Goal: Task Accomplishment & Management: Manage account settings

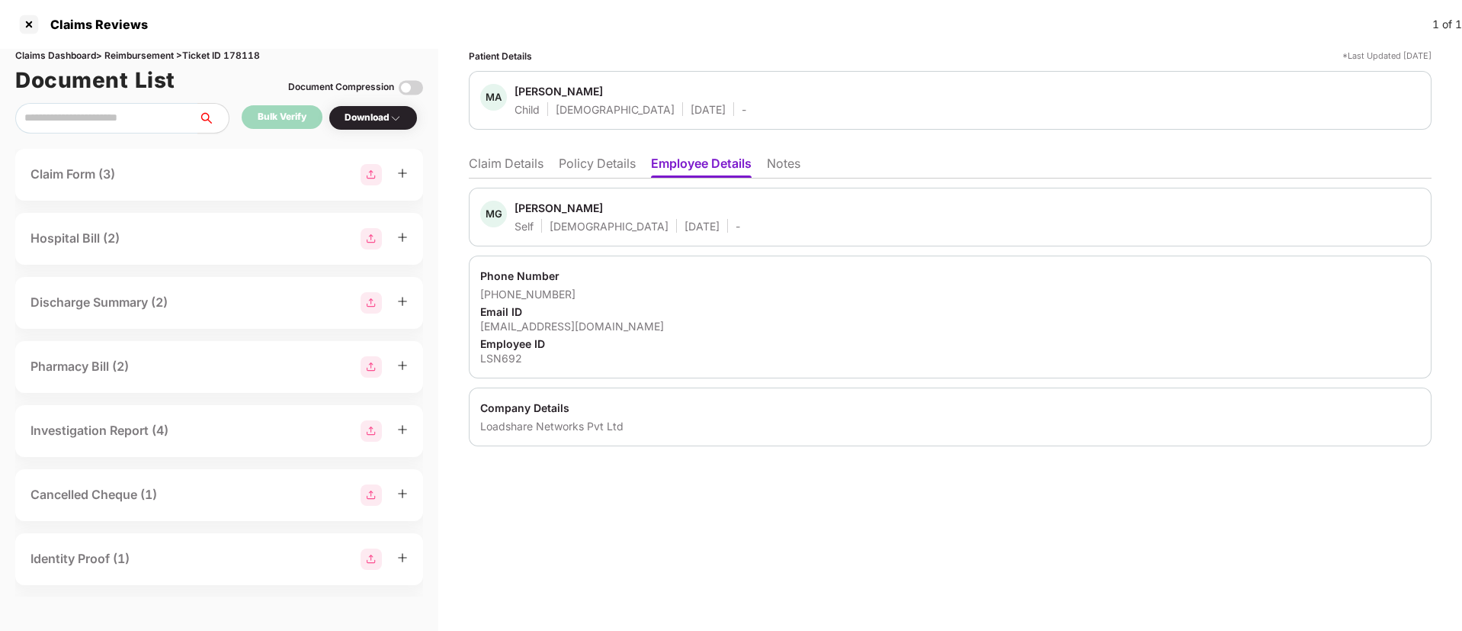
click at [513, 170] on li "Claim Details" at bounding box center [506, 167] width 75 height 22
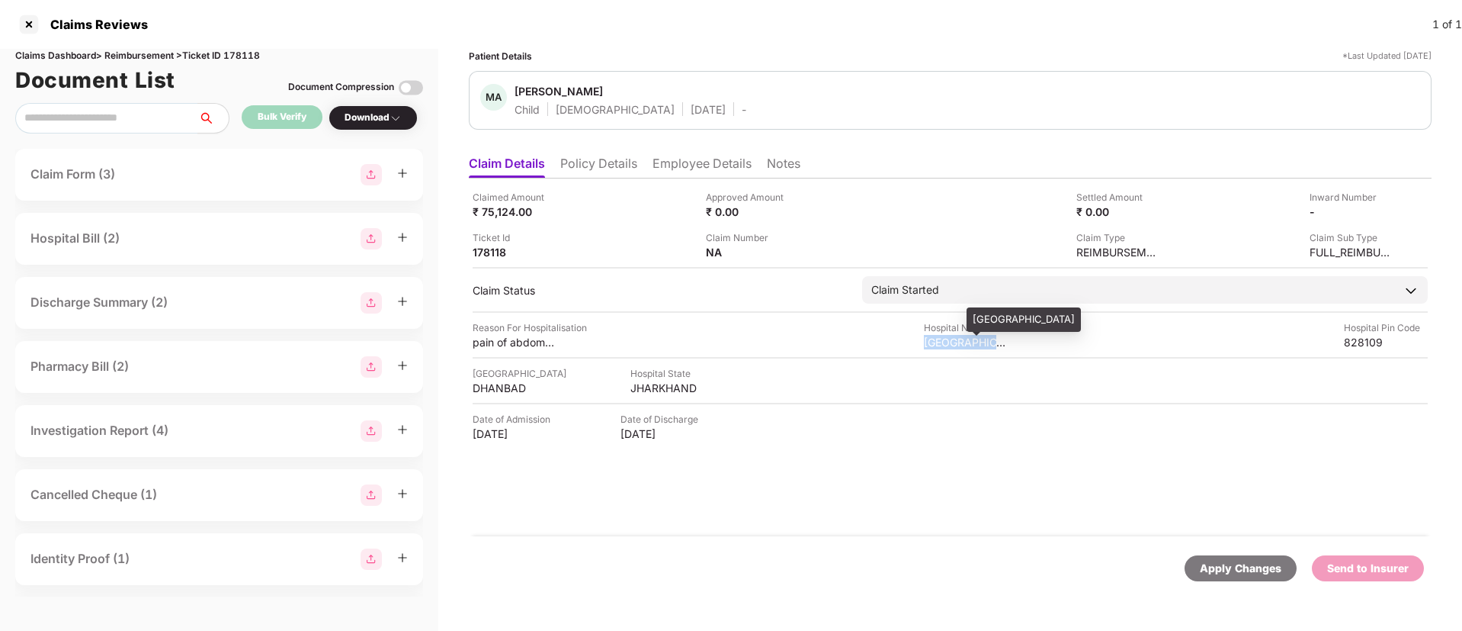
drag, startPoint x: 921, startPoint y: 342, endPoint x: 1007, endPoint y: 342, distance: 86.2
click at [1007, 342] on div "Reason For Hospitalisation pain of abdomen,fever, weakness Hospital Name J P Ho…" at bounding box center [950, 334] width 955 height 29
copy div "J P Hospital Res"
click at [650, 388] on div "JHARKHAND" at bounding box center [673, 387] width 84 height 14
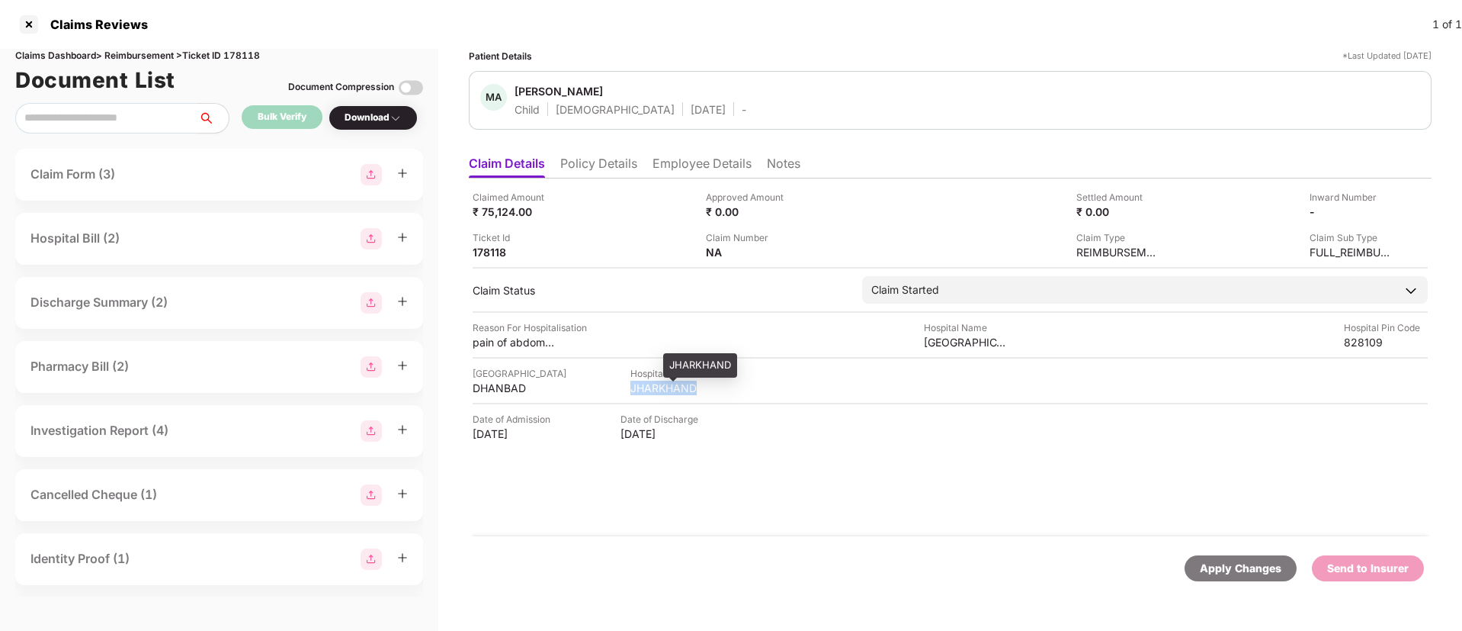
click at [650, 388] on div "JHARKHAND" at bounding box center [673, 387] width 84 height 14
copy div "JHARKHAND"
click at [505, 386] on div "DHANBAD" at bounding box center [515, 387] width 84 height 14
copy div "DHANBAD"
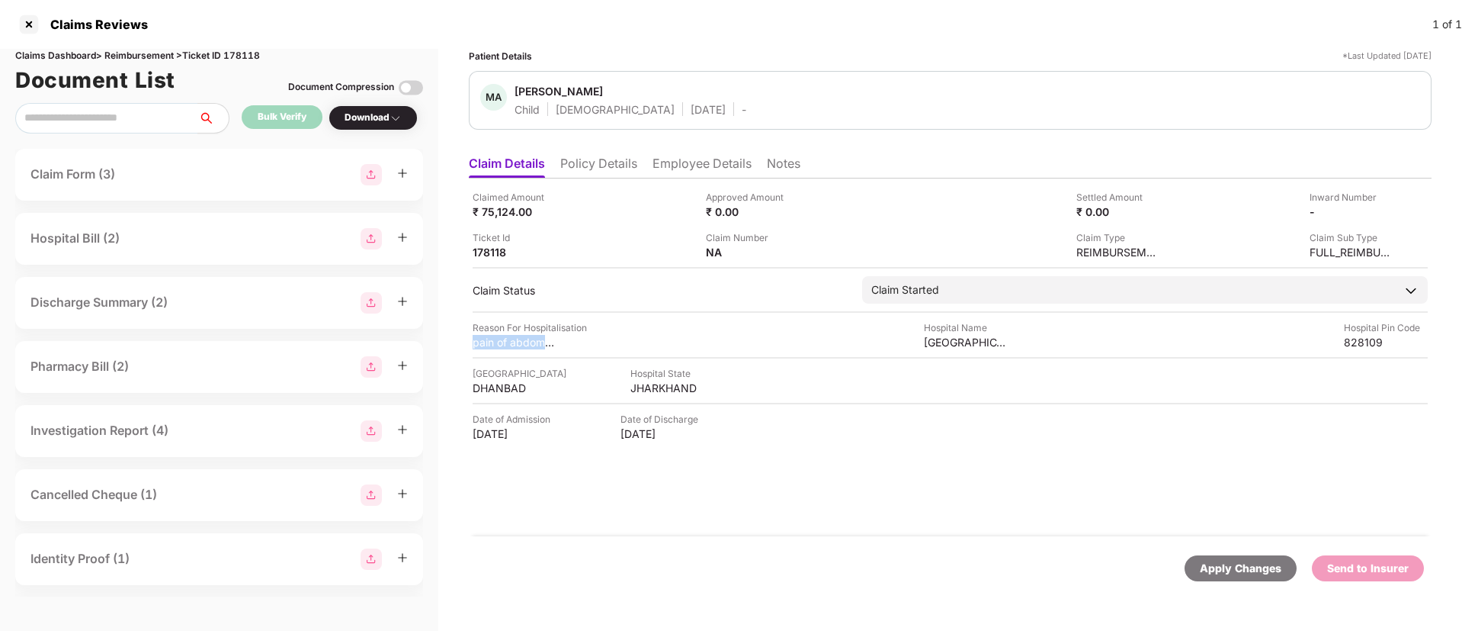
drag, startPoint x: 470, startPoint y: 343, endPoint x: 586, endPoint y: 346, distance: 115.9
click at [586, 346] on div "Claimed Amount ₹ 75,124.00 Approved Amount ₹ 0.00 Settled Amount ₹ 0.00 Inward …" at bounding box center [950, 357] width 963 height 358
copy div "pain of abdomen,fever"
click at [669, 165] on li "Employee Details" at bounding box center [702, 167] width 99 height 22
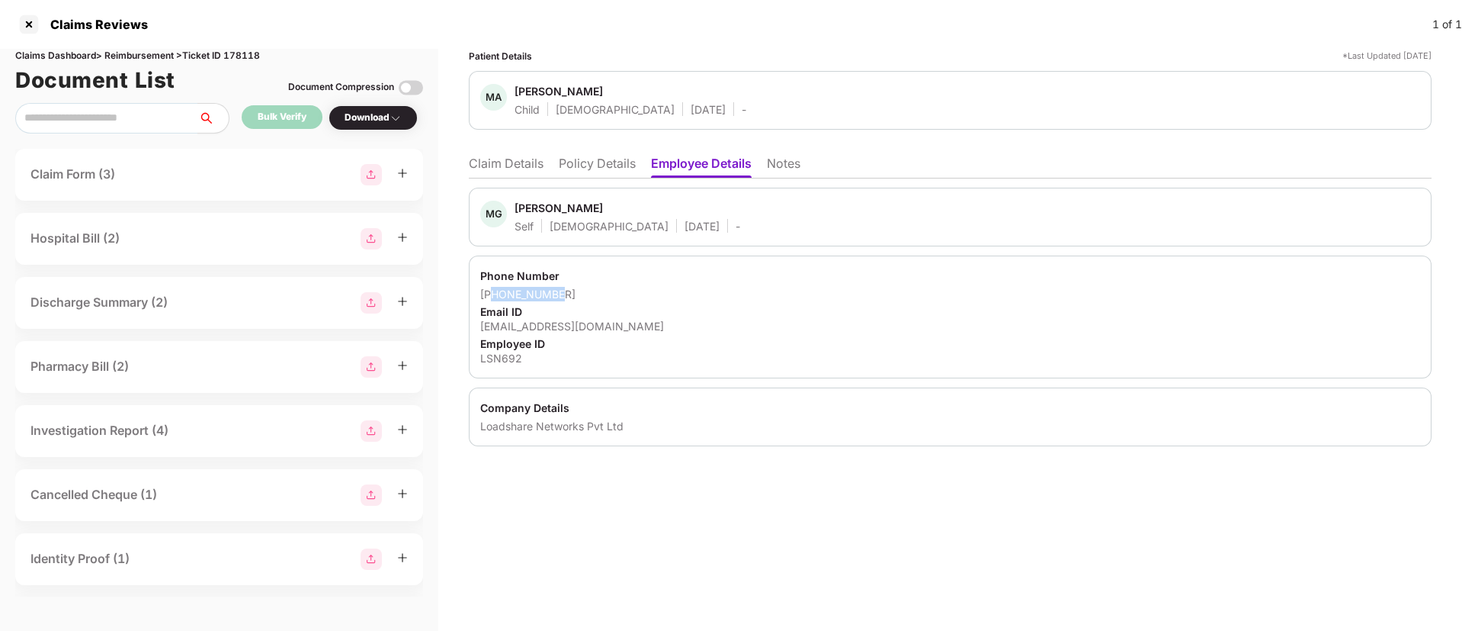
drag, startPoint x: 496, startPoint y: 292, endPoint x: 555, endPoint y: 291, distance: 58.7
click at [555, 291] on div "+918651240178" at bounding box center [950, 294] width 940 height 14
click at [547, 277] on div "Phone Number" at bounding box center [950, 275] width 940 height 14
click at [511, 287] on div "+918651240178" at bounding box center [950, 294] width 940 height 14
drag, startPoint x: 502, startPoint y: 292, endPoint x: 621, endPoint y: 297, distance: 119.0
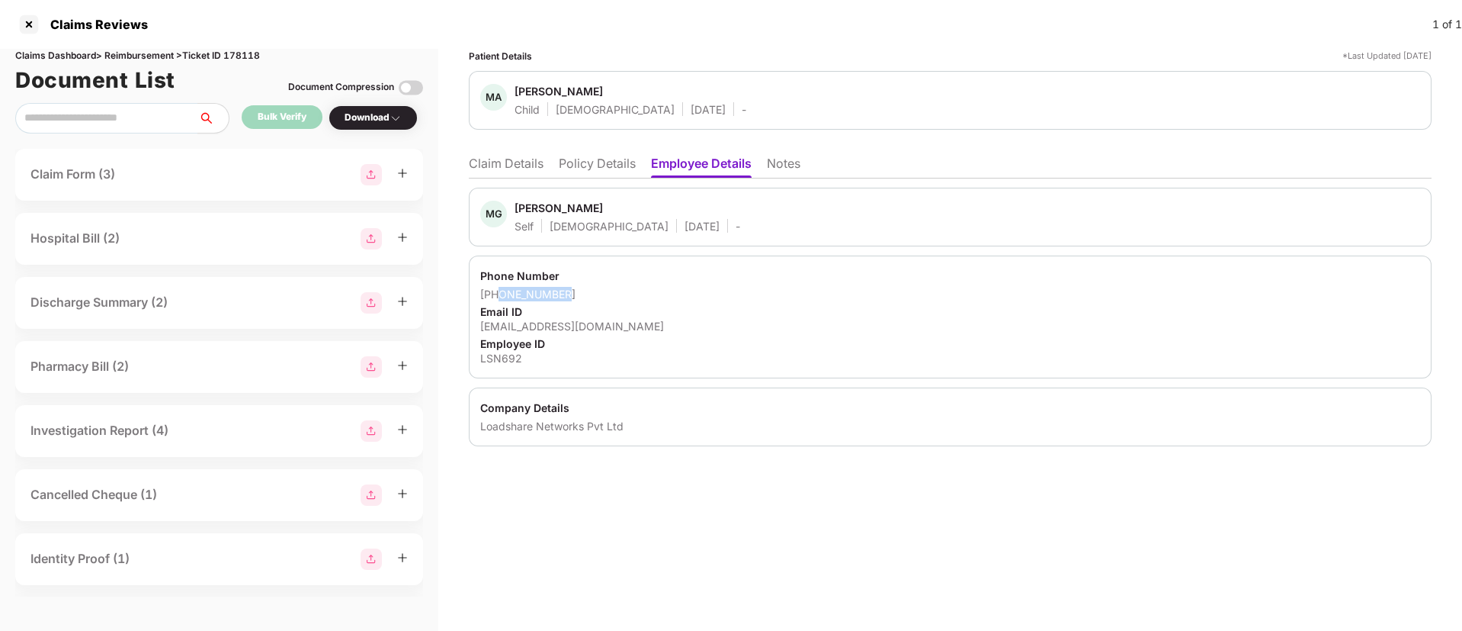
click at [621, 297] on div "+918651240178" at bounding box center [950, 294] width 940 height 14
copy div "8651240178"
drag, startPoint x: 480, startPoint y: 326, endPoint x: 682, endPoint y: 332, distance: 202.1
click at [682, 332] on div "Phone Number +918651240178 Email ID gobind.choudhary@loadshare.net Employee ID …" at bounding box center [950, 316] width 963 height 123
copy div "gobind.choudhary@loadshare.net"
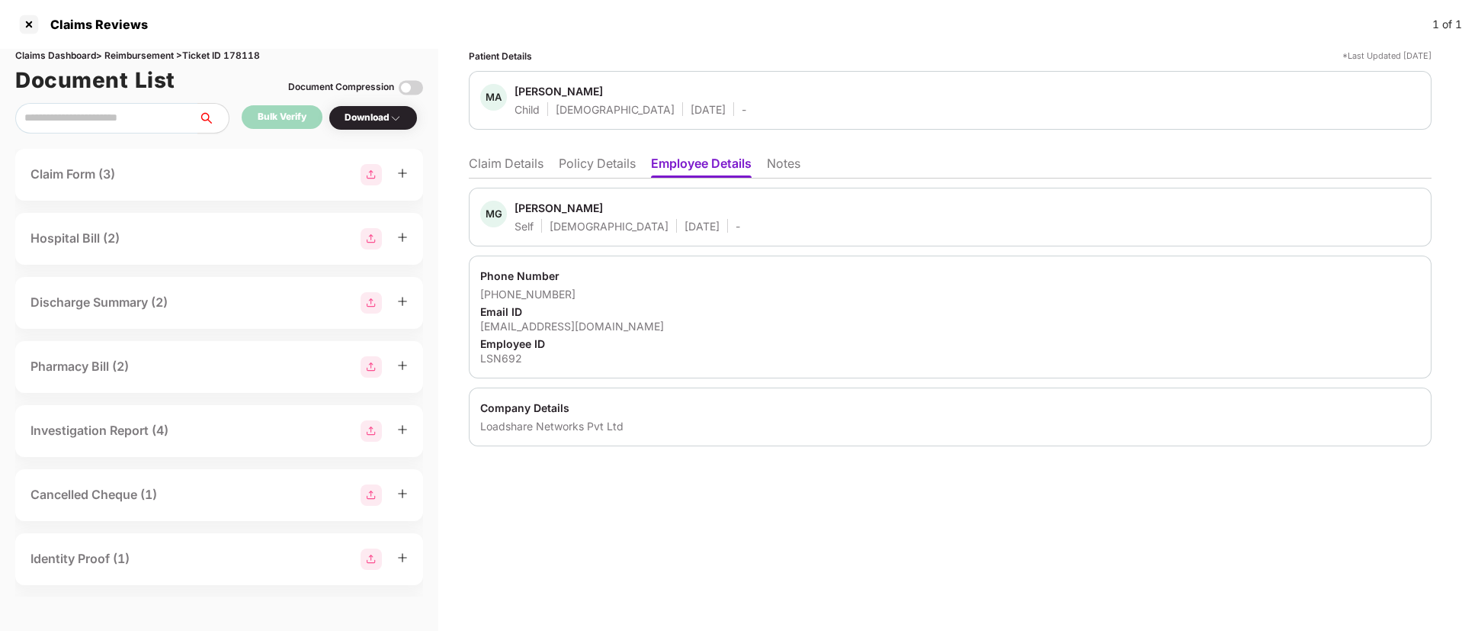
click at [505, 159] on li "Claim Details" at bounding box center [506, 167] width 75 height 22
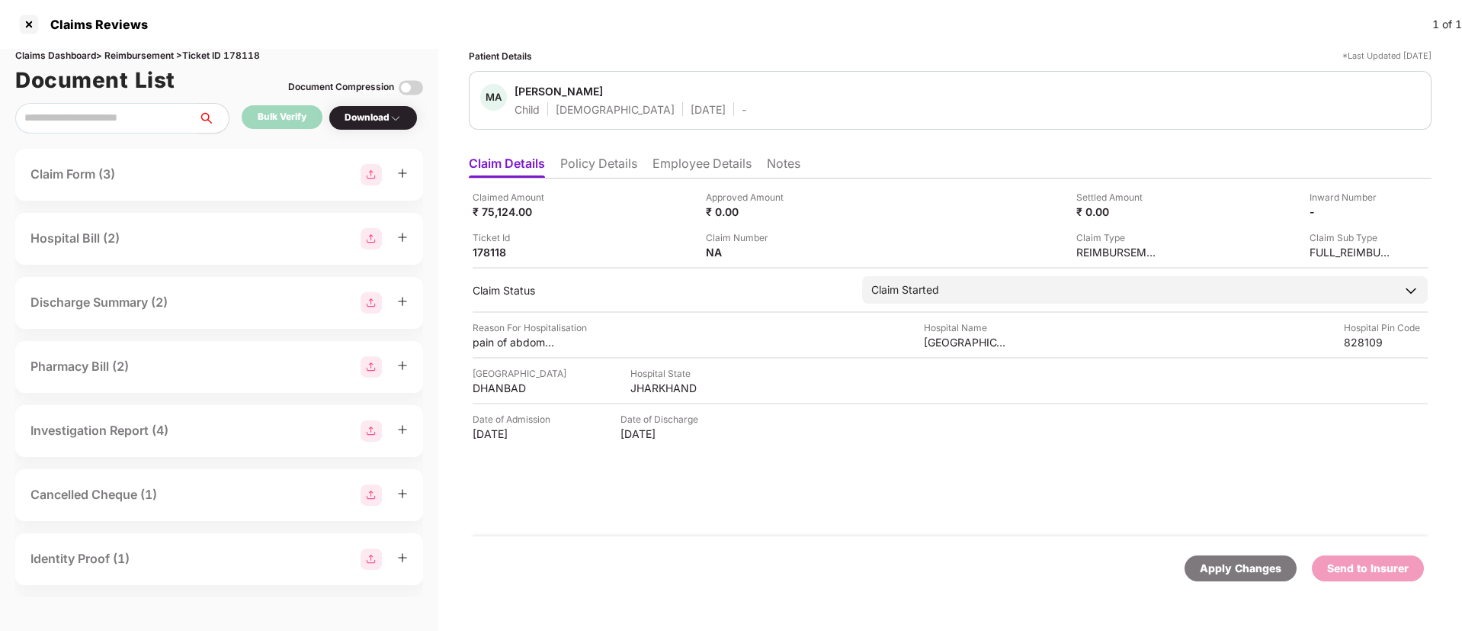
click at [374, 124] on div "Download" at bounding box center [373, 118] width 57 height 14
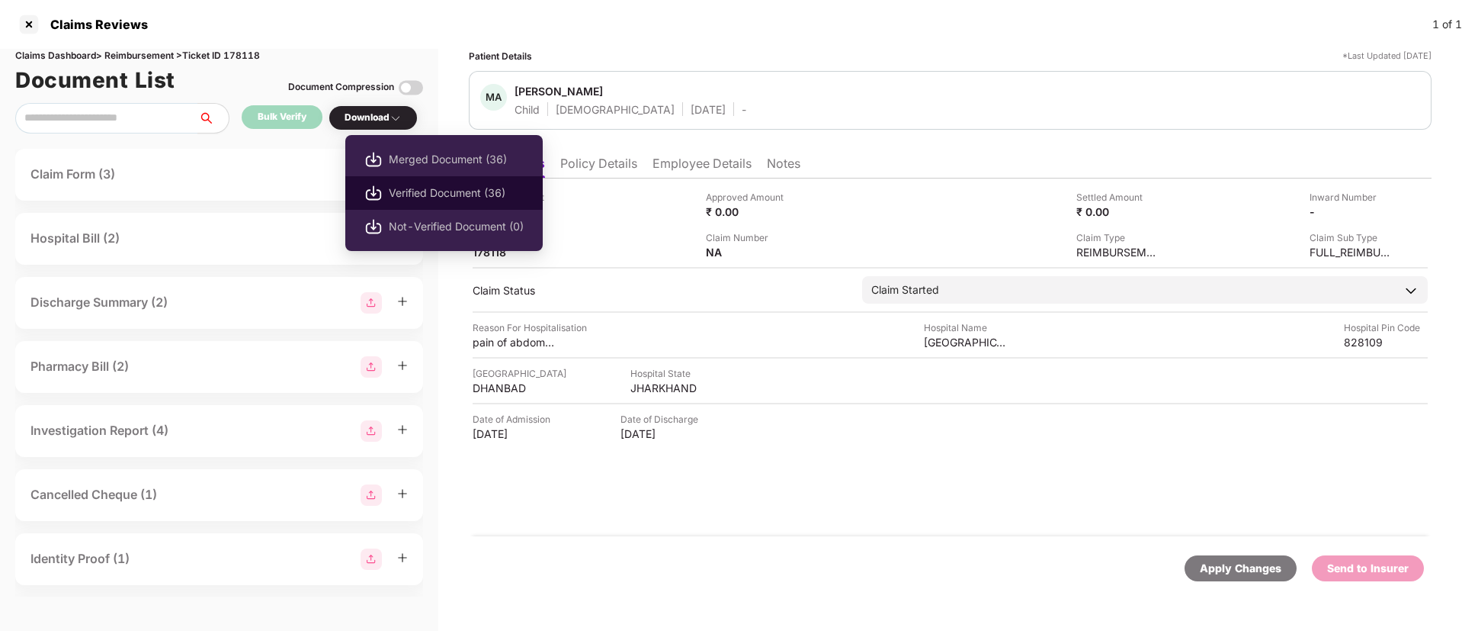
click at [411, 188] on span "Verified Document (36)" at bounding box center [456, 193] width 135 height 17
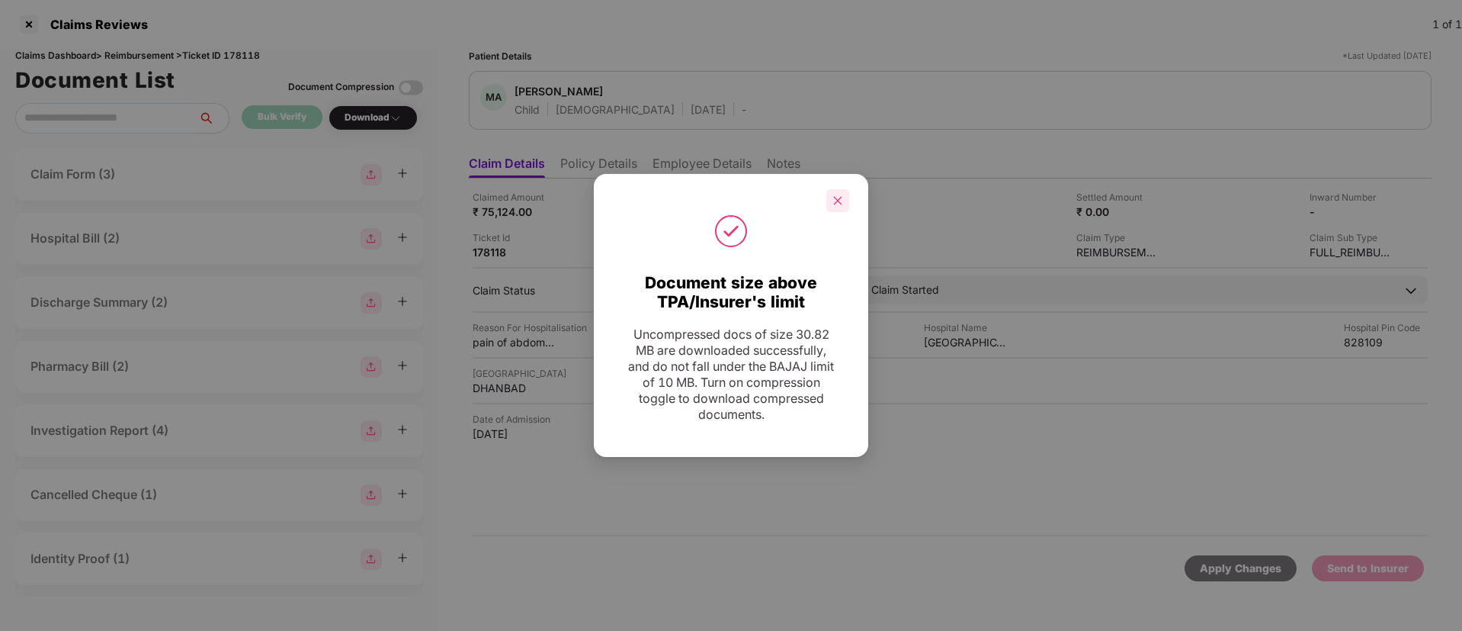
click at [842, 193] on div at bounding box center [837, 200] width 23 height 23
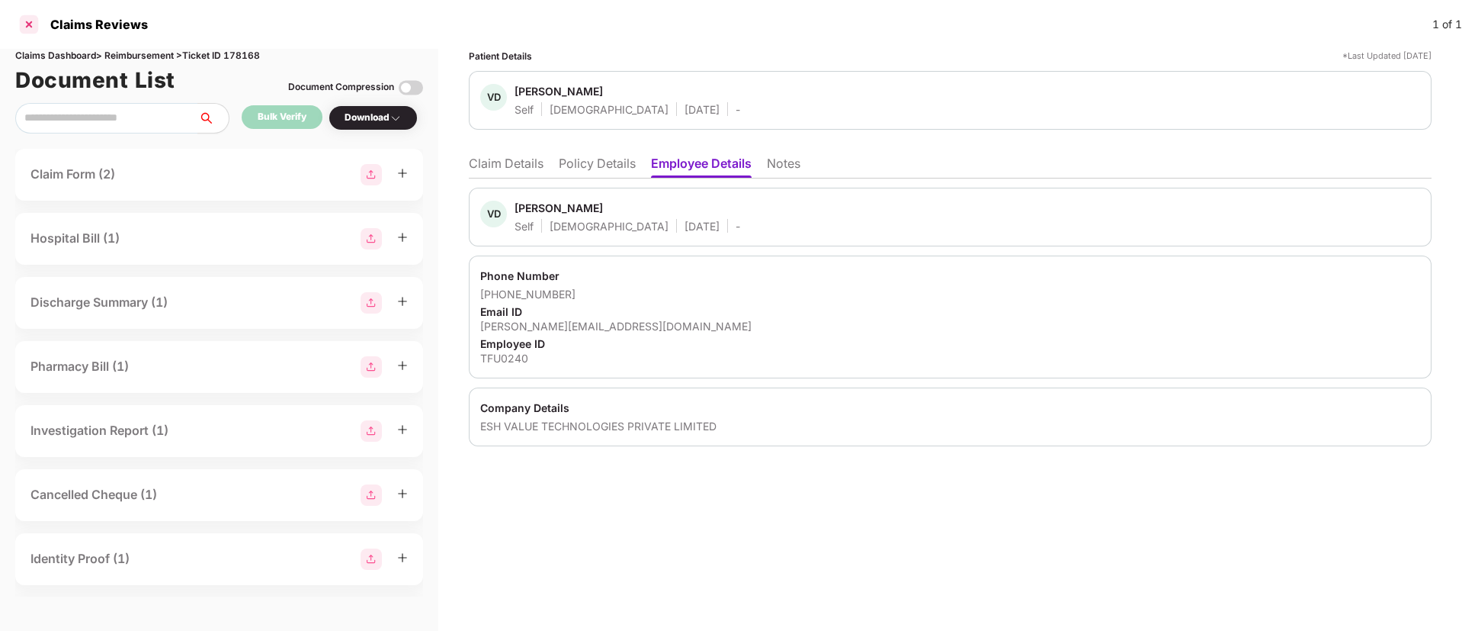
click at [29, 22] on div at bounding box center [29, 24] width 24 height 24
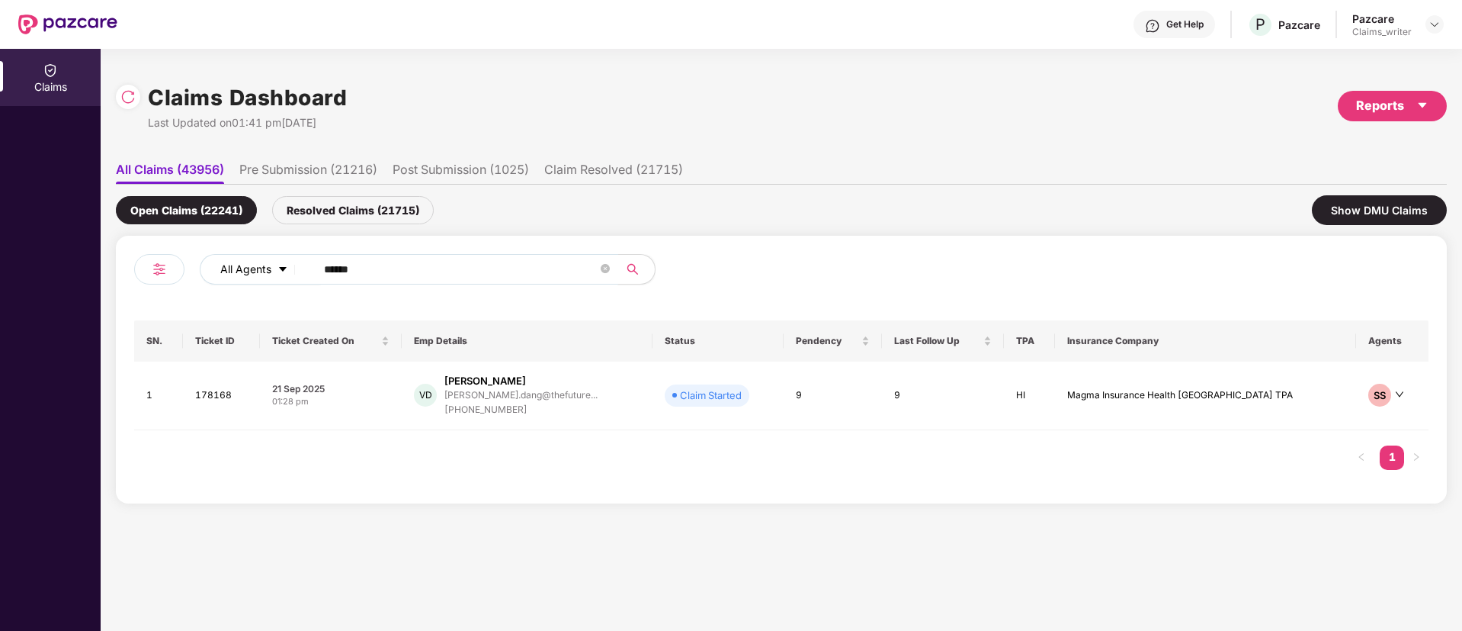
drag, startPoint x: 380, startPoint y: 268, endPoint x: 232, endPoint y: 269, distance: 148.7
click at [232, 269] on div "All Agents ******" at bounding box center [588, 269] width 777 height 30
paste input "text"
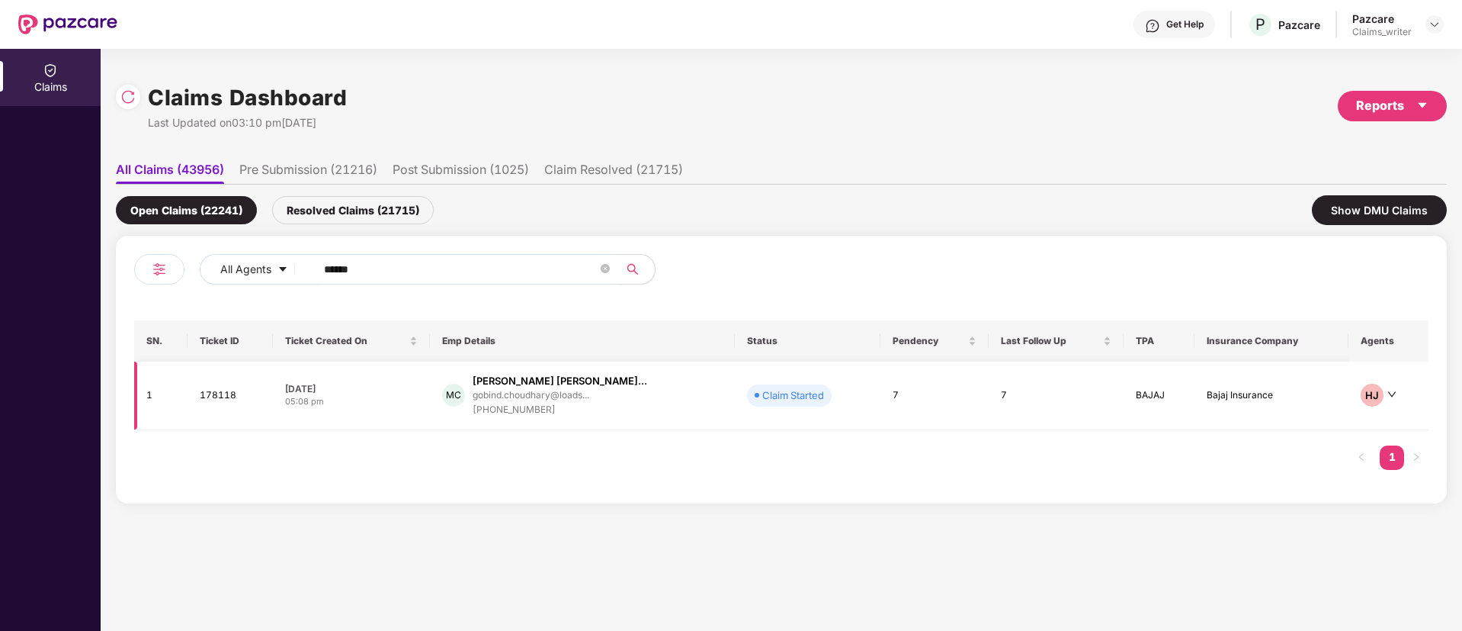
type input "******"
click at [215, 401] on td "178118" at bounding box center [230, 395] width 85 height 69
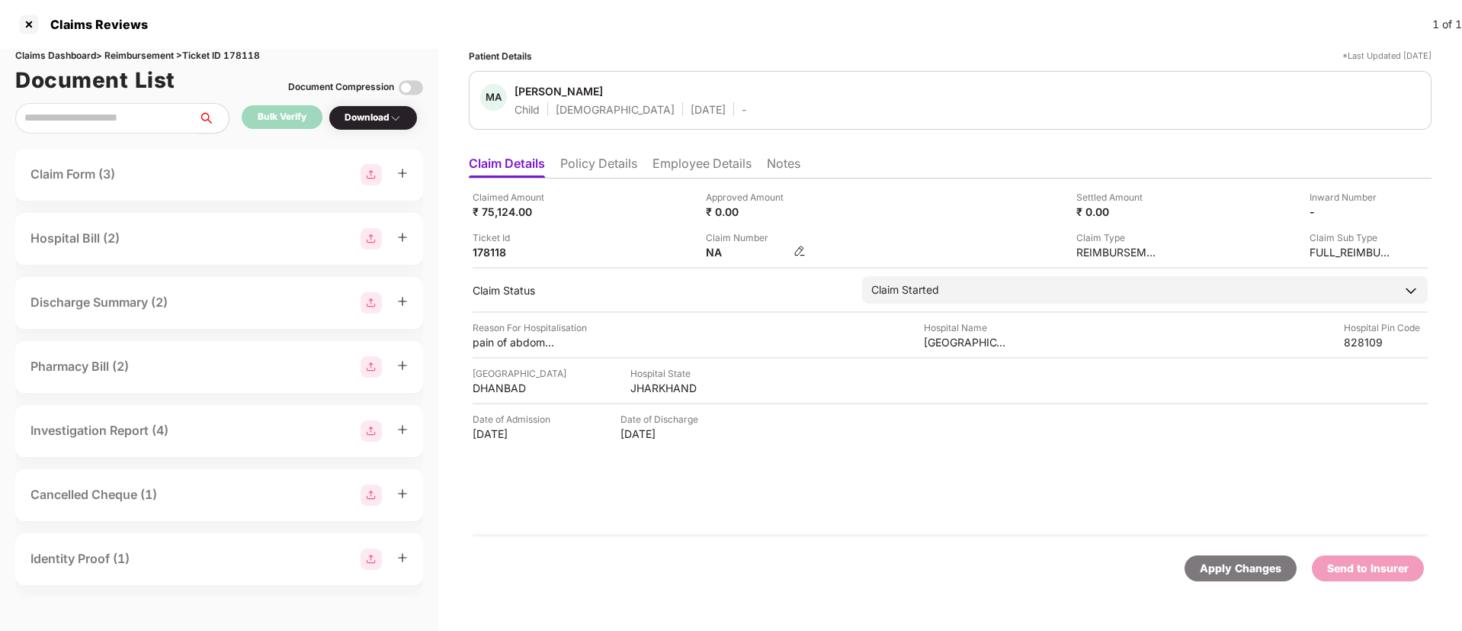
click at [800, 245] on img at bounding box center [800, 251] width 12 height 12
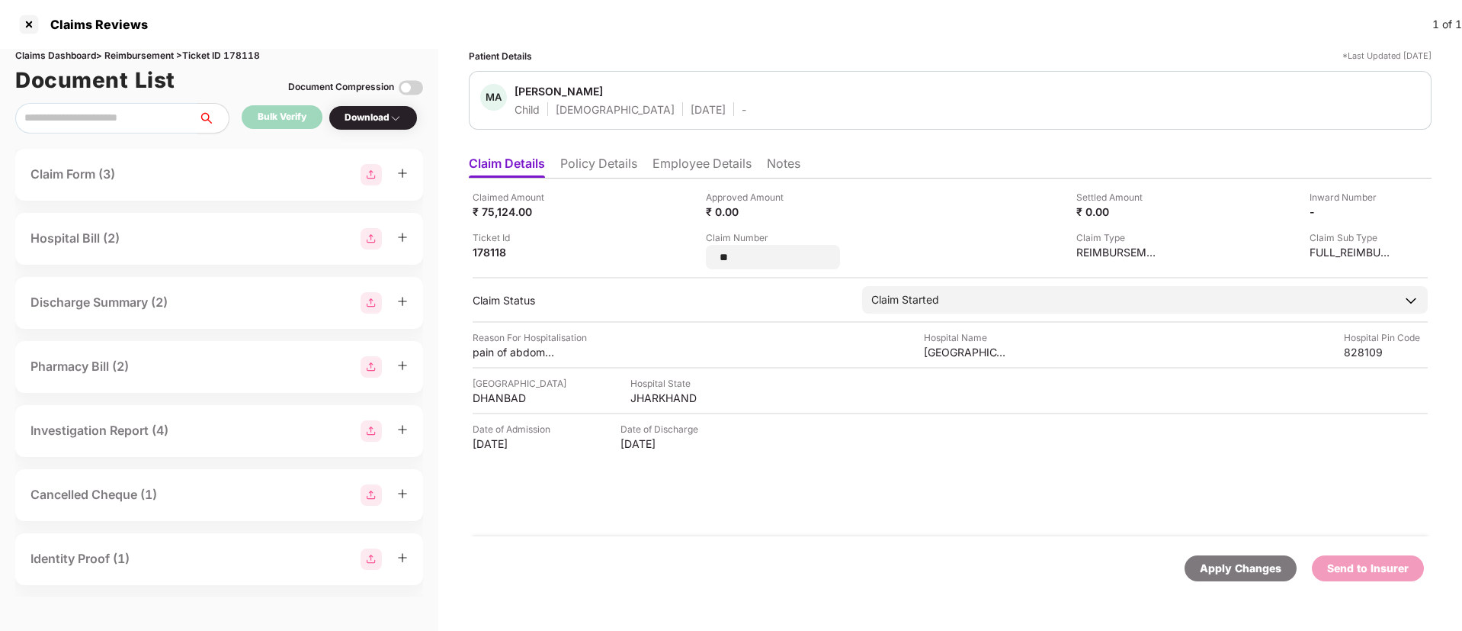
drag, startPoint x: 776, startPoint y: 255, endPoint x: 643, endPoint y: 255, distance: 132.7
click at [643, 255] on div "Claimed Amount ₹ 75,124.00 Approved Amount ₹ 0.00 Settled Amount ₹ 0.00 Inward …" at bounding box center [950, 229] width 955 height 79
type input "**********"
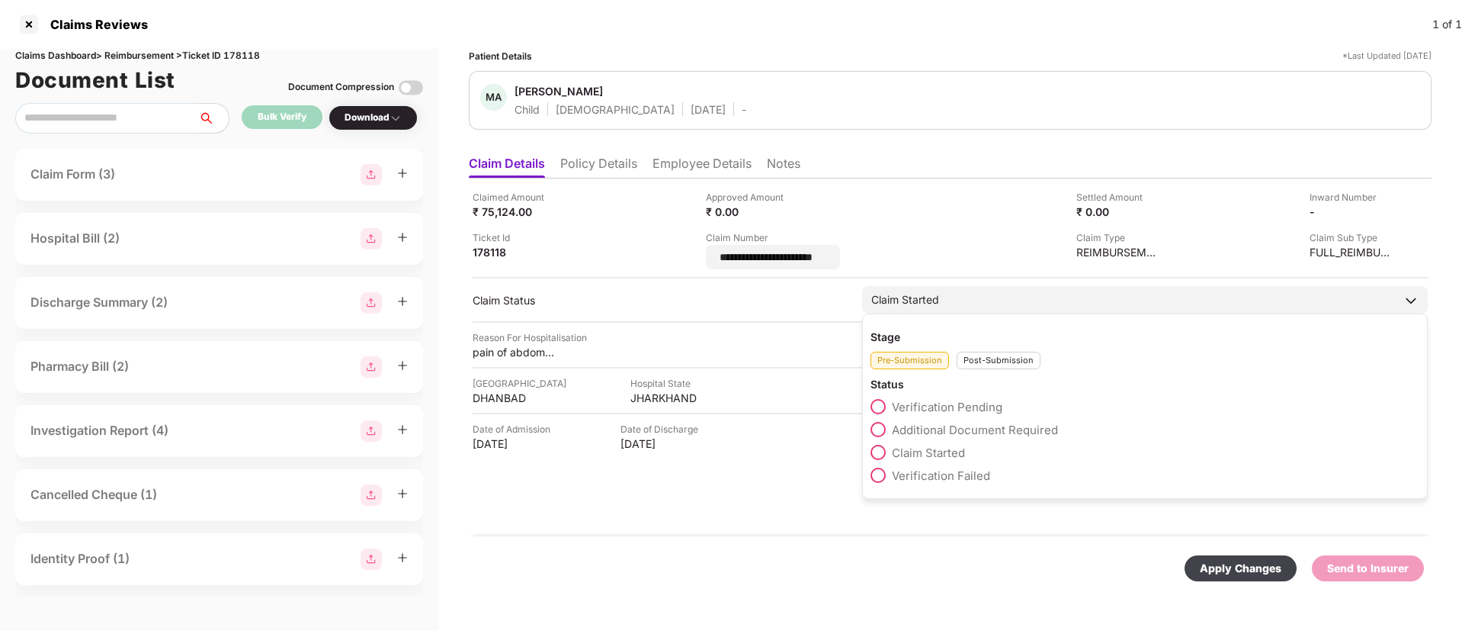
click at [980, 352] on div "Post-Submission" at bounding box center [999, 360] width 84 height 18
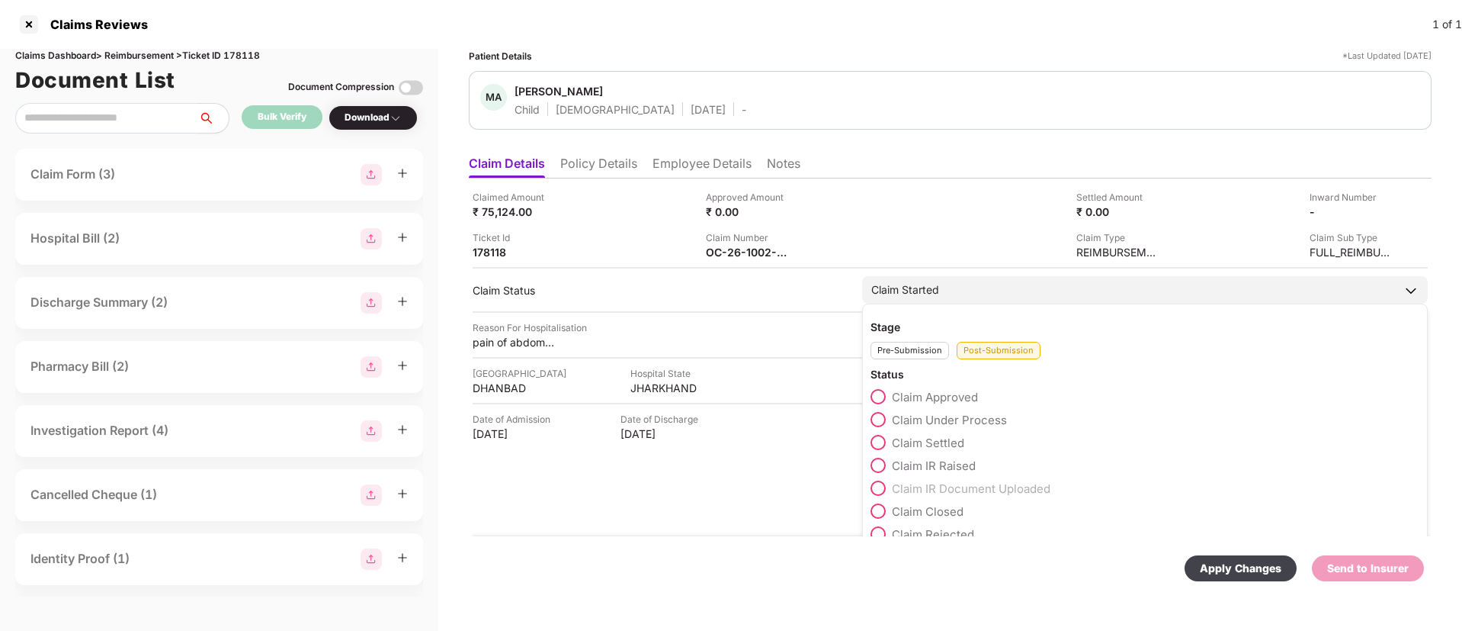
click at [881, 407] on div "Claim Approved" at bounding box center [1145, 400] width 549 height 23
click at [875, 425] on span at bounding box center [878, 419] width 15 height 15
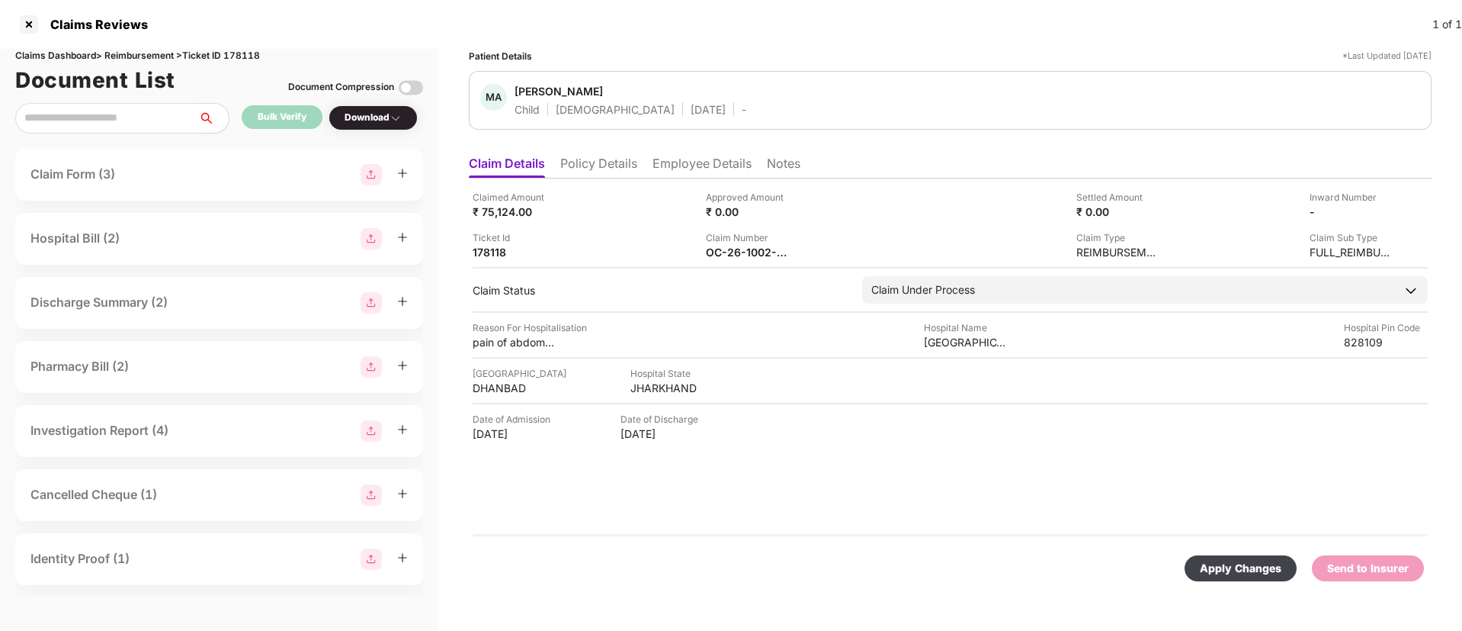
click at [1247, 582] on div "Apply Changes Send to Insurer" at bounding box center [950, 568] width 963 height 64
click at [1245, 578] on div "Apply Changes" at bounding box center [1241, 568] width 112 height 26
click at [27, 25] on div at bounding box center [29, 24] width 24 height 24
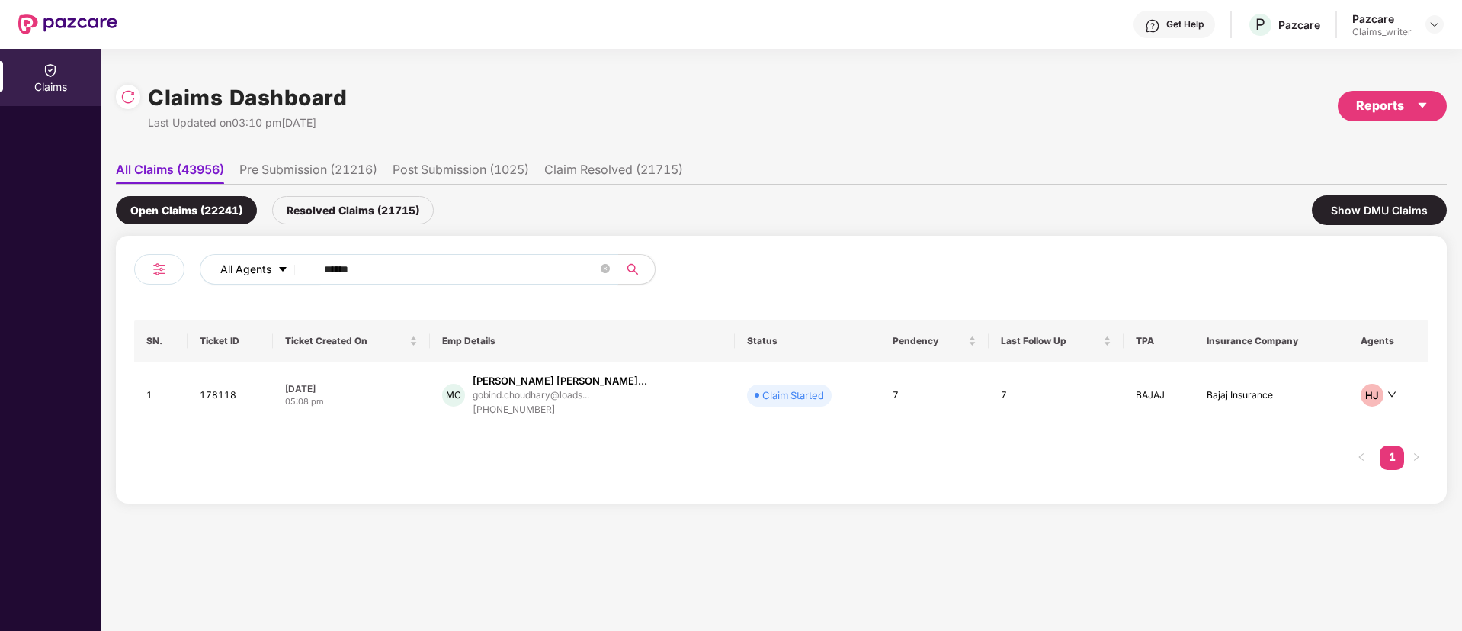
drag, startPoint x: 398, startPoint y: 262, endPoint x: 282, endPoint y: 271, distance: 116.3
click at [282, 271] on div "All Agents ******" at bounding box center [588, 269] width 777 height 30
paste input "text"
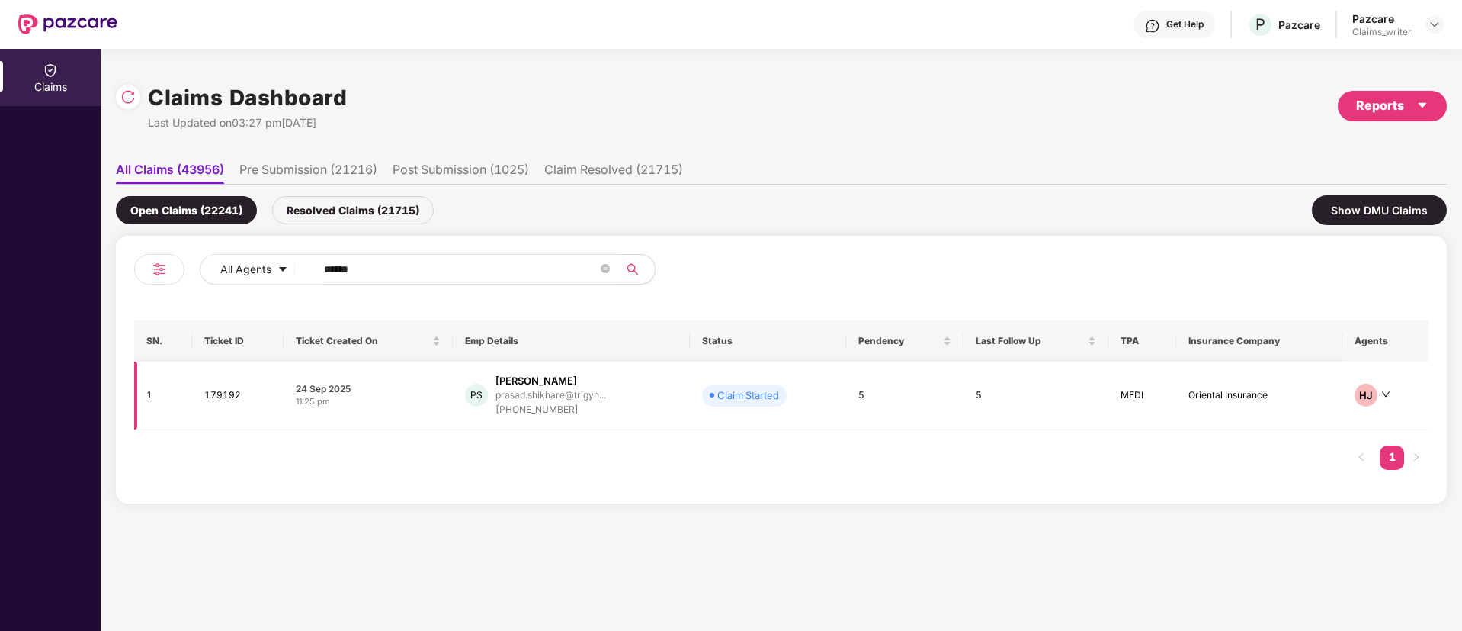
type input "******"
click at [229, 398] on td "179192" at bounding box center [237, 395] width 91 height 69
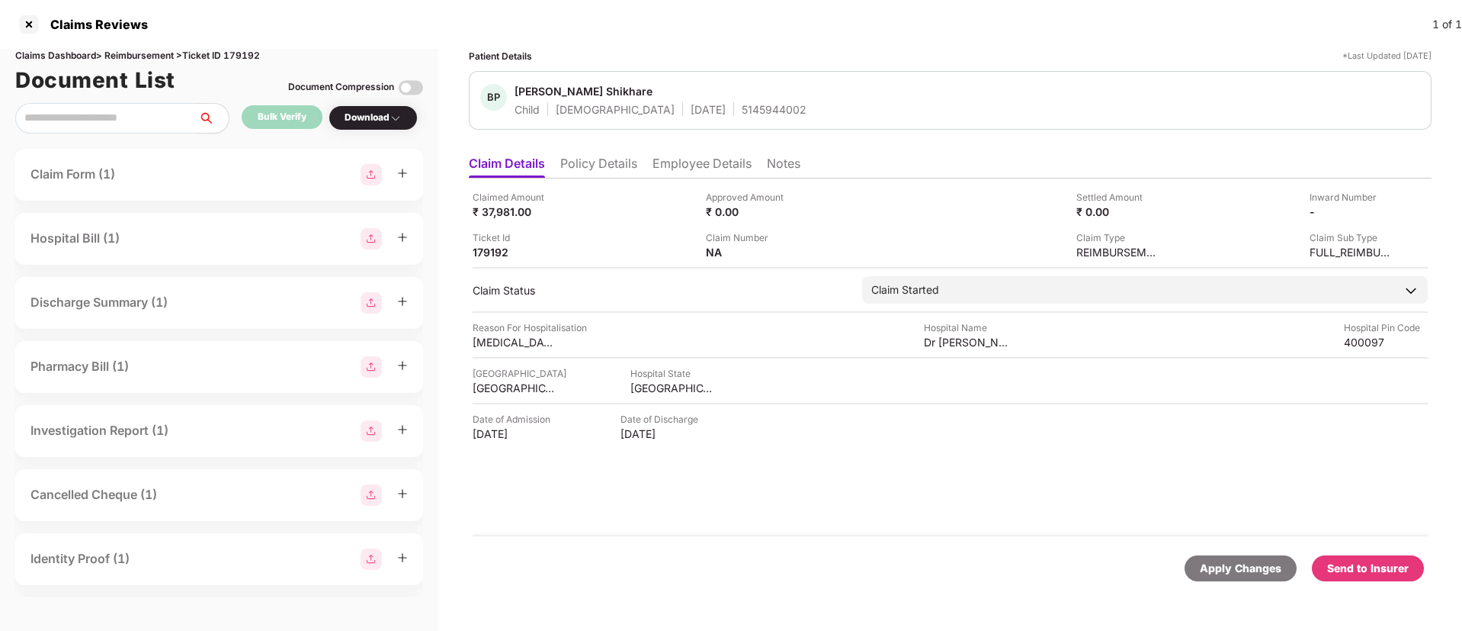
click at [386, 122] on div "Download" at bounding box center [373, 118] width 57 height 14
click at [640, 277] on div "Claim Status Claim Started Stage Pre-Submission Post-Submission Status Verifica…" at bounding box center [950, 289] width 955 height 27
click at [1371, 562] on div "Send to Insurer" at bounding box center [1368, 568] width 82 height 17
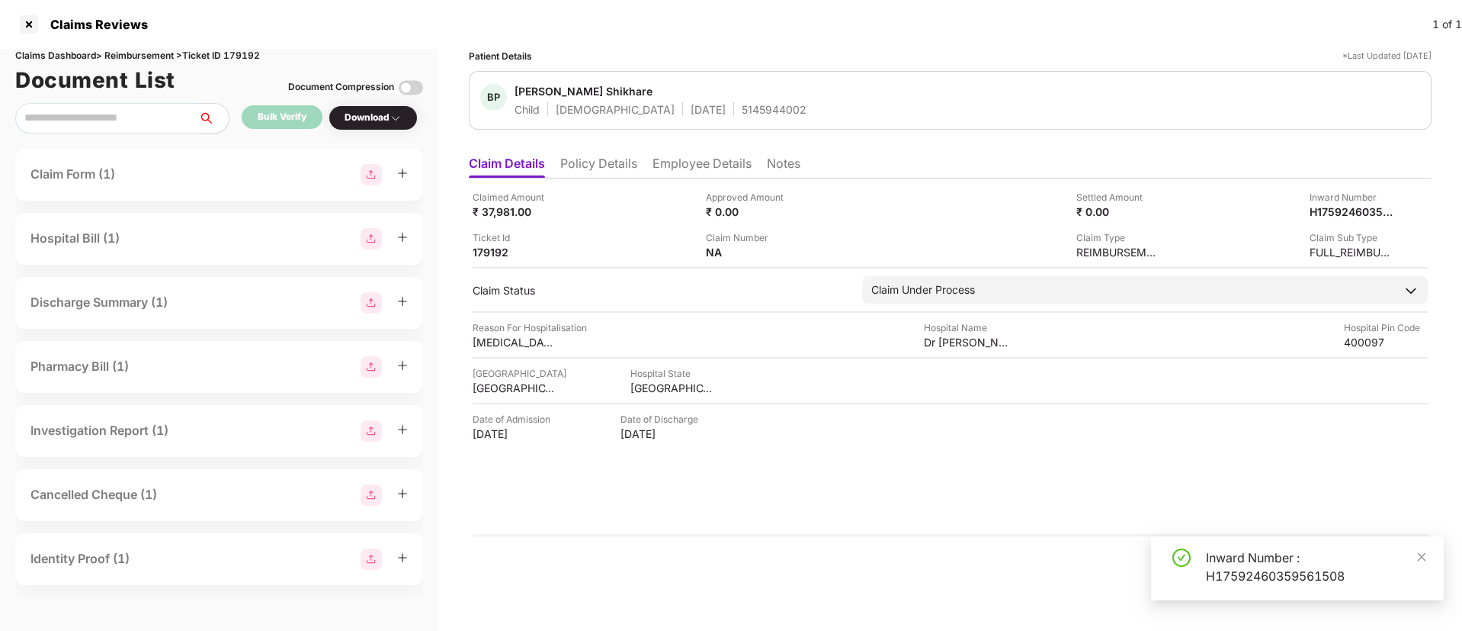
click at [583, 168] on li "Policy Details" at bounding box center [598, 167] width 77 height 22
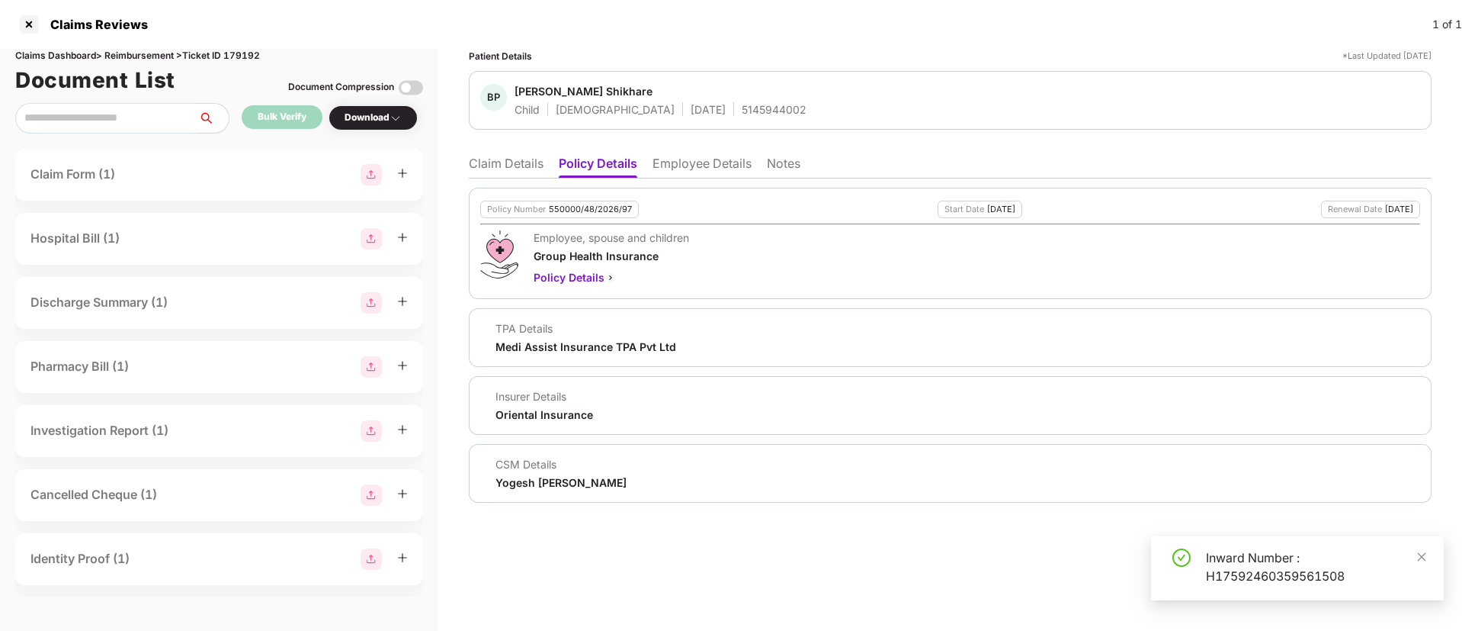
click at [676, 166] on li "Employee Details" at bounding box center [702, 167] width 99 height 22
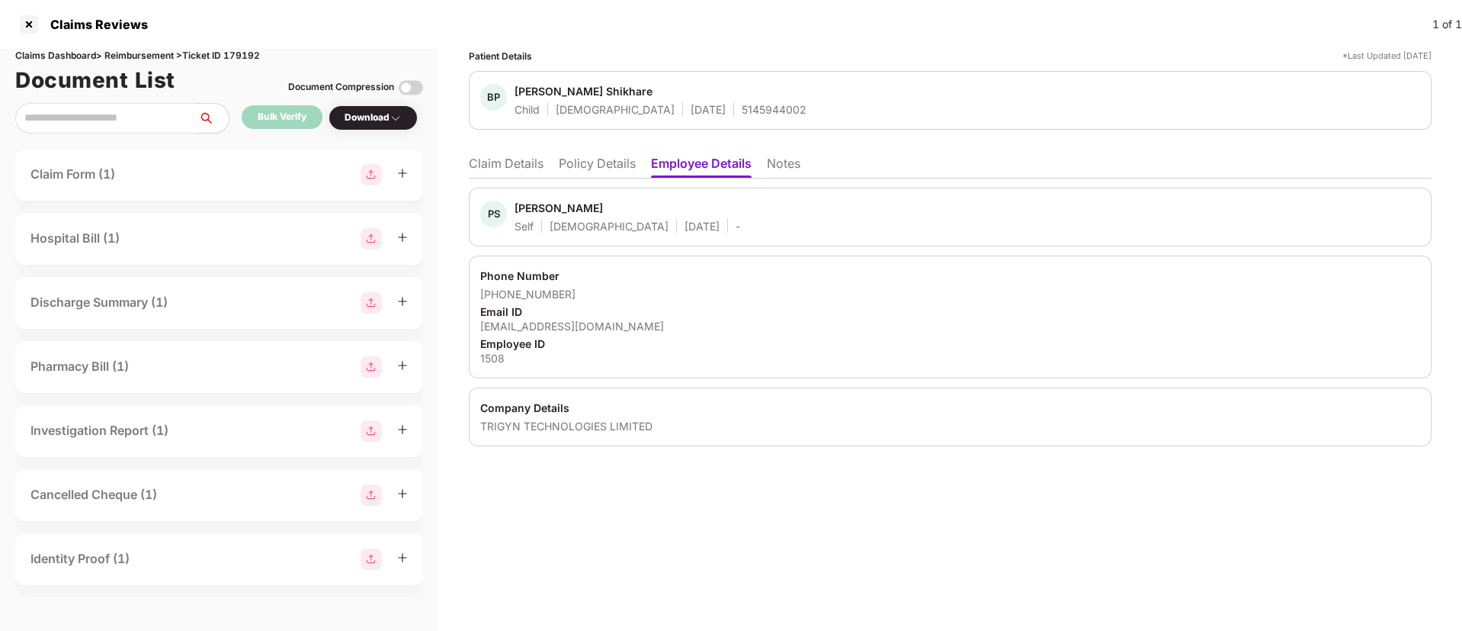
click at [537, 169] on li "Claim Details" at bounding box center [506, 167] width 75 height 22
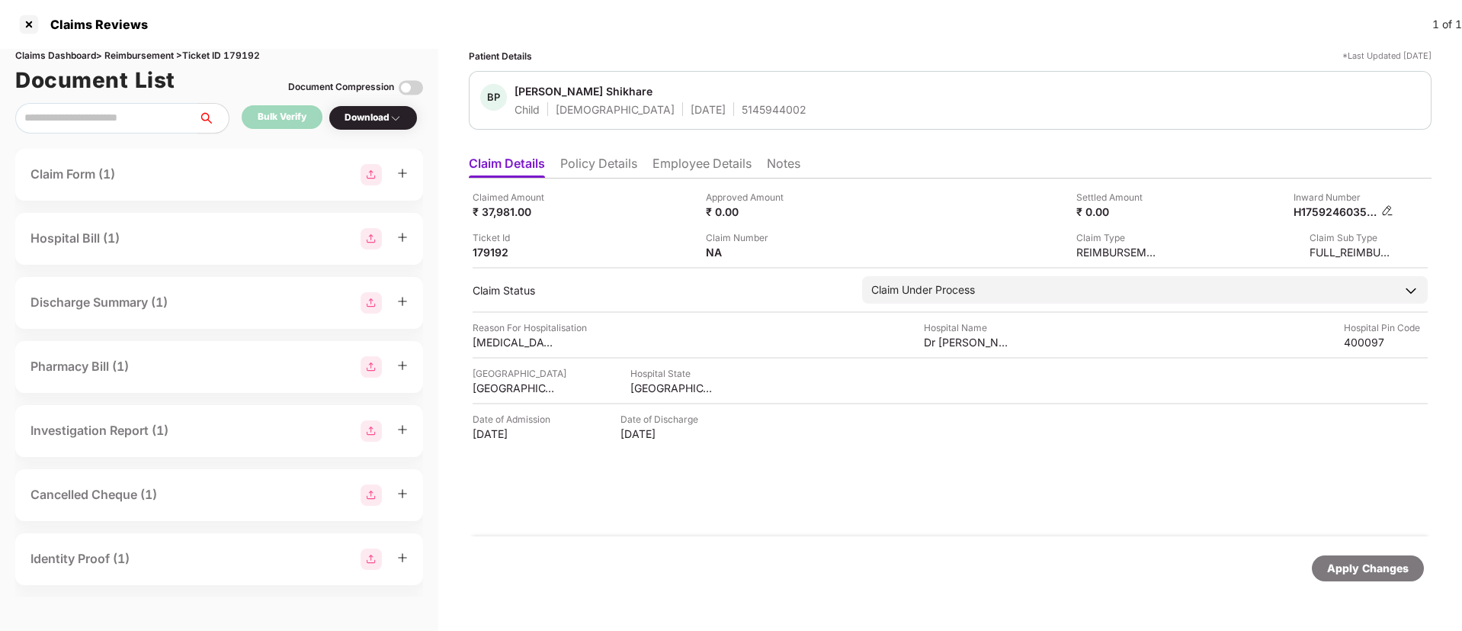
click at [1386, 210] on img at bounding box center [1387, 210] width 12 height 12
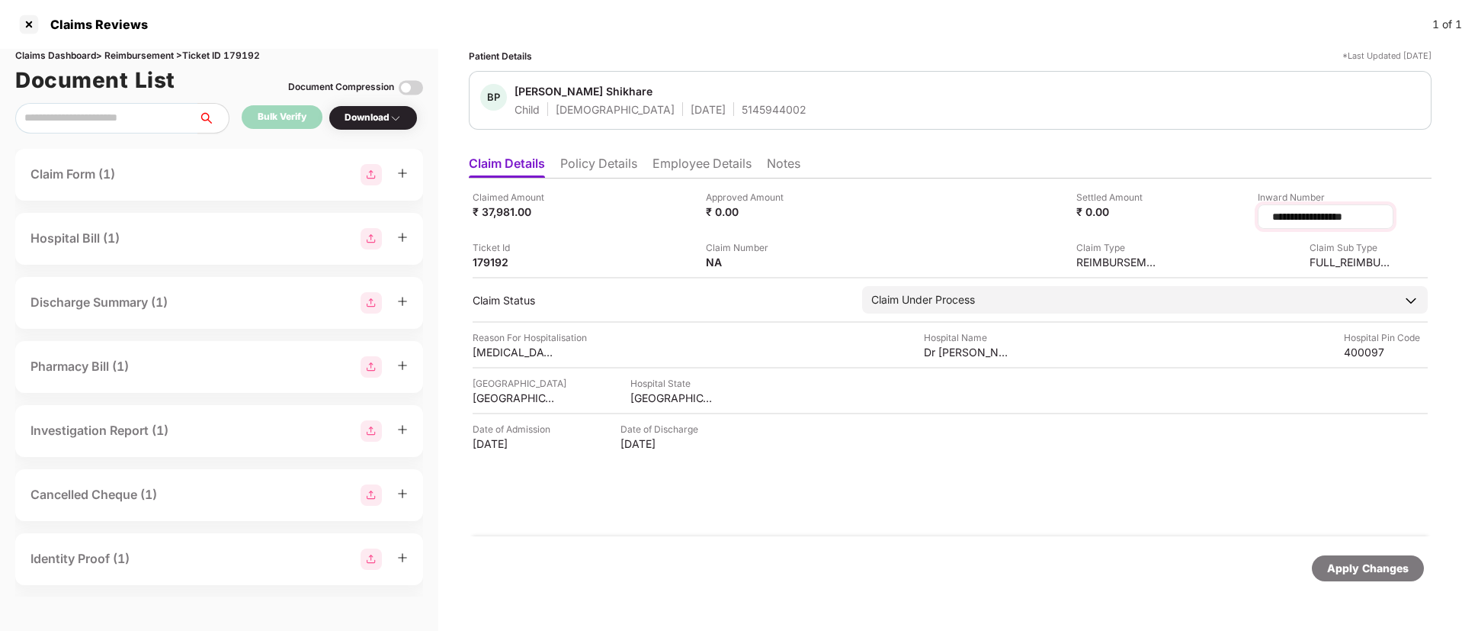
click at [1304, 220] on input "**********" at bounding box center [1326, 217] width 110 height 16
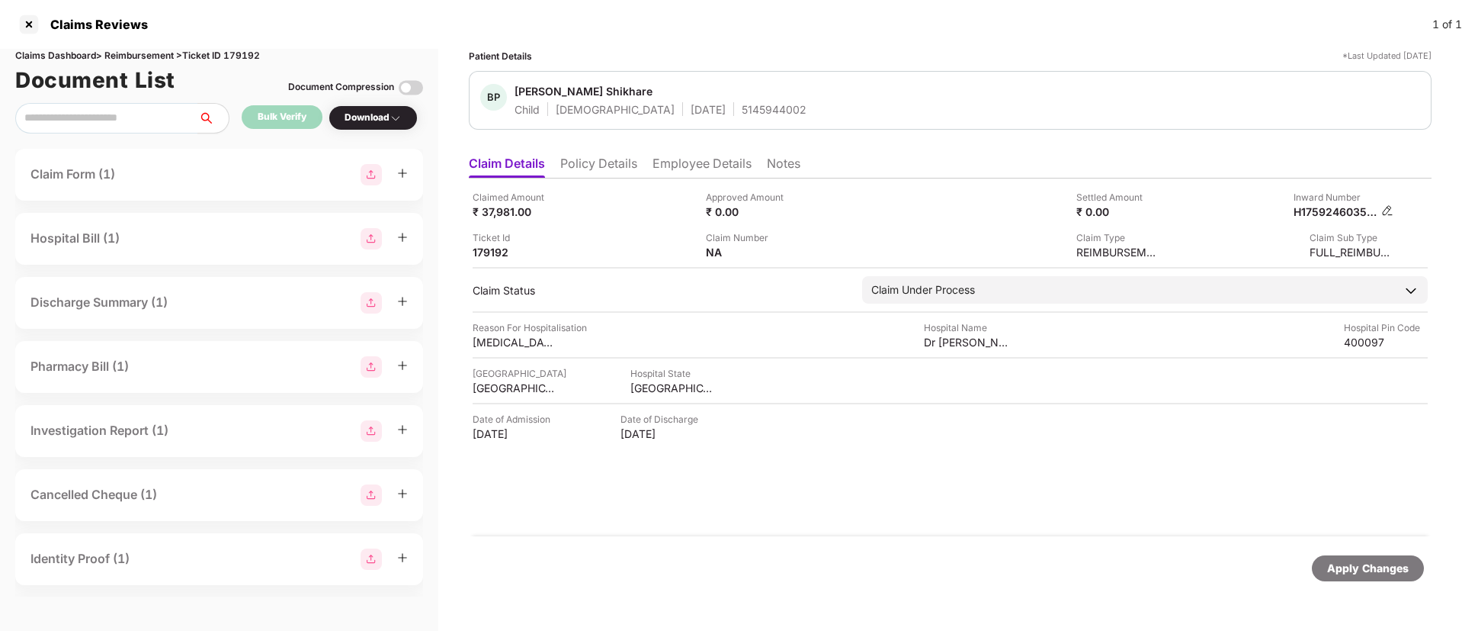
click at [1391, 211] on img at bounding box center [1387, 210] width 12 height 12
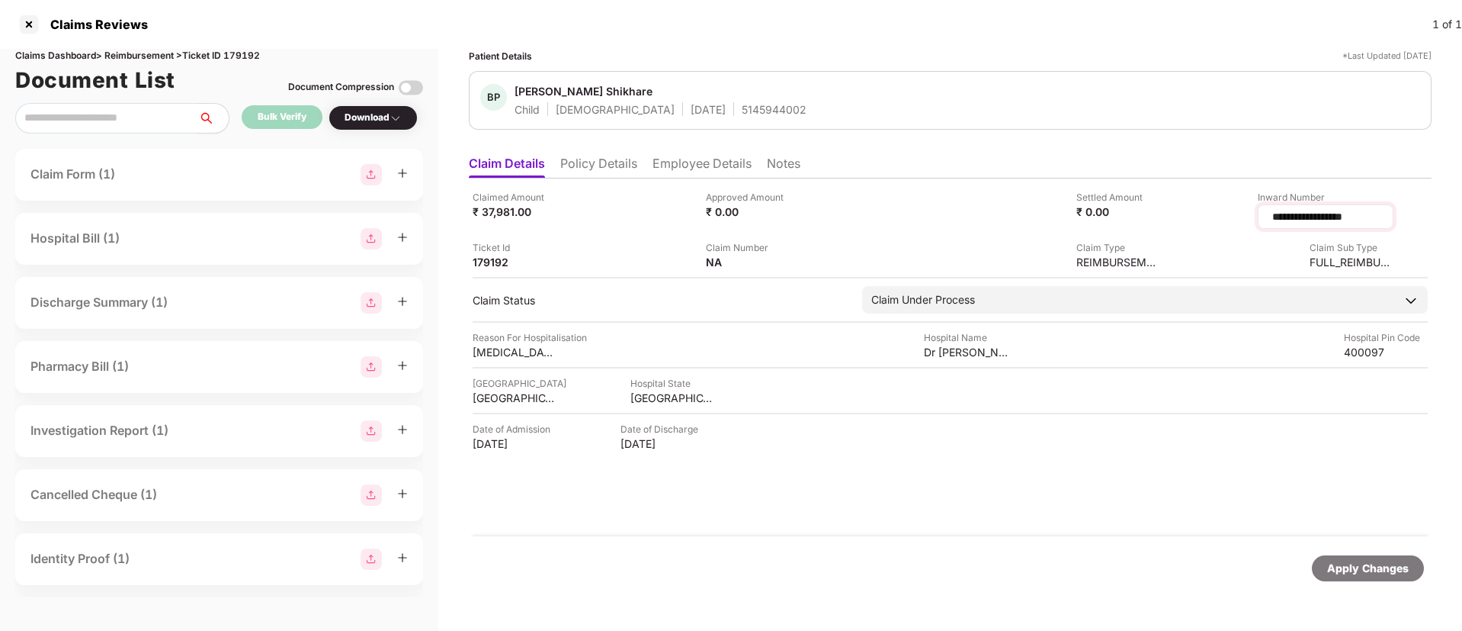
click at [1303, 219] on input "**********" at bounding box center [1326, 217] width 110 height 16
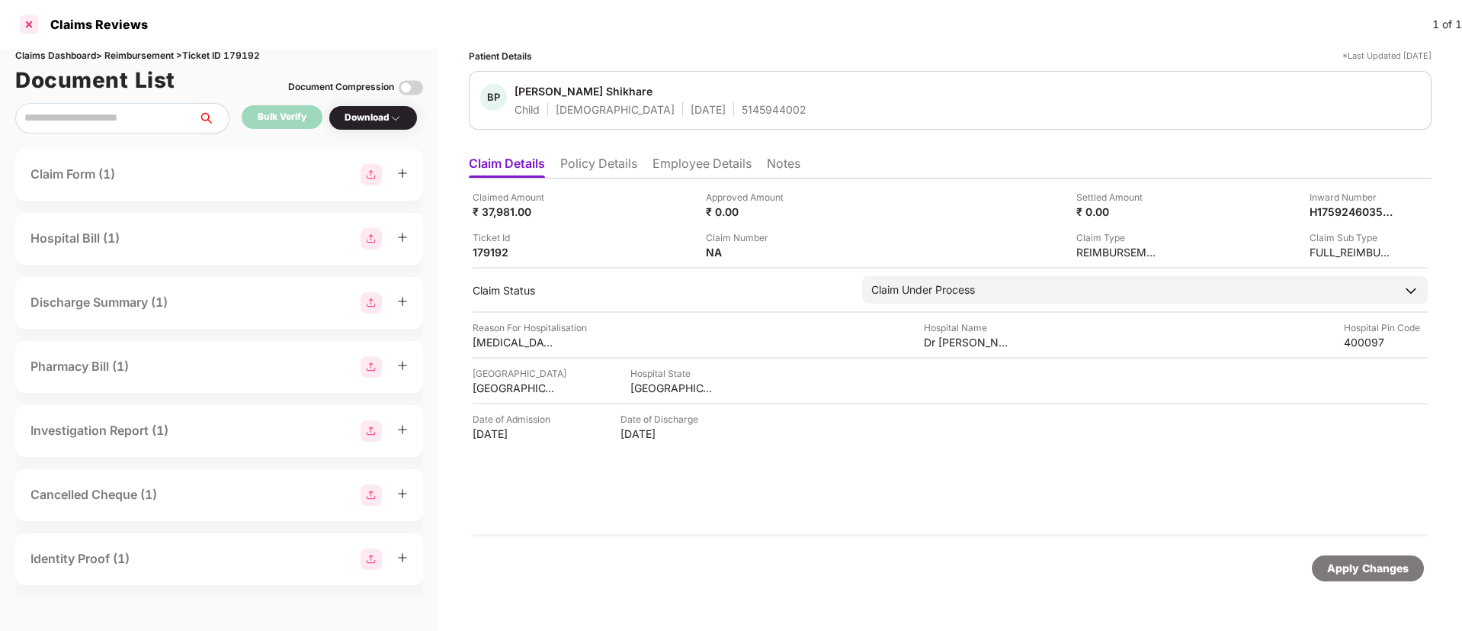
click at [31, 27] on div at bounding box center [29, 24] width 24 height 24
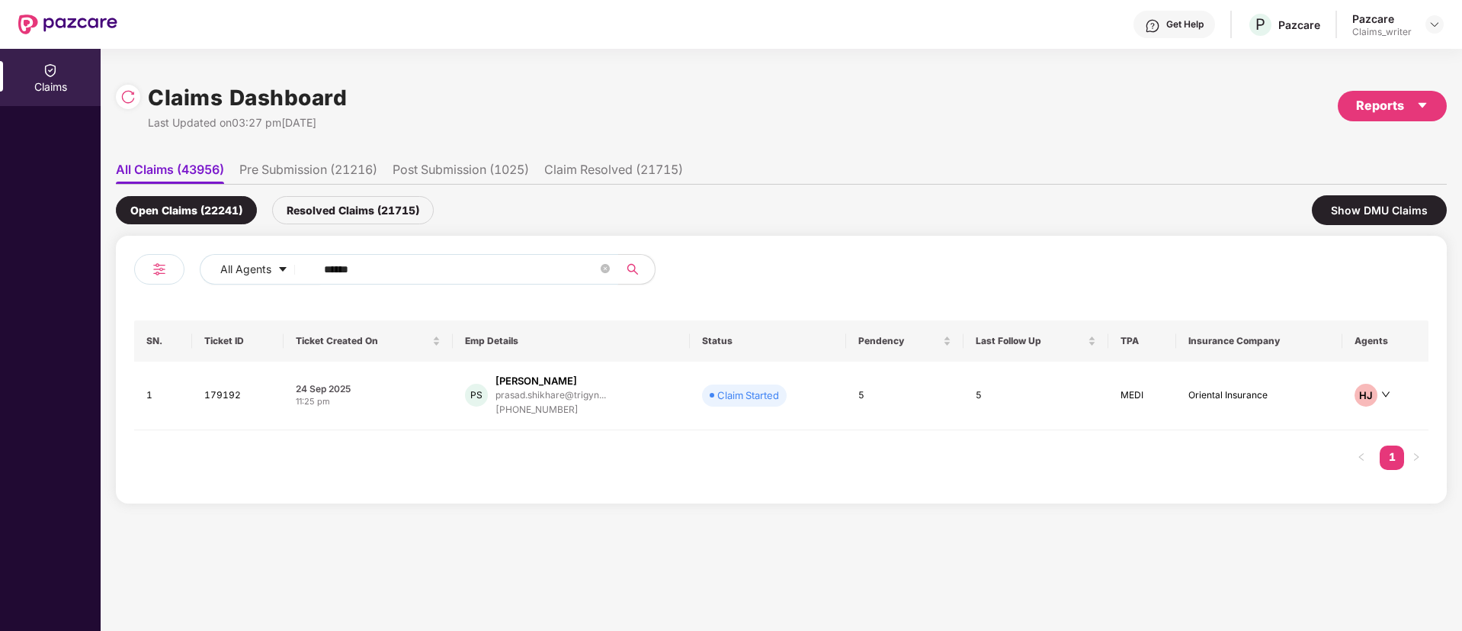
click at [358, 274] on input "******" at bounding box center [461, 269] width 274 height 23
drag, startPoint x: 383, startPoint y: 262, endPoint x: 266, endPoint y: 267, distance: 117.5
click at [267, 267] on div "All Agents ******" at bounding box center [588, 269] width 777 height 30
paste input "text"
type input "******"
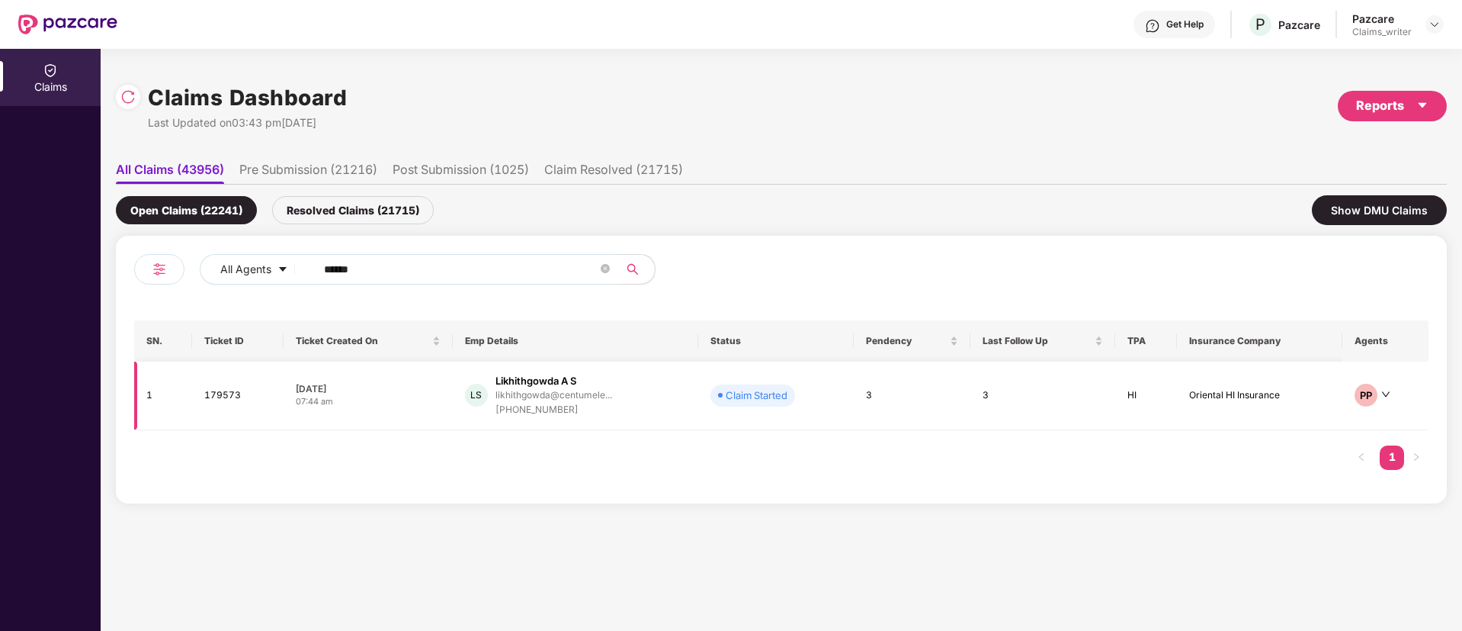
click at [208, 393] on td "179573" at bounding box center [237, 395] width 91 height 69
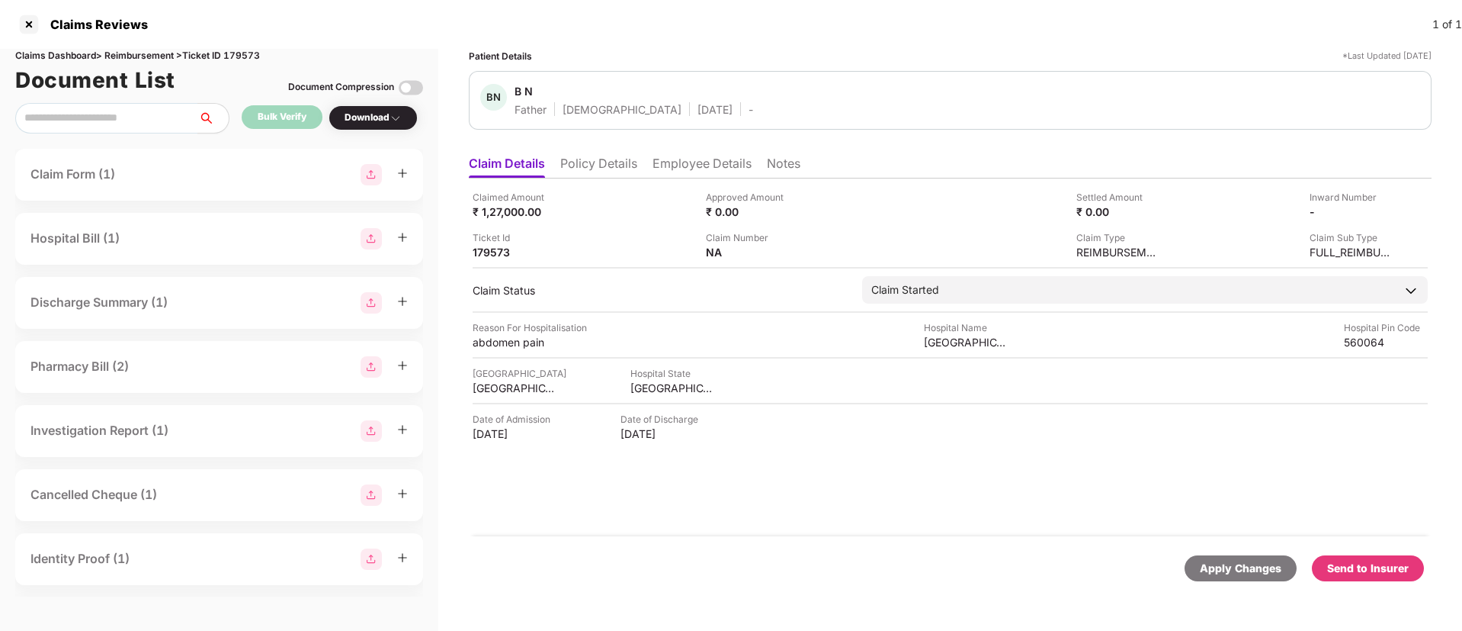
click at [602, 158] on li "Policy Details" at bounding box center [598, 167] width 77 height 22
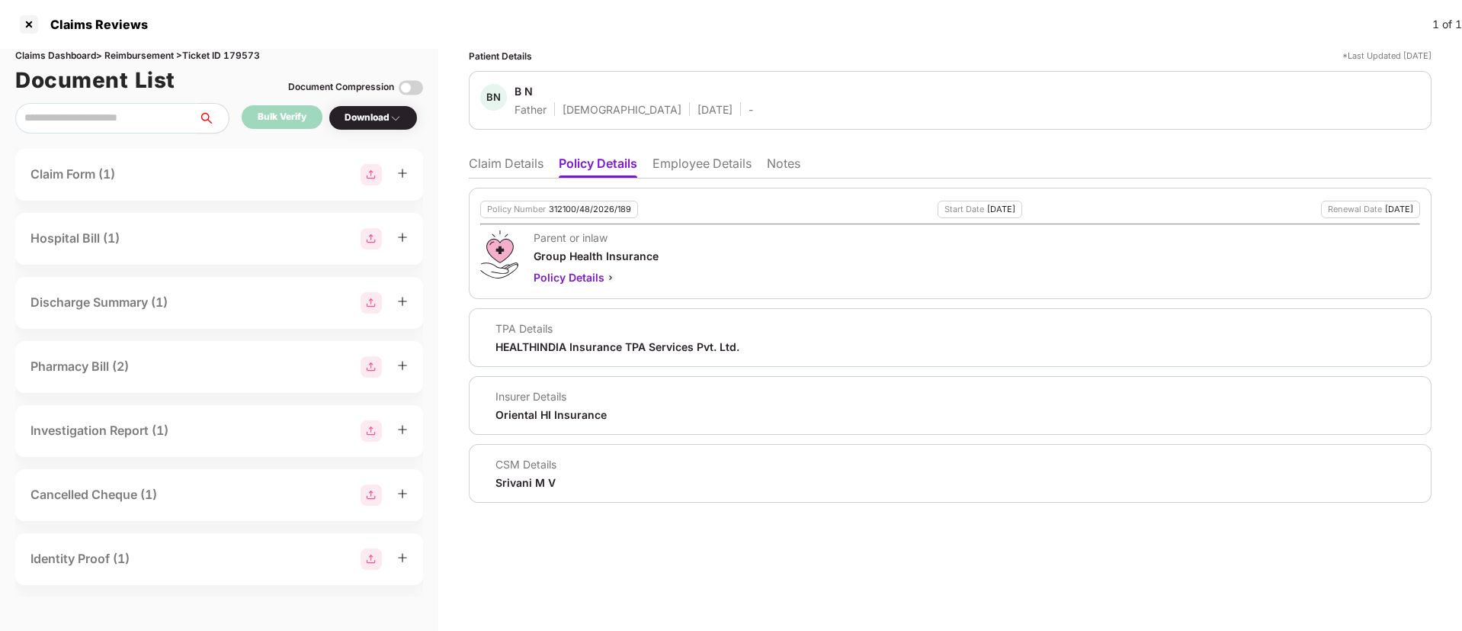
click at [677, 159] on li "Employee Details" at bounding box center [702, 167] width 99 height 22
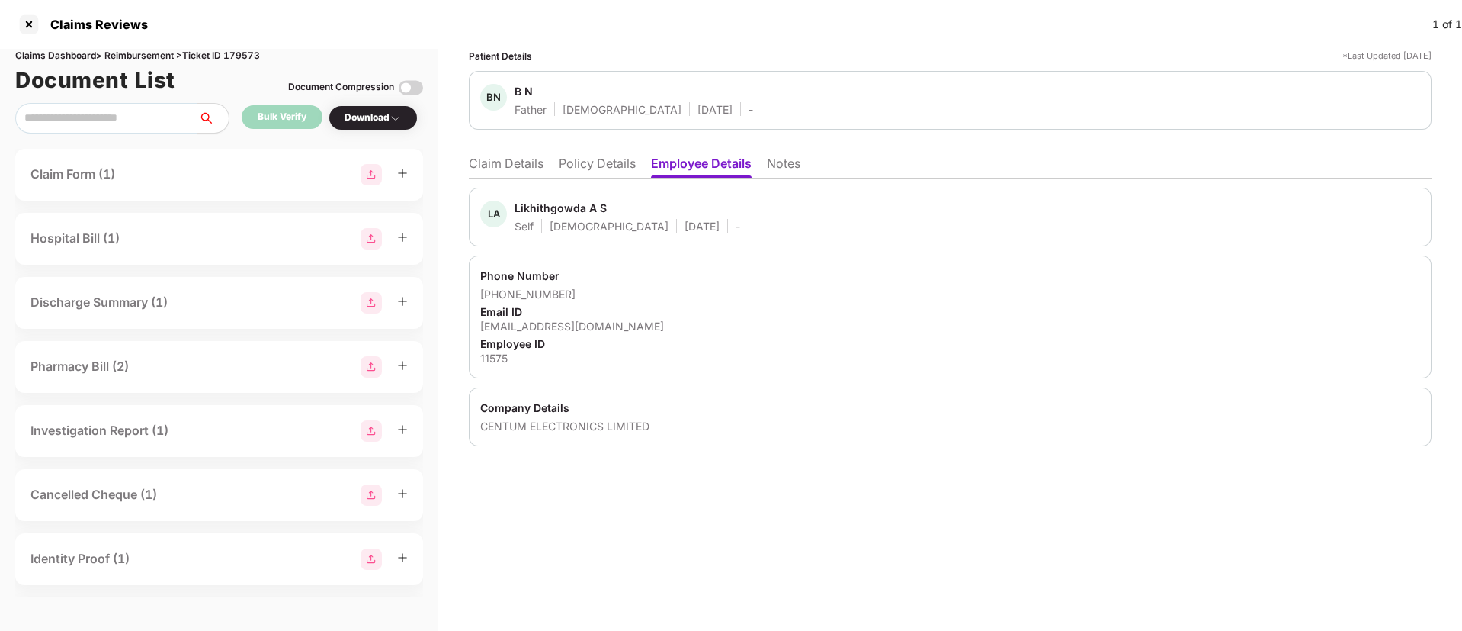
click at [594, 175] on li "Policy Details" at bounding box center [597, 167] width 77 height 22
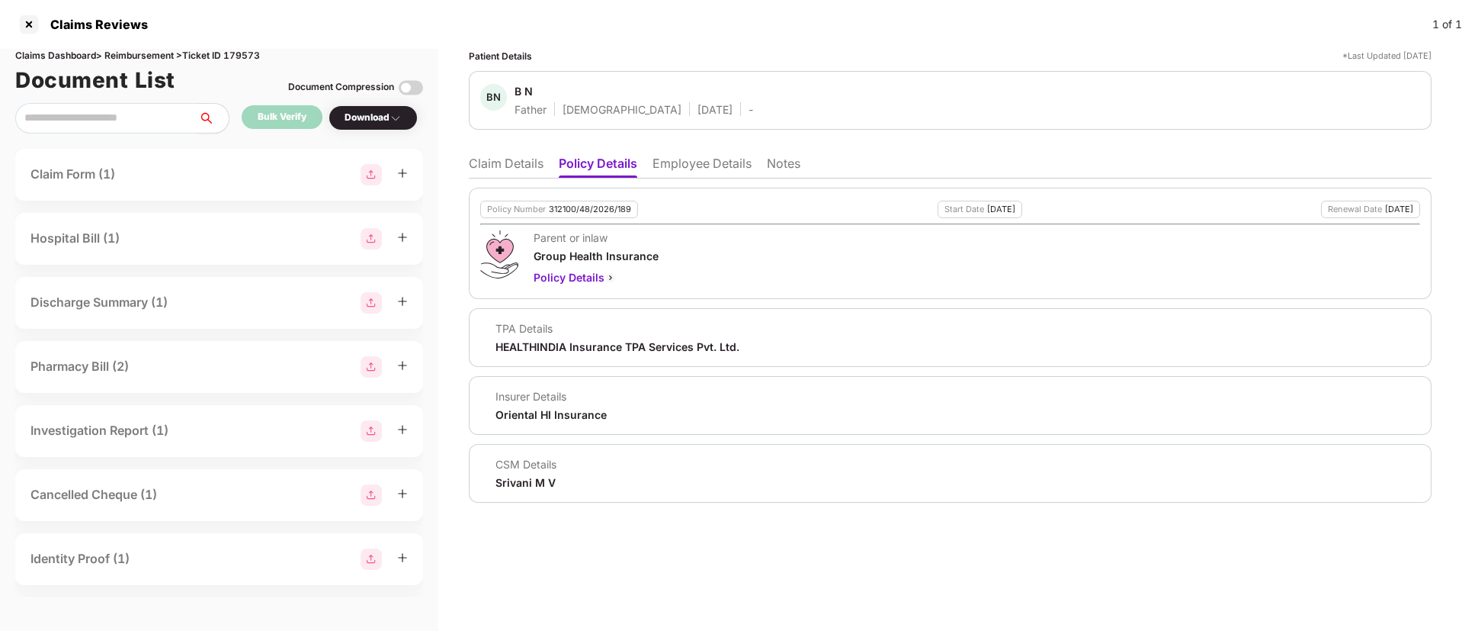
click at [490, 167] on li "Claim Details" at bounding box center [506, 167] width 75 height 22
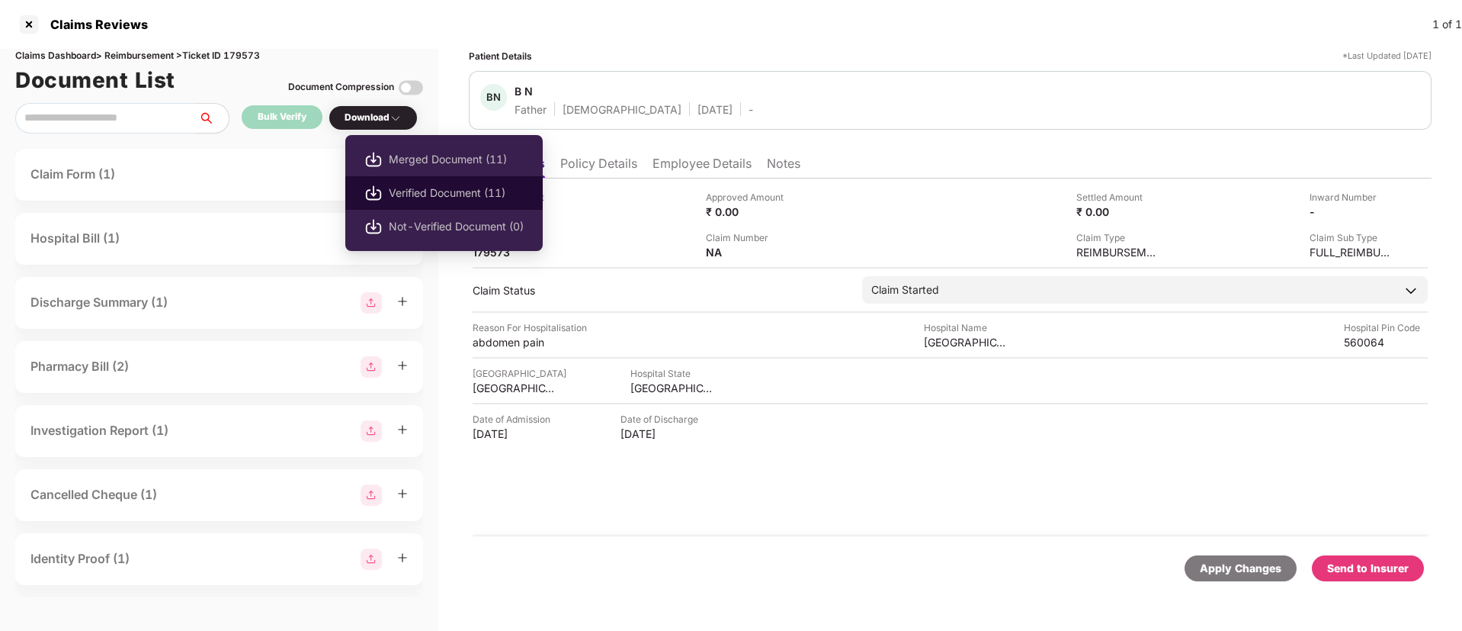
click at [413, 191] on span "Verified Document (11)" at bounding box center [456, 193] width 135 height 17
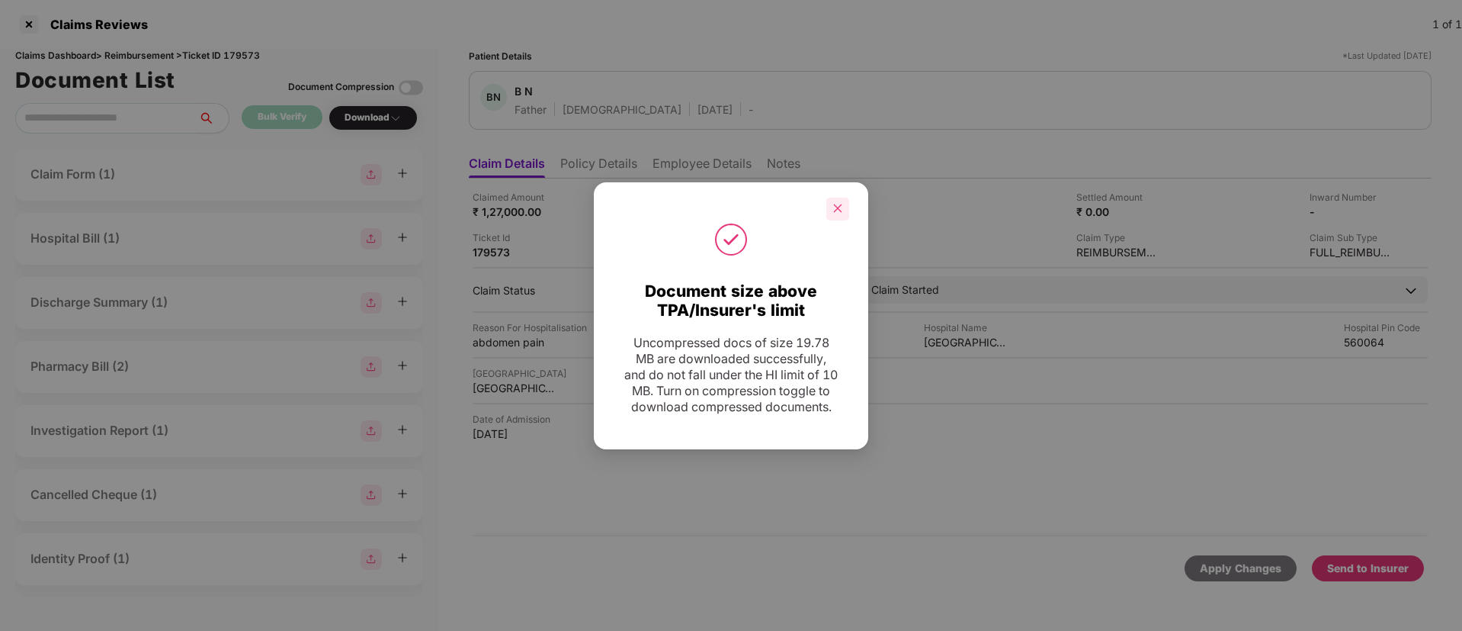
click at [836, 203] on icon "close" at bounding box center [838, 208] width 11 height 11
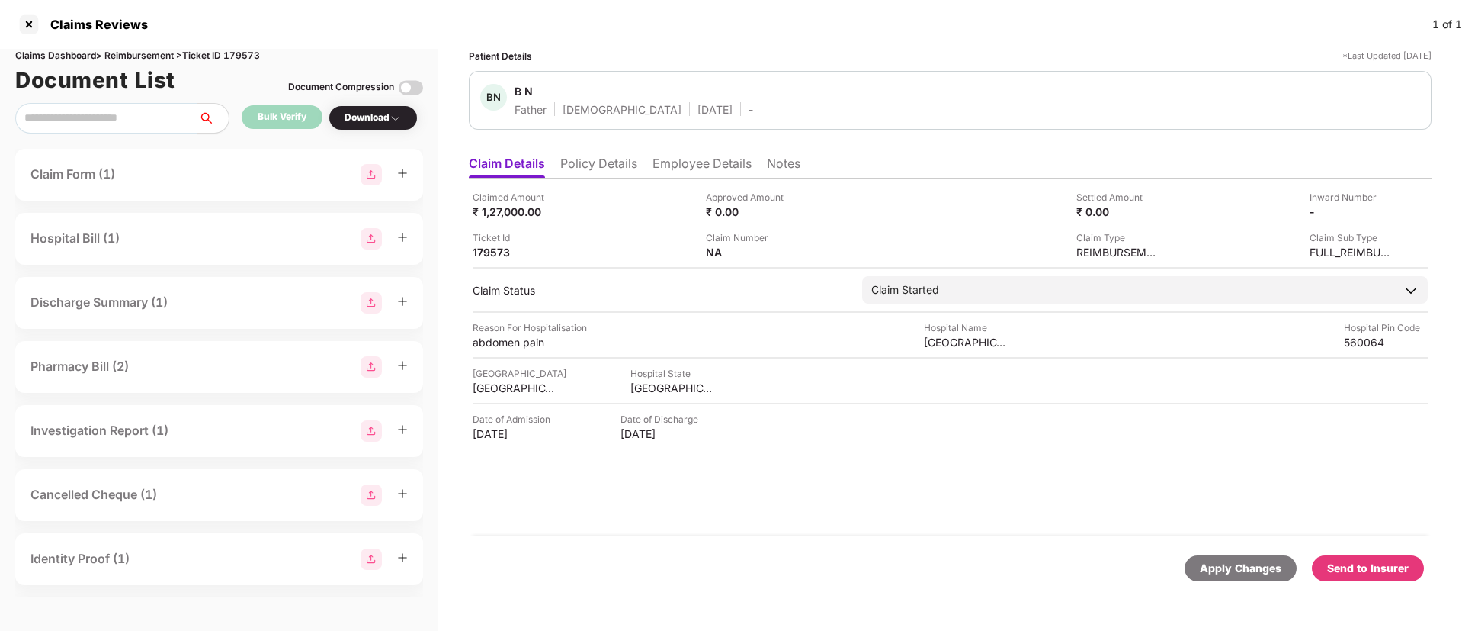
click at [663, 164] on li "Employee Details" at bounding box center [702, 167] width 99 height 22
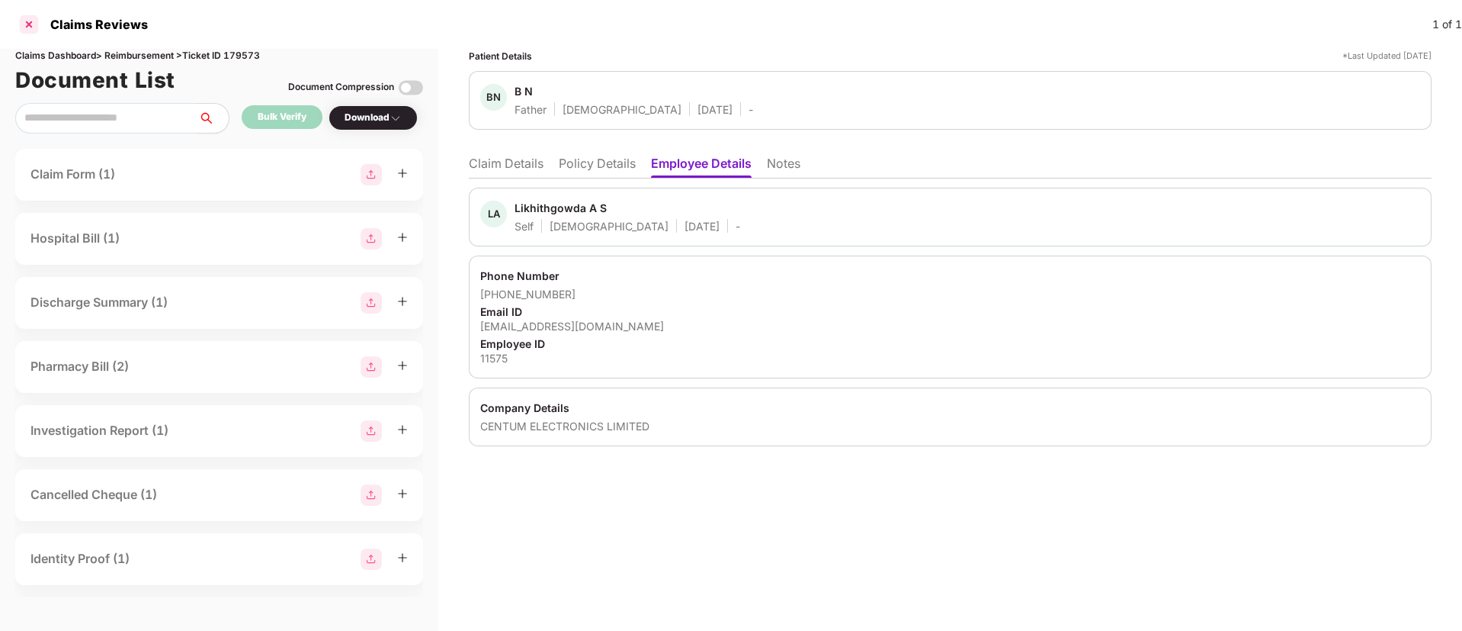
click at [27, 30] on div at bounding box center [29, 24] width 24 height 24
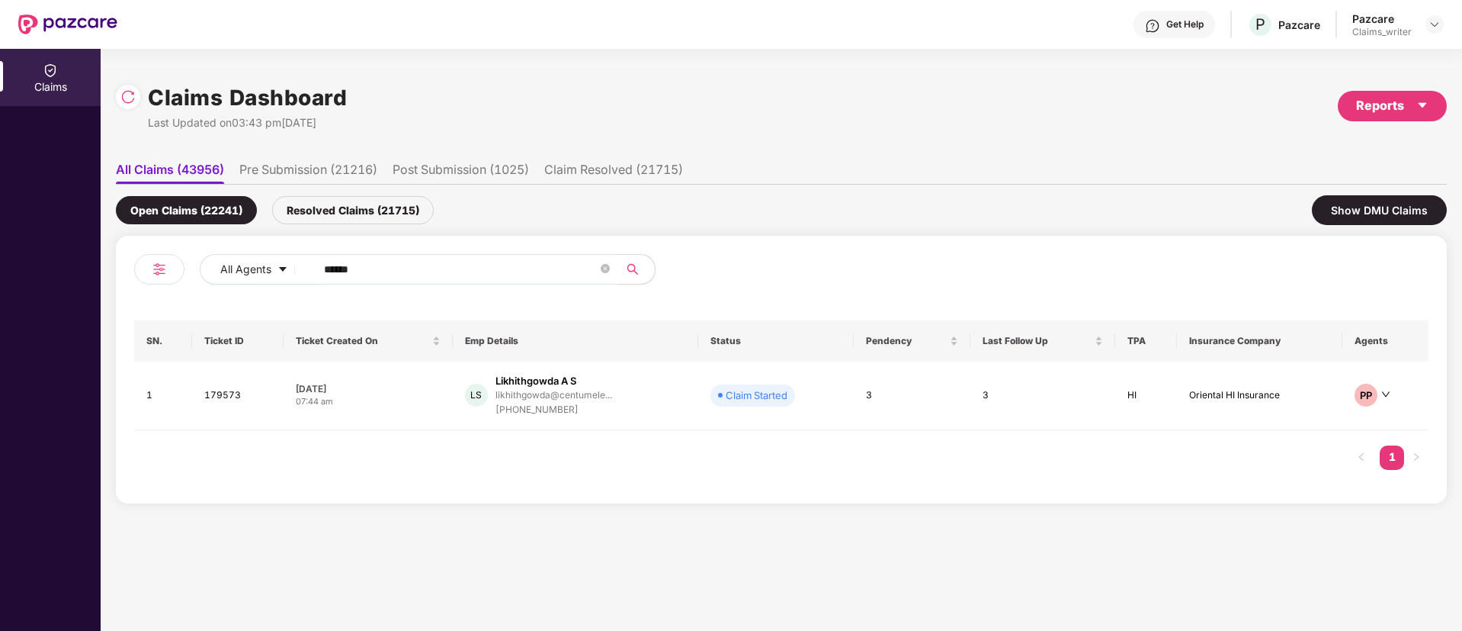
drag, startPoint x: 400, startPoint y: 255, endPoint x: 245, endPoint y: 252, distance: 155.5
click at [245, 252] on div "All Agents ****** SN. Ticket ID Ticket Created On Emp Details Status Pendency L…" at bounding box center [781, 370] width 1331 height 268
drag, startPoint x: 392, startPoint y: 270, endPoint x: 271, endPoint y: 265, distance: 121.3
click at [271, 265] on div "All Agents ******" at bounding box center [588, 269] width 777 height 30
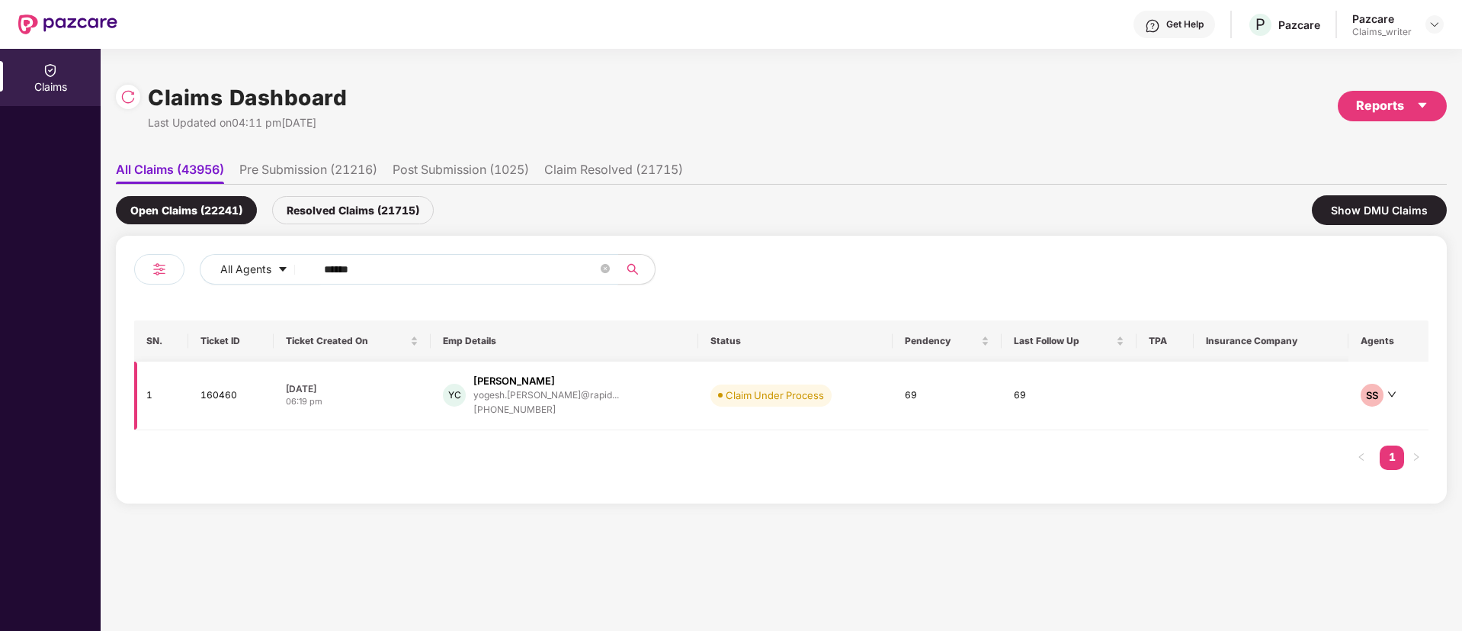
type input "******"
click at [209, 396] on td "160460" at bounding box center [230, 395] width 85 height 69
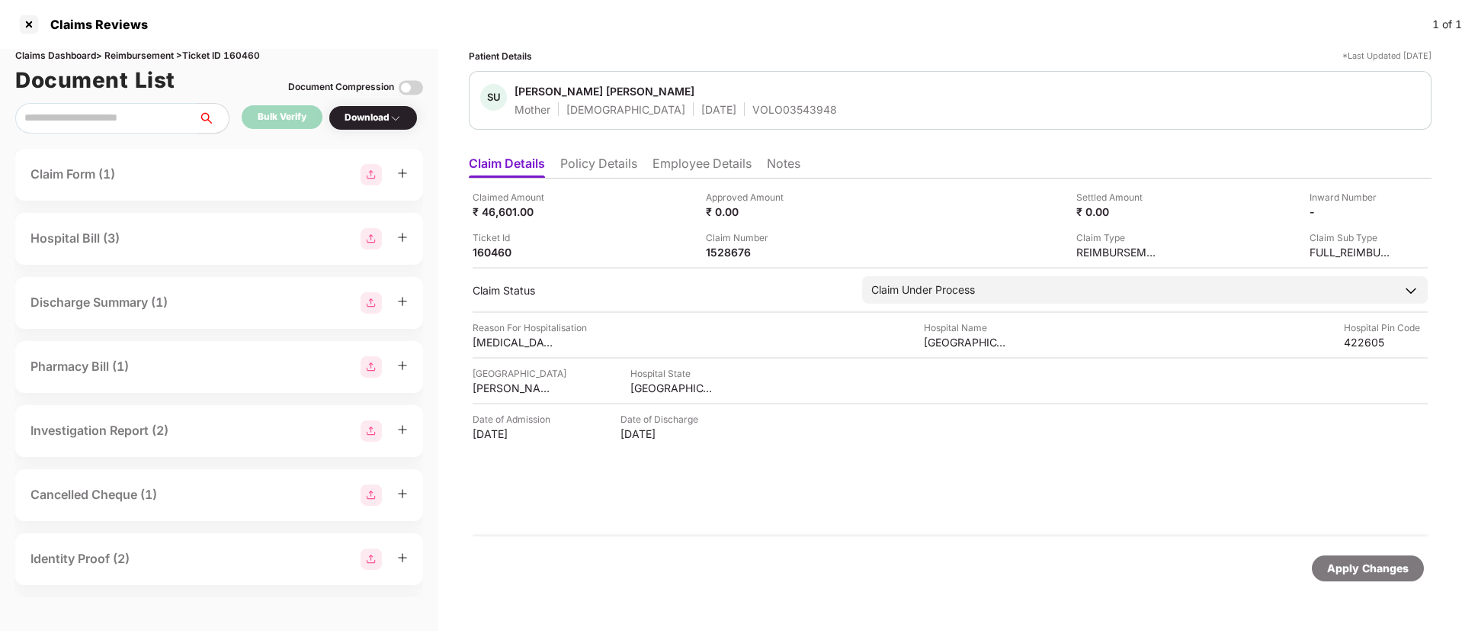
click at [626, 172] on li "Policy Details" at bounding box center [598, 167] width 77 height 22
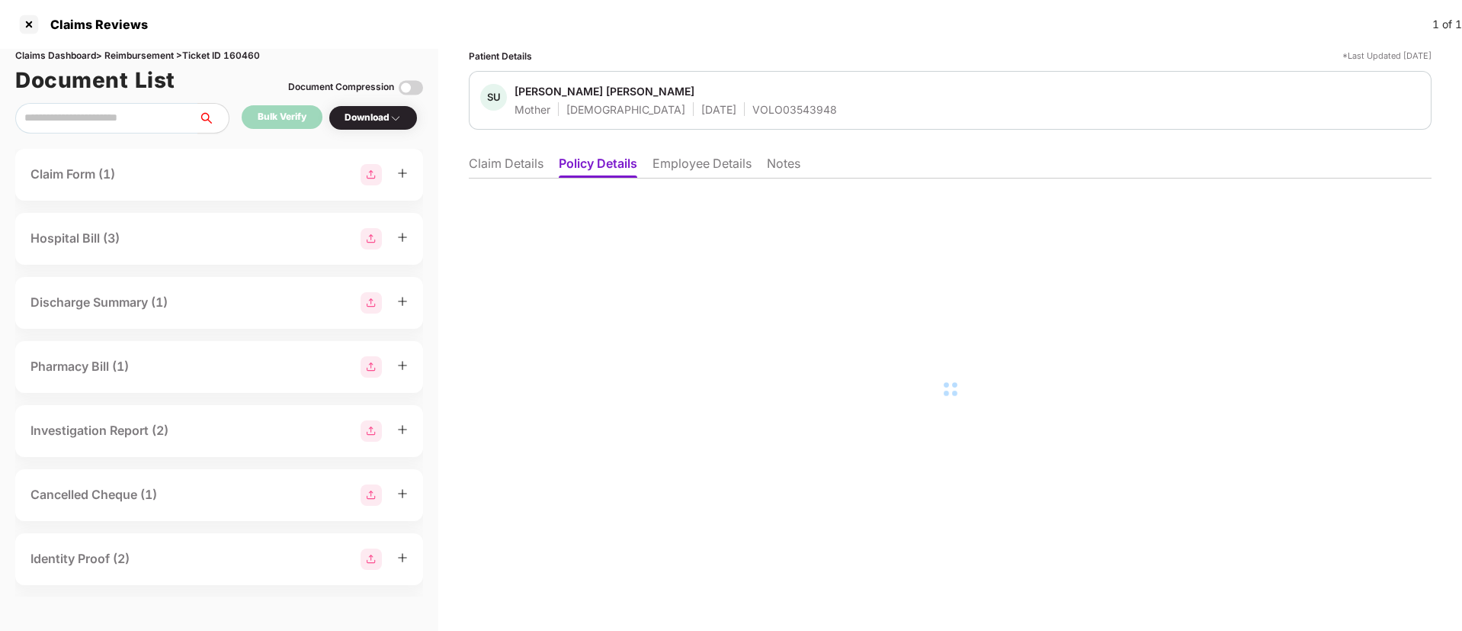
click at [698, 166] on li "Employee Details" at bounding box center [702, 167] width 99 height 22
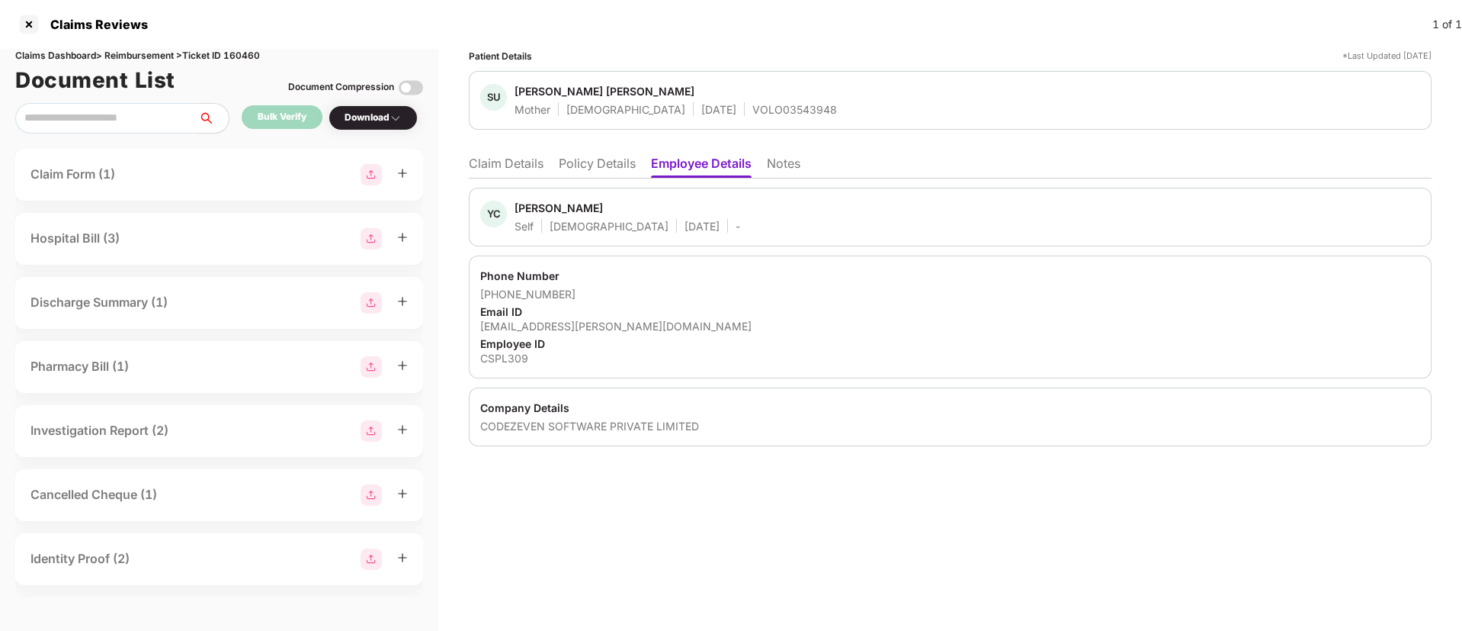
click at [588, 163] on li "Policy Details" at bounding box center [597, 167] width 77 height 22
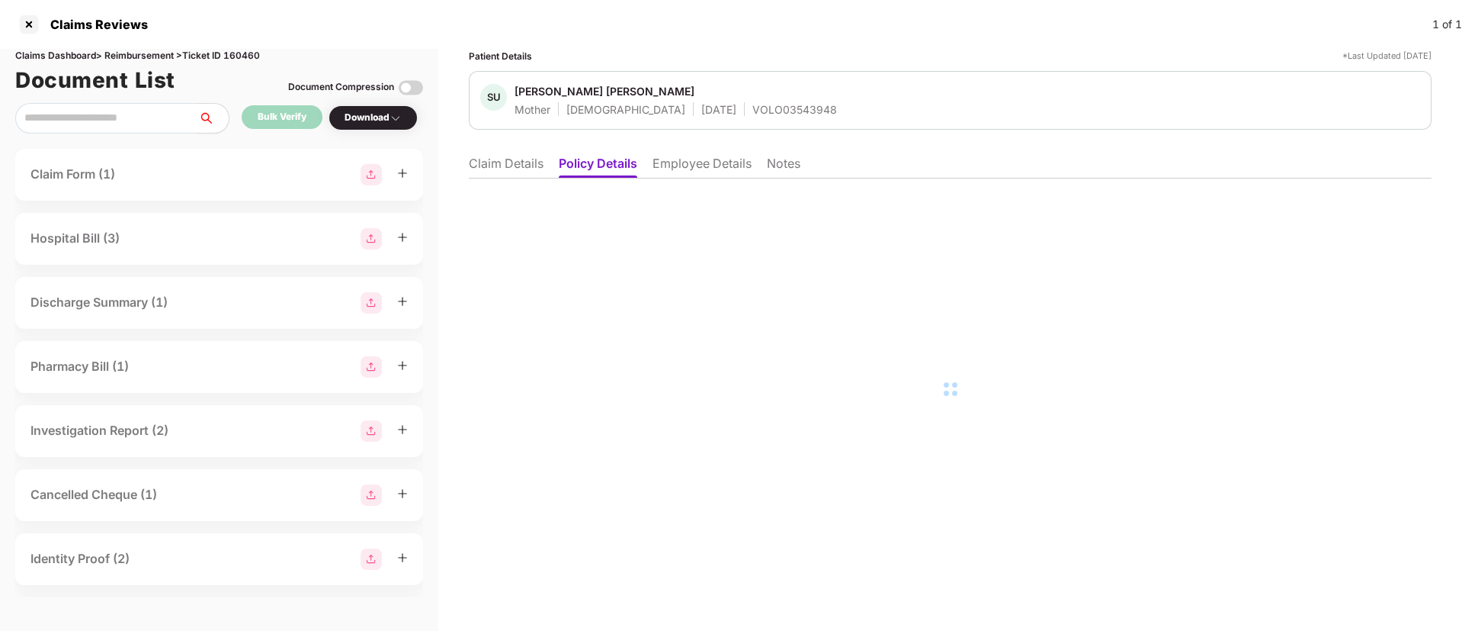
click at [499, 163] on li "Claim Details" at bounding box center [506, 167] width 75 height 22
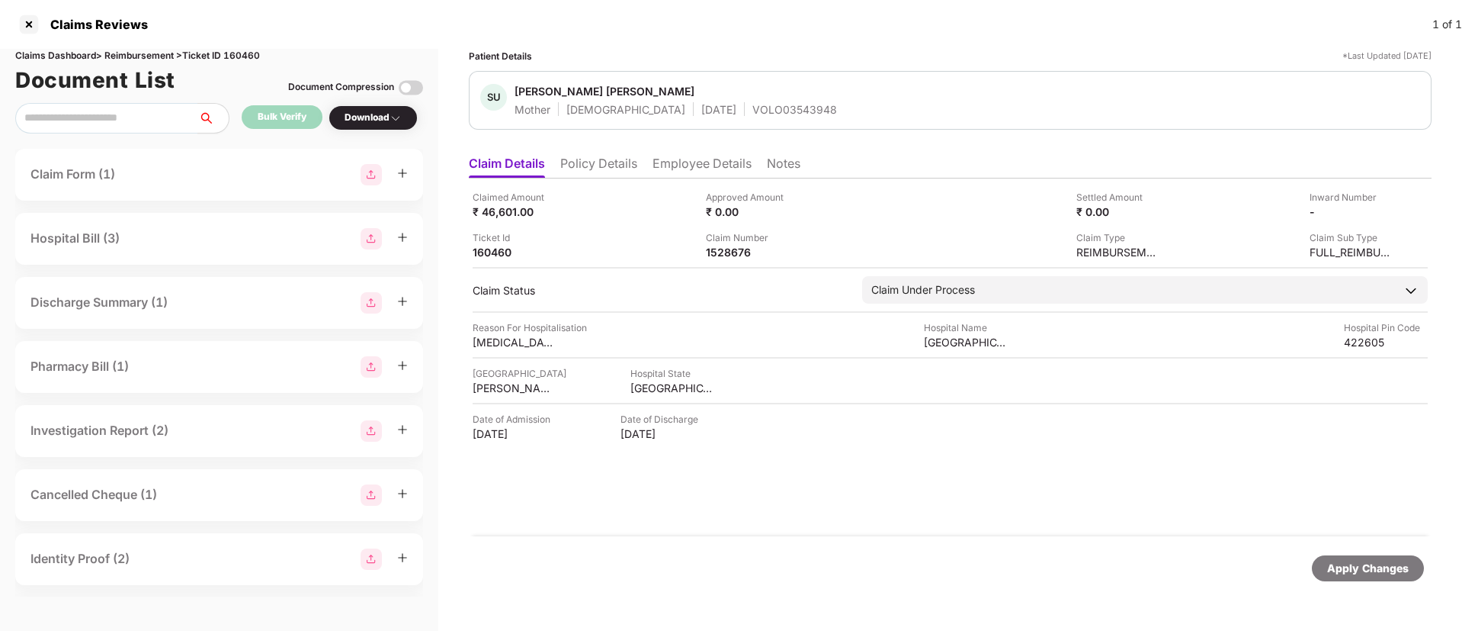
click at [575, 160] on li "Policy Details" at bounding box center [598, 167] width 77 height 22
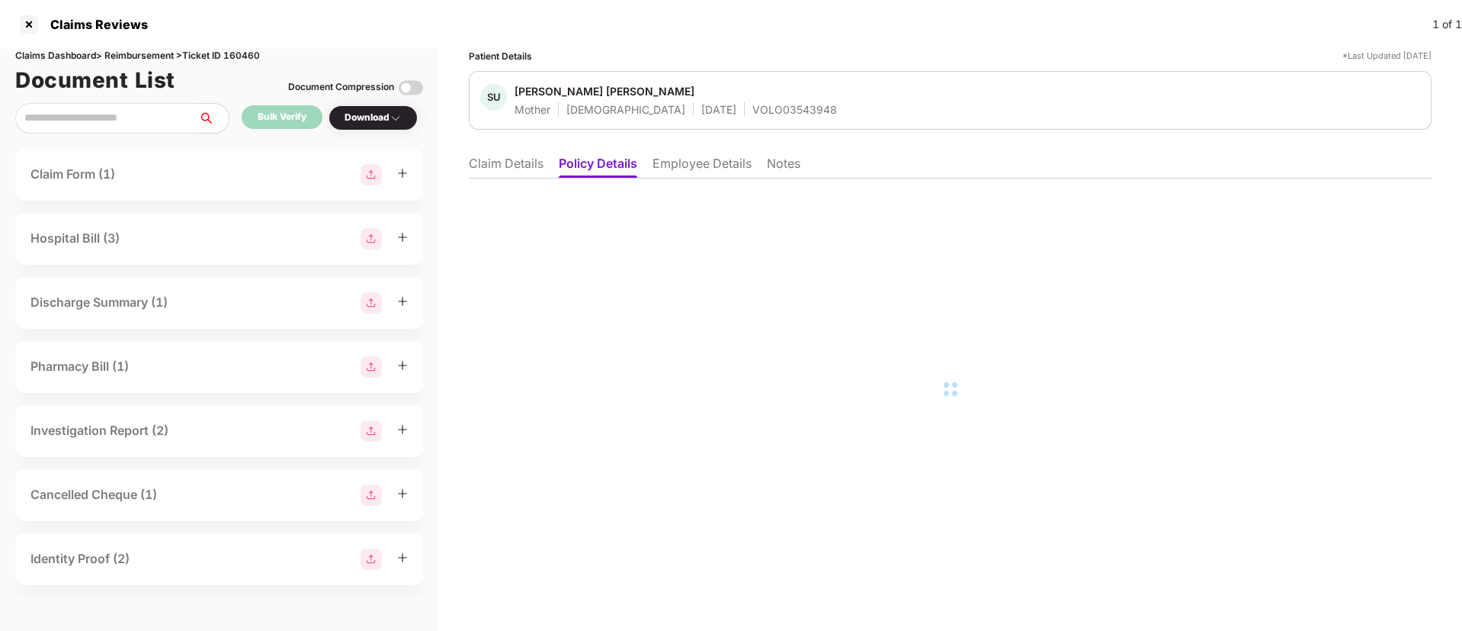
click at [704, 165] on li "Employee Details" at bounding box center [702, 167] width 99 height 22
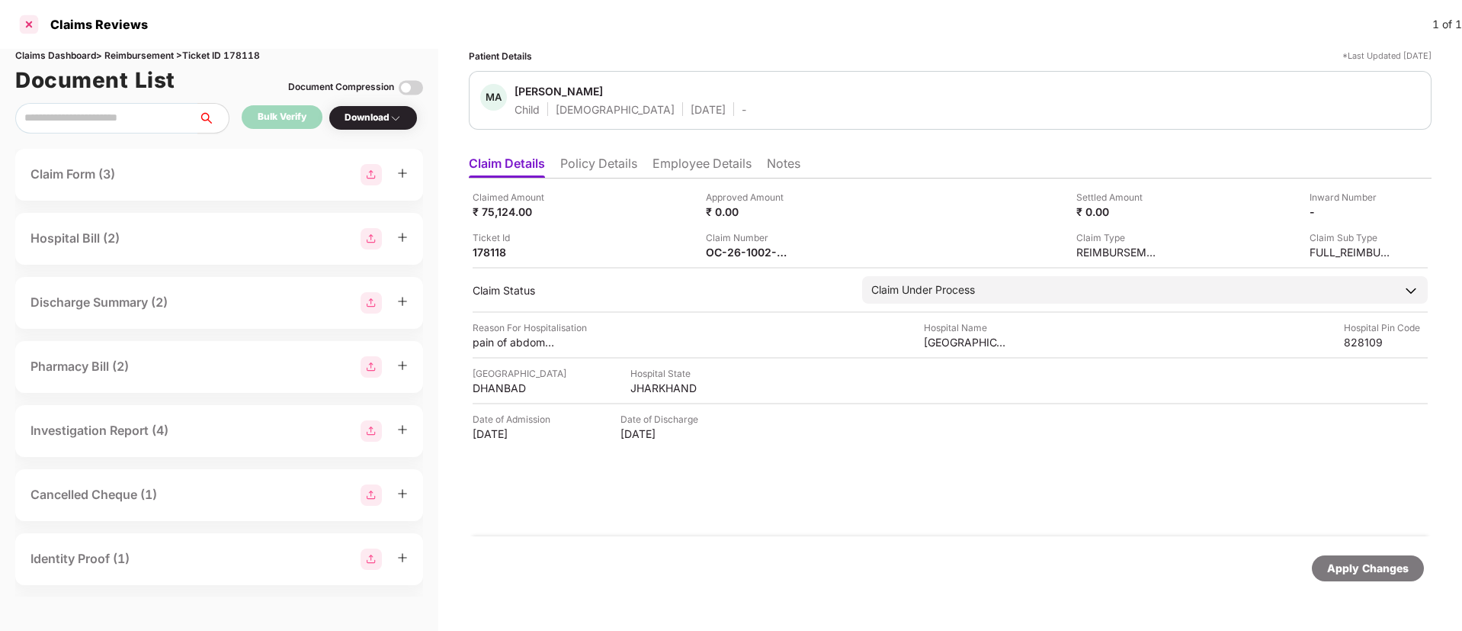
click at [28, 19] on div at bounding box center [29, 24] width 24 height 24
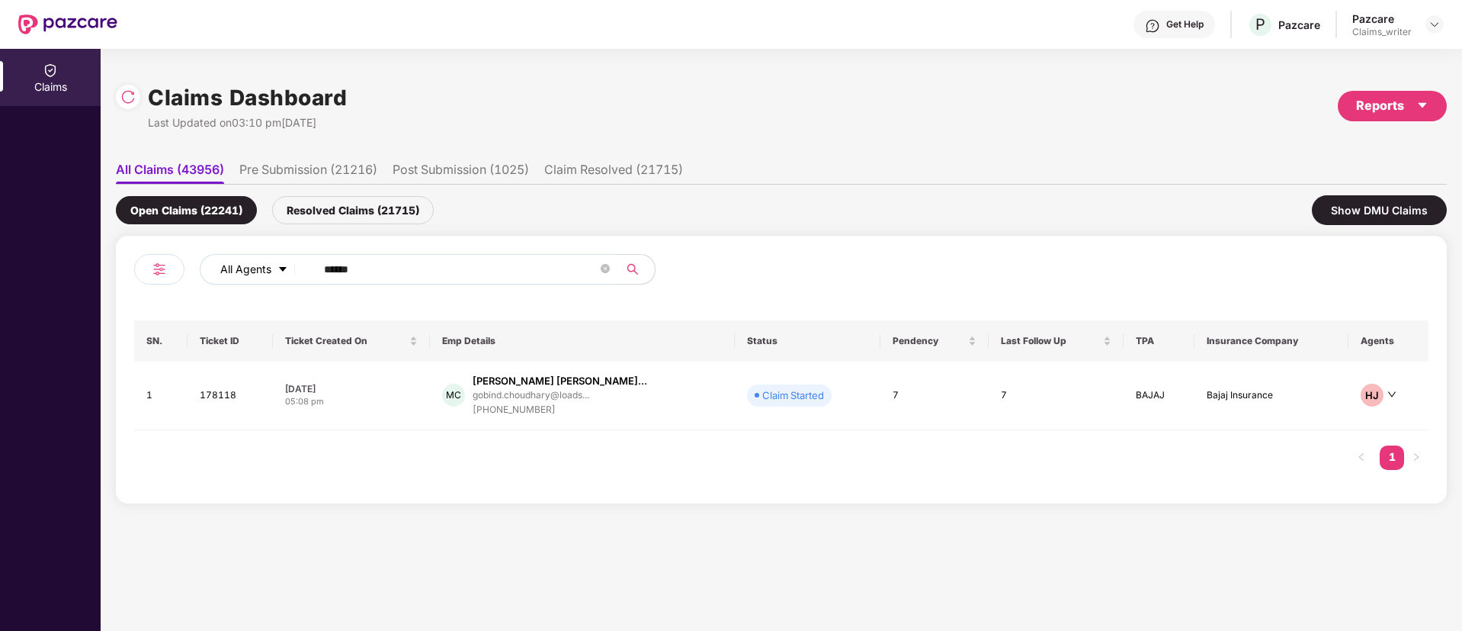
drag, startPoint x: 368, startPoint y: 272, endPoint x: 288, endPoint y: 268, distance: 80.1
click at [288, 268] on div "All Agents ******" at bounding box center [588, 269] width 777 height 30
paste input "text"
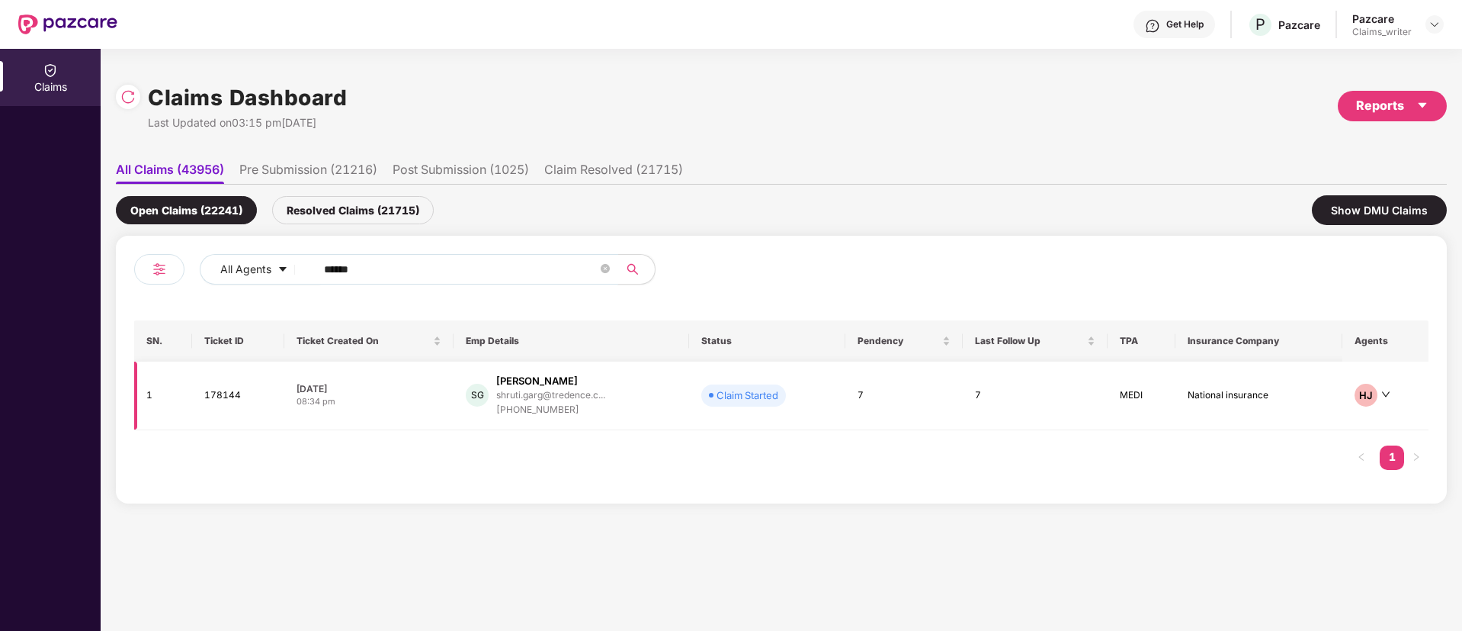
type input "******"
click at [224, 409] on td "178144" at bounding box center [238, 395] width 92 height 69
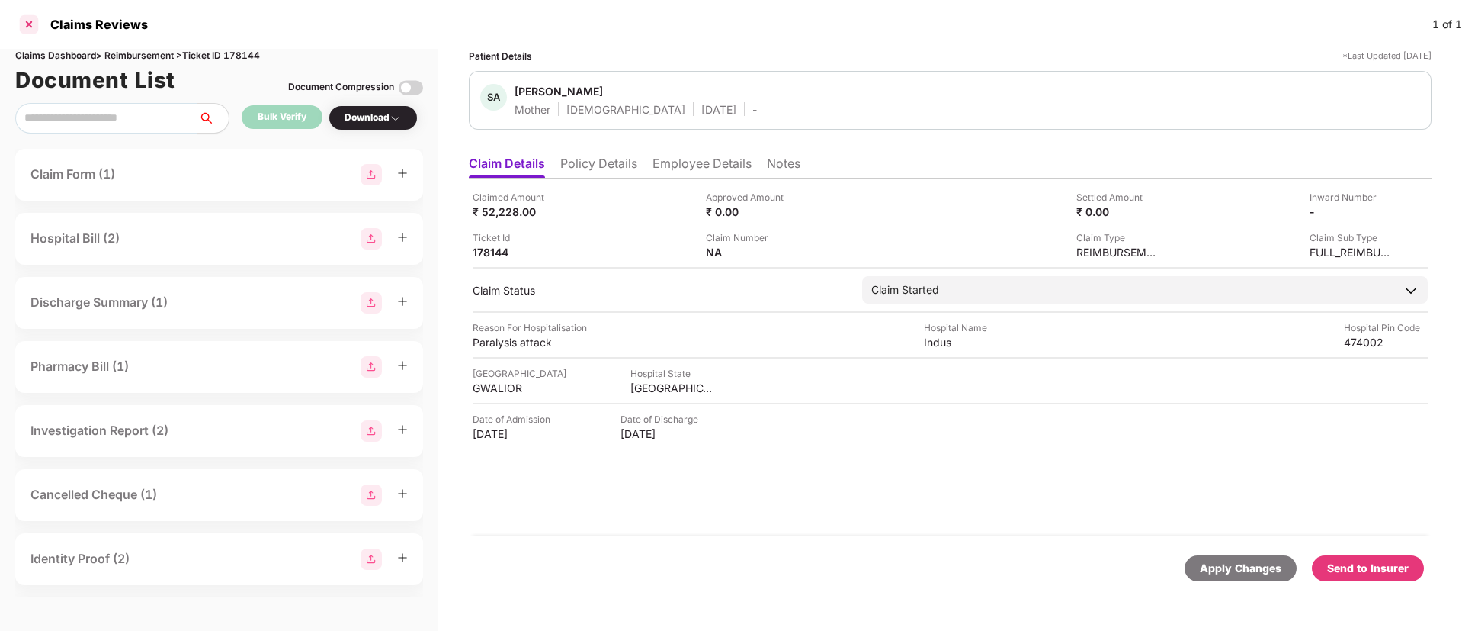
click at [38, 27] on div at bounding box center [29, 24] width 24 height 24
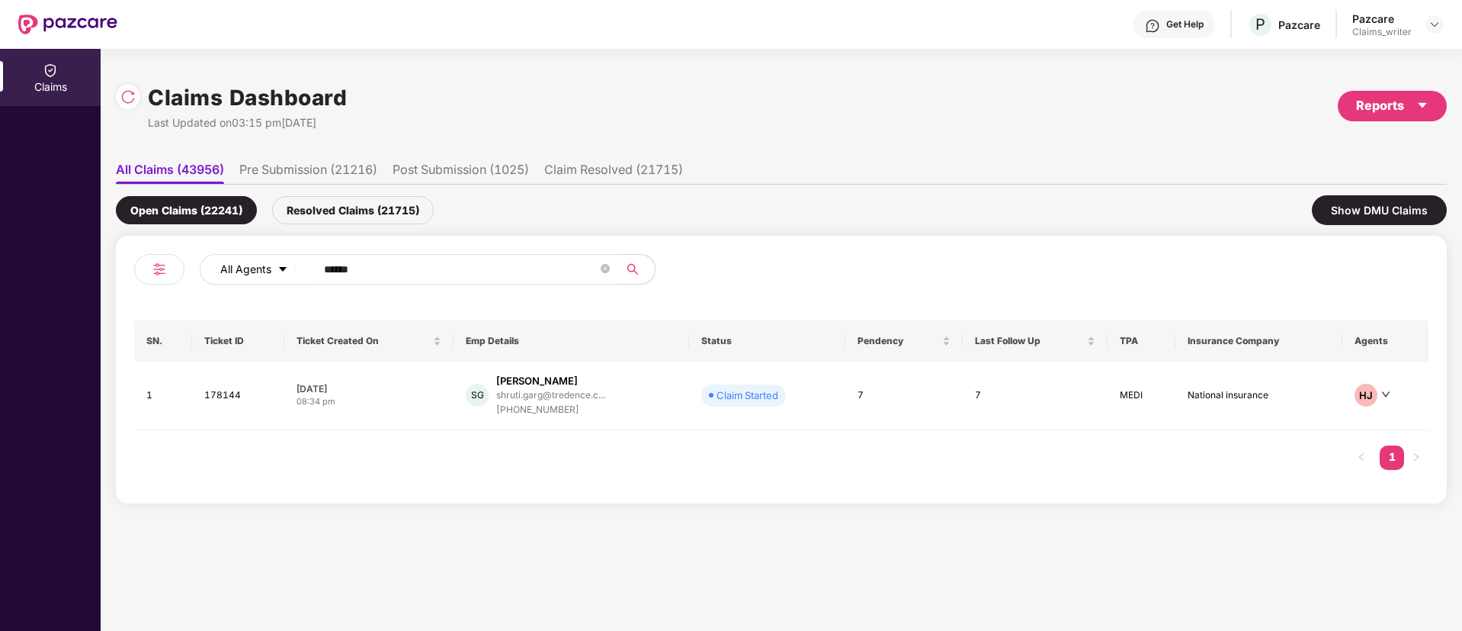
drag, startPoint x: 408, startPoint y: 276, endPoint x: 229, endPoint y: 256, distance: 179.5
click at [229, 256] on div "All Agents ******" at bounding box center [588, 269] width 777 height 30
paste input "text"
type input "******"
click at [235, 393] on td "173793" at bounding box center [236, 395] width 91 height 69
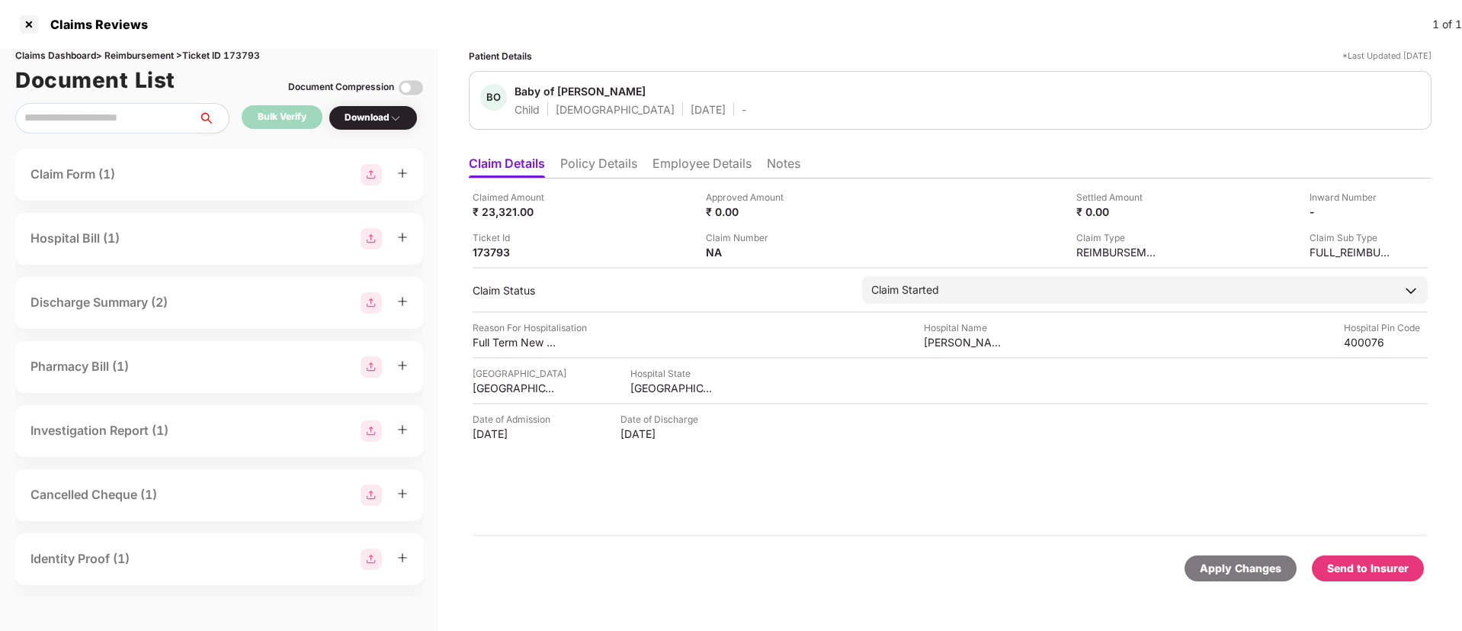
click at [664, 164] on li "Employee Details" at bounding box center [702, 167] width 99 height 22
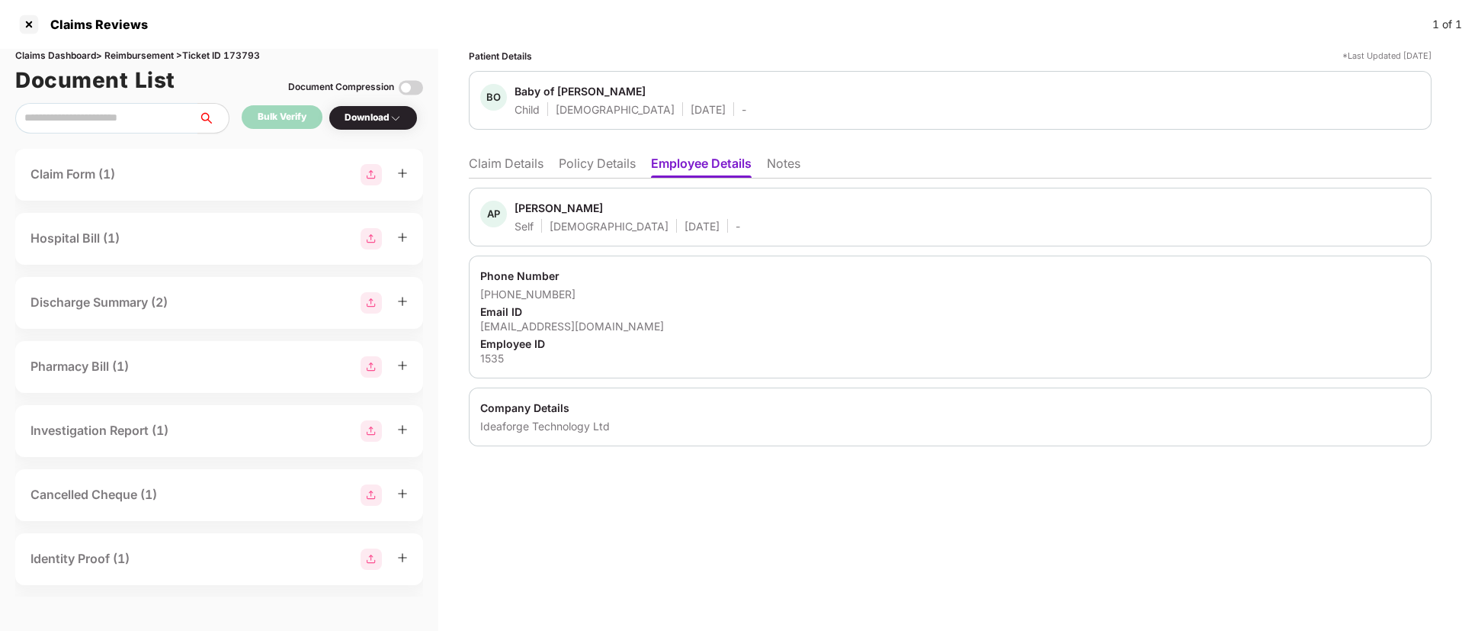
click at [611, 165] on li "Policy Details" at bounding box center [597, 167] width 77 height 22
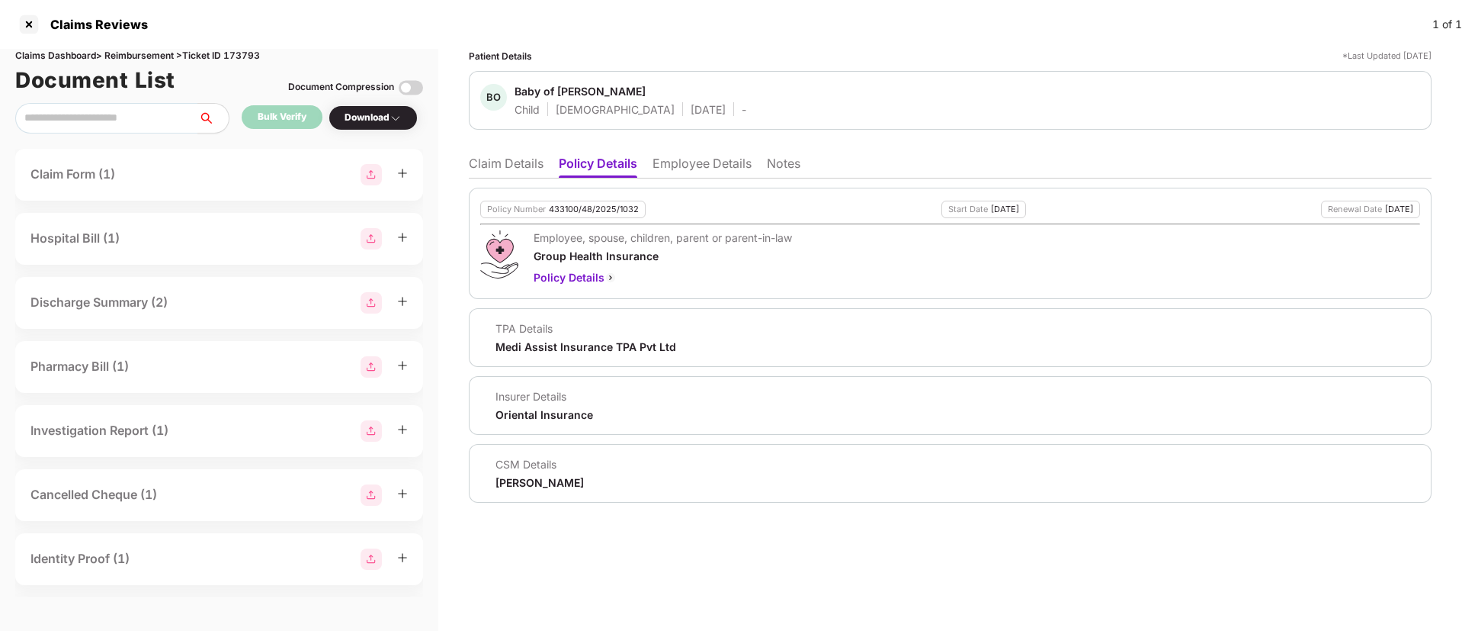
click at [490, 169] on li "Claim Details" at bounding box center [506, 167] width 75 height 22
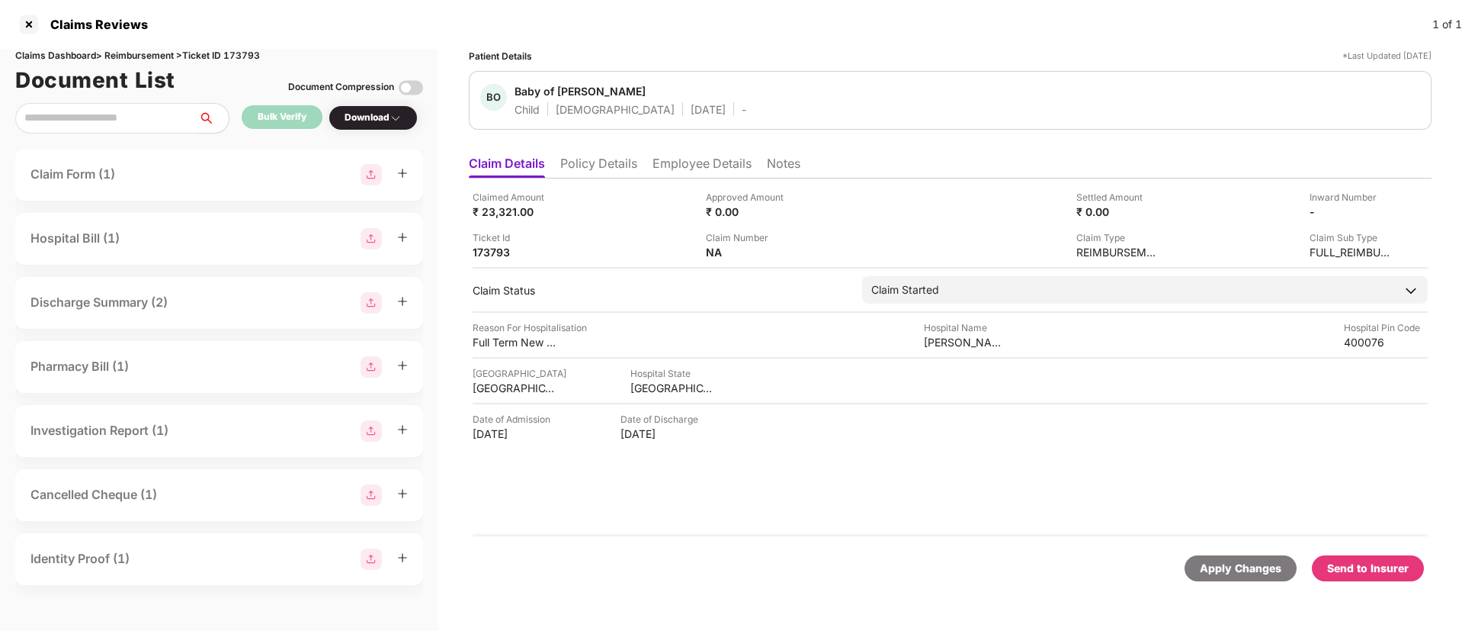
click at [572, 167] on li "Policy Details" at bounding box center [598, 167] width 77 height 22
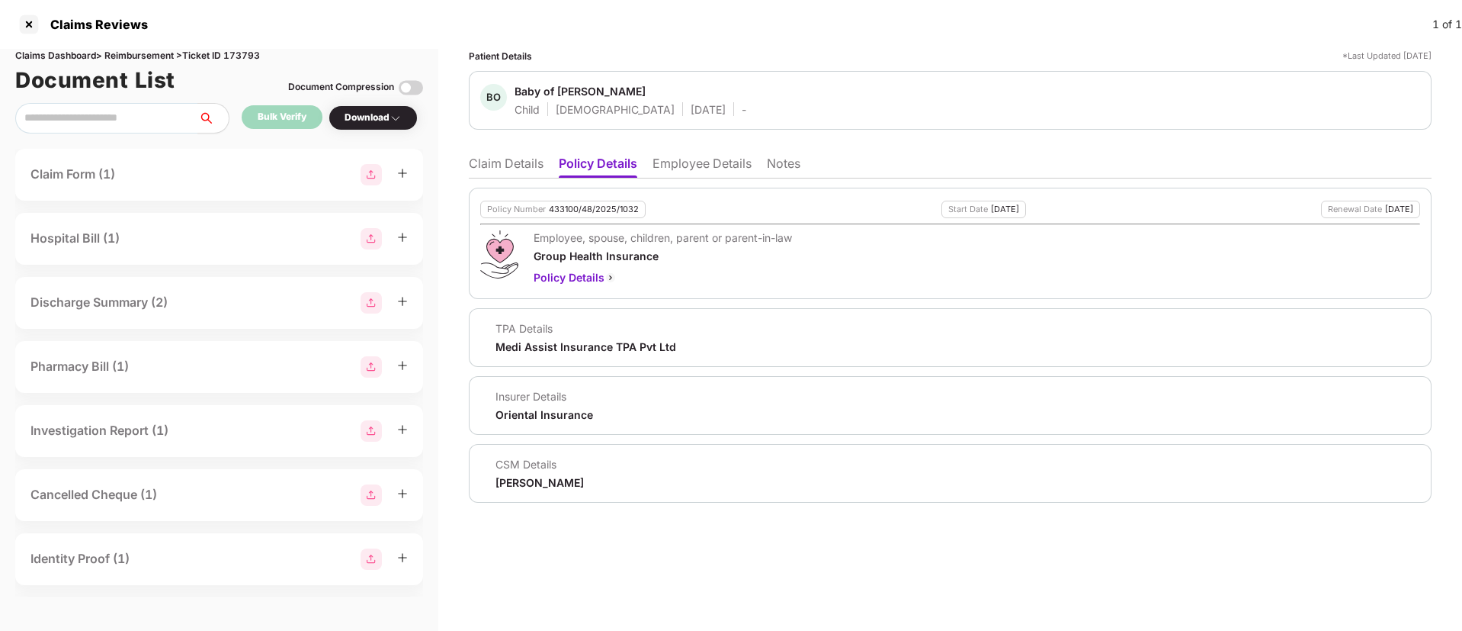
click at [673, 162] on li "Employee Details" at bounding box center [702, 167] width 99 height 22
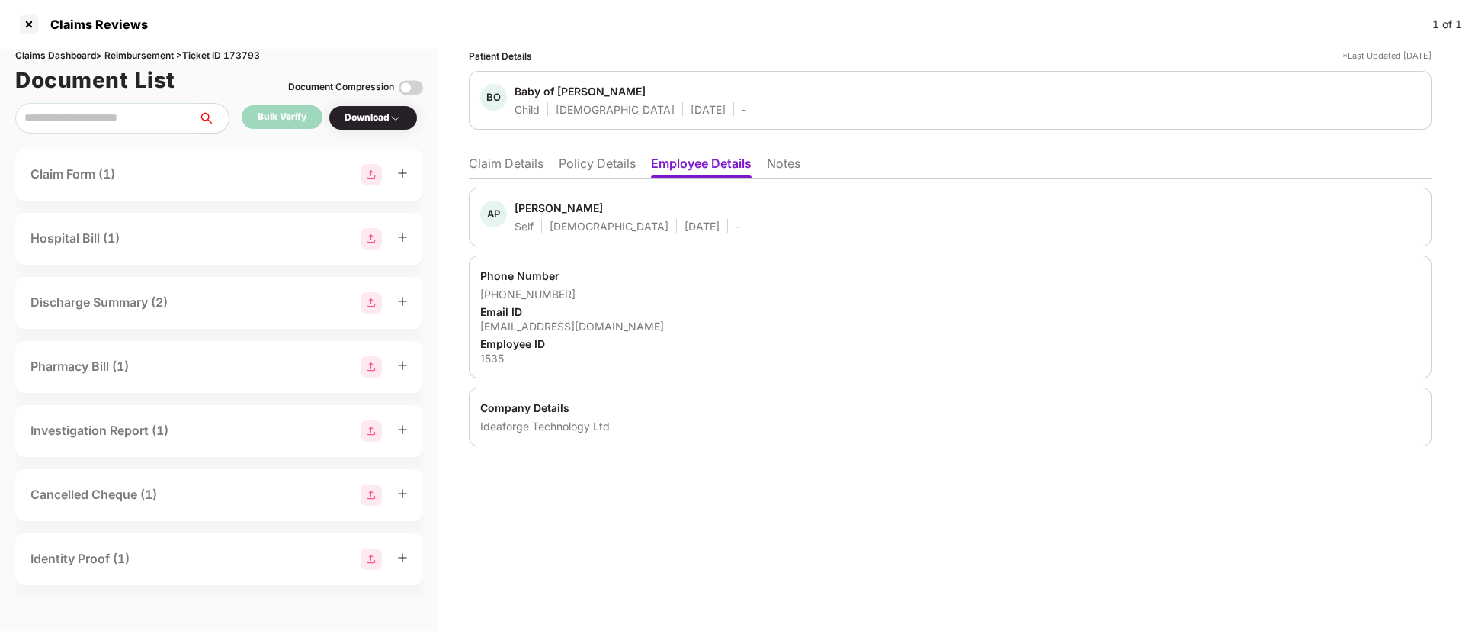
drag, startPoint x: 480, startPoint y: 327, endPoint x: 685, endPoint y: 329, distance: 204.3
click at [685, 329] on div "Phone Number +917237823415 Email ID abhishek.pandey@ideaforgetech.com Employee …" at bounding box center [950, 316] width 963 height 123
copy div "abhishek.pandey@ideaforgetech.com"
click at [34, 24] on div at bounding box center [29, 24] width 24 height 24
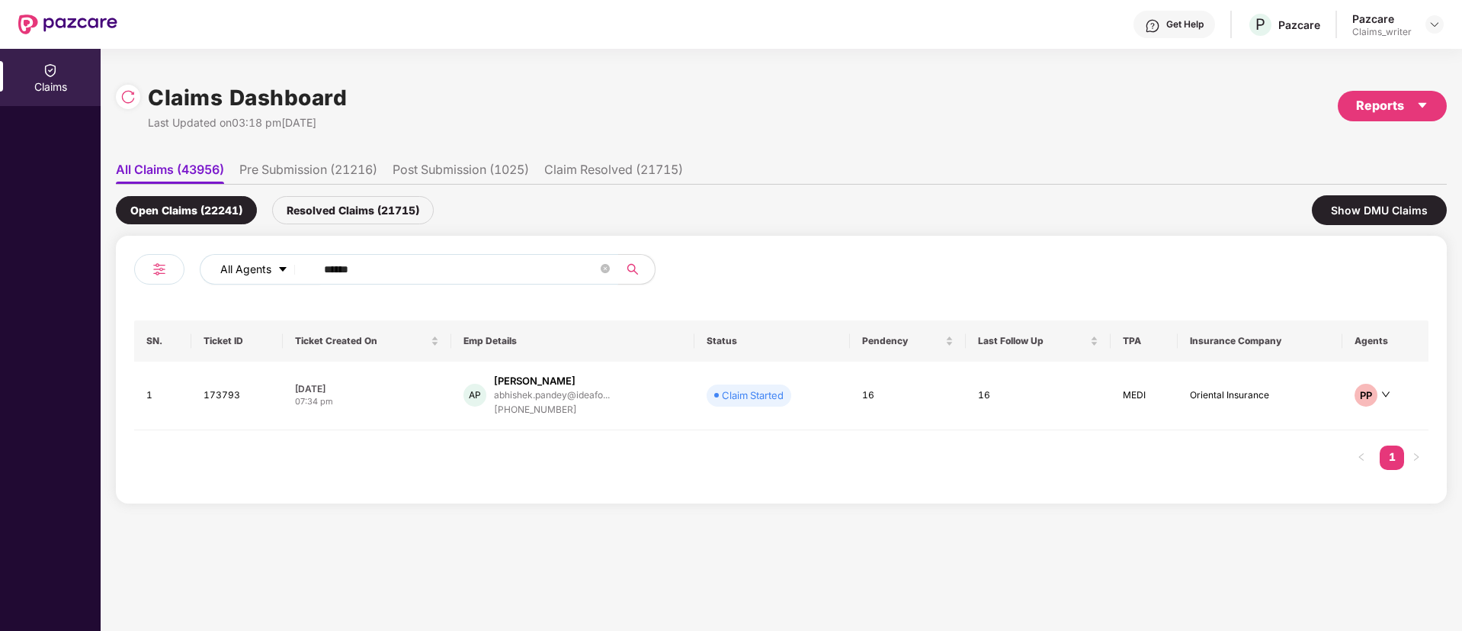
drag, startPoint x: 391, startPoint y: 269, endPoint x: 281, endPoint y: 258, distance: 111.1
click at [281, 258] on div "All Agents ******" at bounding box center [588, 269] width 777 height 30
paste input "text"
type input "******"
click at [226, 400] on td "178629" at bounding box center [236, 395] width 90 height 69
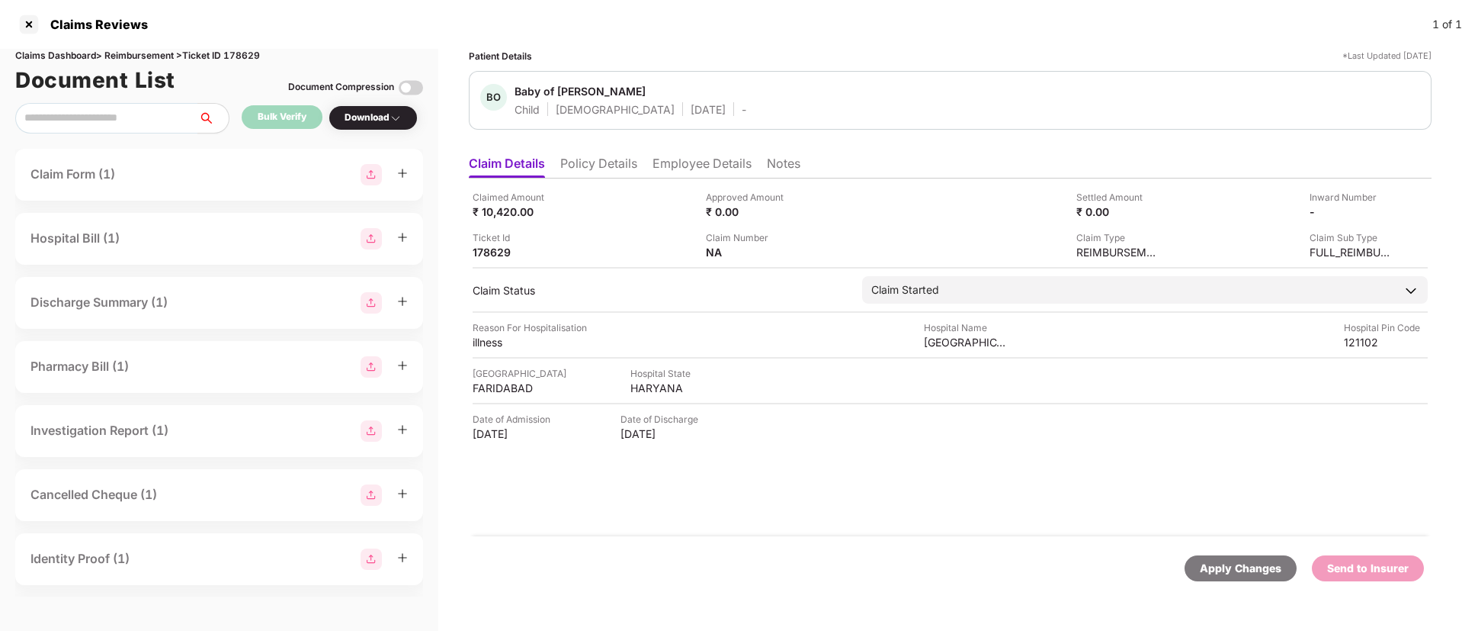
click at [691, 165] on li "Employee Details" at bounding box center [702, 167] width 99 height 22
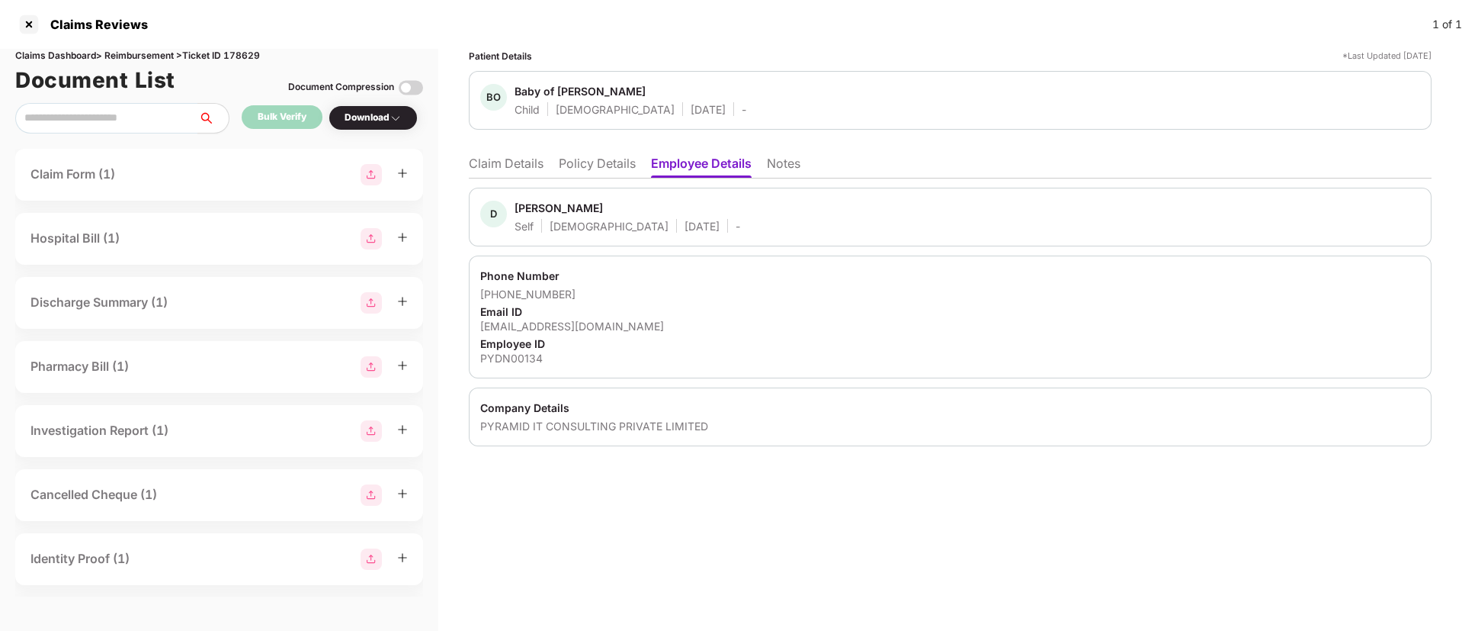
drag, startPoint x: 477, startPoint y: 322, endPoint x: 682, endPoint y: 324, distance: 205.9
click at [682, 324] on div "Phone Number +917015585180 Email ID dheeraj1@pyramidconsultinginc.com Employee …" at bounding box center [950, 316] width 963 height 123
copy div "dheeraj1@pyramidconsultinginc.com"
click at [33, 22] on div at bounding box center [29, 24] width 24 height 24
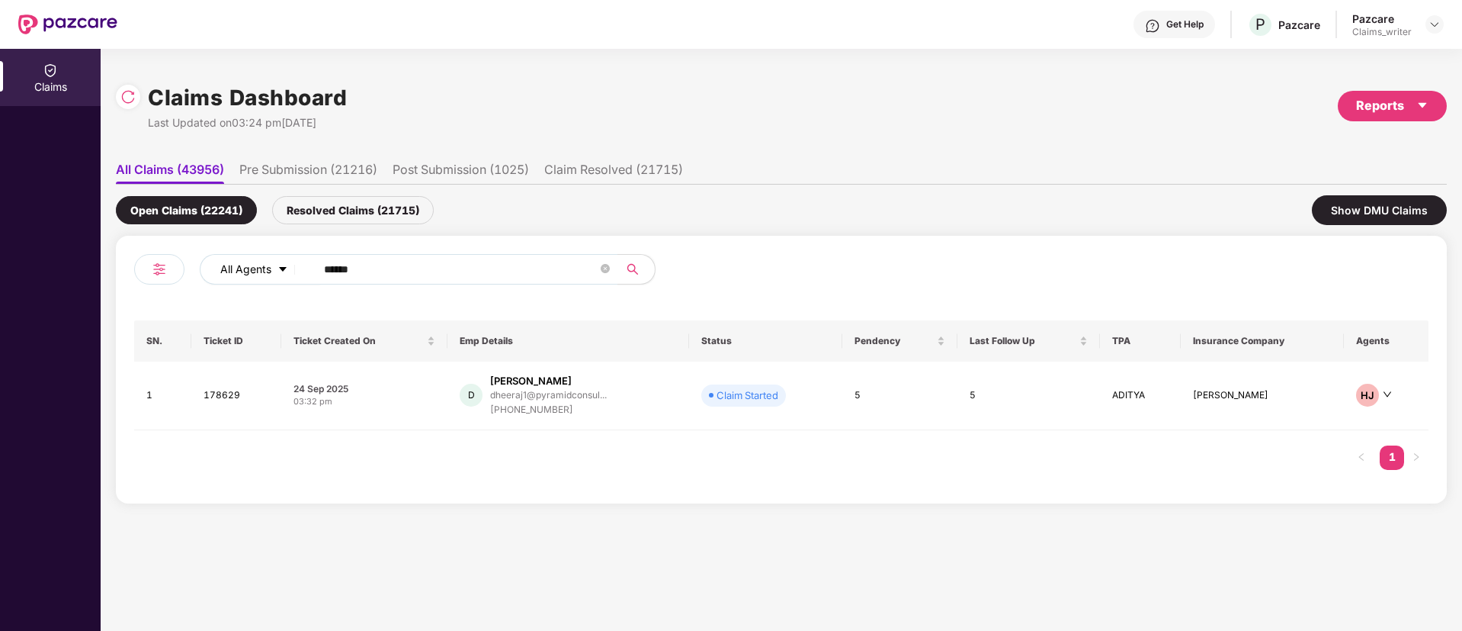
drag, startPoint x: 382, startPoint y: 271, endPoint x: 284, endPoint y: 275, distance: 98.5
click at [284, 275] on div "All Agents ******" at bounding box center [588, 269] width 777 height 30
paste input "text"
type input "******"
click at [207, 399] on td "179192" at bounding box center [237, 395] width 91 height 69
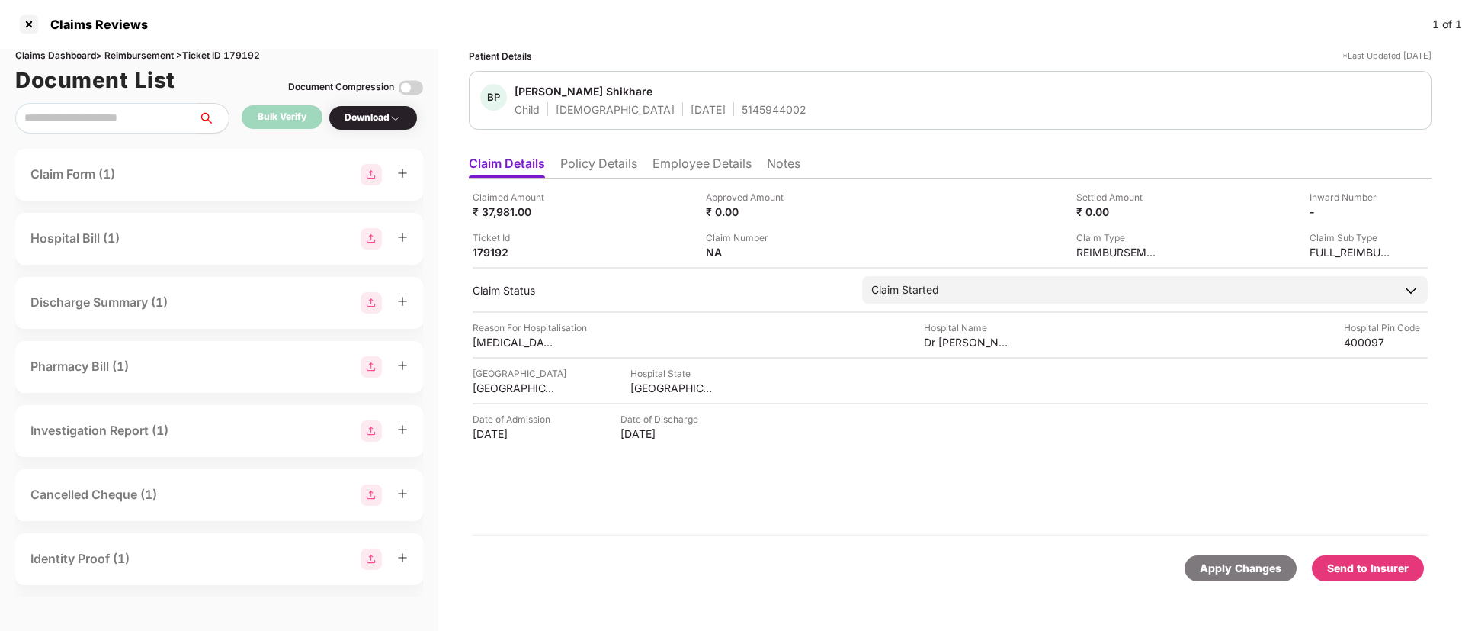
click at [588, 174] on li "Policy Details" at bounding box center [598, 167] width 77 height 22
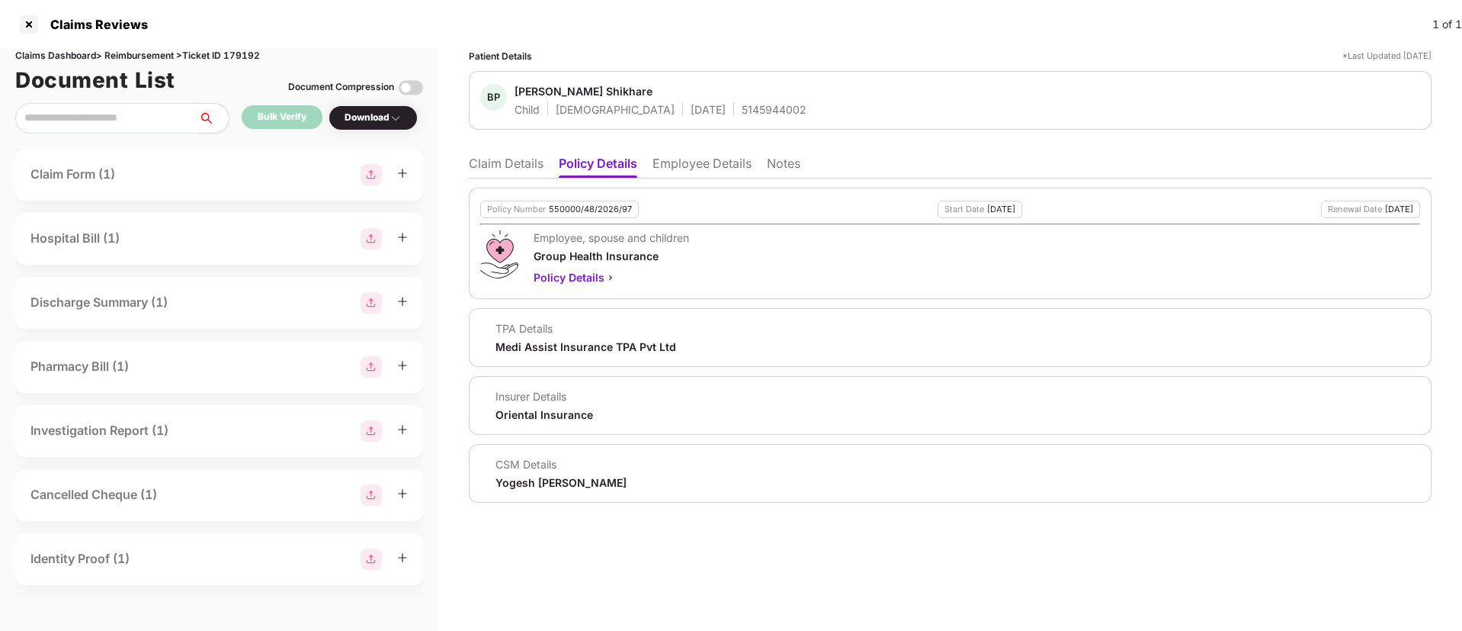
click at [525, 166] on li "Claim Details" at bounding box center [506, 167] width 75 height 22
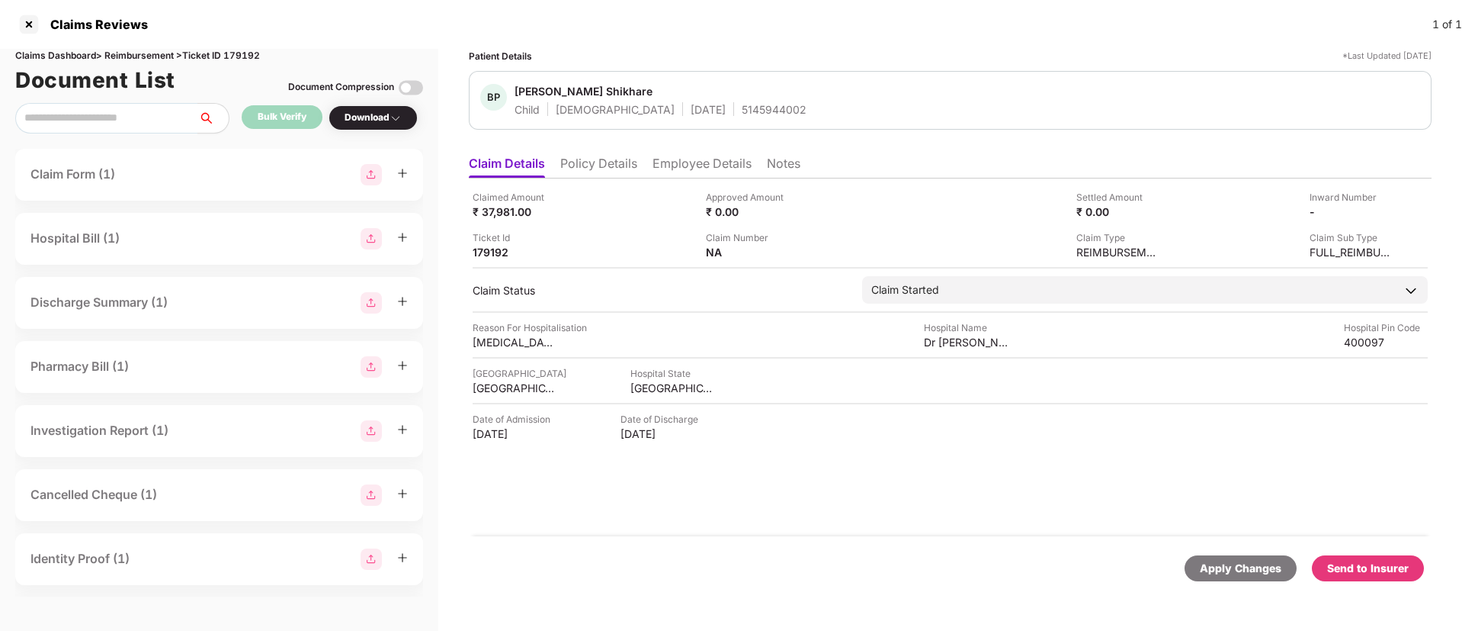
click at [368, 107] on div "Download" at bounding box center [373, 117] width 89 height 25
click at [364, 117] on div "Download" at bounding box center [373, 118] width 57 height 14
click at [374, 119] on div "Download" at bounding box center [373, 118] width 57 height 14
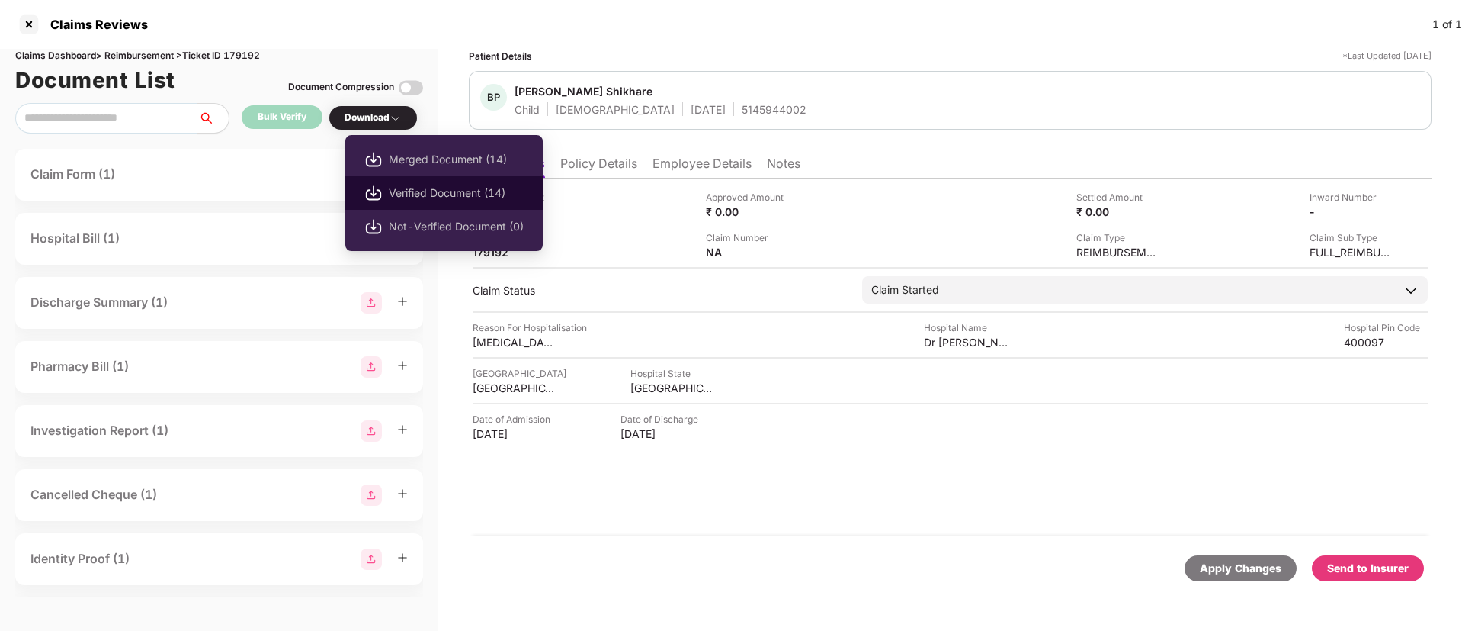
click at [435, 188] on span "Verified Document (14)" at bounding box center [456, 193] width 135 height 17
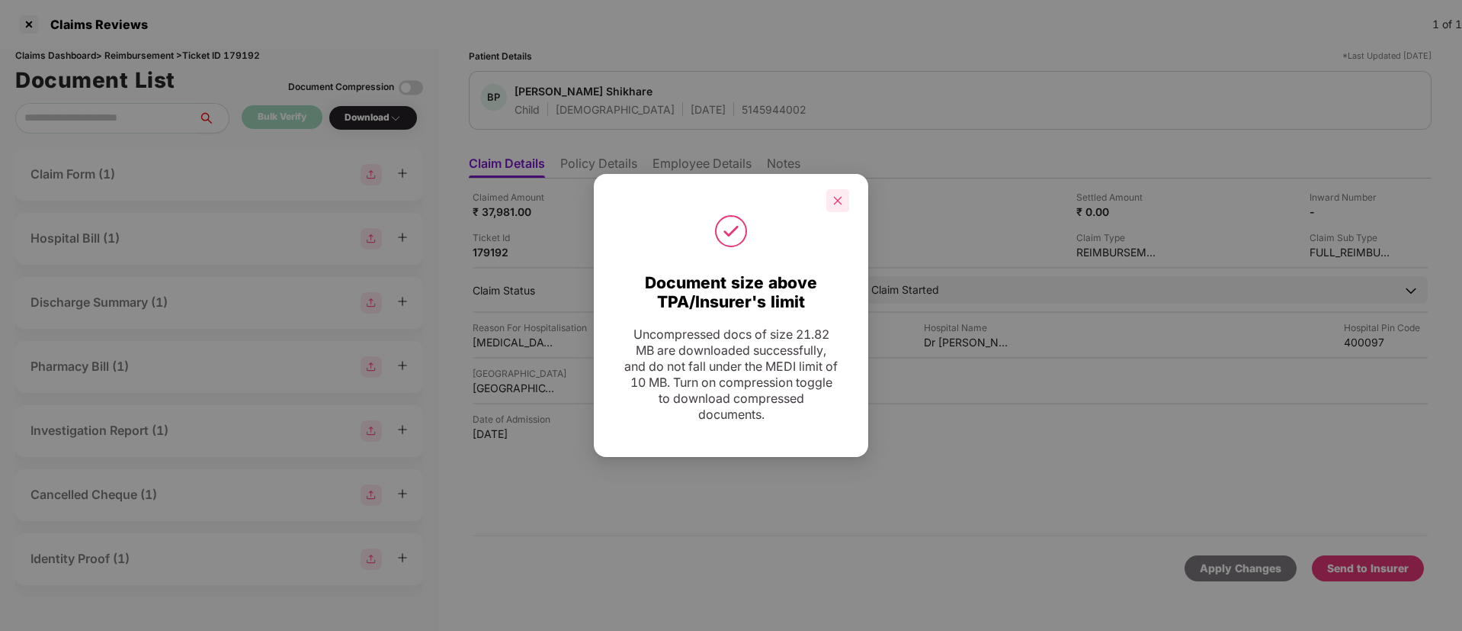
click at [836, 203] on icon "close" at bounding box center [838, 200] width 8 height 8
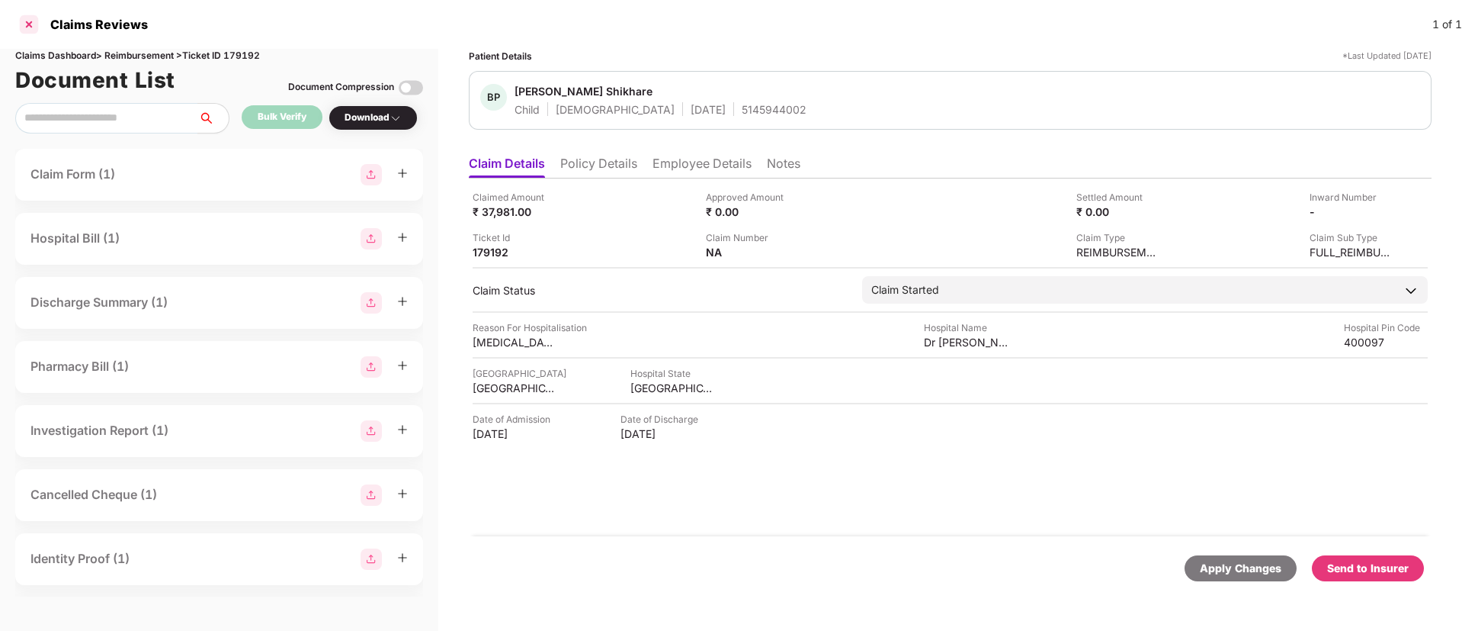
click at [27, 24] on div at bounding box center [29, 24] width 24 height 24
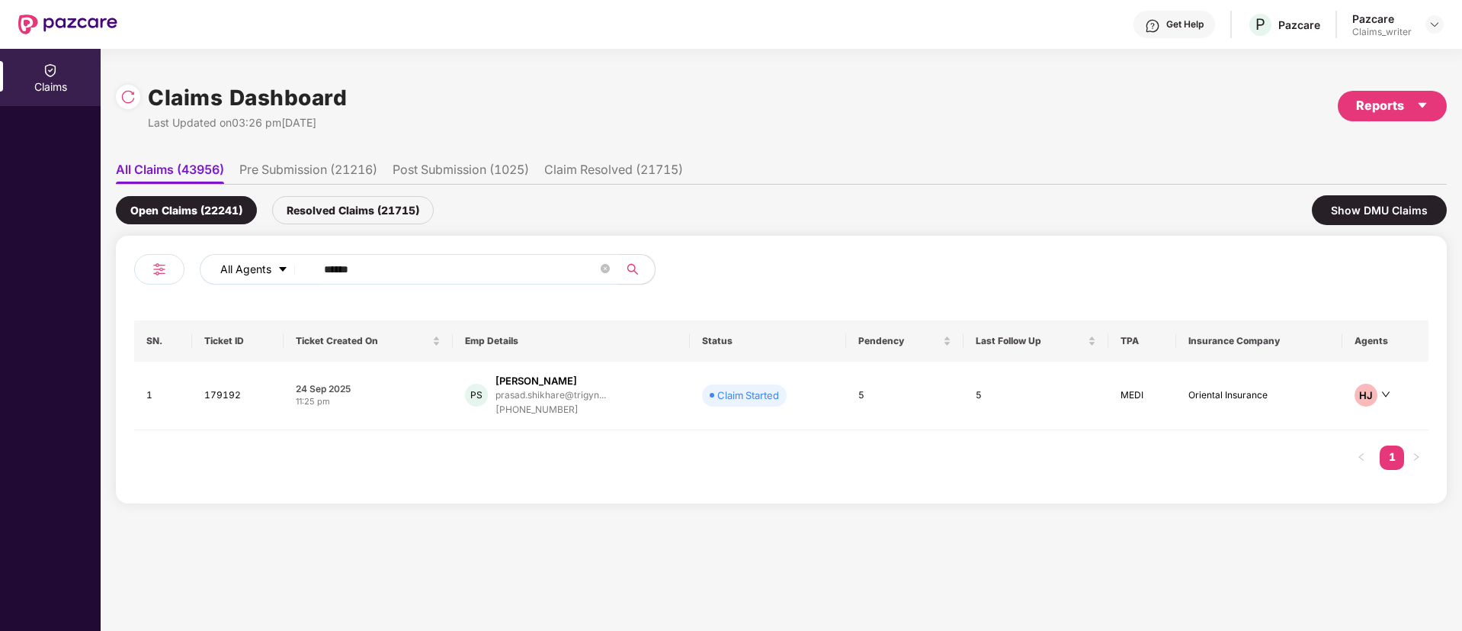
drag, startPoint x: 389, startPoint y: 271, endPoint x: 233, endPoint y: 268, distance: 156.3
click at [233, 268] on div "All Agents ******" at bounding box center [588, 269] width 777 height 30
paste input "text"
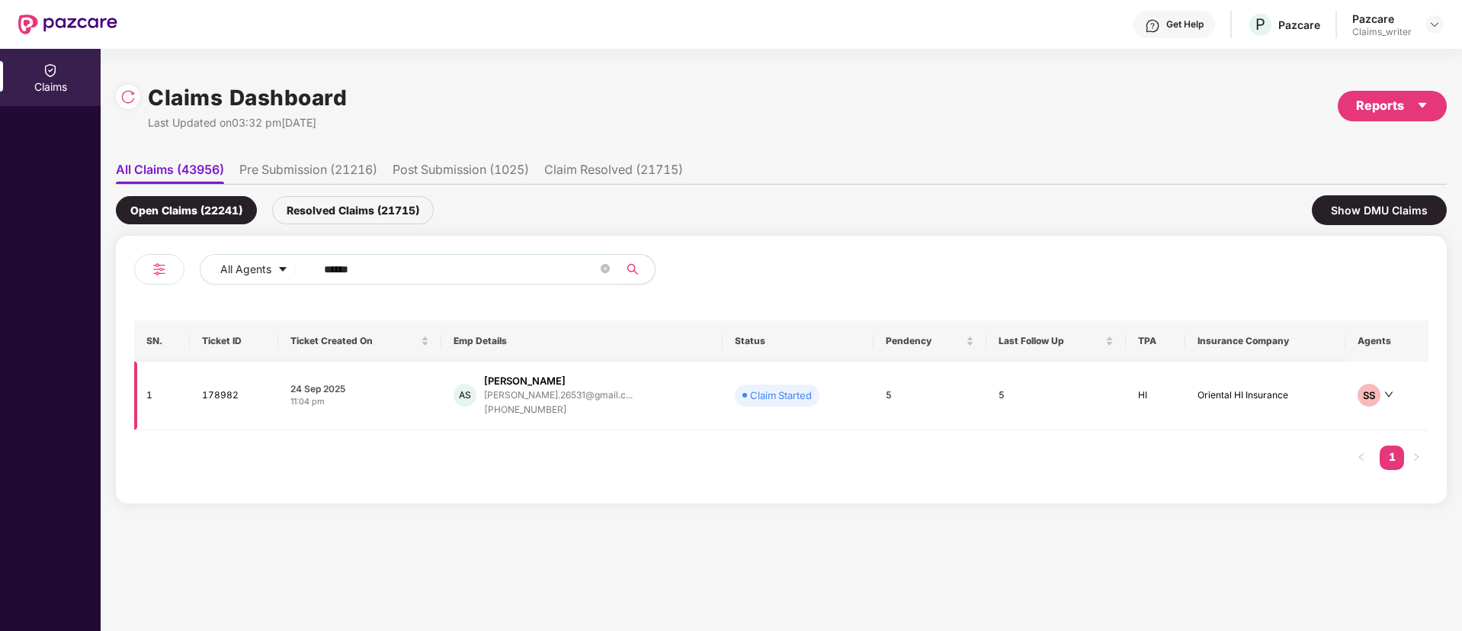
type input "******"
click at [222, 386] on td "178982" at bounding box center [234, 395] width 88 height 69
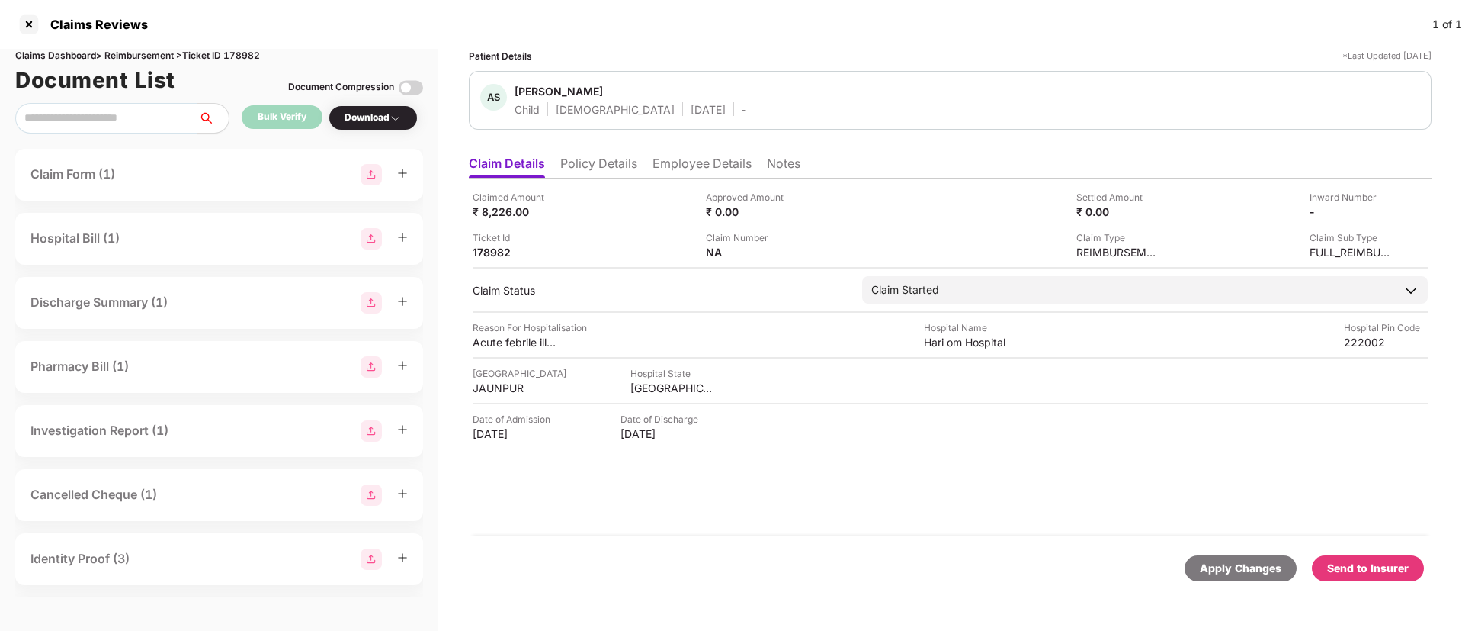
click at [576, 167] on li "Policy Details" at bounding box center [598, 167] width 77 height 22
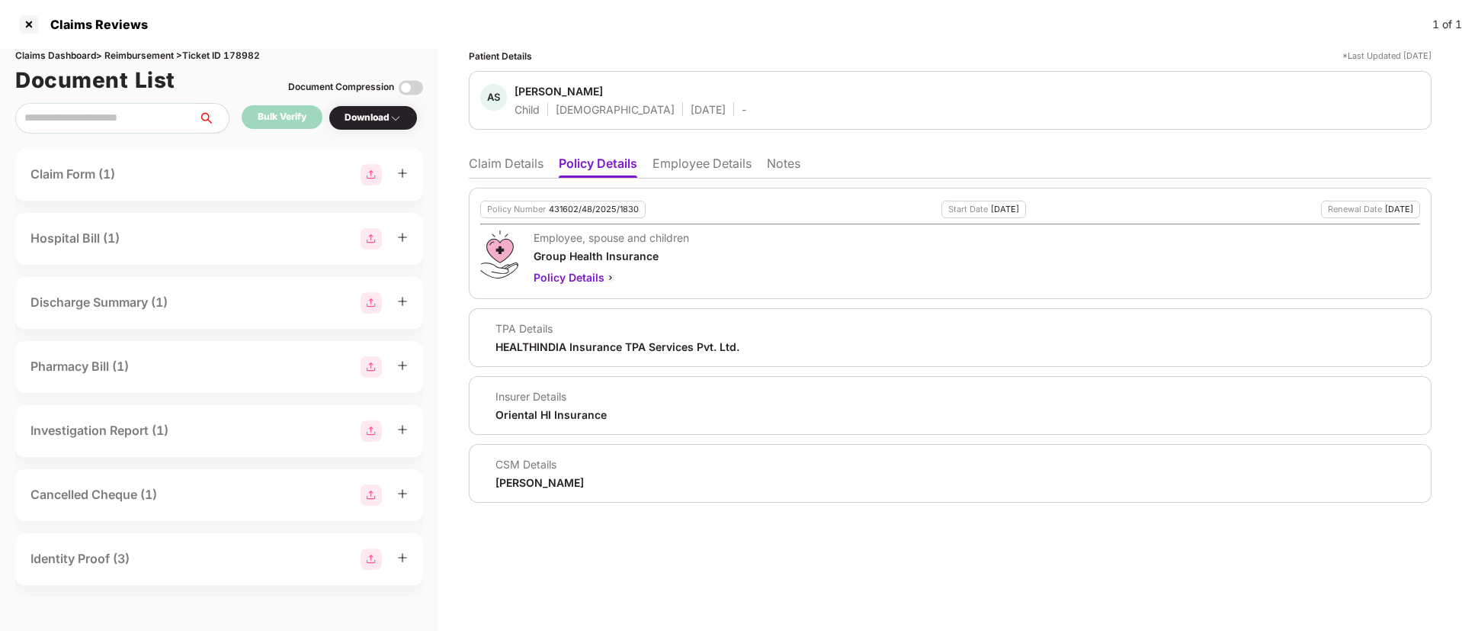
click at [694, 163] on li "Employee Details" at bounding box center [702, 167] width 99 height 22
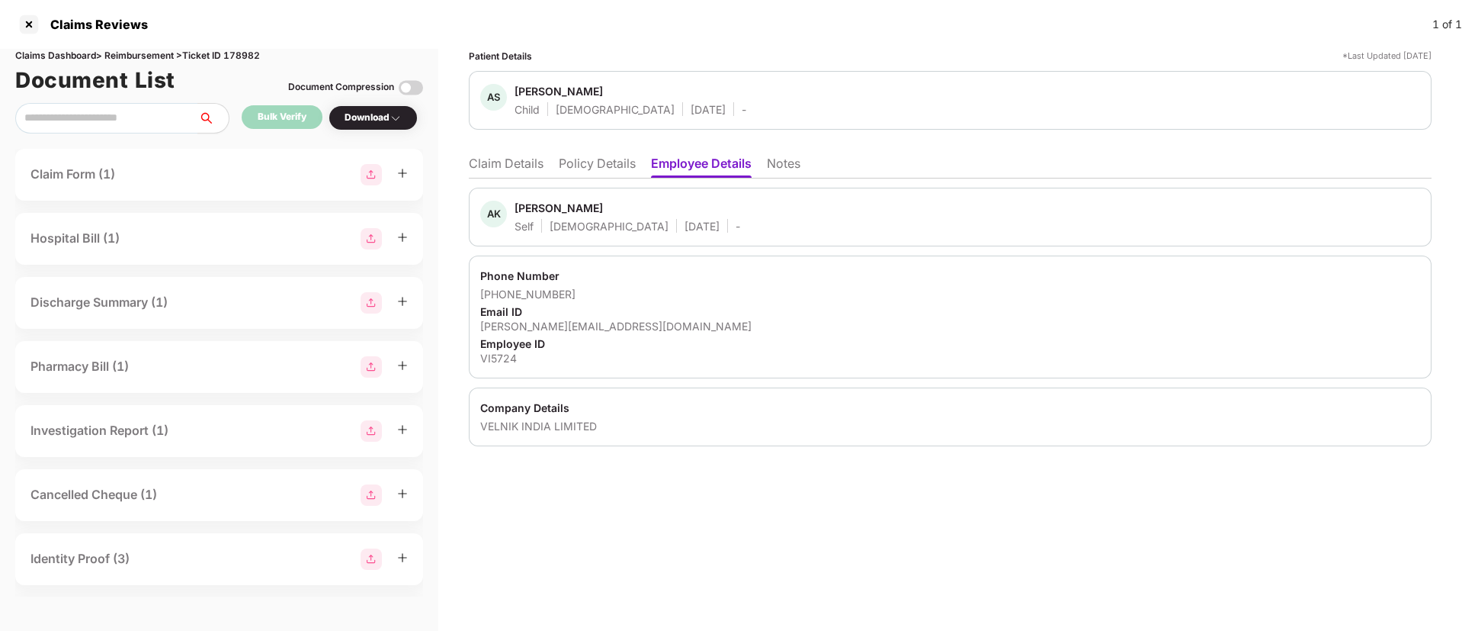
click at [602, 159] on li "Policy Details" at bounding box center [597, 167] width 77 height 22
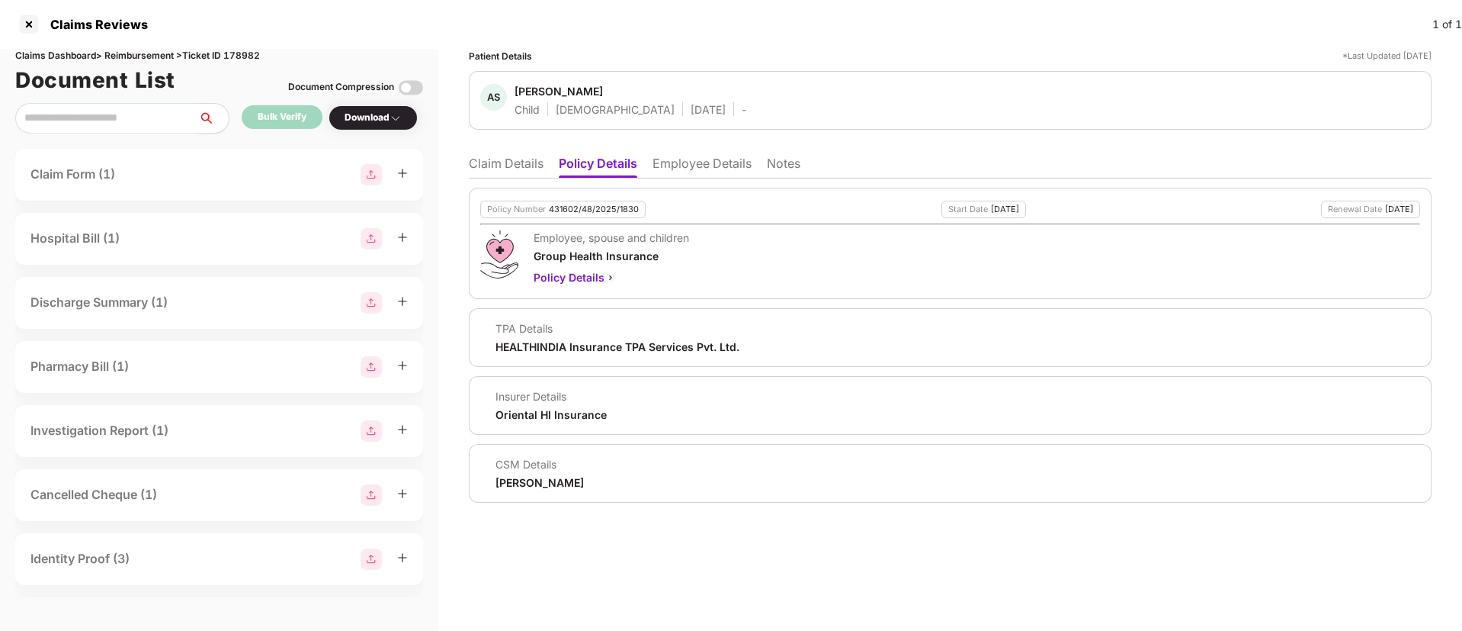
click at [679, 170] on li "Employee Details" at bounding box center [702, 167] width 99 height 22
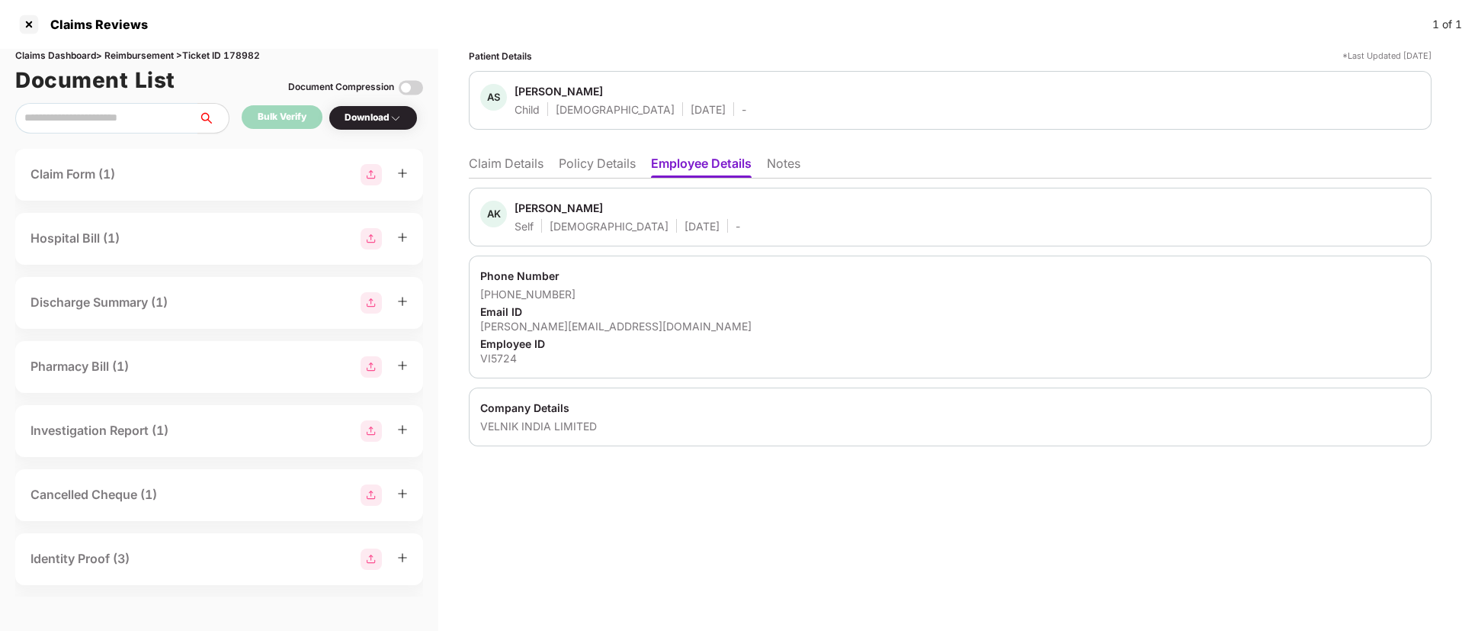
click at [526, 172] on li "Claim Details" at bounding box center [506, 167] width 75 height 22
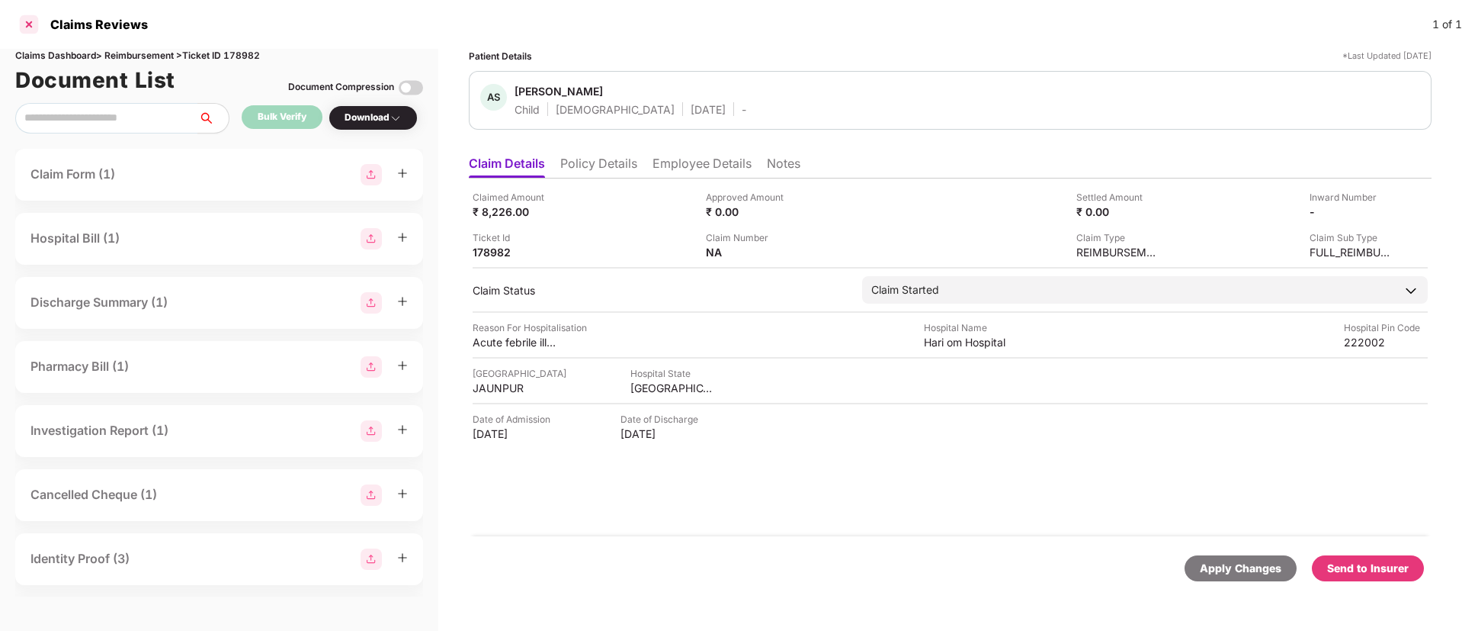
click at [30, 26] on div at bounding box center [29, 24] width 24 height 24
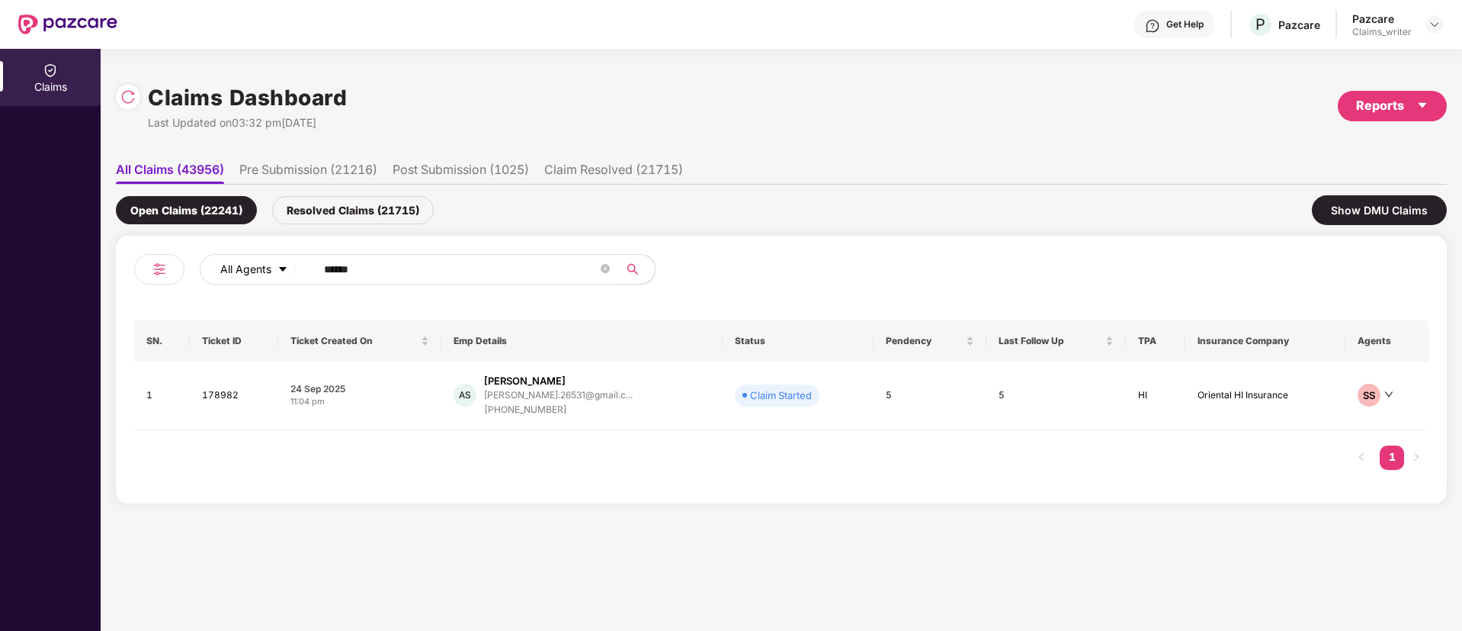
drag, startPoint x: 381, startPoint y: 275, endPoint x: 273, endPoint y: 268, distance: 108.5
click at [273, 268] on div "All Agents ******" at bounding box center [588, 269] width 777 height 30
paste input "text"
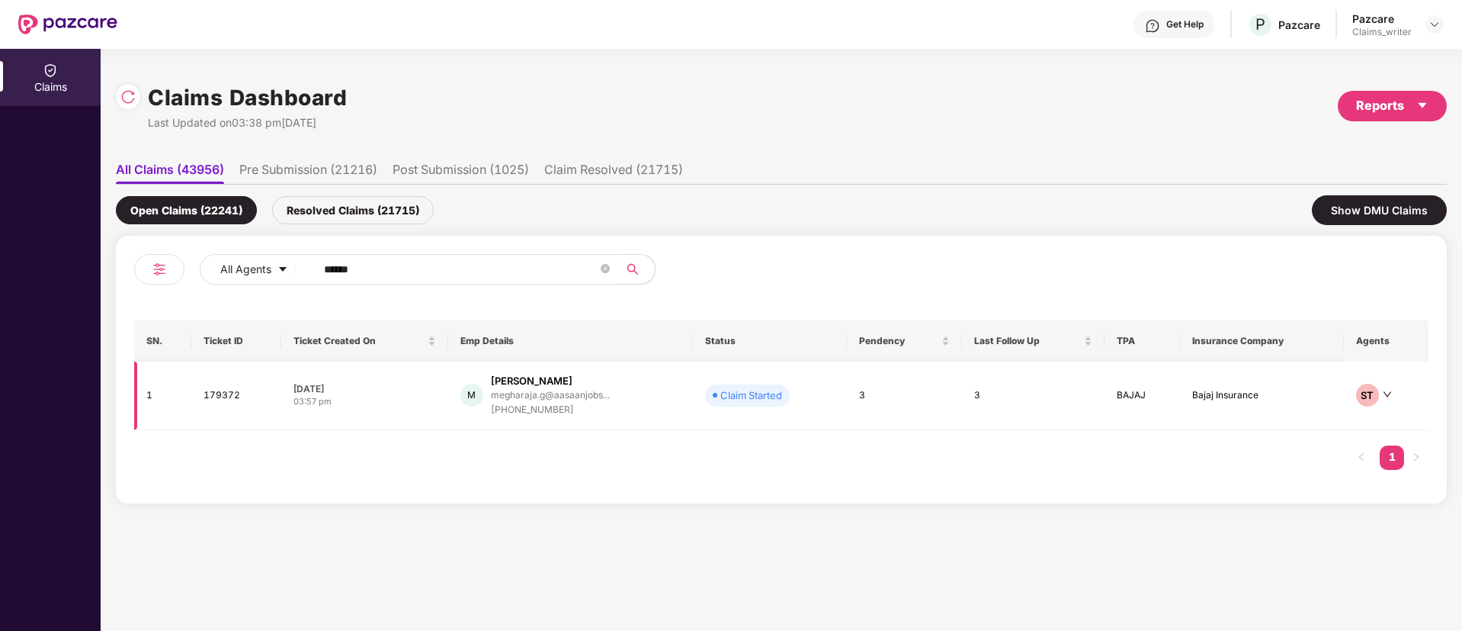
type input "******"
click at [213, 394] on td "179372" at bounding box center [236, 395] width 90 height 69
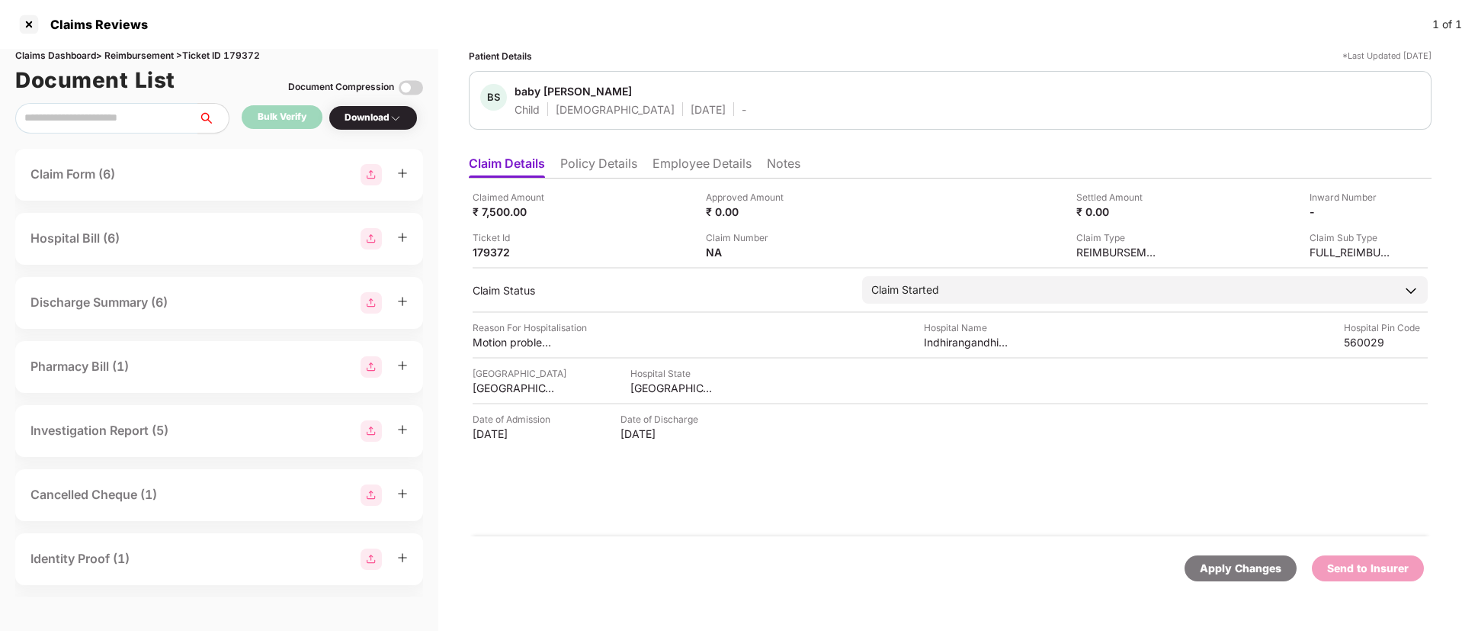
drag, startPoint x: 35, startPoint y: 22, endPoint x: 168, endPoint y: 51, distance: 136.5
click at [34, 22] on div at bounding box center [29, 24] width 24 height 24
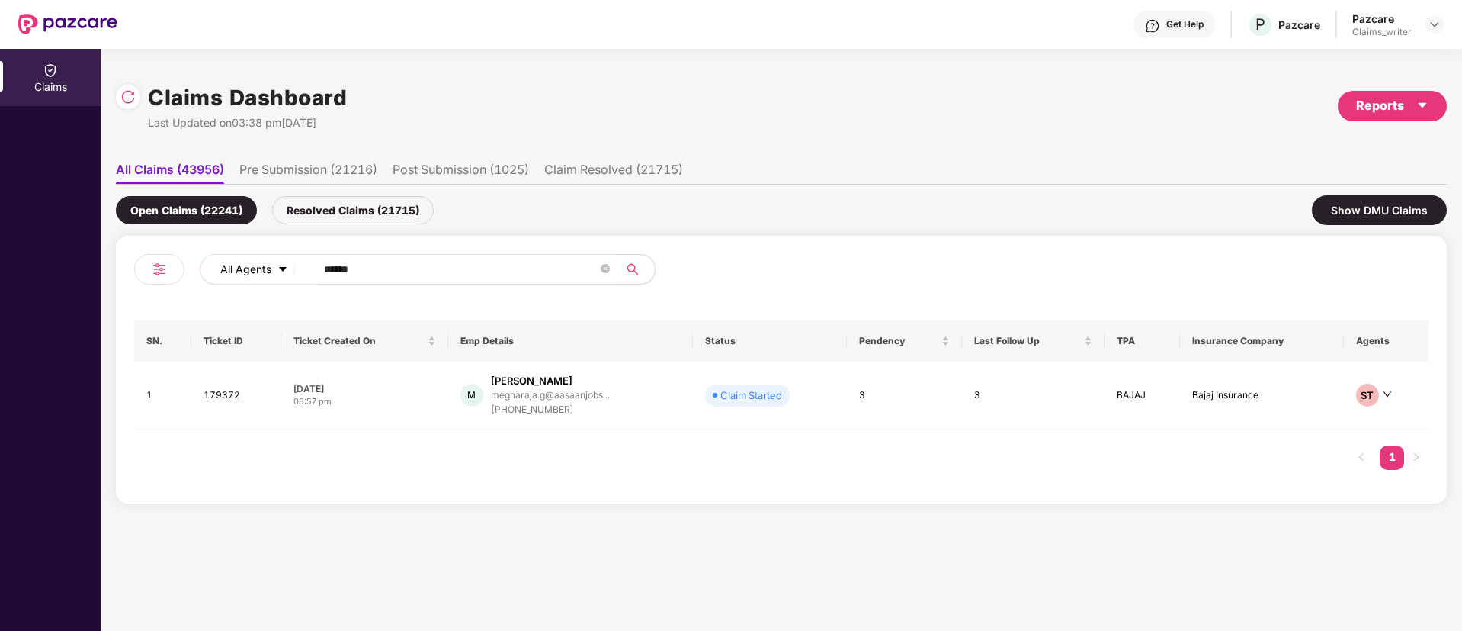
drag, startPoint x: 382, startPoint y: 261, endPoint x: 287, endPoint y: 268, distance: 94.8
click at [287, 268] on div "All Agents ******" at bounding box center [588, 269] width 777 height 30
paste input "text"
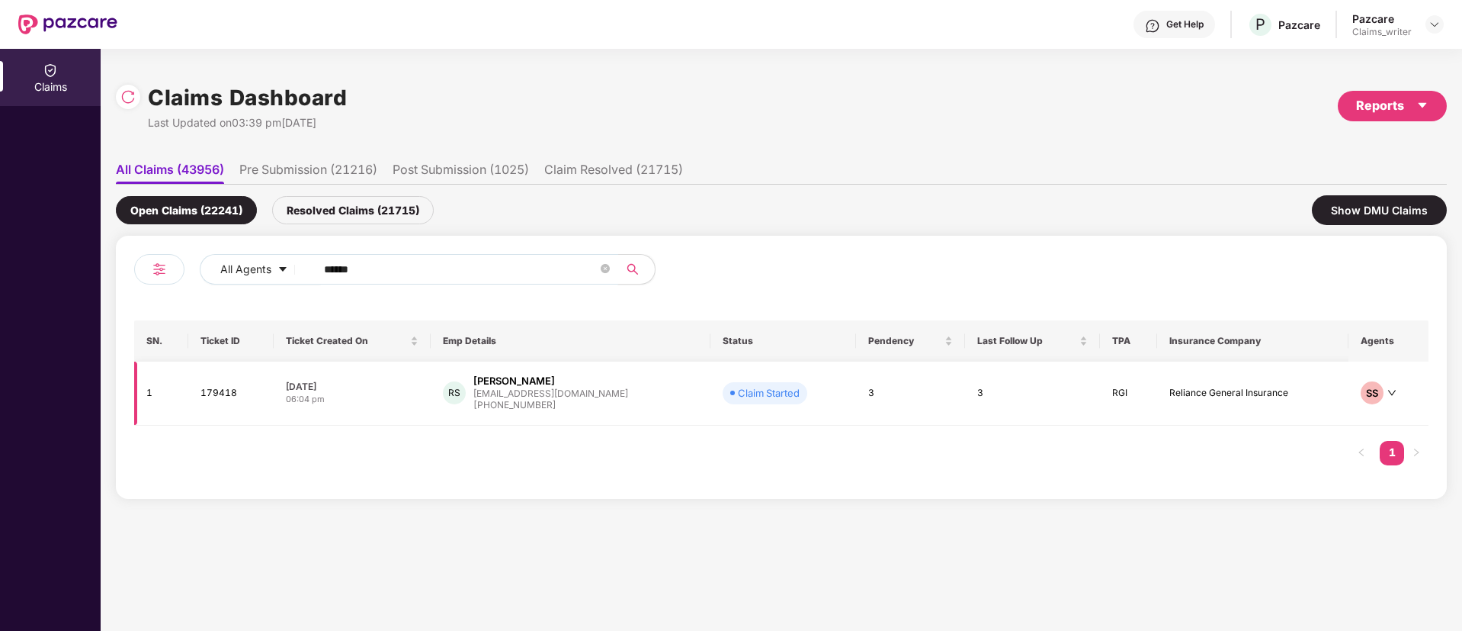
type input "******"
click at [217, 397] on td "179418" at bounding box center [230, 393] width 85 height 64
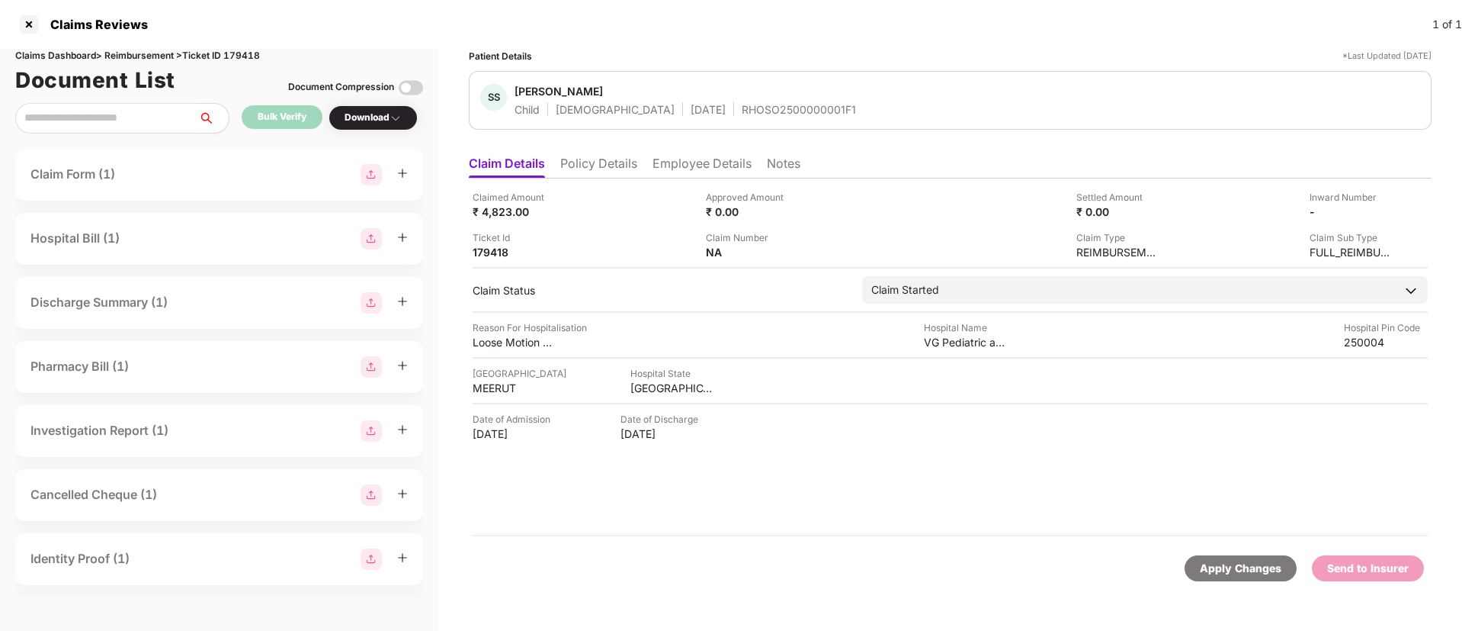
click at [607, 168] on li "Policy Details" at bounding box center [598, 167] width 77 height 22
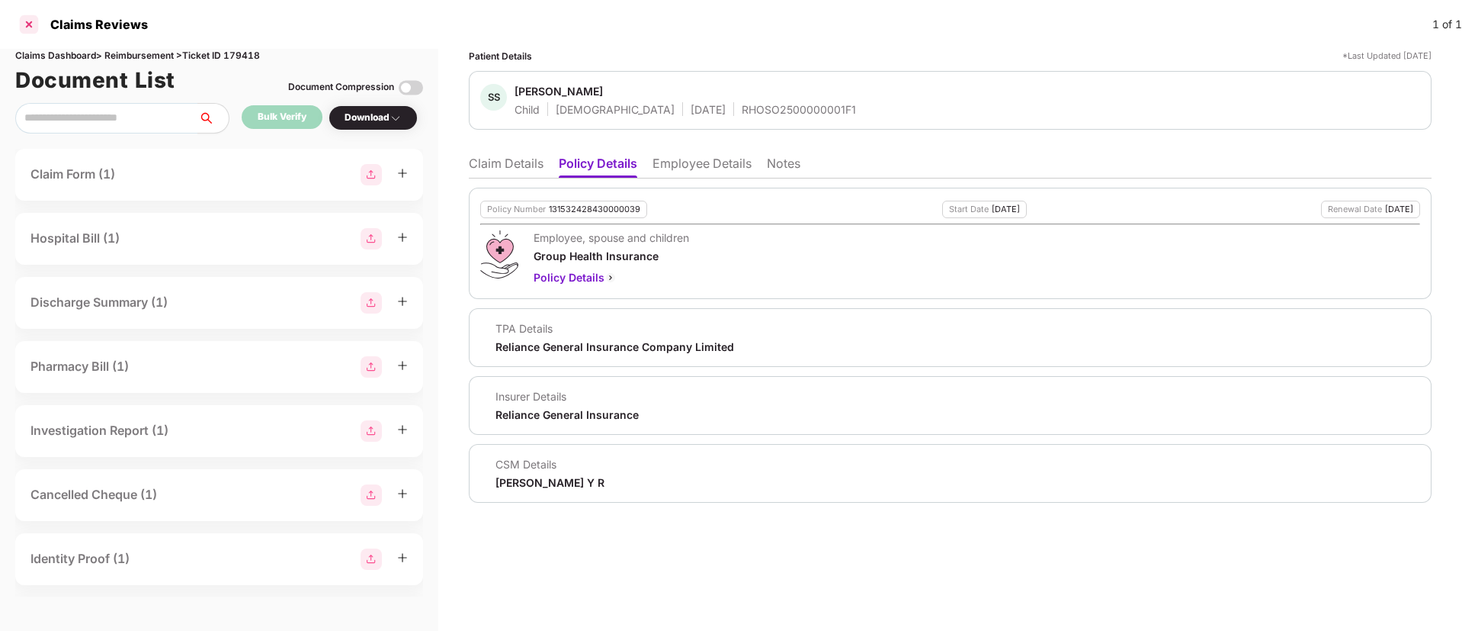
click at [27, 28] on div at bounding box center [29, 24] width 24 height 24
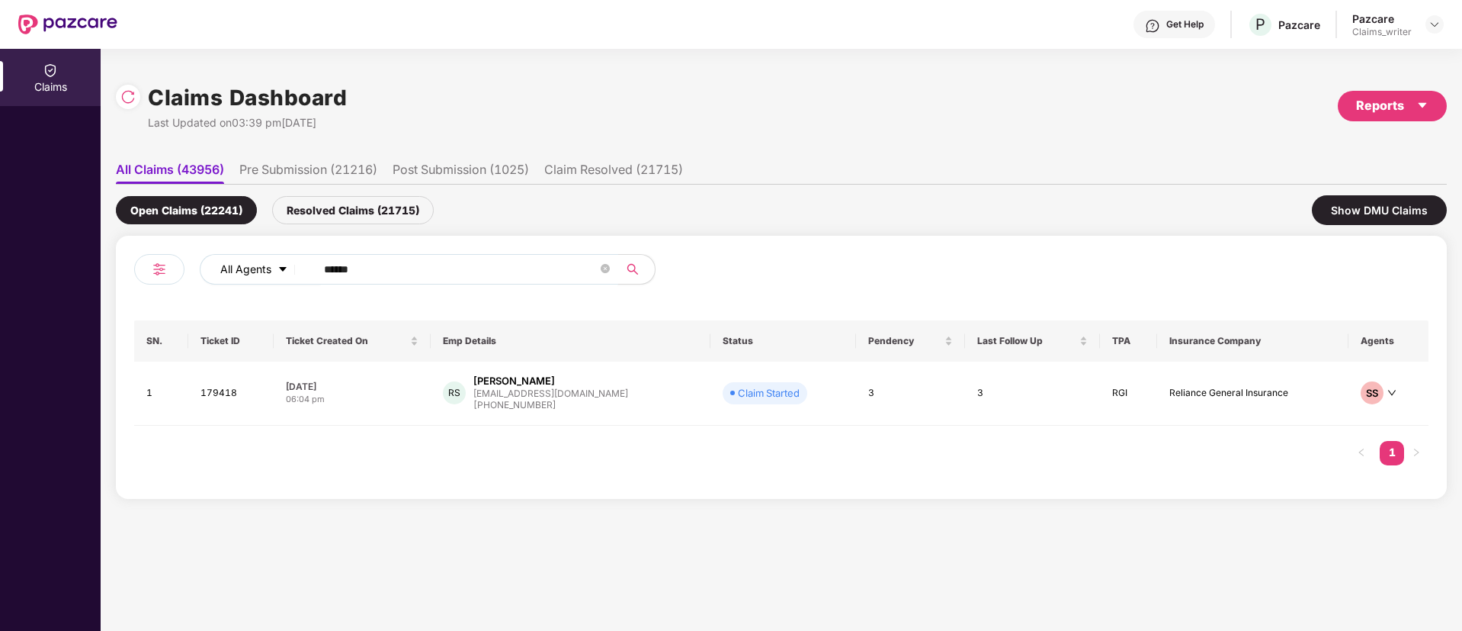
drag, startPoint x: 385, startPoint y: 262, endPoint x: 262, endPoint y: 275, distance: 124.2
click at [262, 275] on div "All Agents ******" at bounding box center [588, 269] width 777 height 30
paste input "text"
type input "******"
click at [247, 400] on td "179573" at bounding box center [237, 395] width 91 height 69
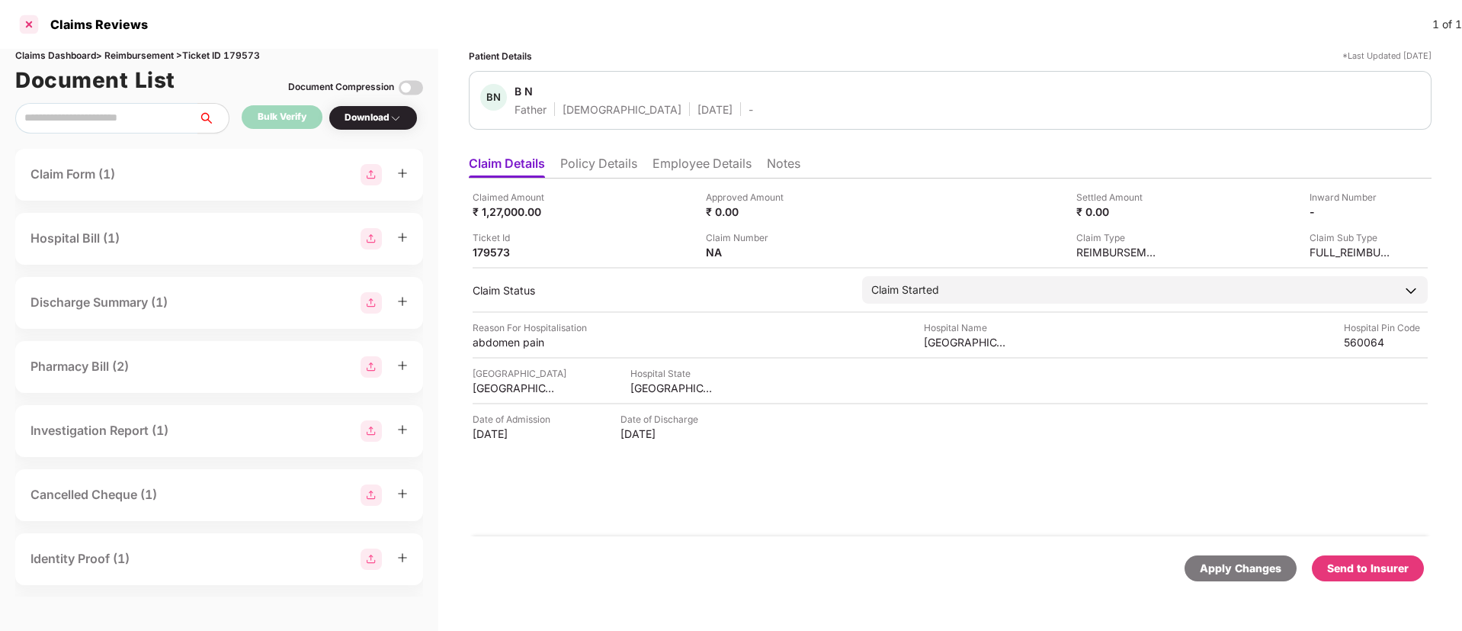
click at [28, 20] on div at bounding box center [29, 24] width 24 height 24
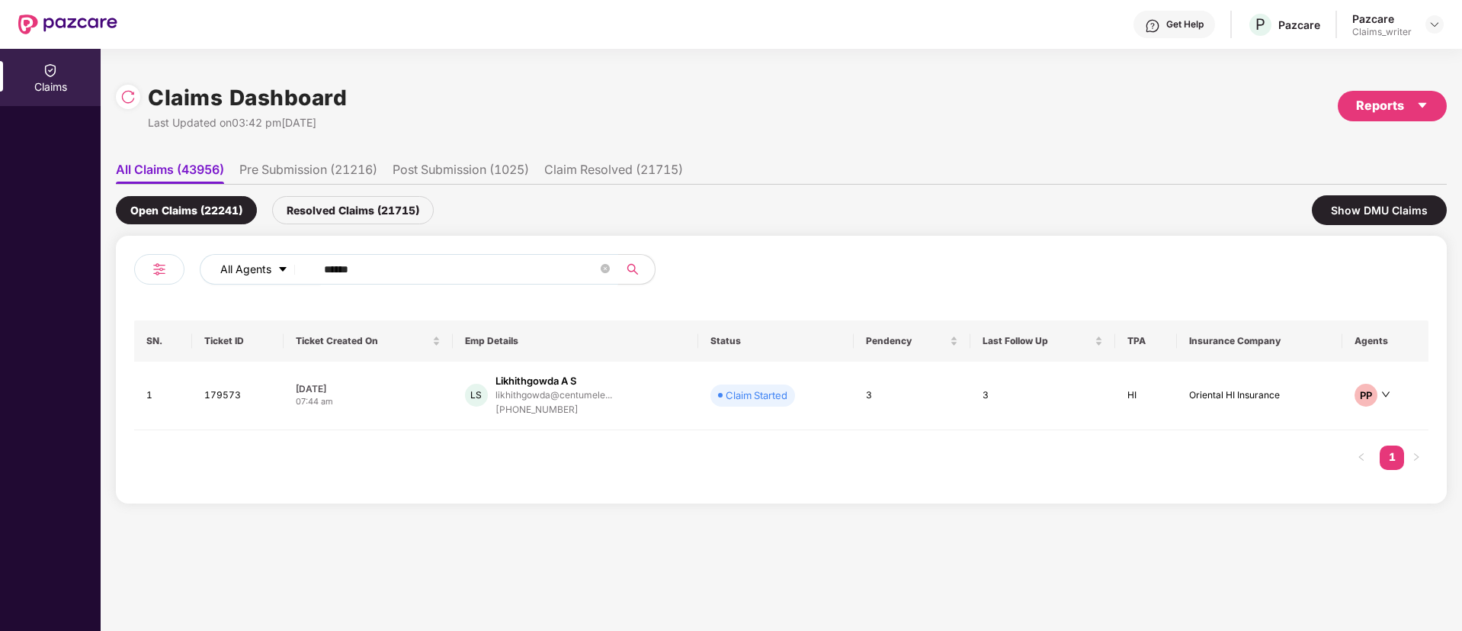
drag, startPoint x: 390, startPoint y: 265, endPoint x: 259, endPoint y: 275, distance: 131.5
click at [259, 275] on div "All Agents ******" at bounding box center [588, 269] width 777 height 30
paste input "text"
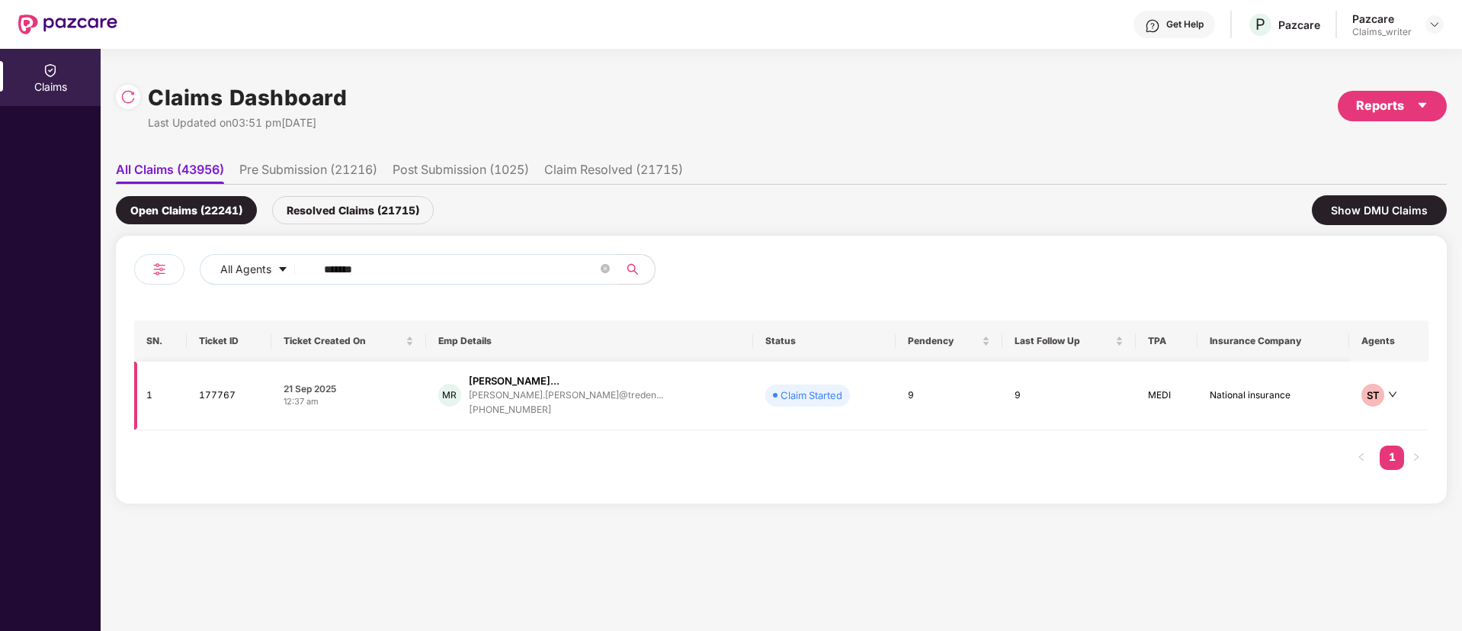
type input "******"
click at [213, 400] on td "177767" at bounding box center [229, 395] width 84 height 69
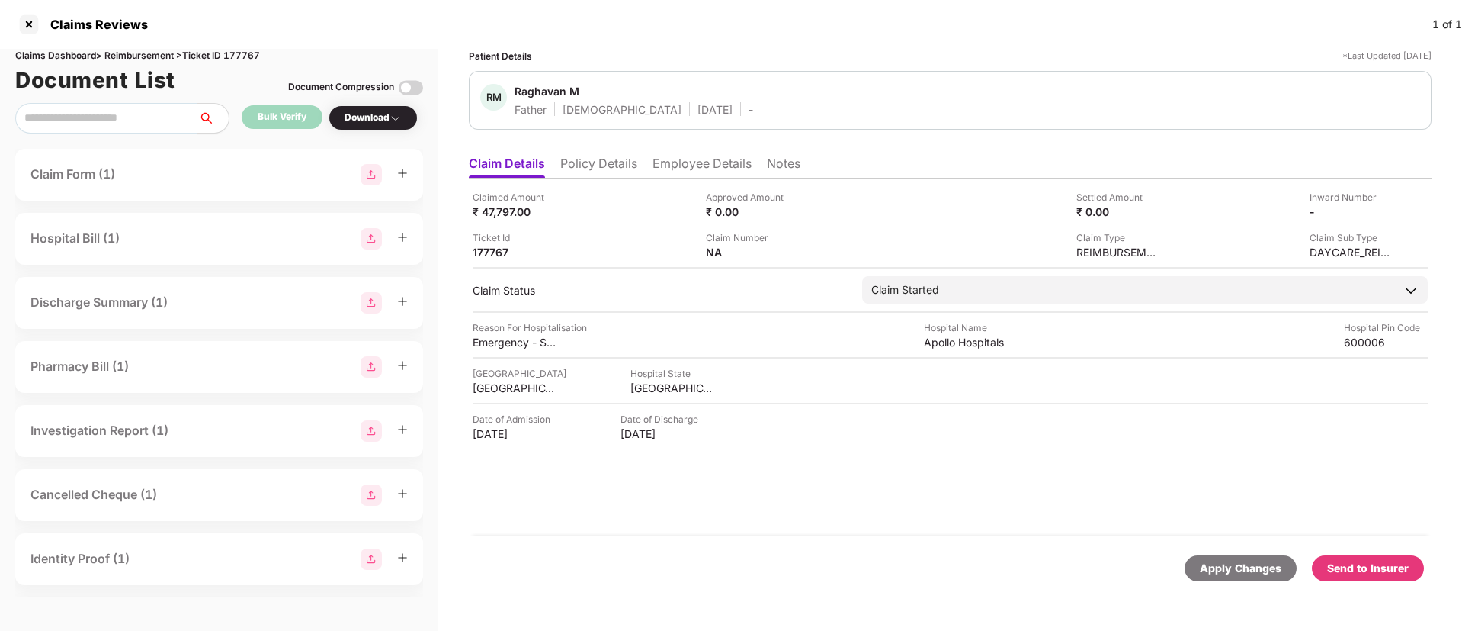
click at [678, 174] on li "Employee Details" at bounding box center [702, 167] width 99 height 22
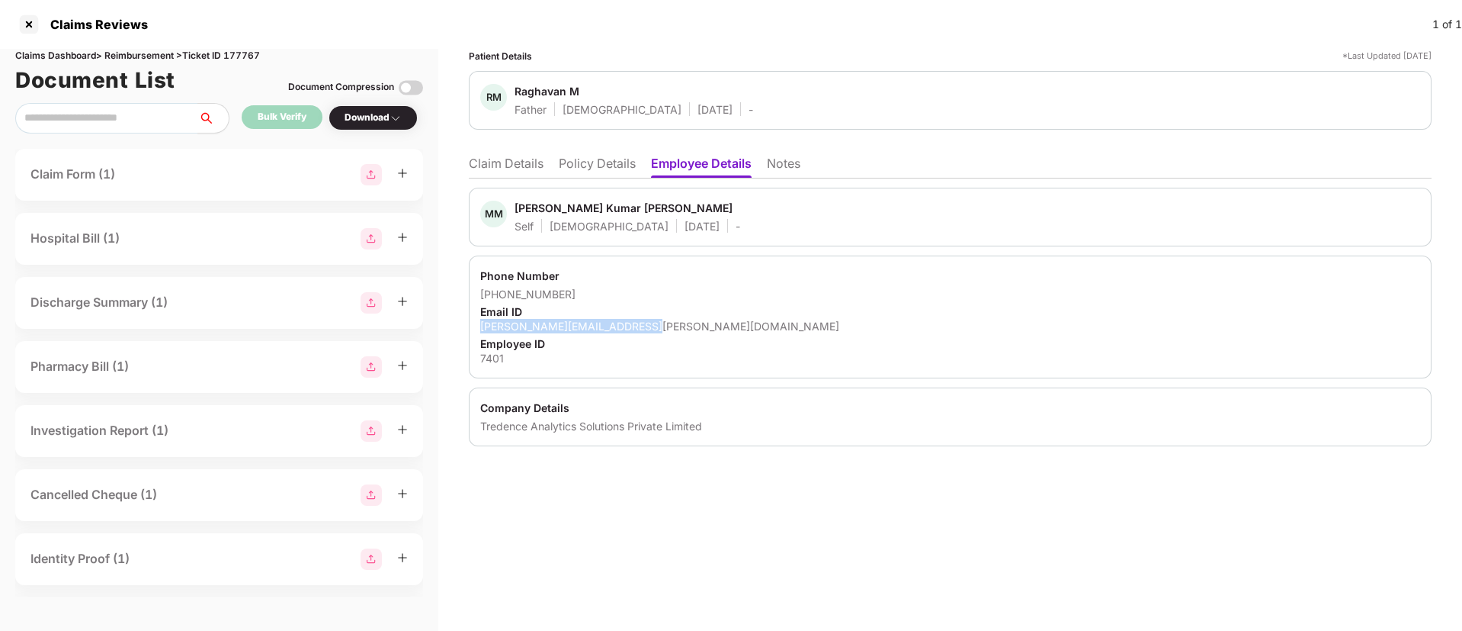
drag, startPoint x: 479, startPoint y: 320, endPoint x: 684, endPoint y: 324, distance: 205.1
click at [684, 324] on div "Phone Number +919176363770 Email ID munish.raghavan@tredence.com Employee ID 74…" at bounding box center [950, 316] width 963 height 123
copy div "munish.raghavan@tredence.com"
drag, startPoint x: 477, startPoint y: 425, endPoint x: 712, endPoint y: 418, distance: 235.7
click at [712, 418] on div "Company Details Tredence Analytics Solutions Private Limited" at bounding box center [950, 416] width 963 height 59
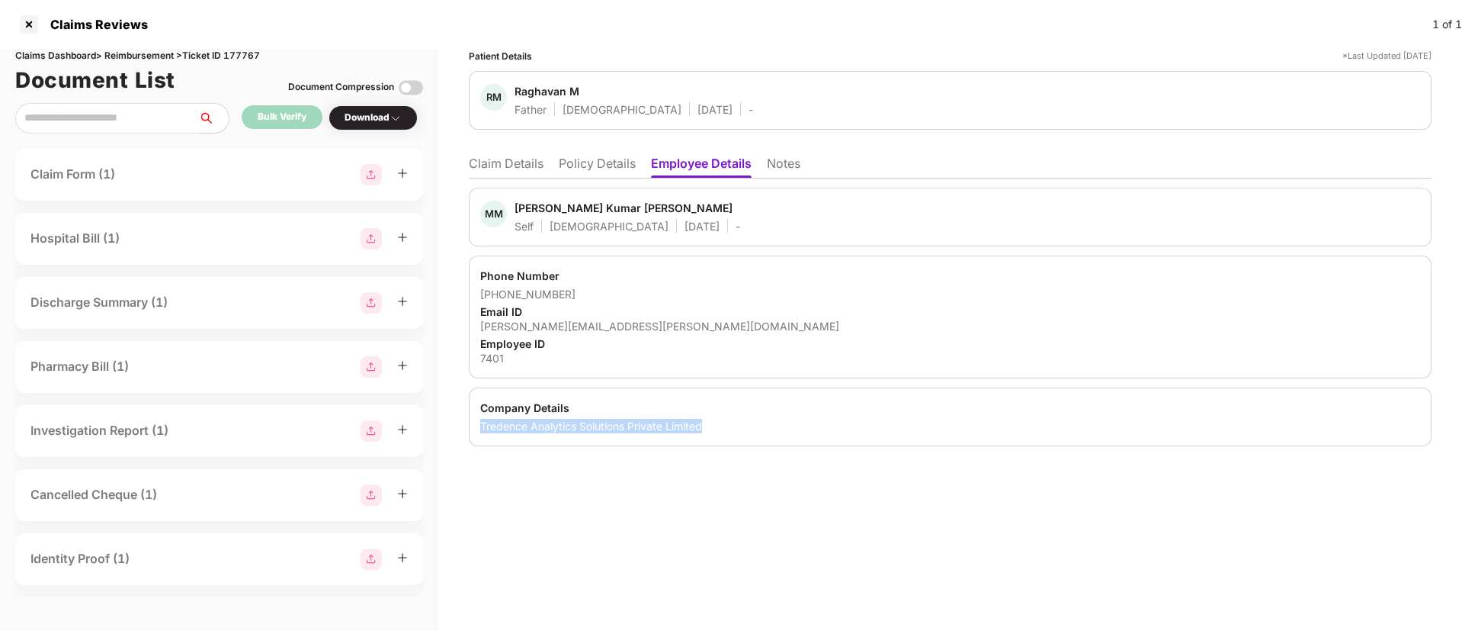
copy div "Tredence Analytics Solutions Private Limited"
click at [584, 172] on li "Policy Details" at bounding box center [597, 167] width 77 height 22
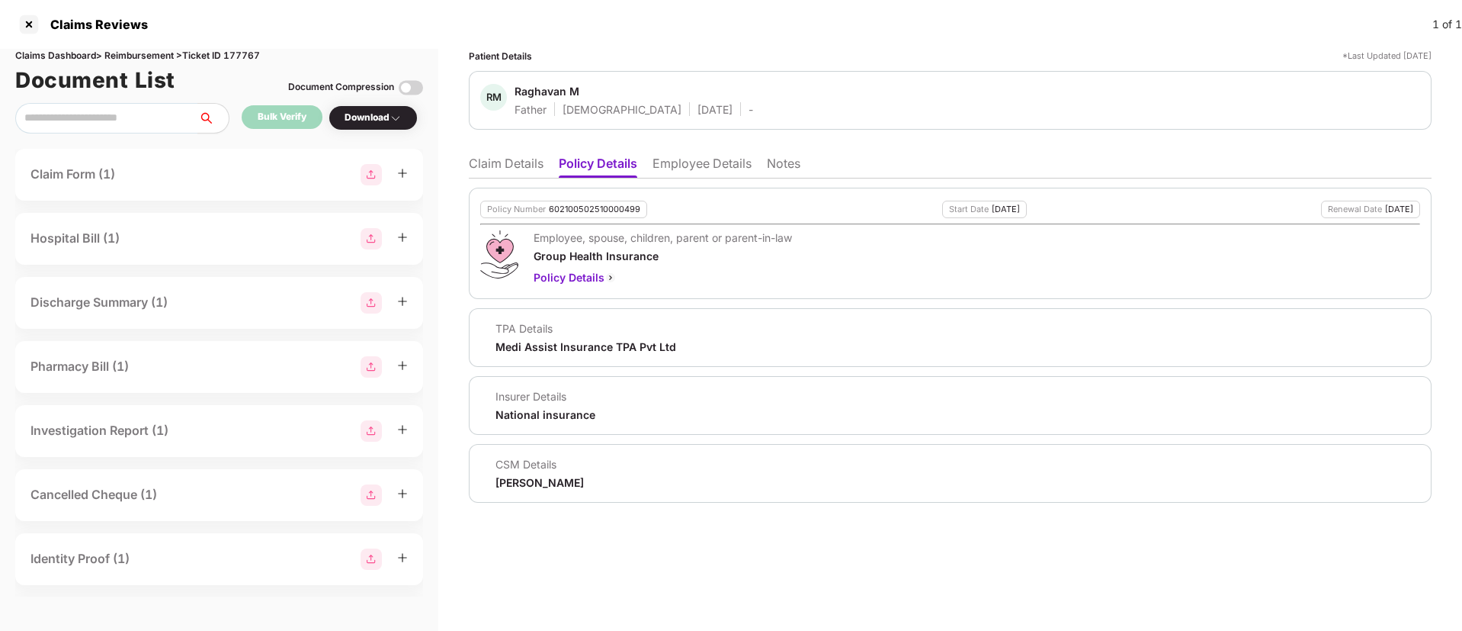
click at [495, 162] on li "Claim Details" at bounding box center [506, 167] width 75 height 22
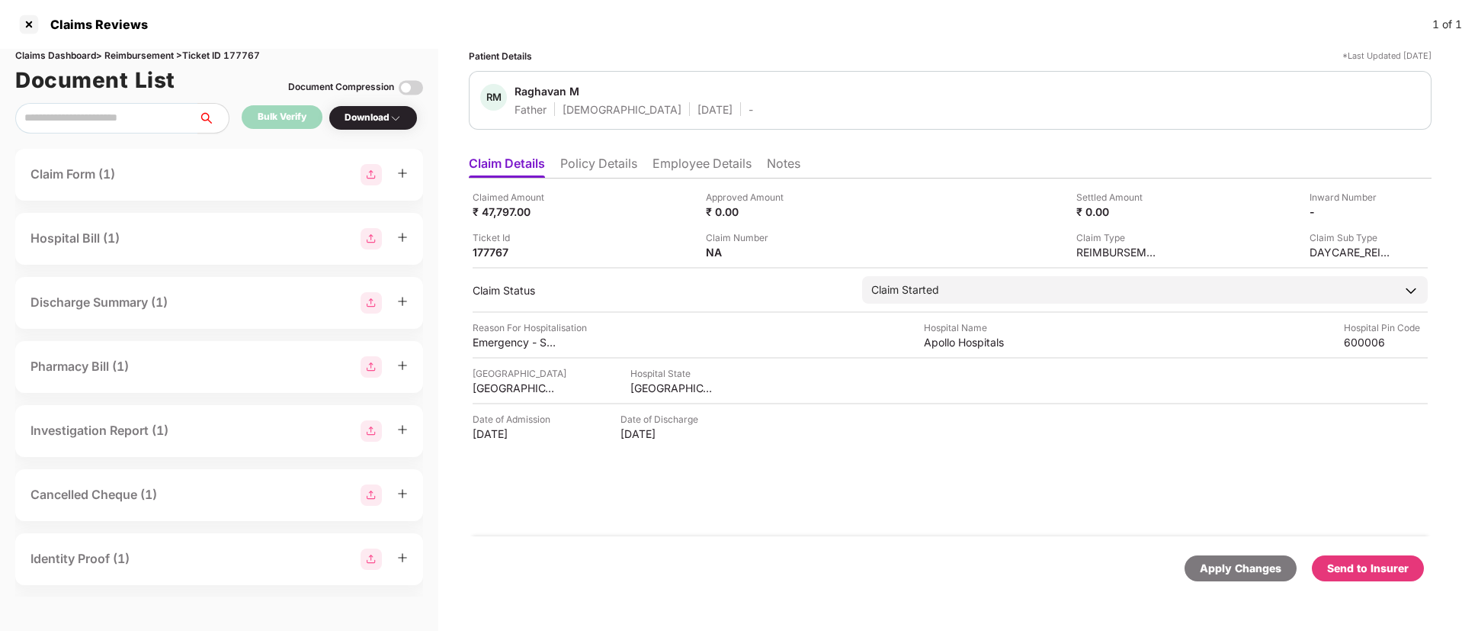
click at [677, 156] on li "Employee Details" at bounding box center [702, 167] width 99 height 22
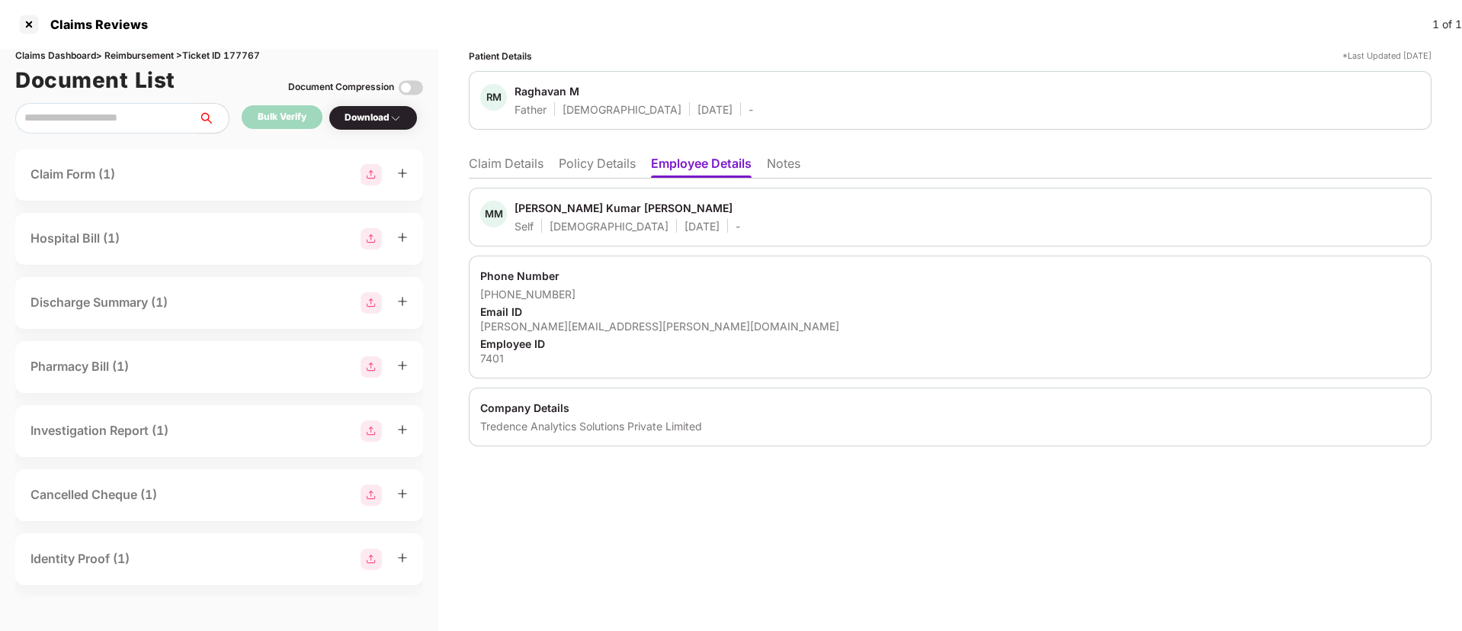
click at [499, 355] on div "7401" at bounding box center [950, 358] width 940 height 14
copy div "7401"
click at [528, 171] on li "Claim Details" at bounding box center [506, 167] width 75 height 22
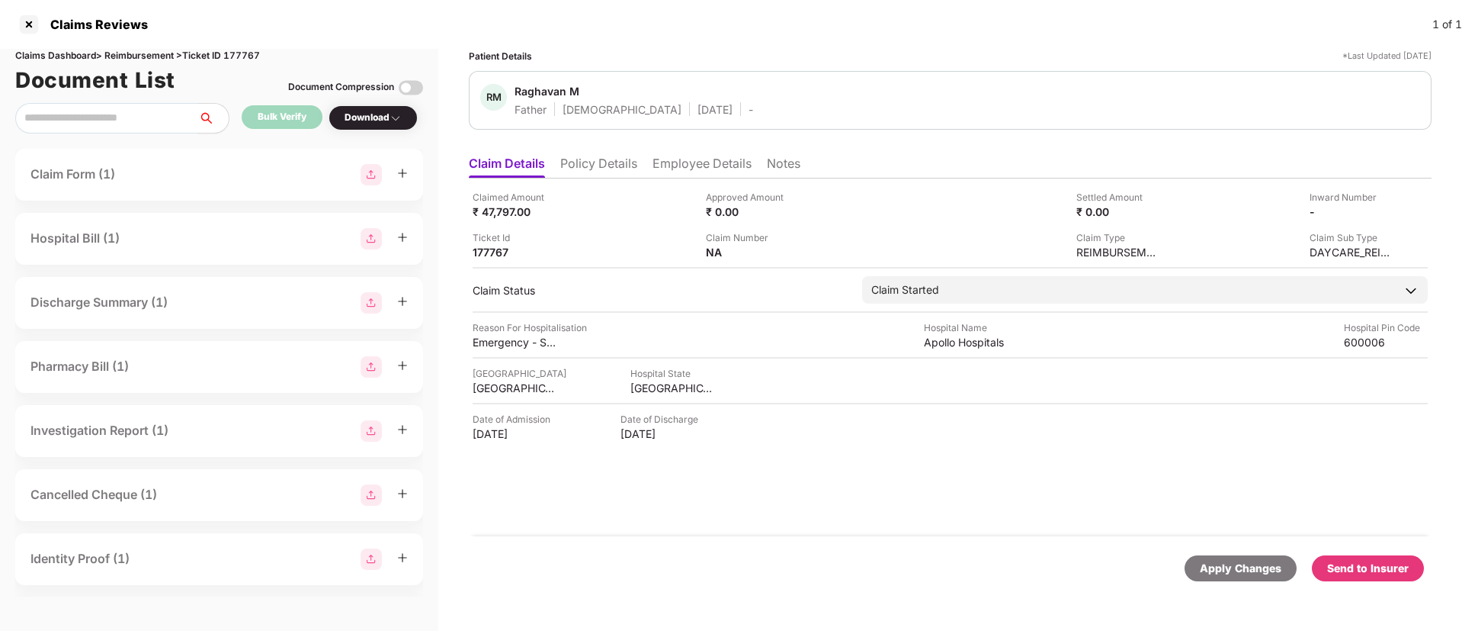
click at [349, 114] on div "Download" at bounding box center [373, 118] width 57 height 14
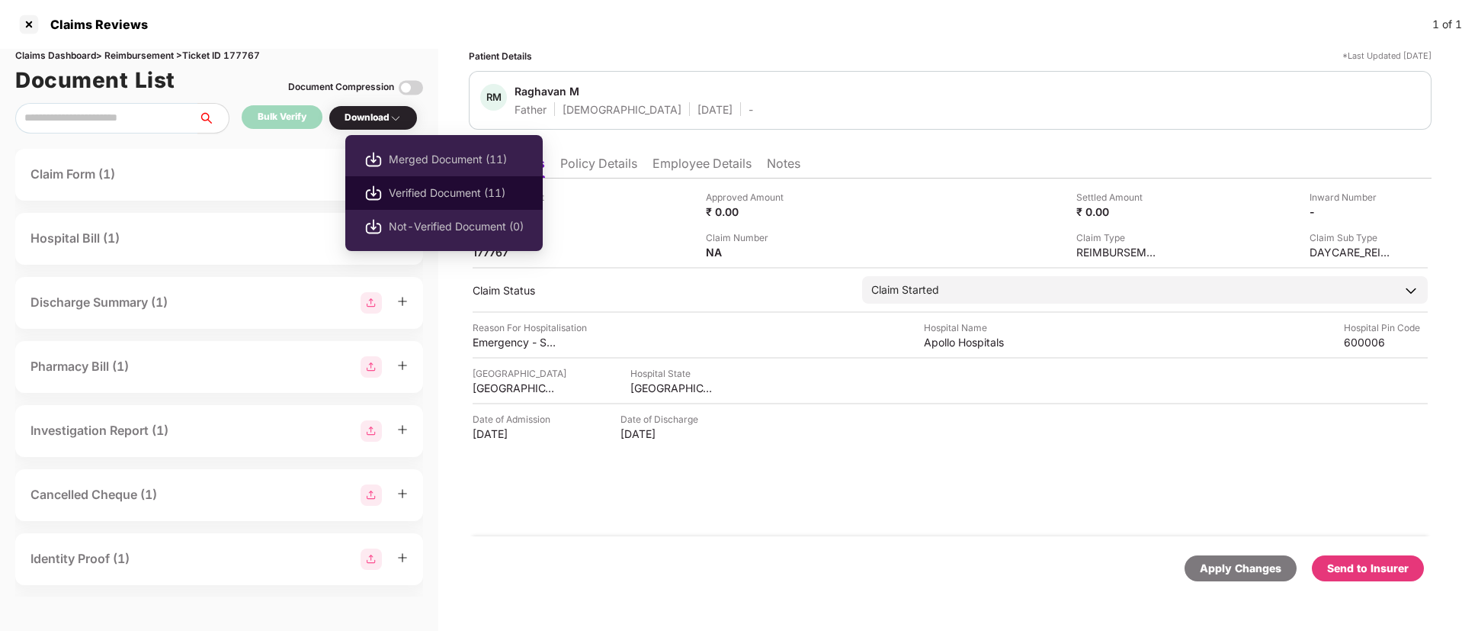
click at [392, 188] on span "Verified Document (11)" at bounding box center [456, 193] width 135 height 17
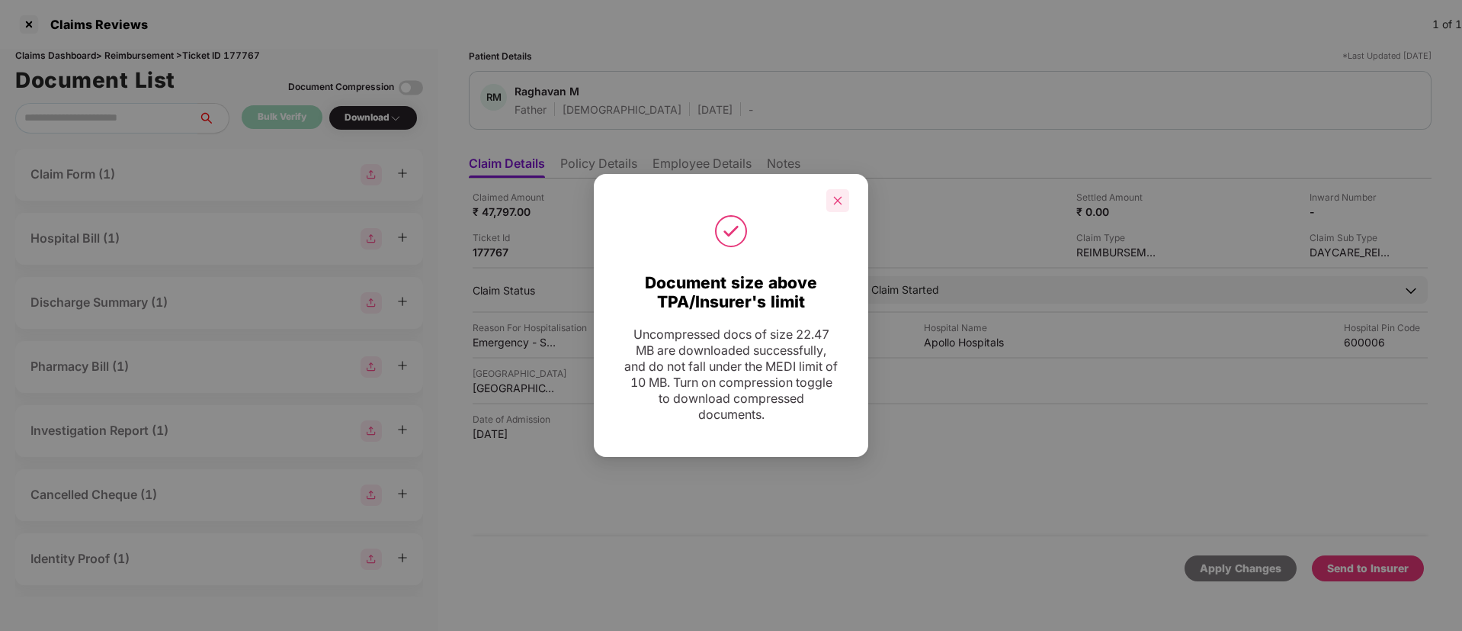
click at [848, 204] on div at bounding box center [837, 200] width 23 height 23
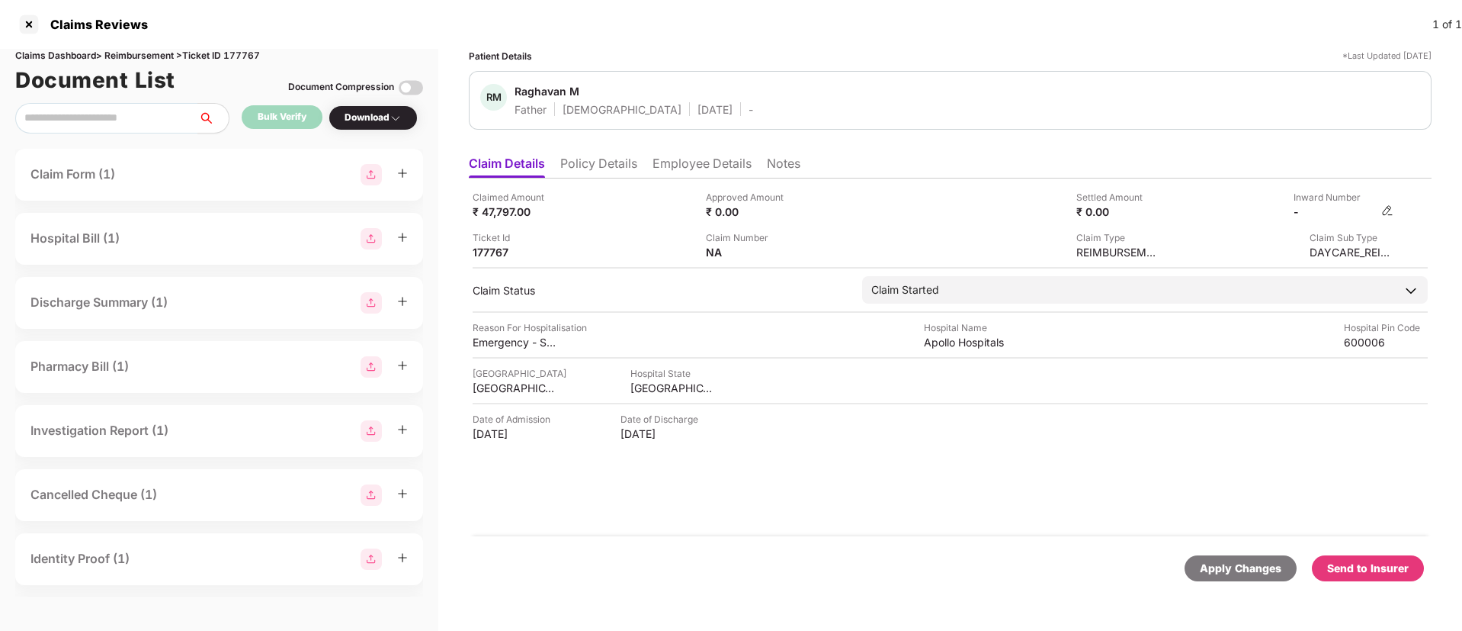
click at [1385, 212] on img at bounding box center [1387, 210] width 12 height 12
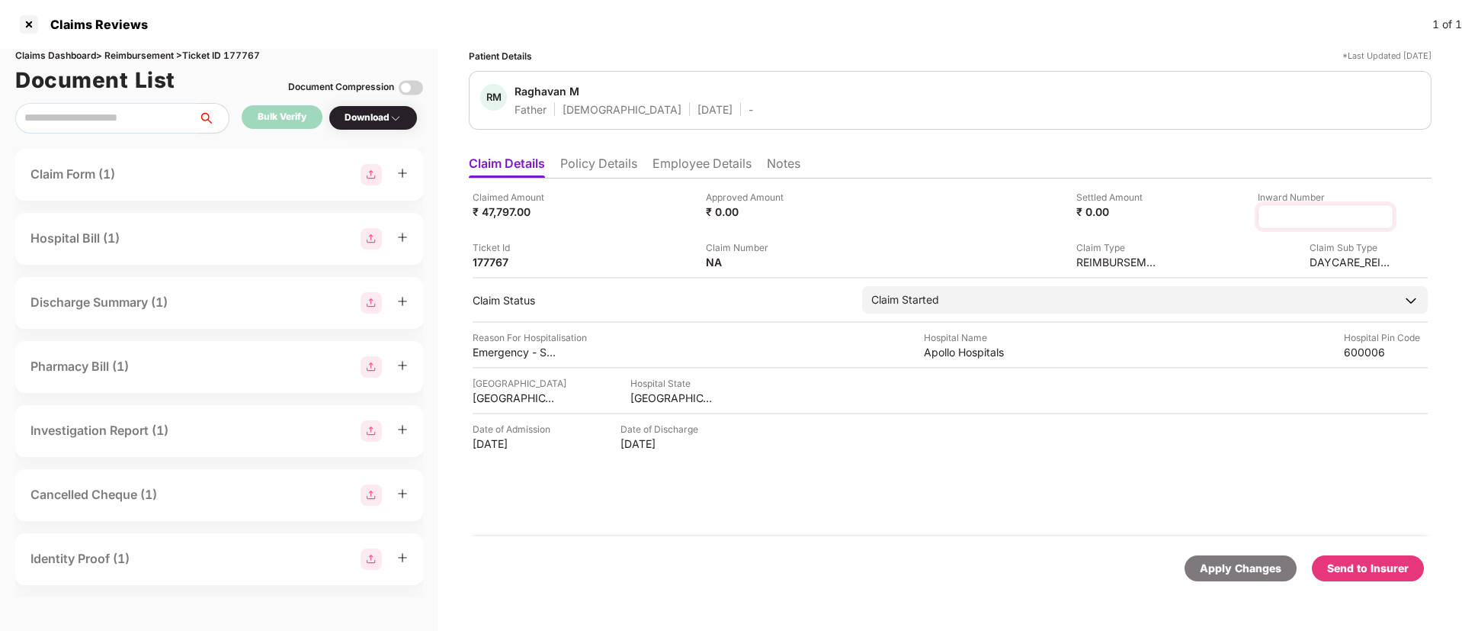
click at [1296, 212] on input at bounding box center [1326, 217] width 110 height 16
type input "**********"
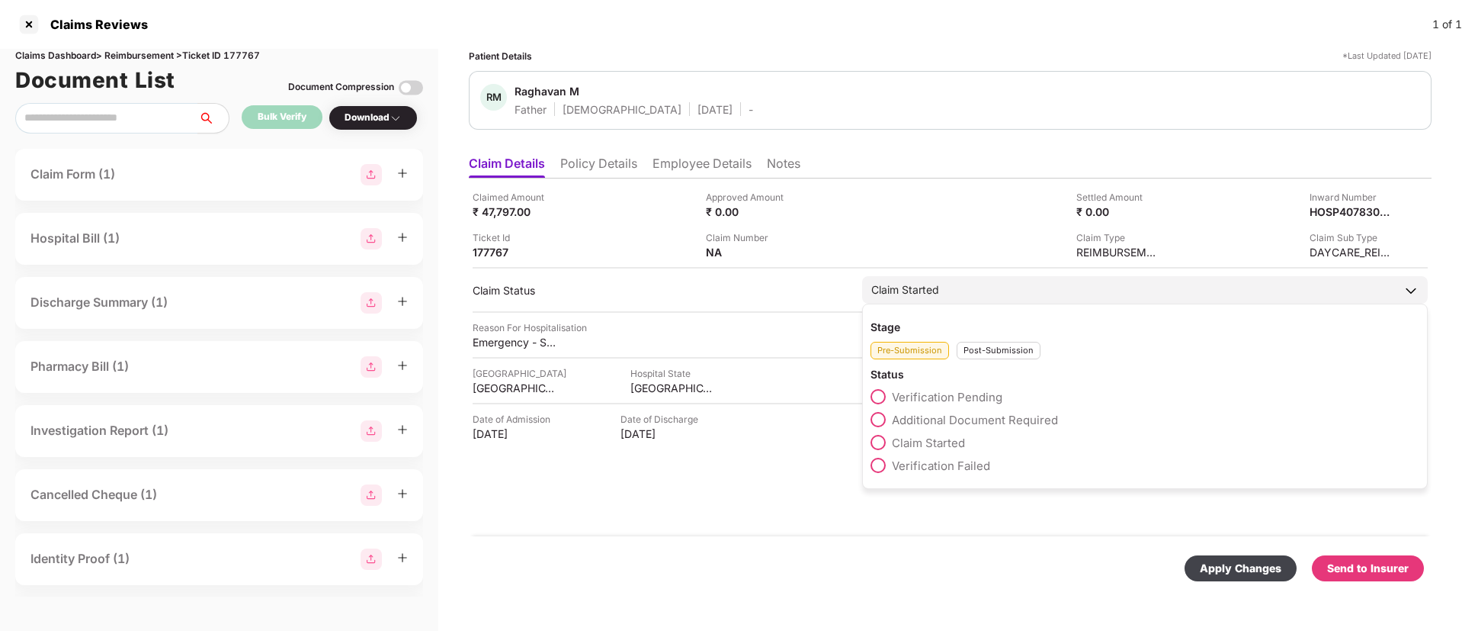
click at [982, 351] on div "Post-Submission" at bounding box center [999, 351] width 84 height 18
click at [884, 416] on span at bounding box center [878, 419] width 15 height 15
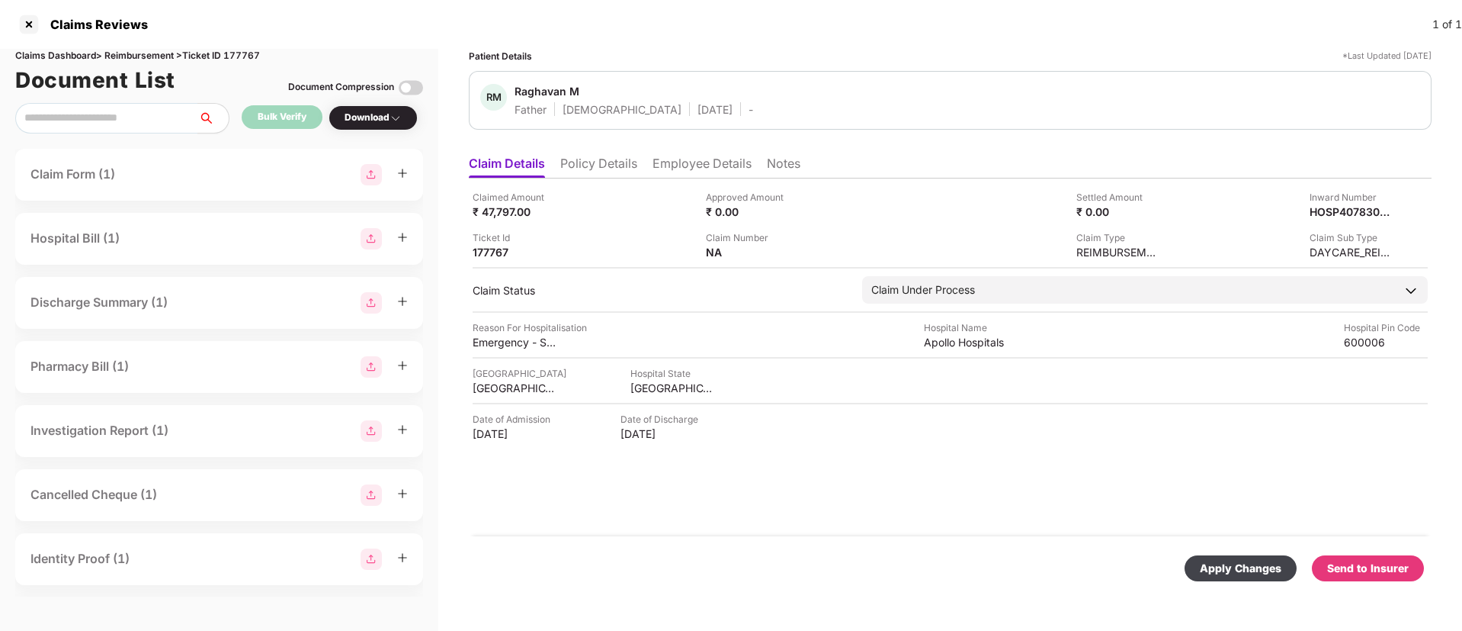
click at [1225, 555] on div "Apply Changes" at bounding box center [1241, 568] width 112 height 26
click at [618, 165] on li "Policy Details" at bounding box center [598, 167] width 77 height 22
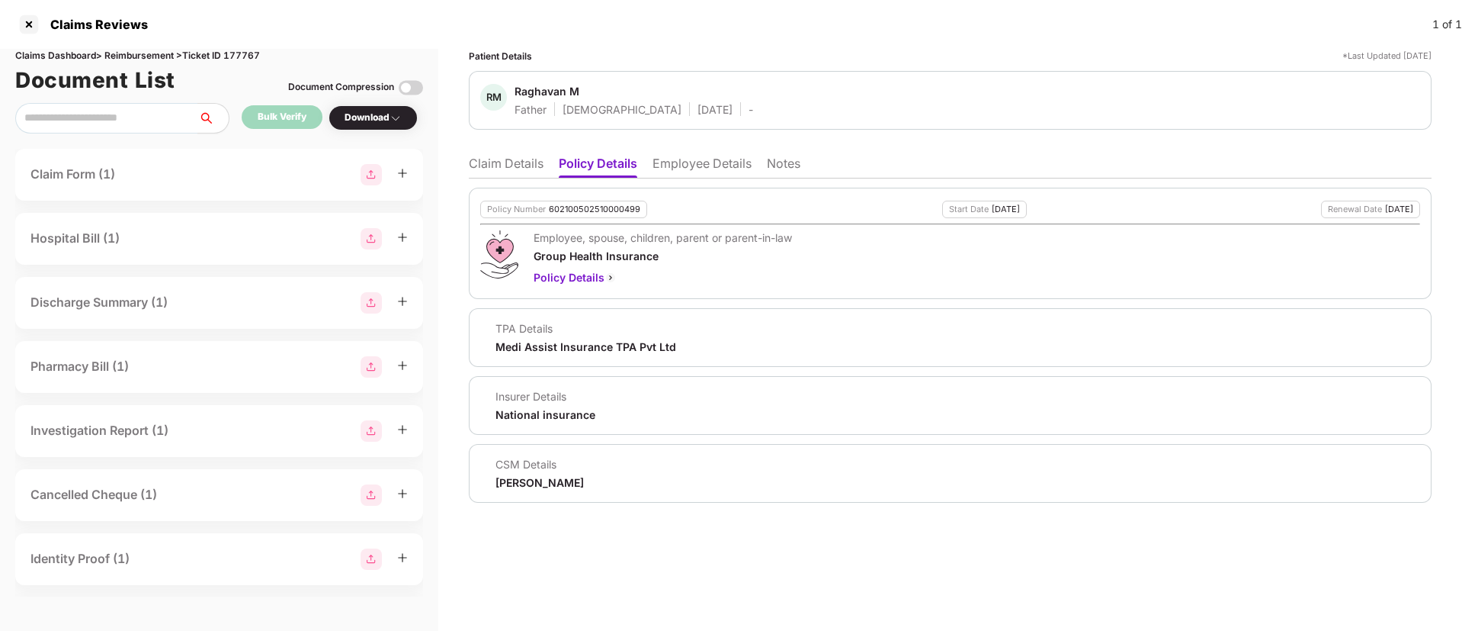
click at [499, 163] on li "Claim Details" at bounding box center [506, 167] width 75 height 22
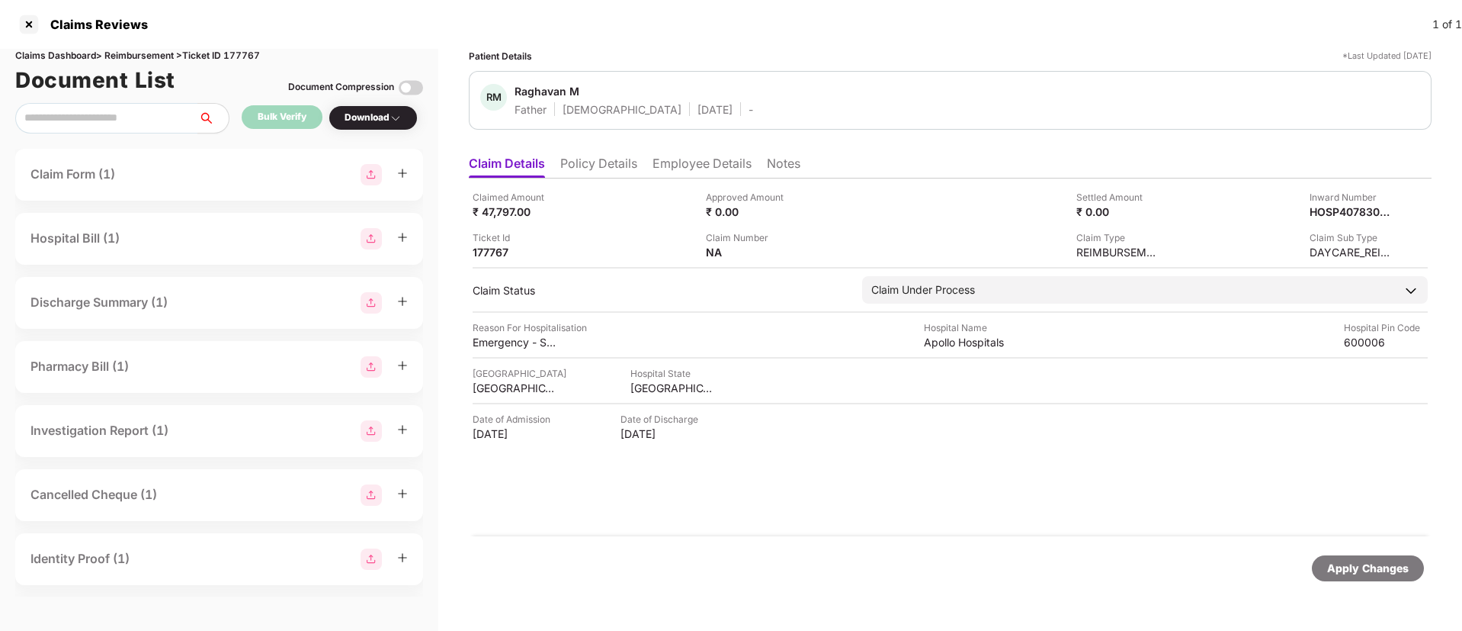
click at [601, 164] on li "Policy Details" at bounding box center [598, 167] width 77 height 22
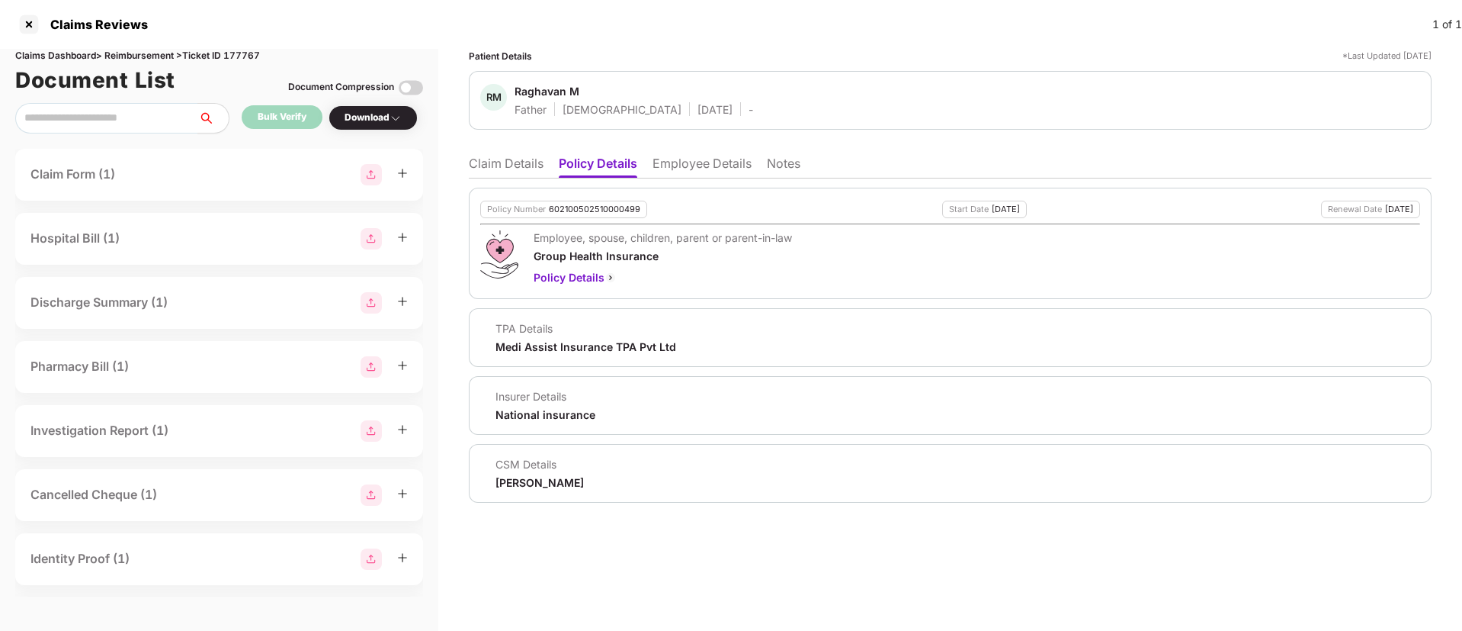
click at [677, 162] on li "Employee Details" at bounding box center [702, 167] width 99 height 22
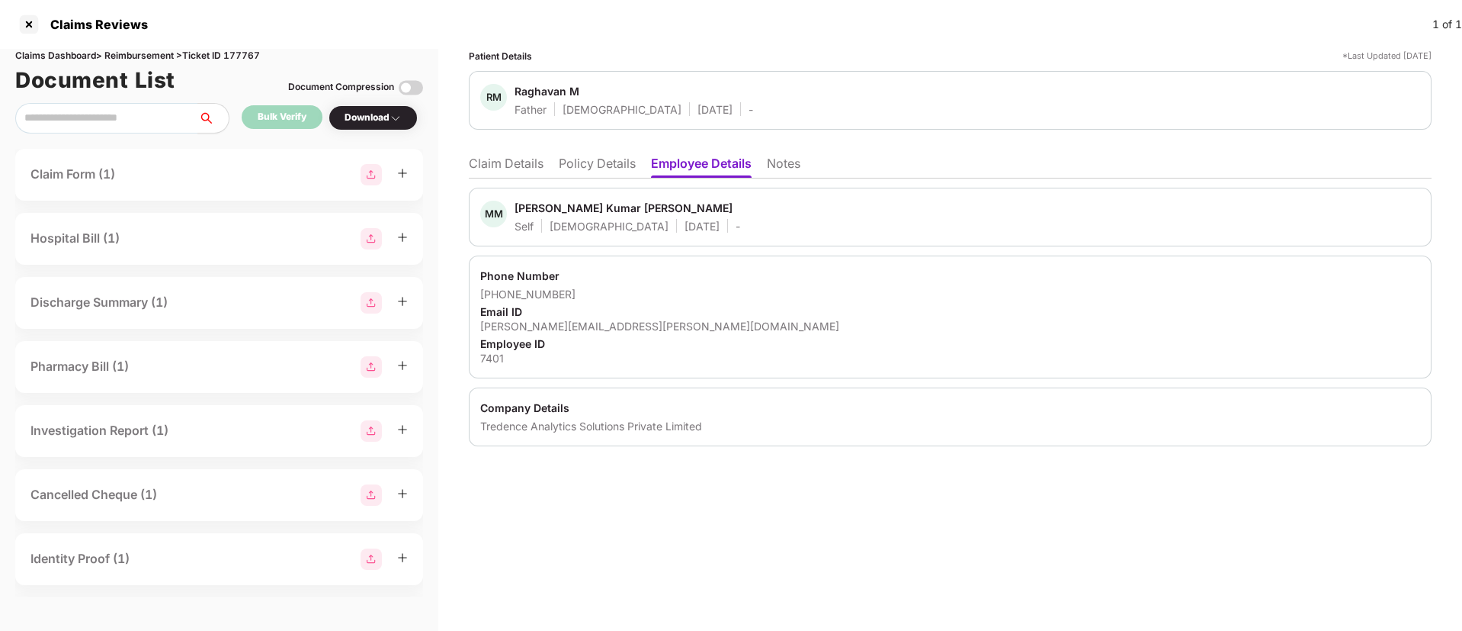
click at [600, 167] on li "Policy Details" at bounding box center [597, 167] width 77 height 22
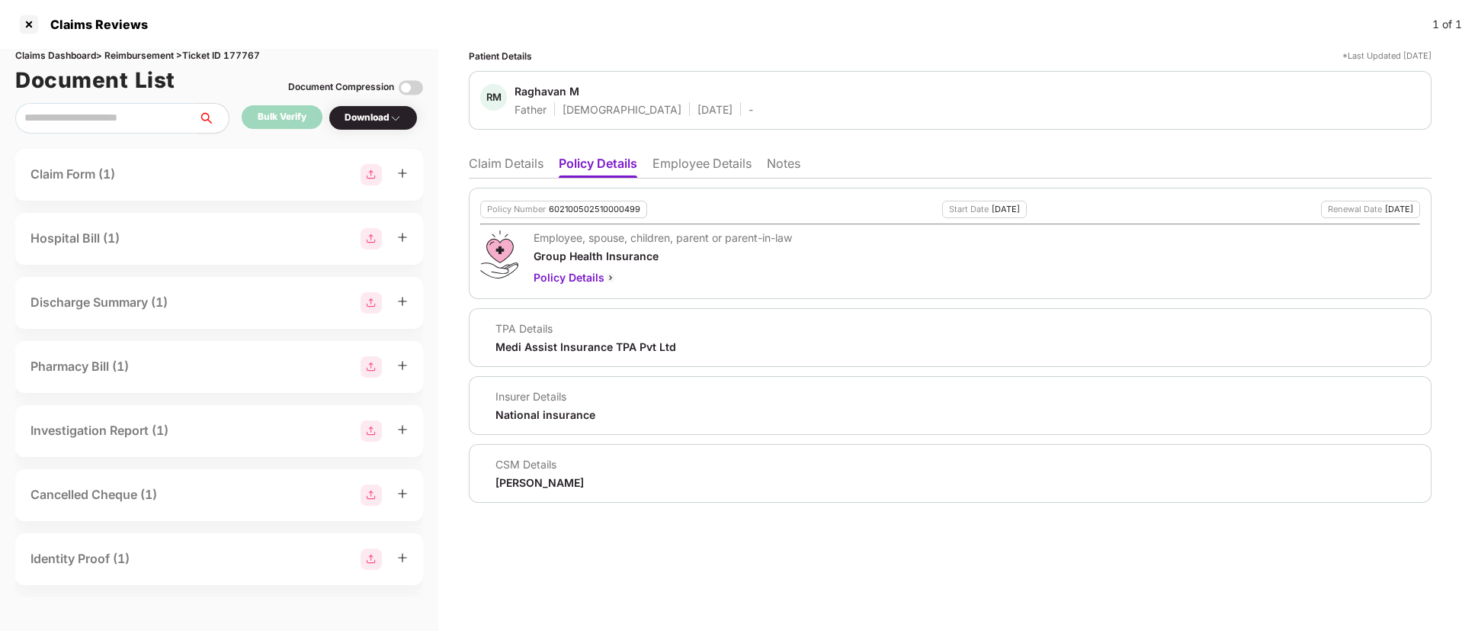
click at [667, 168] on li "Employee Details" at bounding box center [702, 167] width 99 height 22
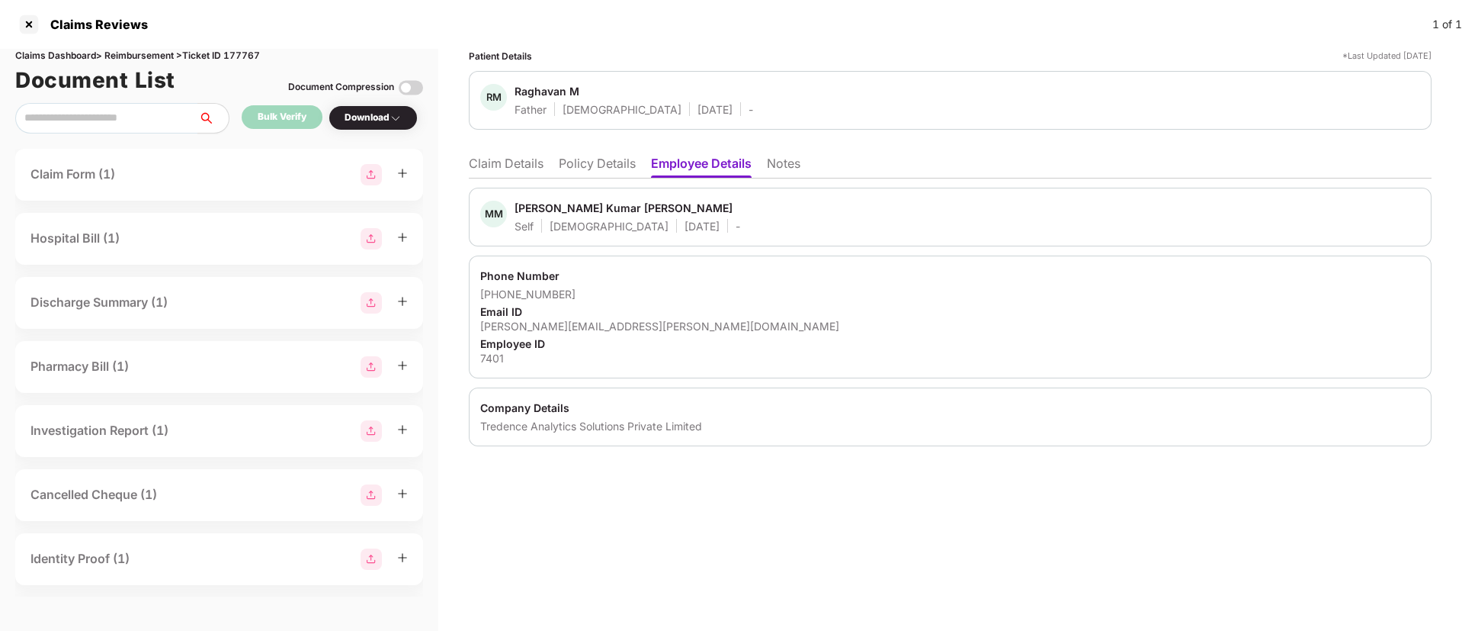
click at [537, 168] on li "Claim Details" at bounding box center [506, 167] width 75 height 22
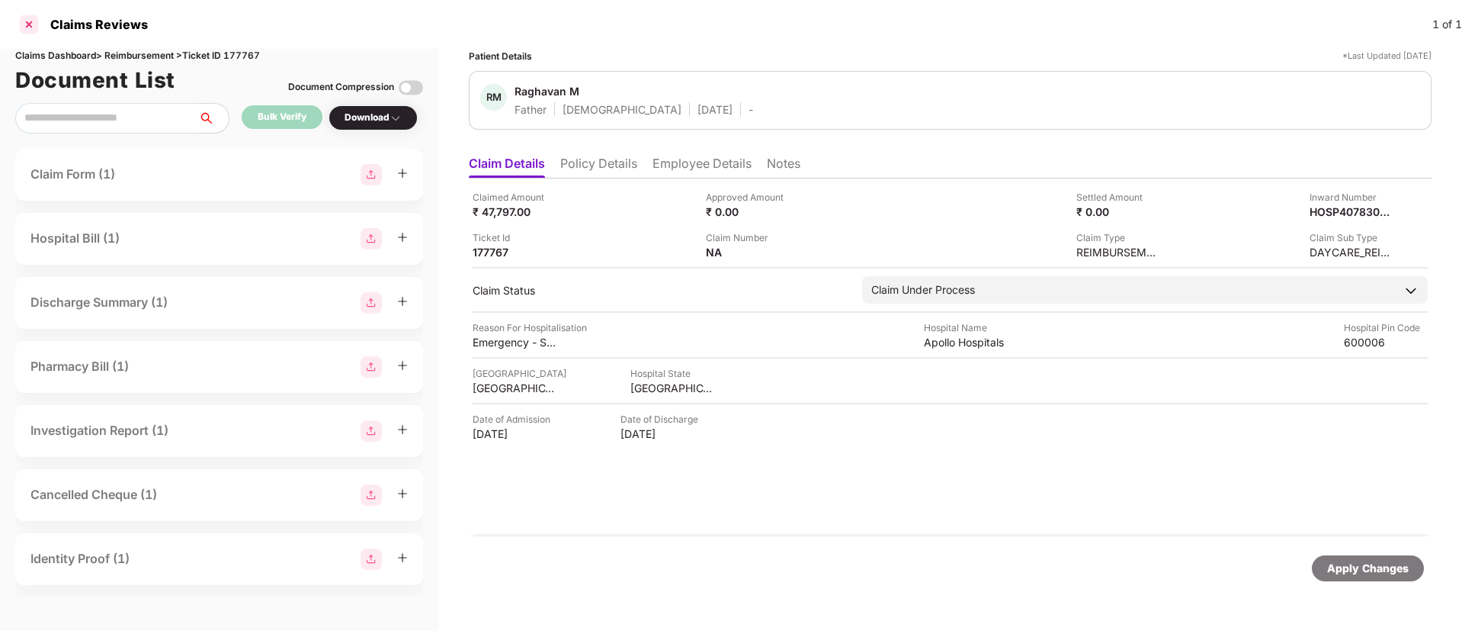
click at [27, 23] on div at bounding box center [29, 24] width 24 height 24
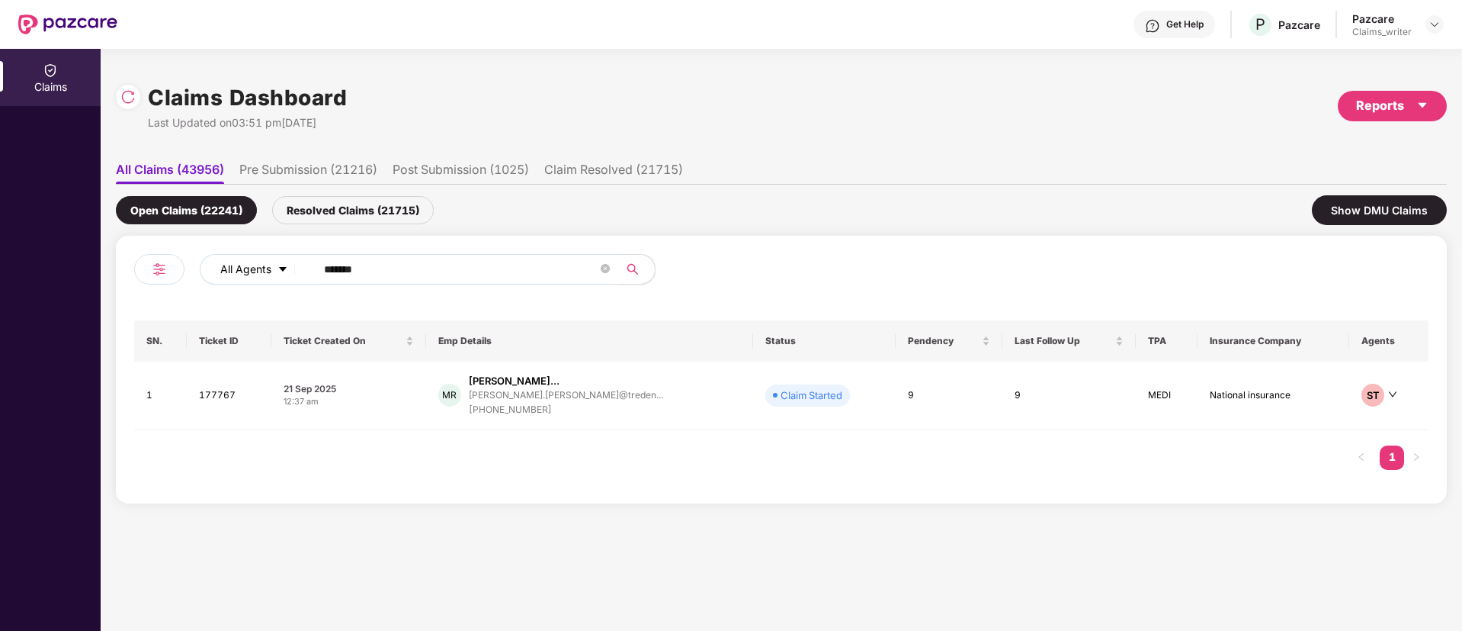
drag, startPoint x: 395, startPoint y: 262, endPoint x: 268, endPoint y: 280, distance: 128.5
click at [268, 280] on div "All Agents ******" at bounding box center [588, 269] width 777 height 30
paste input "text"
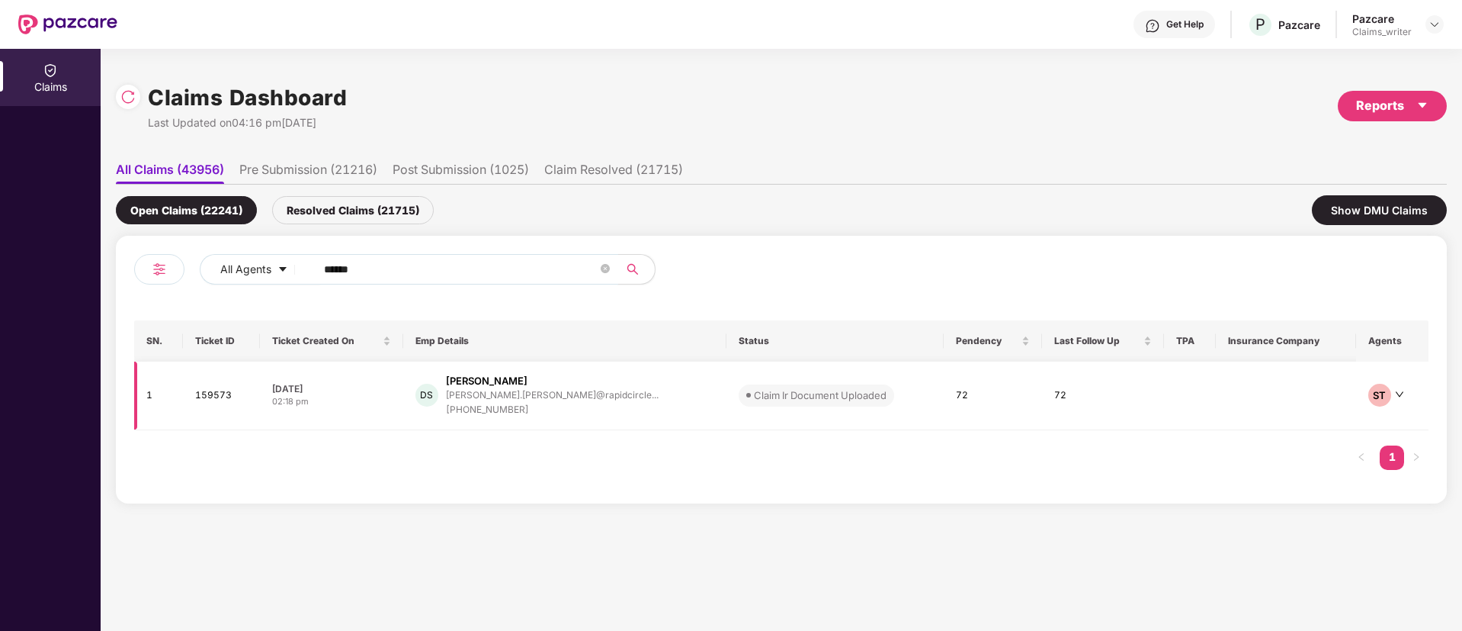
type input "******"
click at [230, 393] on td "159573" at bounding box center [221, 395] width 77 height 69
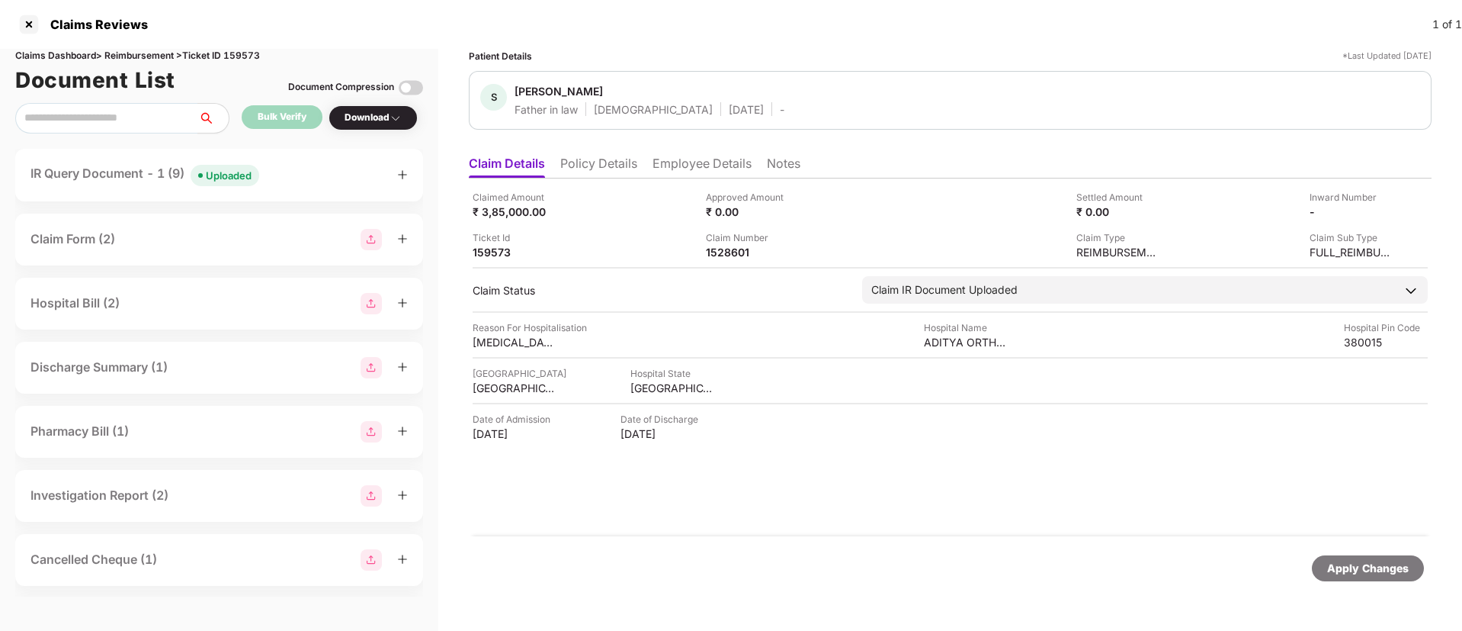
click at [212, 187] on div "IR Query Document - 1 (9) Uploaded" at bounding box center [219, 175] width 408 height 53
click at [219, 175] on div "Uploaded" at bounding box center [229, 175] width 46 height 15
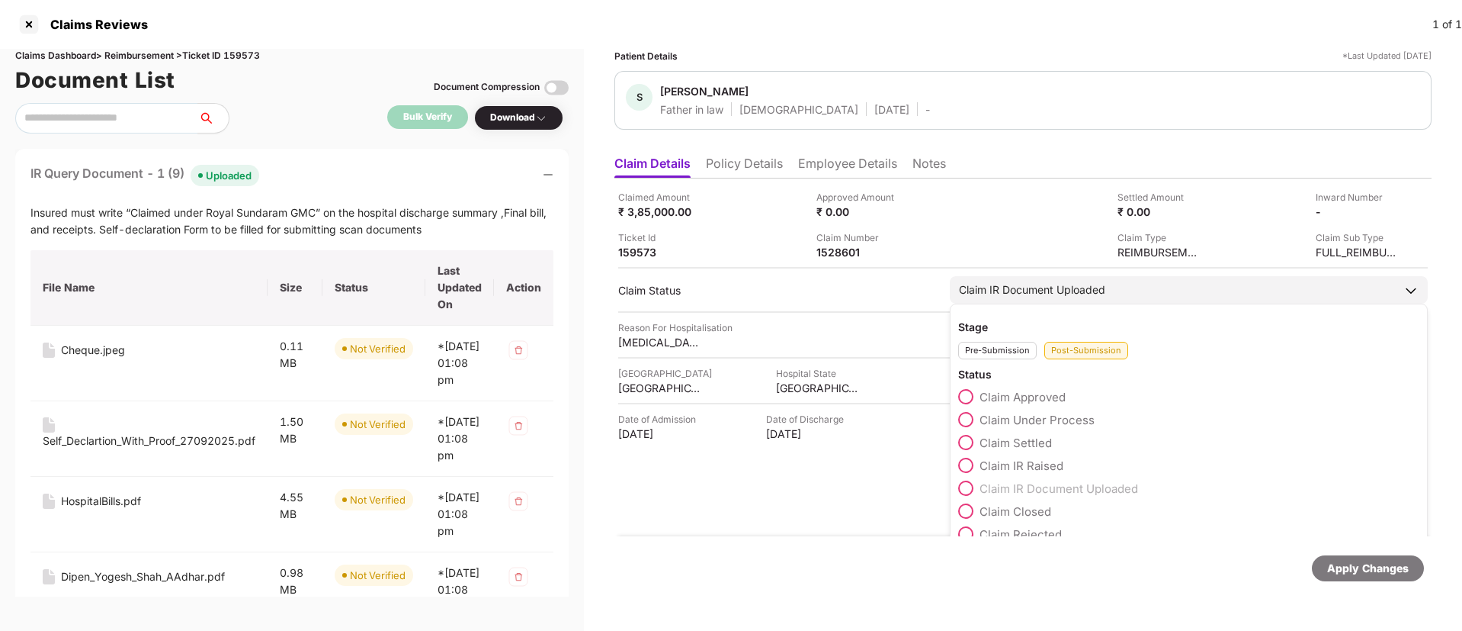
click at [971, 417] on span at bounding box center [965, 419] width 15 height 15
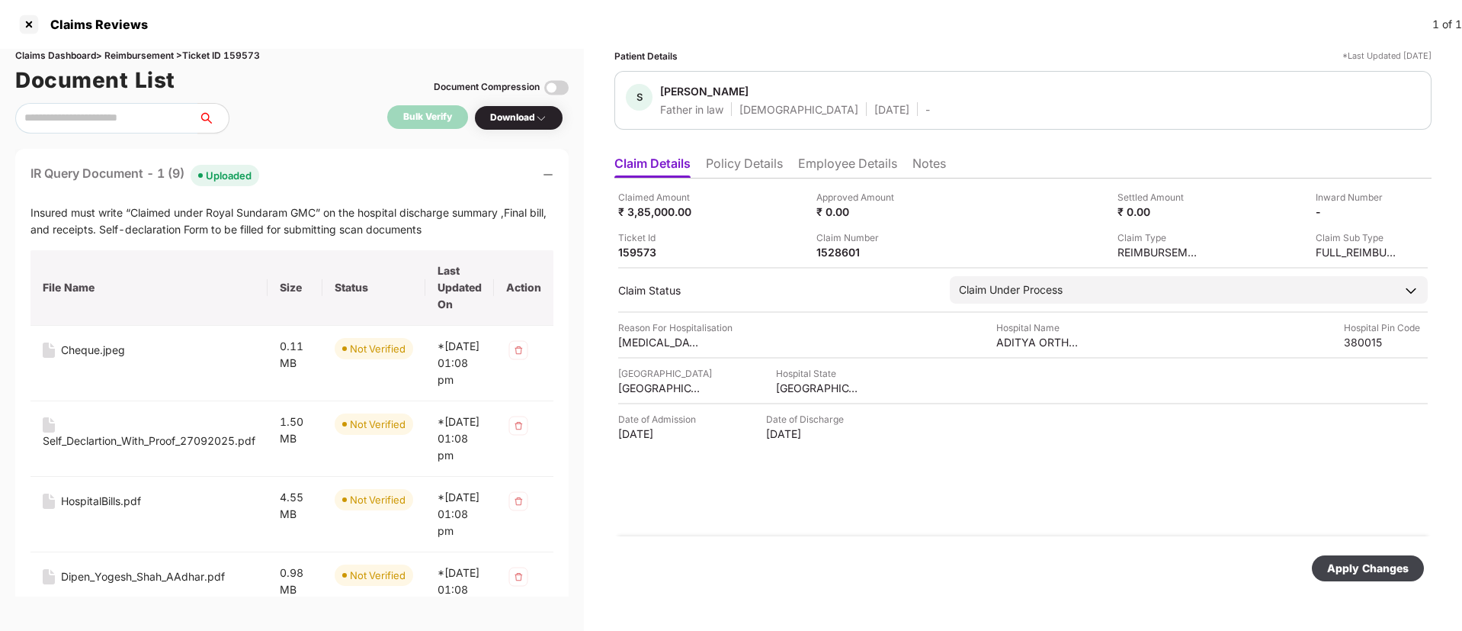
click at [1373, 566] on div "Apply Changes" at bounding box center [1368, 568] width 82 height 17
click at [21, 27] on div at bounding box center [29, 24] width 24 height 24
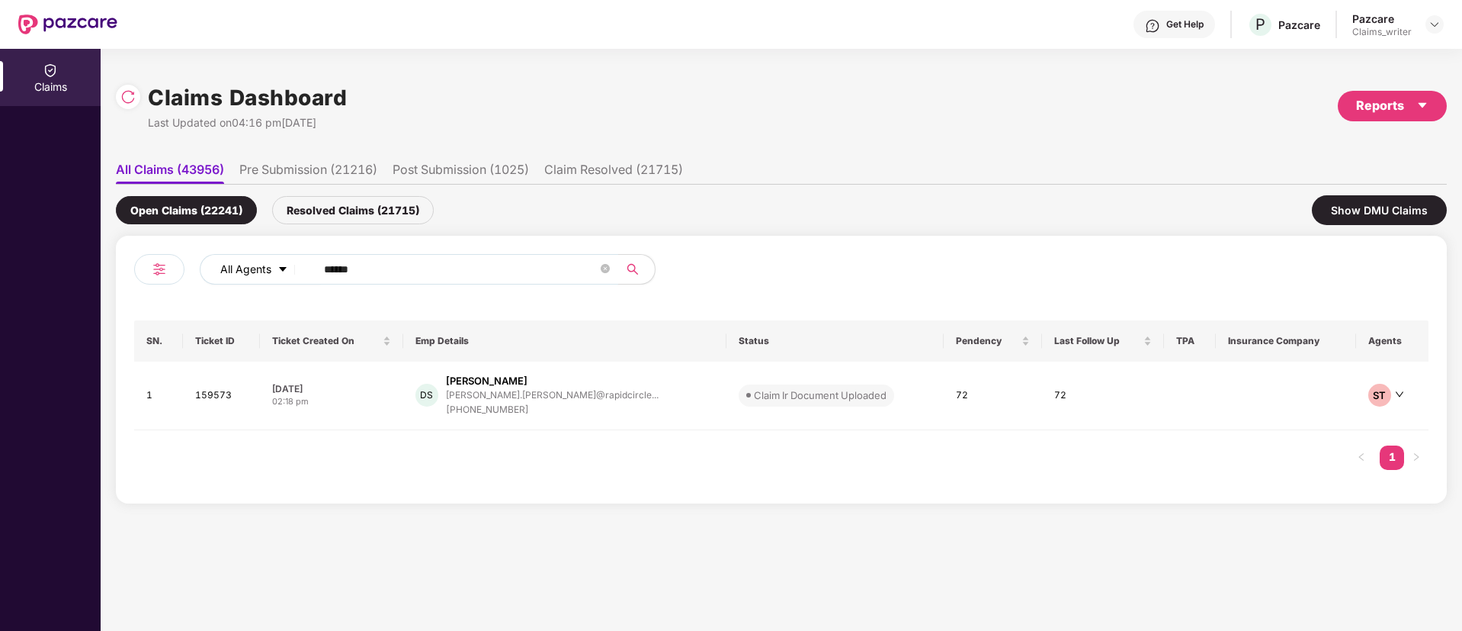
drag, startPoint x: 421, startPoint y: 278, endPoint x: 283, endPoint y: 261, distance: 139.1
click at [283, 261] on div "All Agents ******" at bounding box center [588, 269] width 777 height 30
paste input "text"
type input "******"
click at [239, 385] on td "171892" at bounding box center [220, 393] width 76 height 64
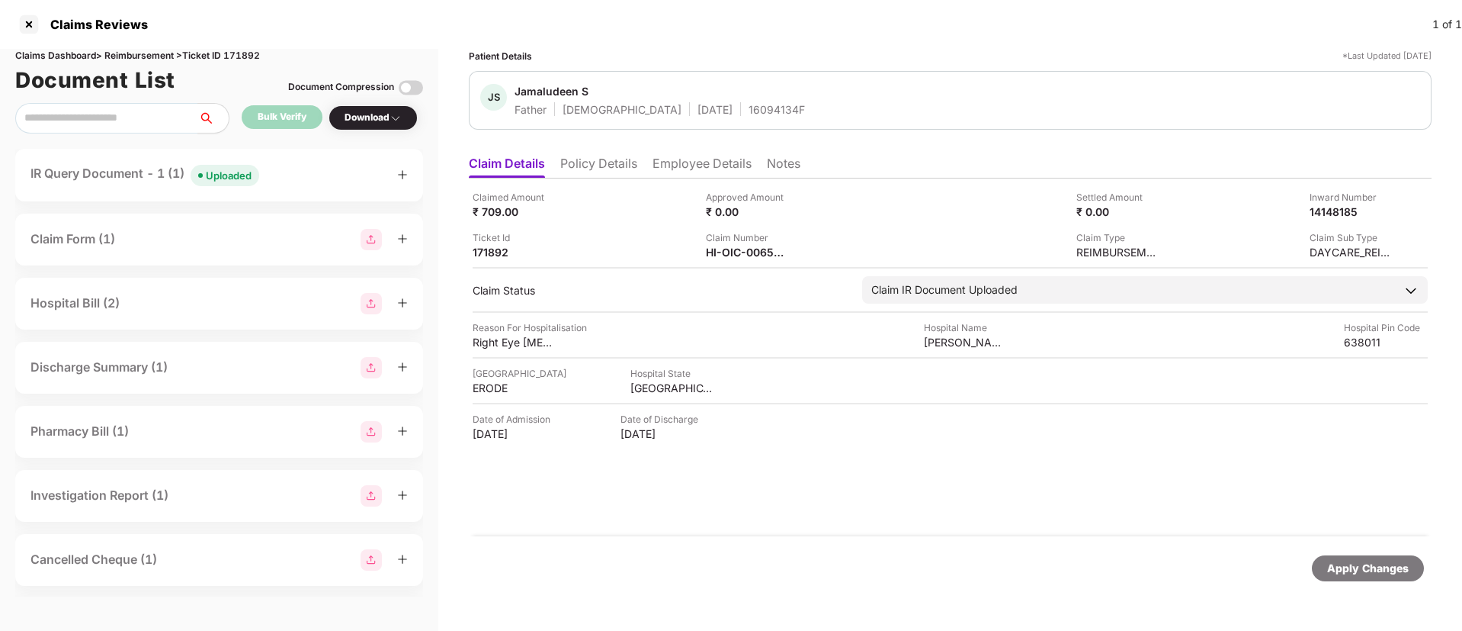
click at [231, 176] on div "Uploaded" at bounding box center [229, 175] width 46 height 15
click at [800, 249] on img at bounding box center [800, 251] width 12 height 12
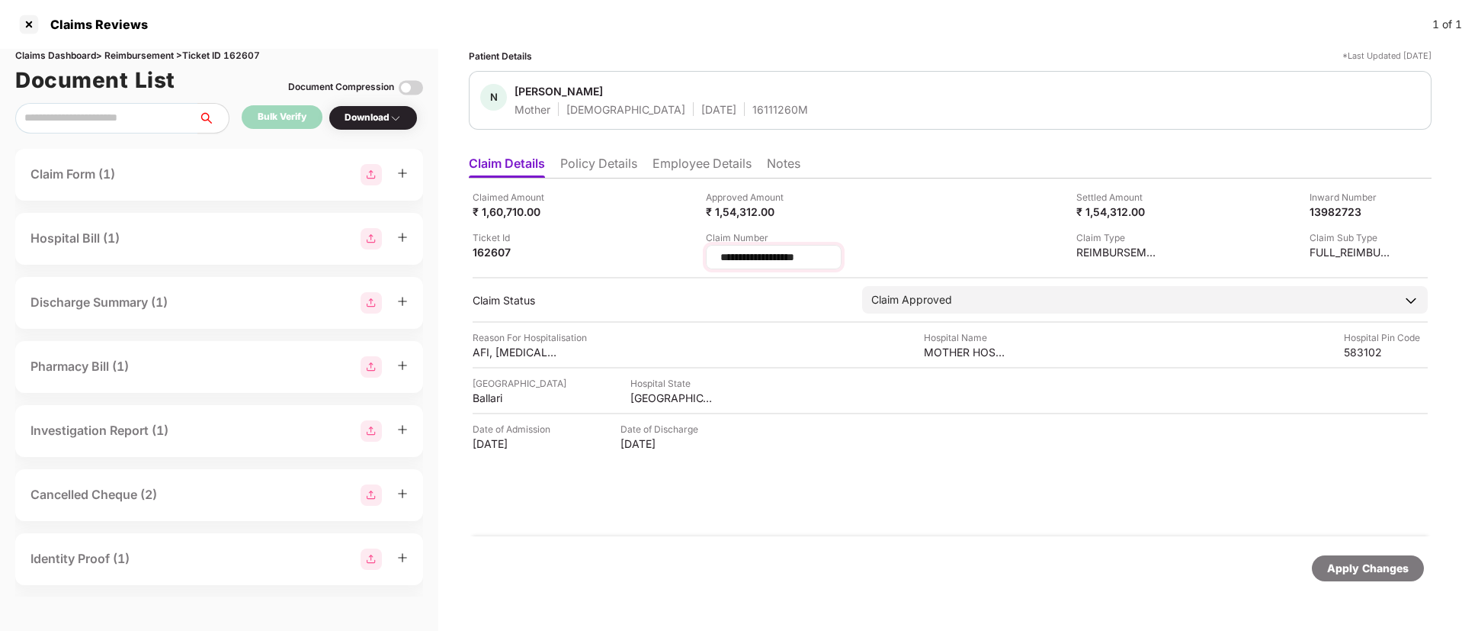
drag, startPoint x: 820, startPoint y: 254, endPoint x: 708, endPoint y: 258, distance: 112.2
click at [708, 258] on div "**********" at bounding box center [774, 257] width 136 height 24
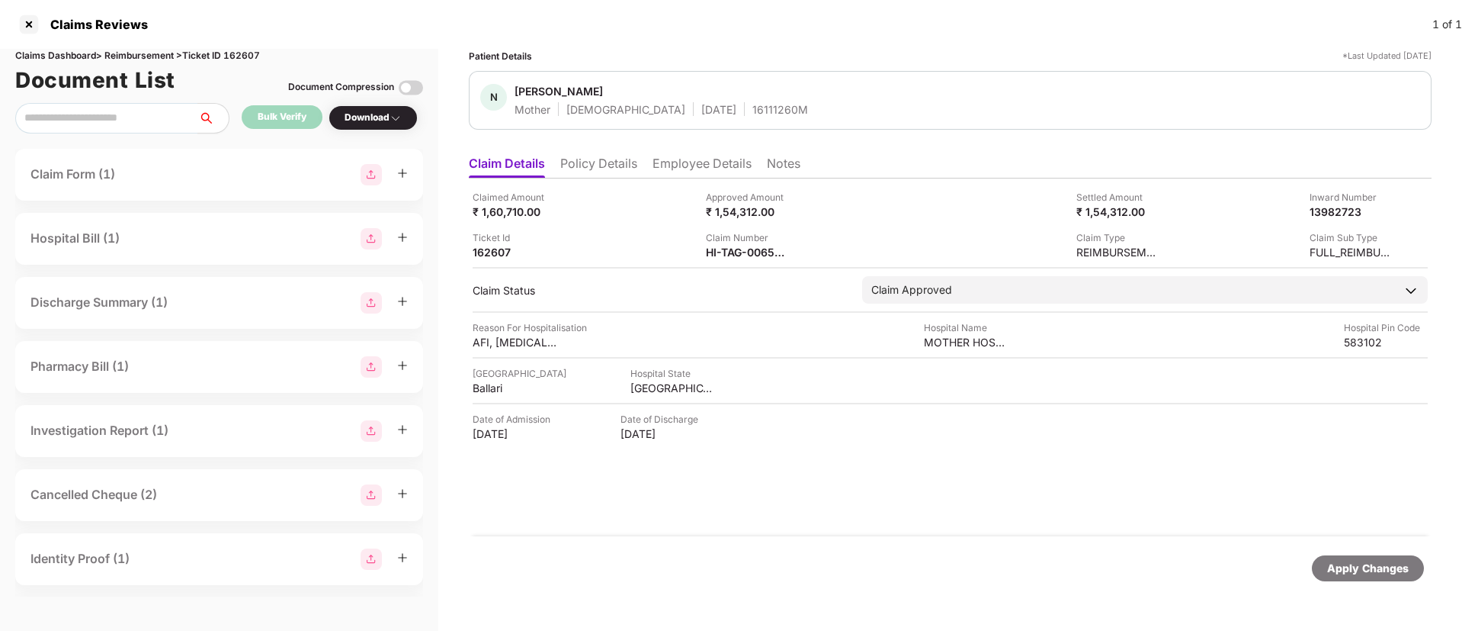
click at [672, 168] on li "Employee Details" at bounding box center [702, 167] width 99 height 22
click at [680, 163] on li "Employee Details" at bounding box center [702, 167] width 99 height 22
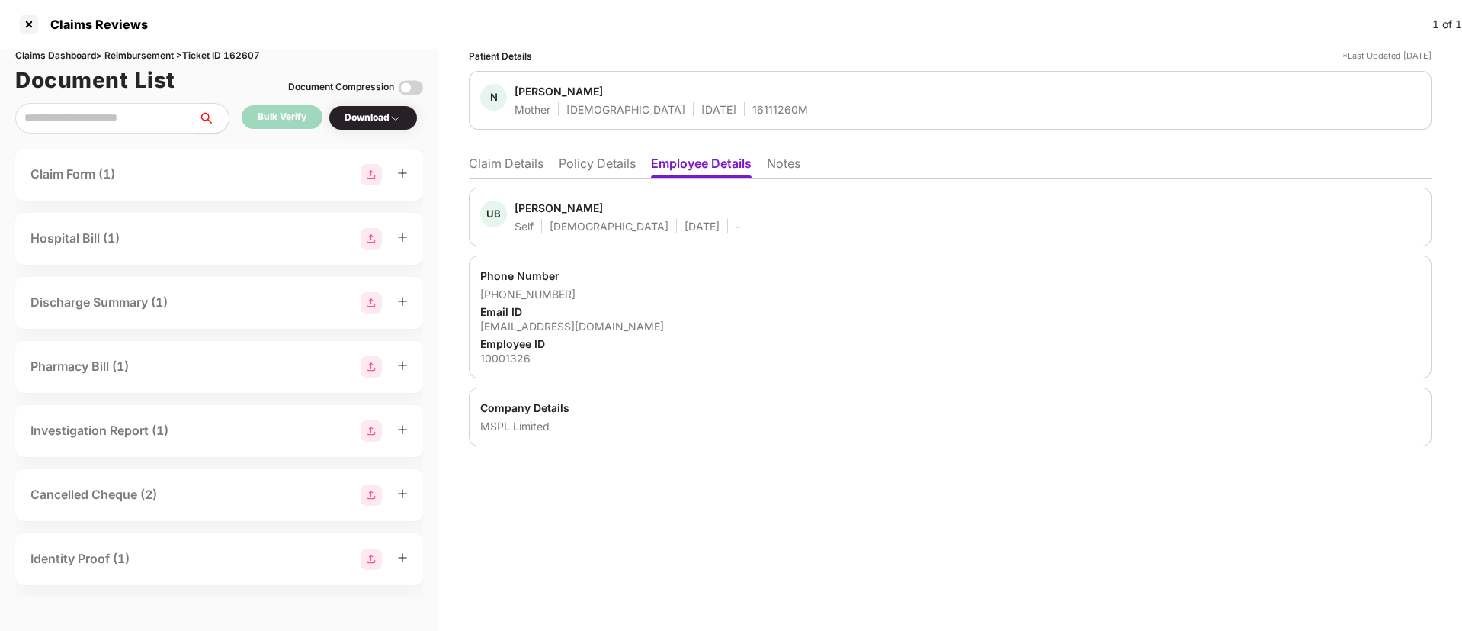
click at [502, 158] on li "Claim Details" at bounding box center [506, 167] width 75 height 22
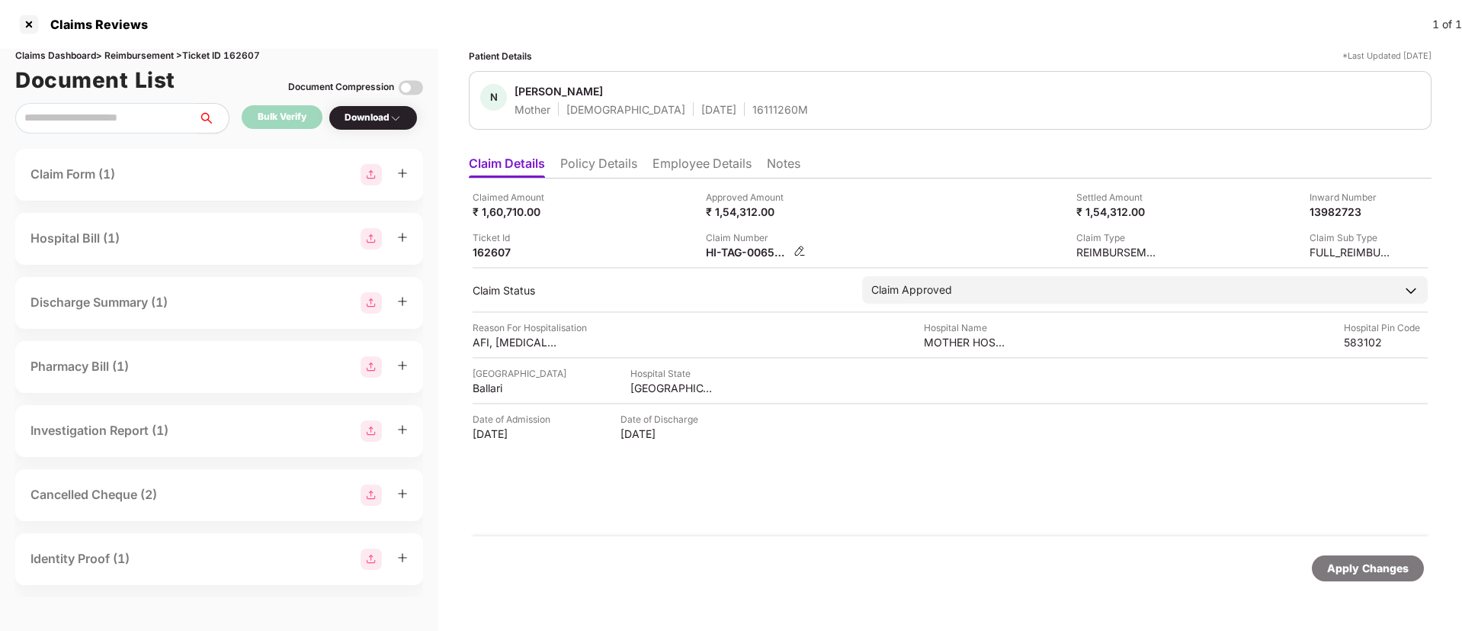
click at [801, 248] on img at bounding box center [800, 251] width 12 height 12
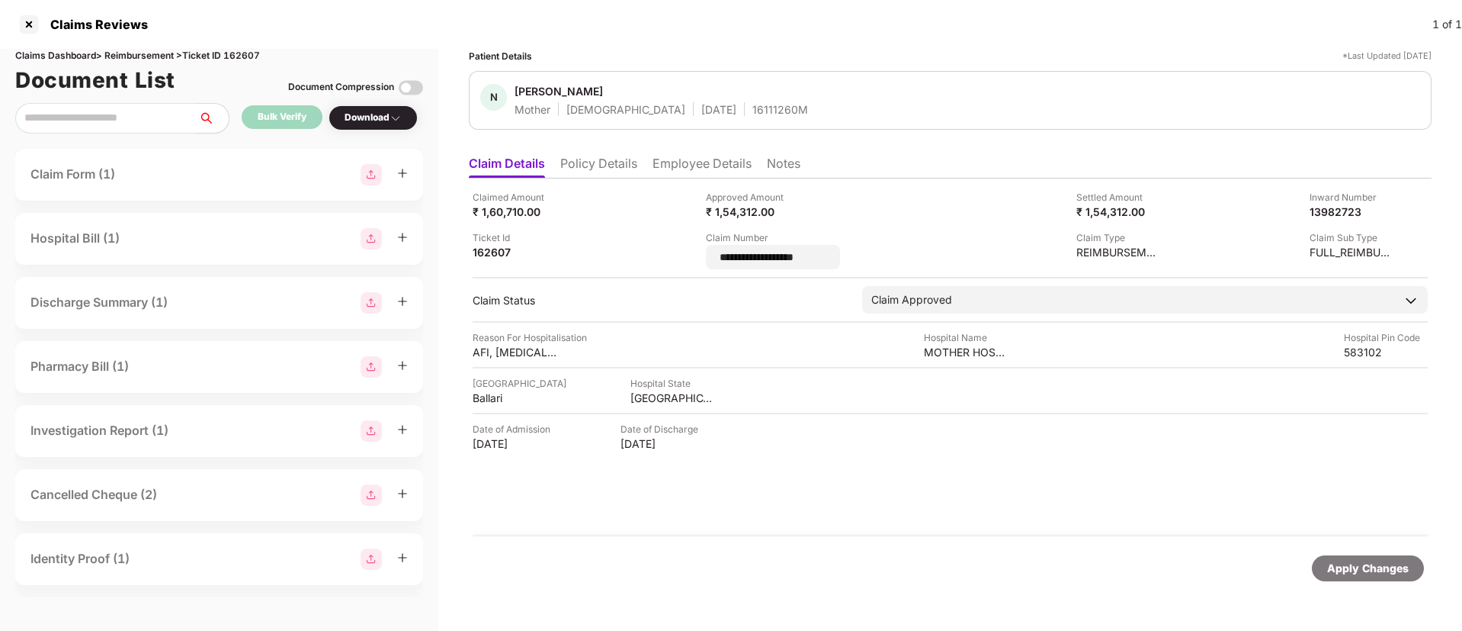
drag, startPoint x: 842, startPoint y: 255, endPoint x: 702, endPoint y: 254, distance: 139.5
click at [702, 254] on div "**********" at bounding box center [950, 229] width 955 height 79
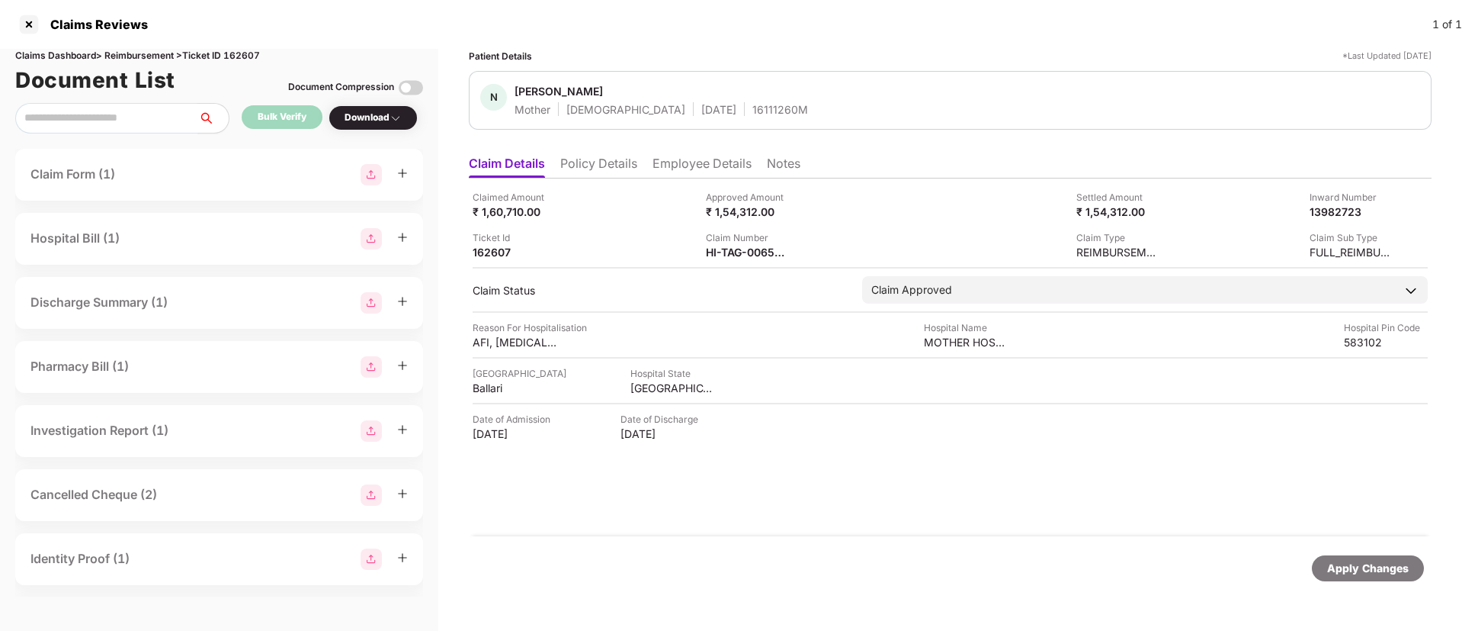
click at [676, 168] on li "Employee Details" at bounding box center [702, 167] width 99 height 22
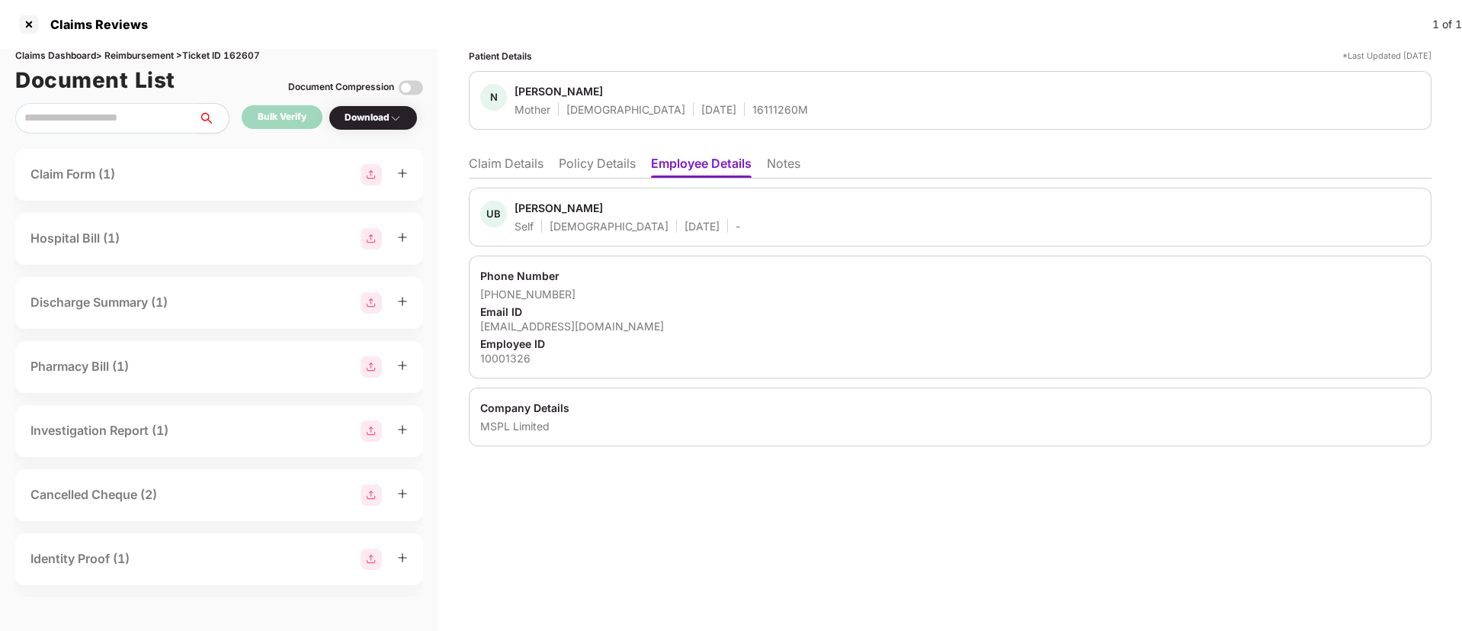
click at [509, 160] on li "Claim Details" at bounding box center [506, 167] width 75 height 22
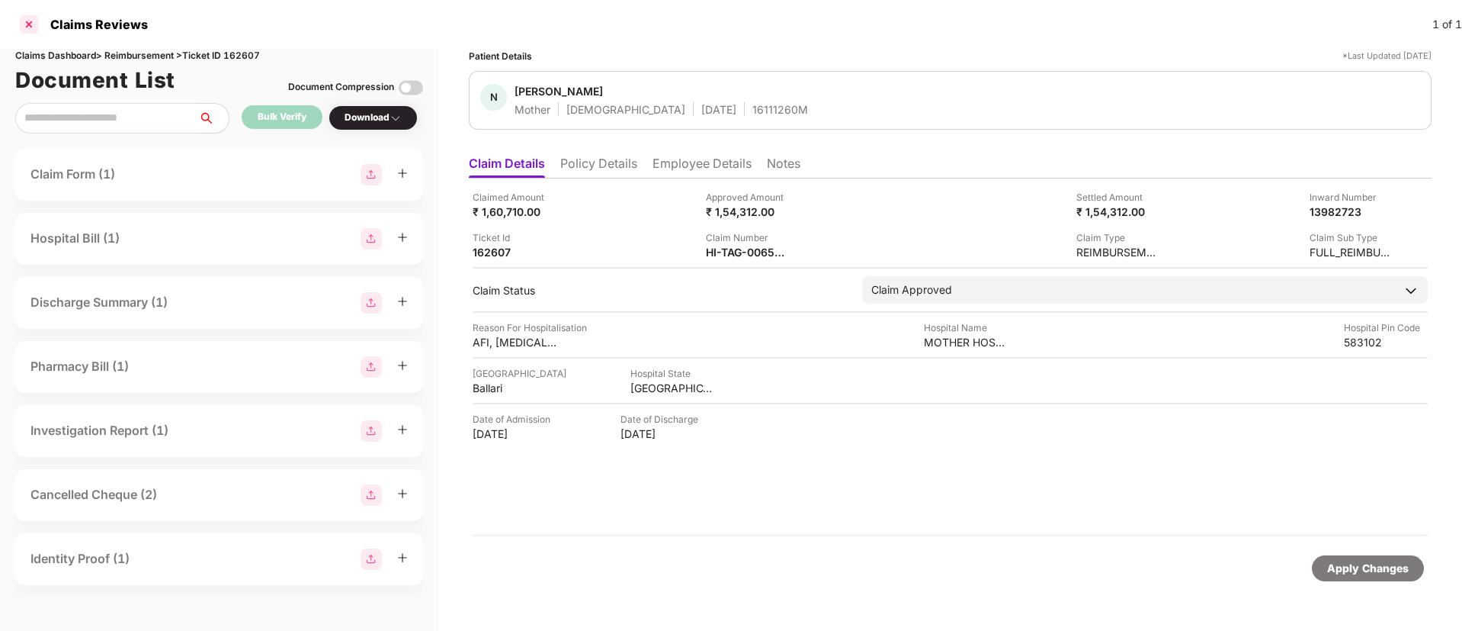
click at [25, 27] on div at bounding box center [29, 24] width 24 height 24
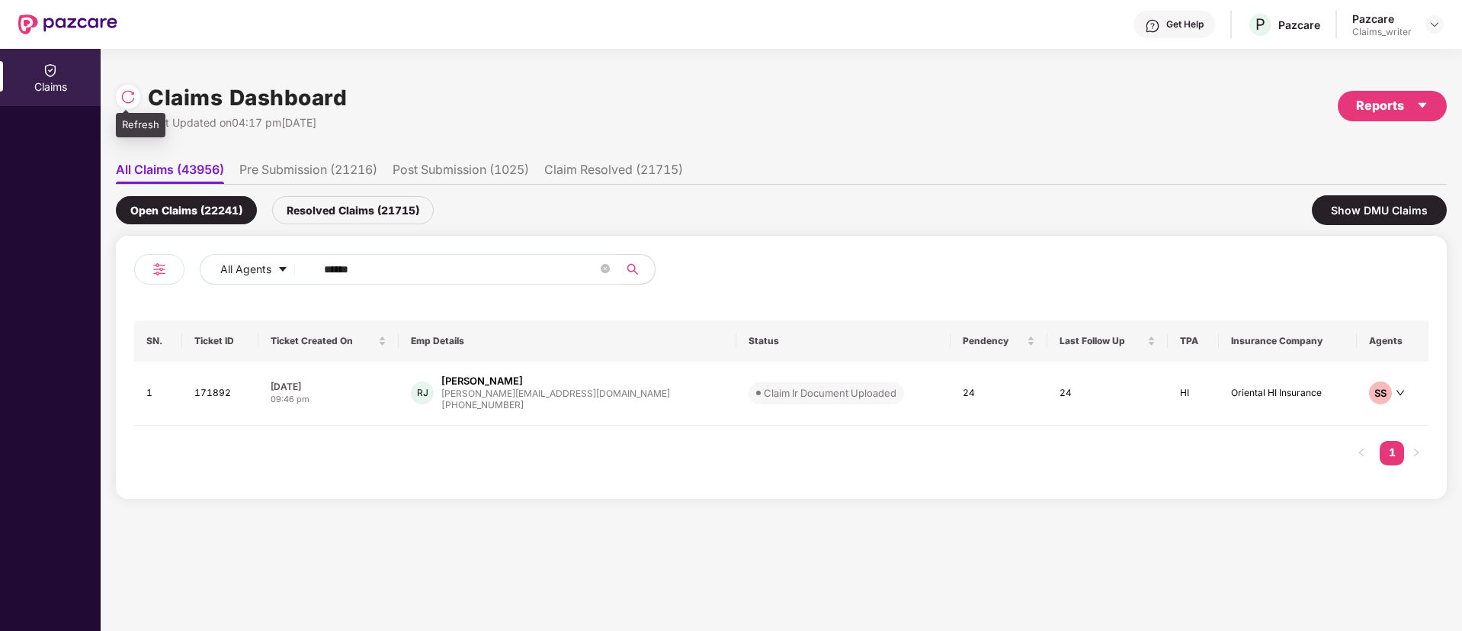
click at [130, 99] on img at bounding box center [127, 96] width 15 height 15
drag, startPoint x: 375, startPoint y: 266, endPoint x: 272, endPoint y: 263, distance: 103.0
click at [272, 263] on div "All Agents ******" at bounding box center [588, 269] width 777 height 30
paste input "text"
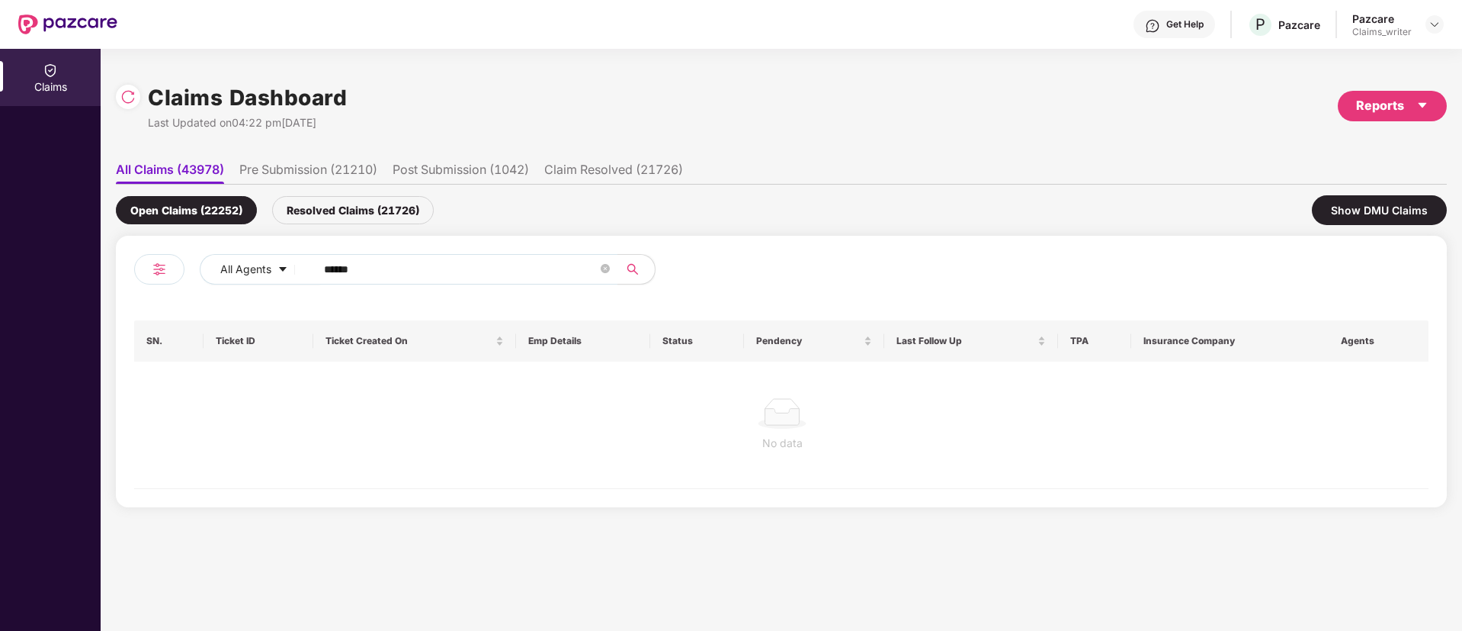
click at [316, 210] on div "Resolved Claims (21726)" at bounding box center [353, 210] width 162 height 28
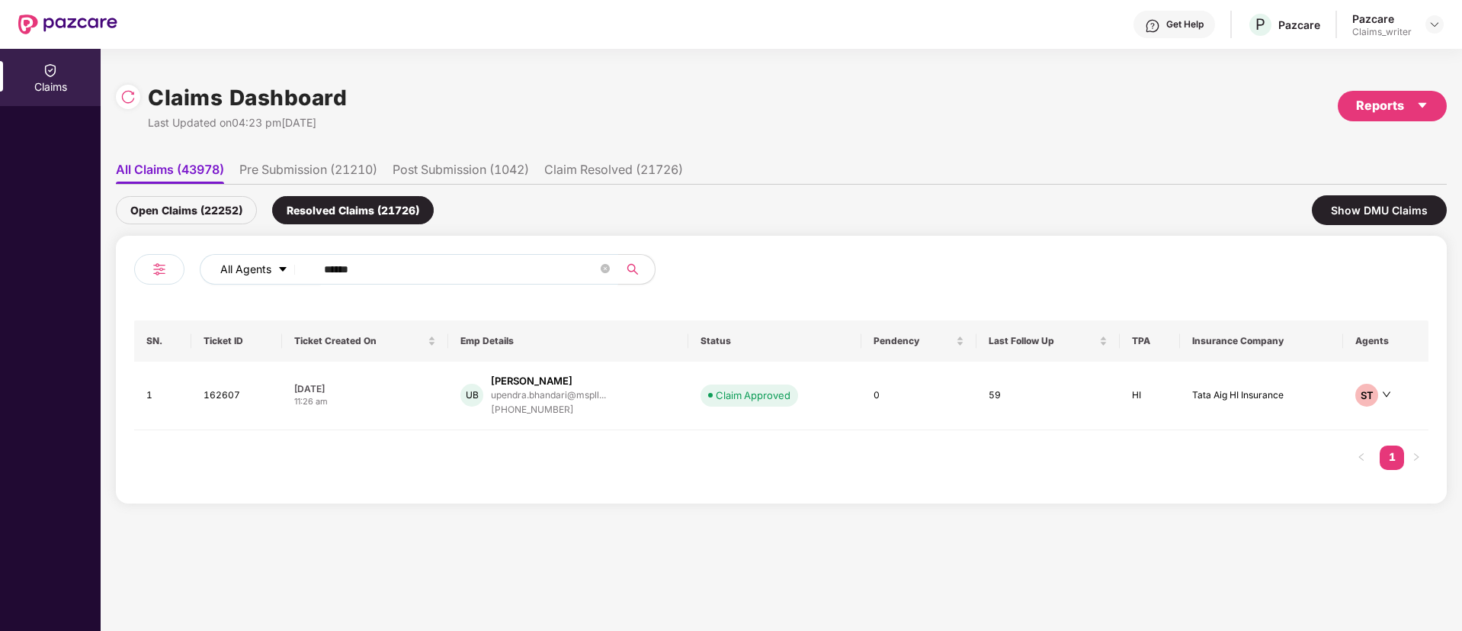
drag, startPoint x: 363, startPoint y: 266, endPoint x: 259, endPoint y: 268, distance: 103.7
click at [259, 268] on div "All Agents ******" at bounding box center [588, 269] width 777 height 30
paste input "text"
type input "******"
click at [223, 400] on td "163922" at bounding box center [236, 395] width 90 height 69
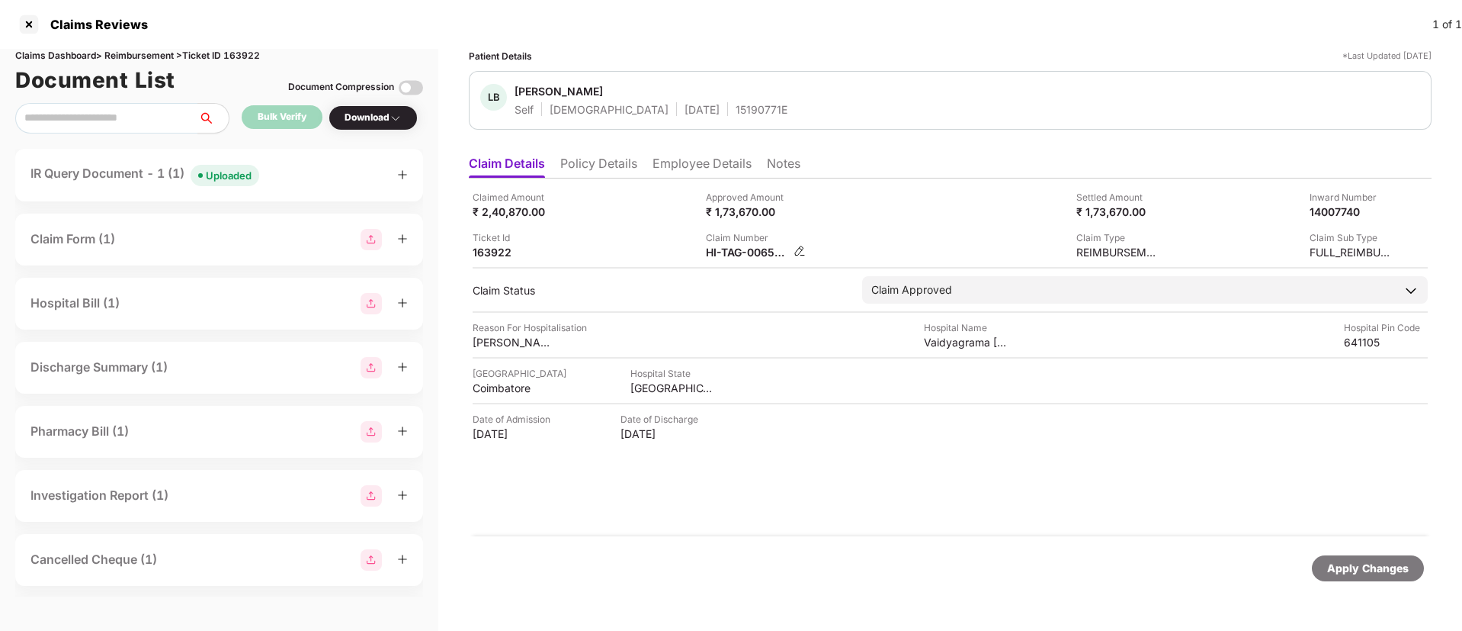
click at [797, 246] on img at bounding box center [800, 251] width 12 height 12
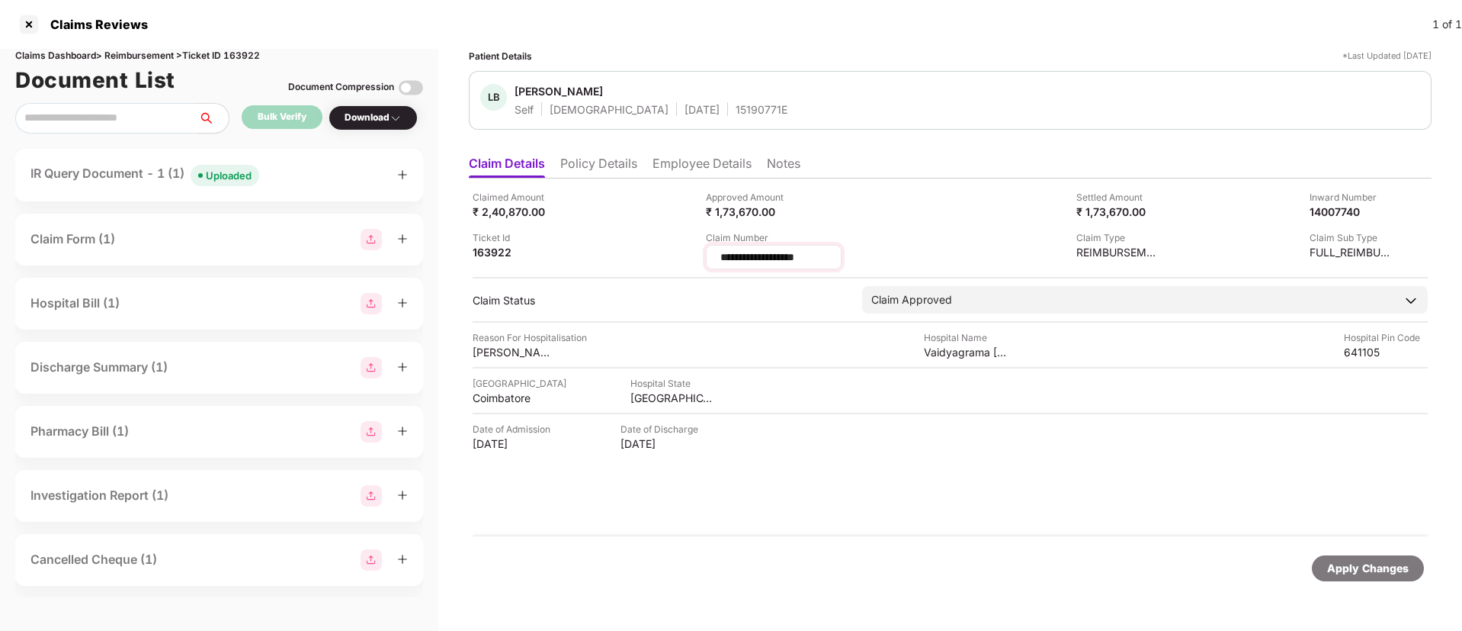
drag, startPoint x: 817, startPoint y: 253, endPoint x: 708, endPoint y: 250, distance: 109.1
click at [708, 250] on div "**********" at bounding box center [774, 257] width 136 height 24
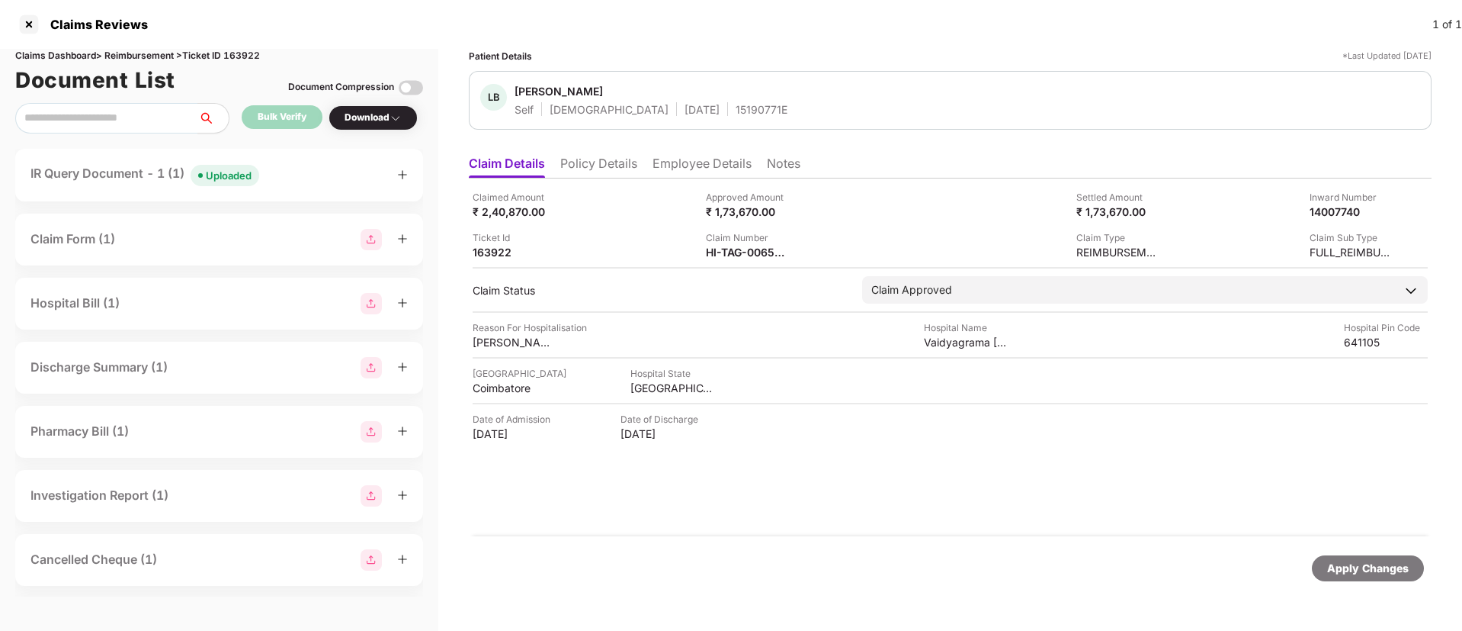
click at [689, 166] on li "Employee Details" at bounding box center [702, 167] width 99 height 22
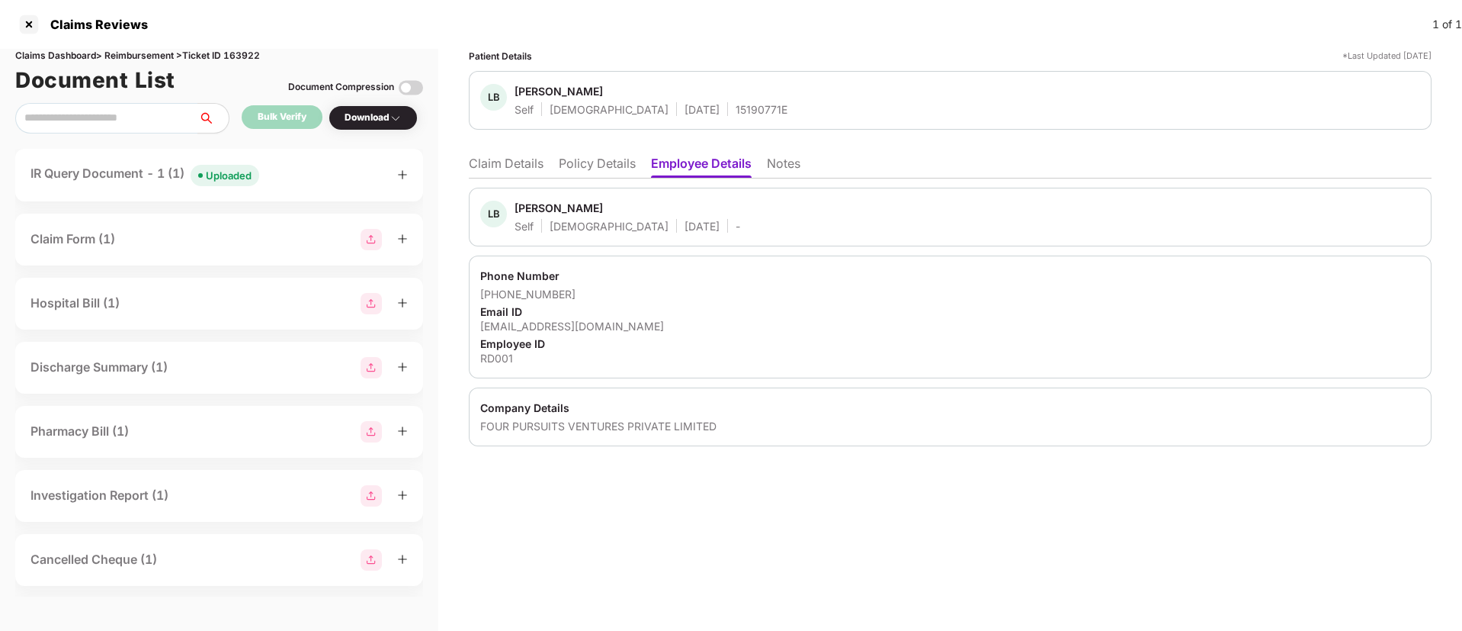
click at [528, 165] on li "Claim Details" at bounding box center [506, 167] width 75 height 22
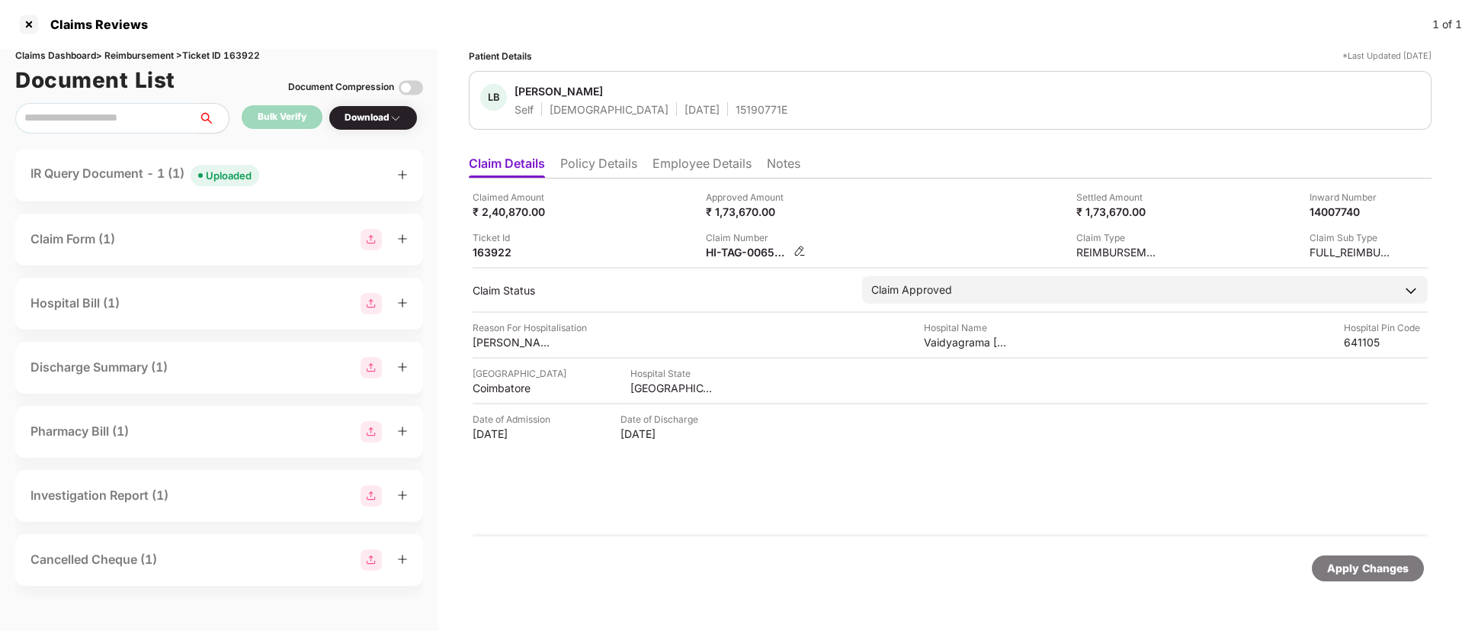
click at [796, 246] on img at bounding box center [800, 251] width 12 height 12
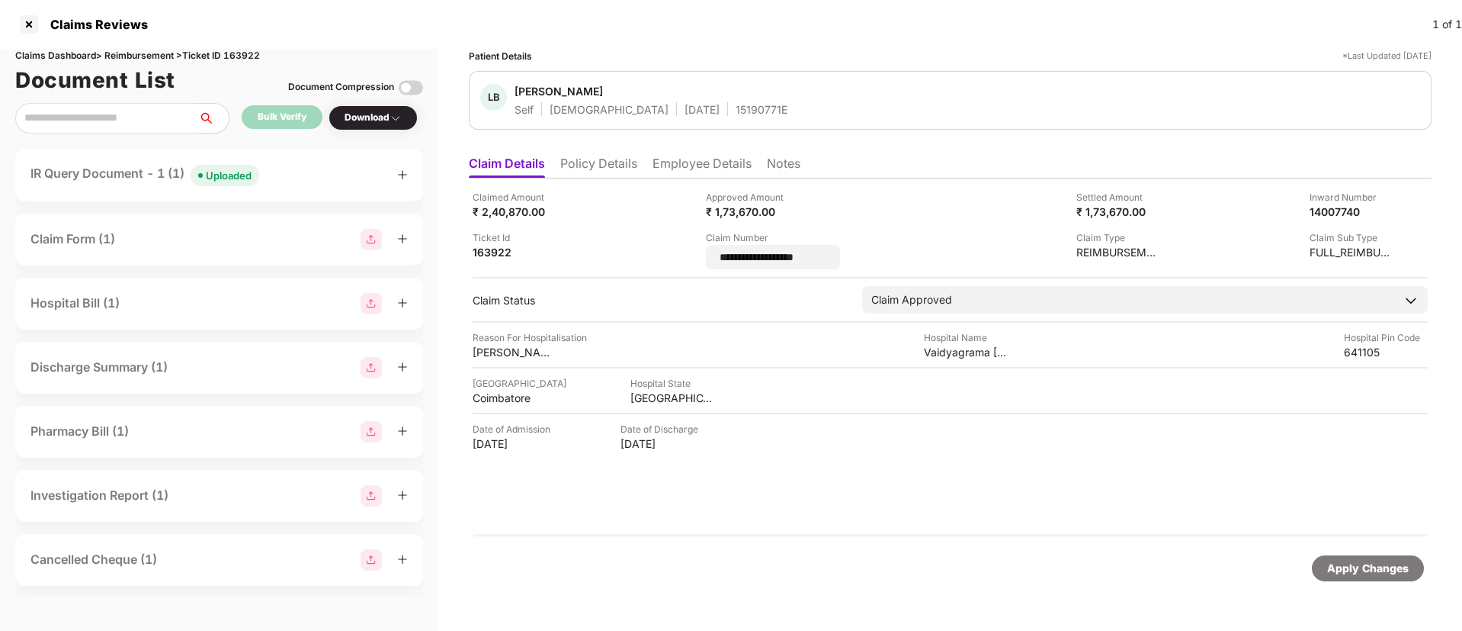
drag, startPoint x: 846, startPoint y: 258, endPoint x: 689, endPoint y: 252, distance: 157.2
click at [689, 252] on div "**********" at bounding box center [950, 229] width 955 height 79
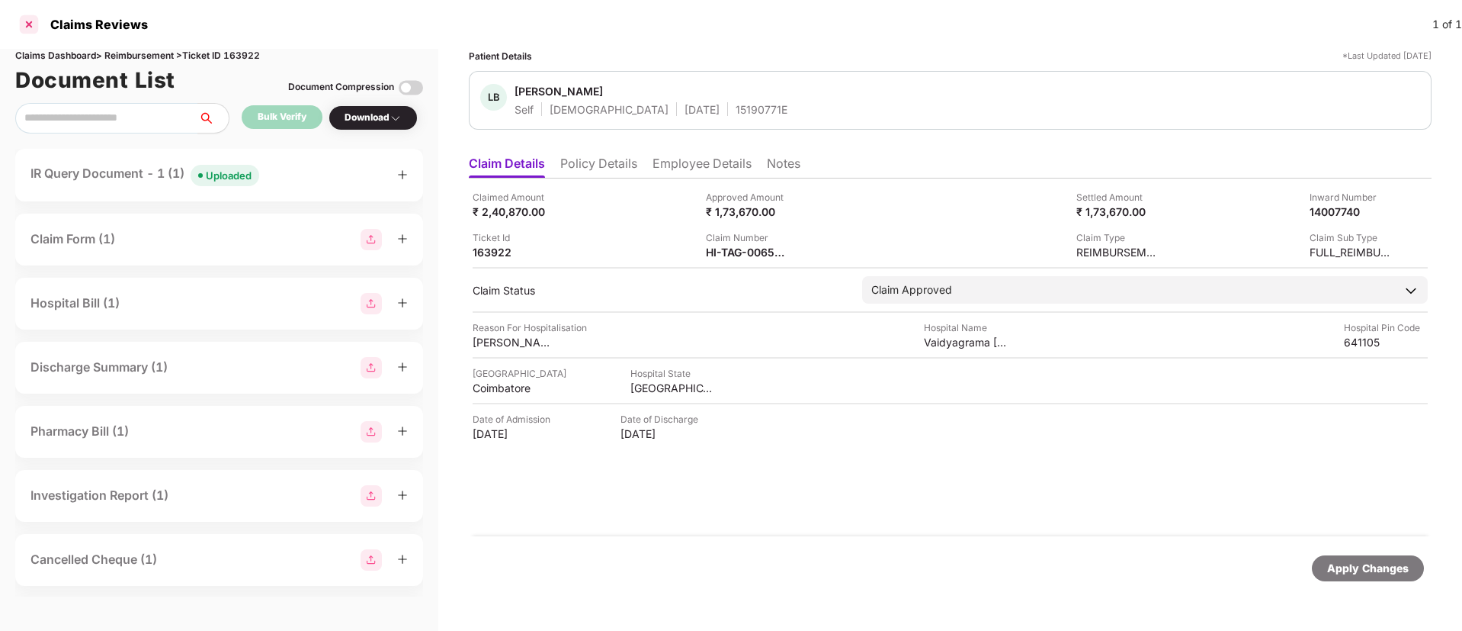
click at [30, 21] on div at bounding box center [29, 24] width 24 height 24
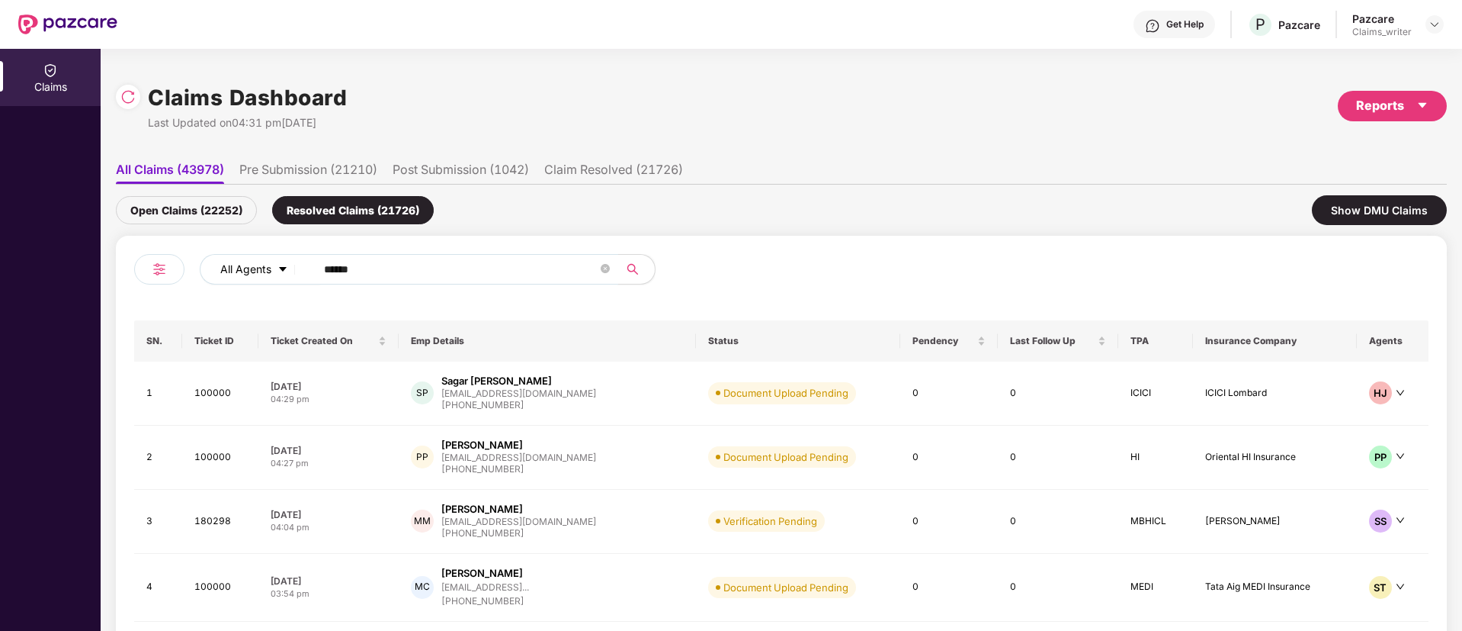
drag, startPoint x: 383, startPoint y: 271, endPoint x: 303, endPoint y: 275, distance: 79.4
click at [303, 275] on div "All Agents ******" at bounding box center [588, 269] width 777 height 30
paste input "text"
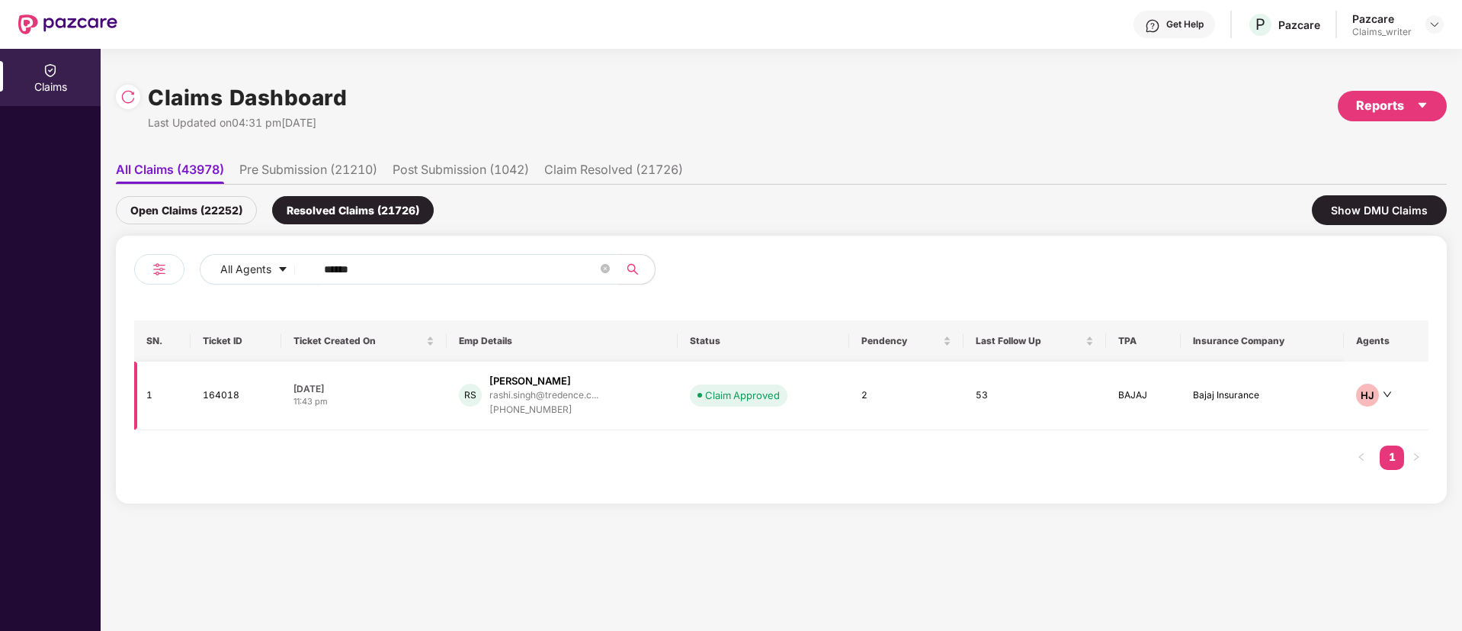
type input "******"
click at [236, 402] on td "164018" at bounding box center [236, 395] width 90 height 69
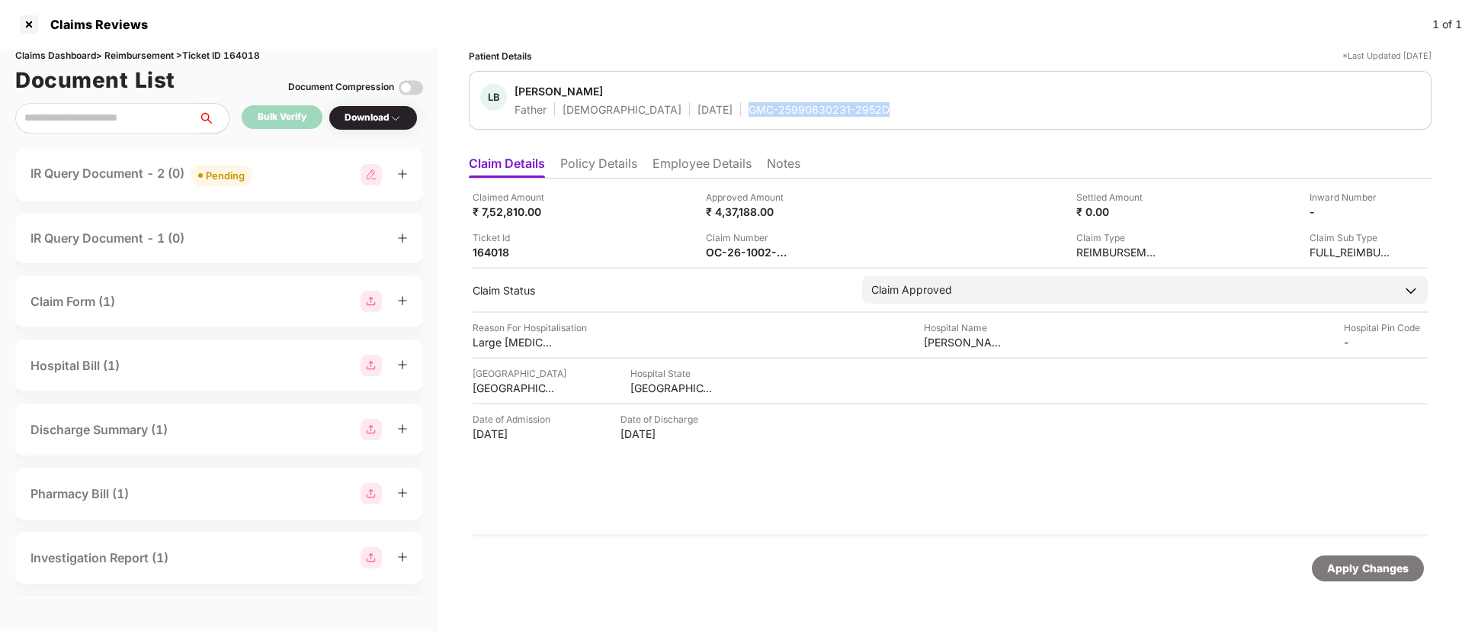
drag, startPoint x: 682, startPoint y: 109, endPoint x: 834, endPoint y: 113, distance: 151.8
click at [834, 113] on div "LB Lal Brat Singh Father Male 01 May 1968 GMC-25990630231-2952D" at bounding box center [950, 100] width 940 height 33
copy div "GMC-25990630231-2952D"
click at [30, 32] on div at bounding box center [29, 24] width 24 height 24
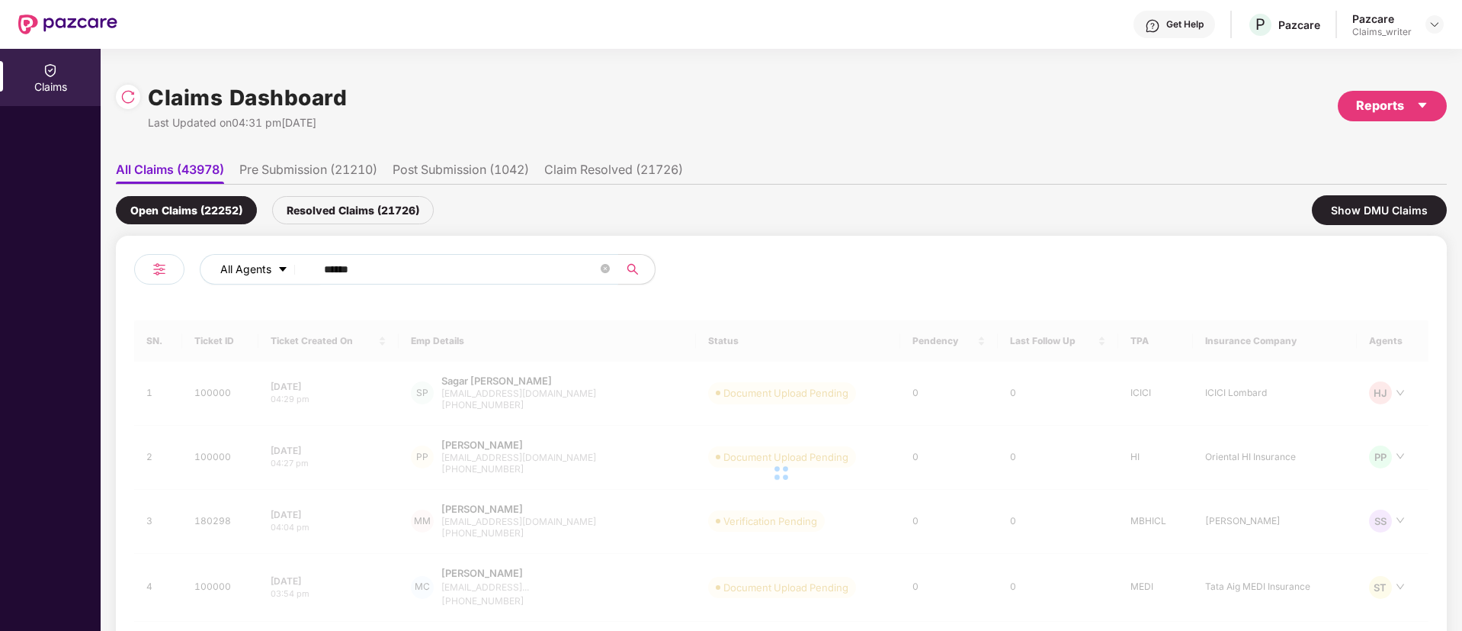
drag, startPoint x: 396, startPoint y: 268, endPoint x: 265, endPoint y: 272, distance: 131.2
click at [266, 272] on div "All Agents ******" at bounding box center [588, 269] width 777 height 30
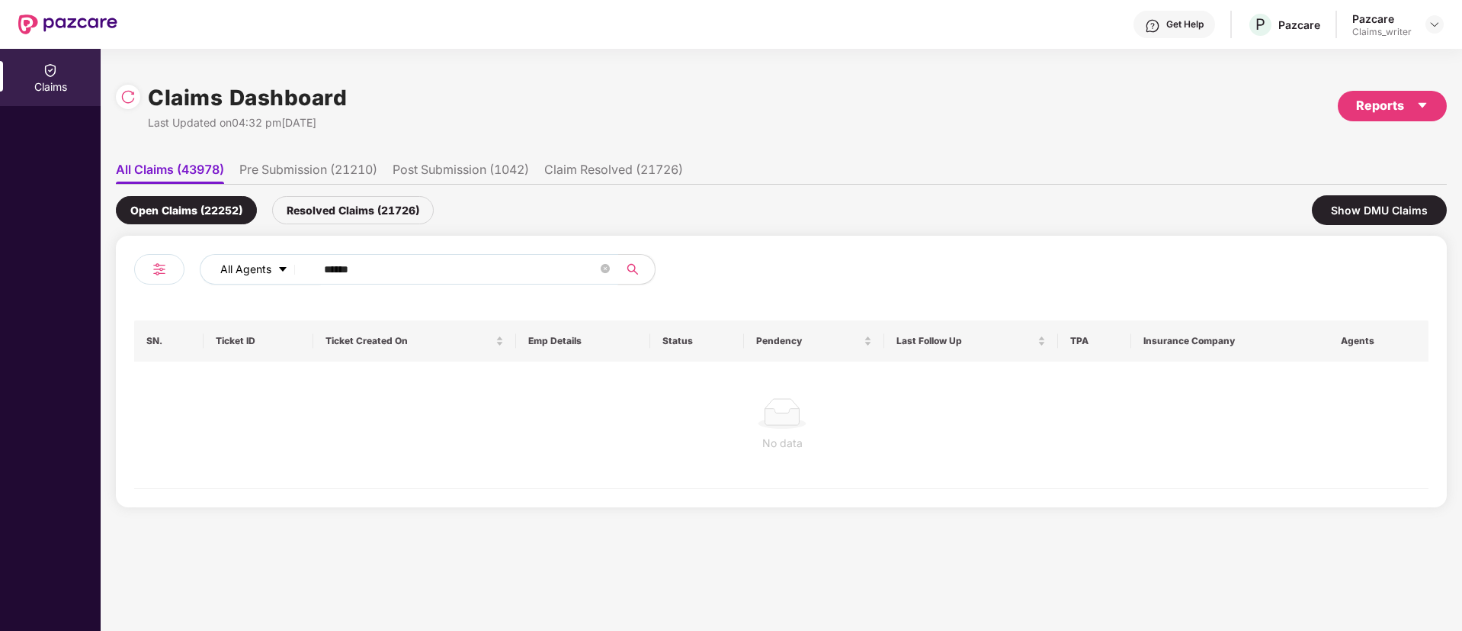
paste input "text"
type input "******"
click at [314, 219] on div "Resolved Claims (21726)" at bounding box center [353, 210] width 162 height 28
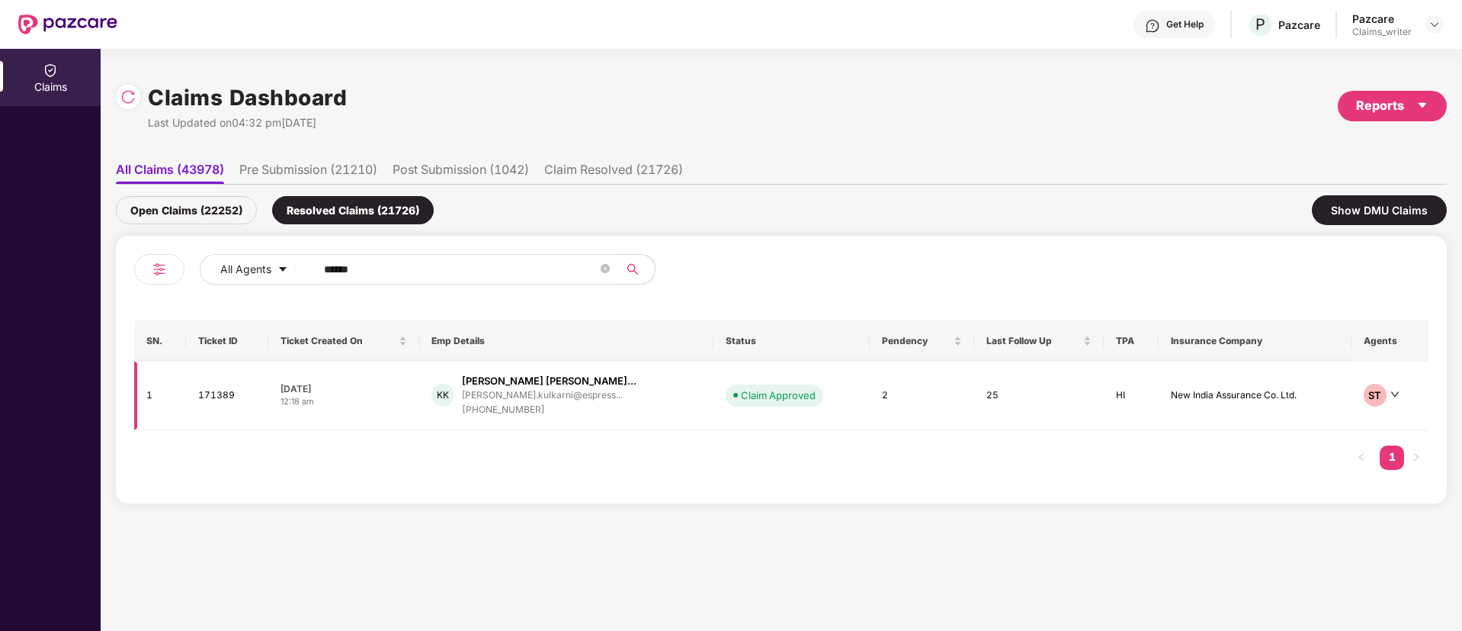
click at [227, 396] on td "171389" at bounding box center [227, 395] width 82 height 69
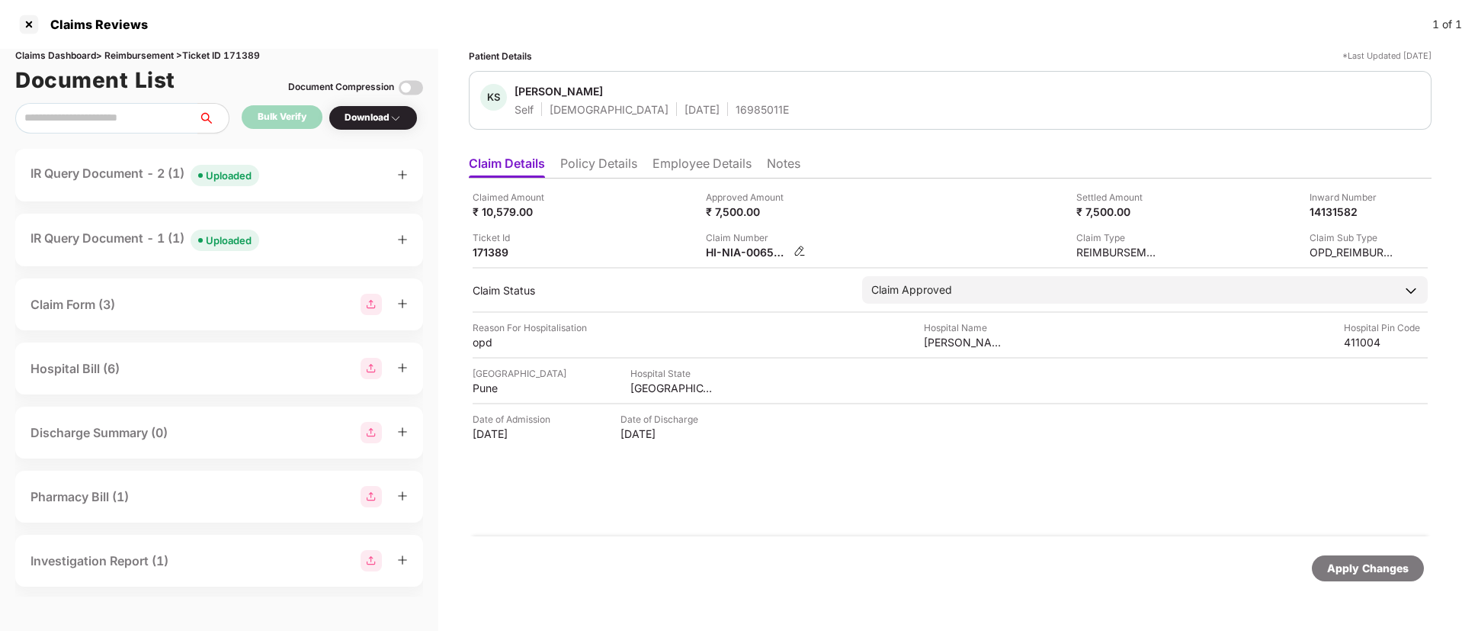
click at [800, 249] on img at bounding box center [800, 251] width 12 height 12
drag, startPoint x: 839, startPoint y: 245, endPoint x: 778, endPoint y: 249, distance: 61.9
click at [798, 252] on img at bounding box center [800, 251] width 12 height 12
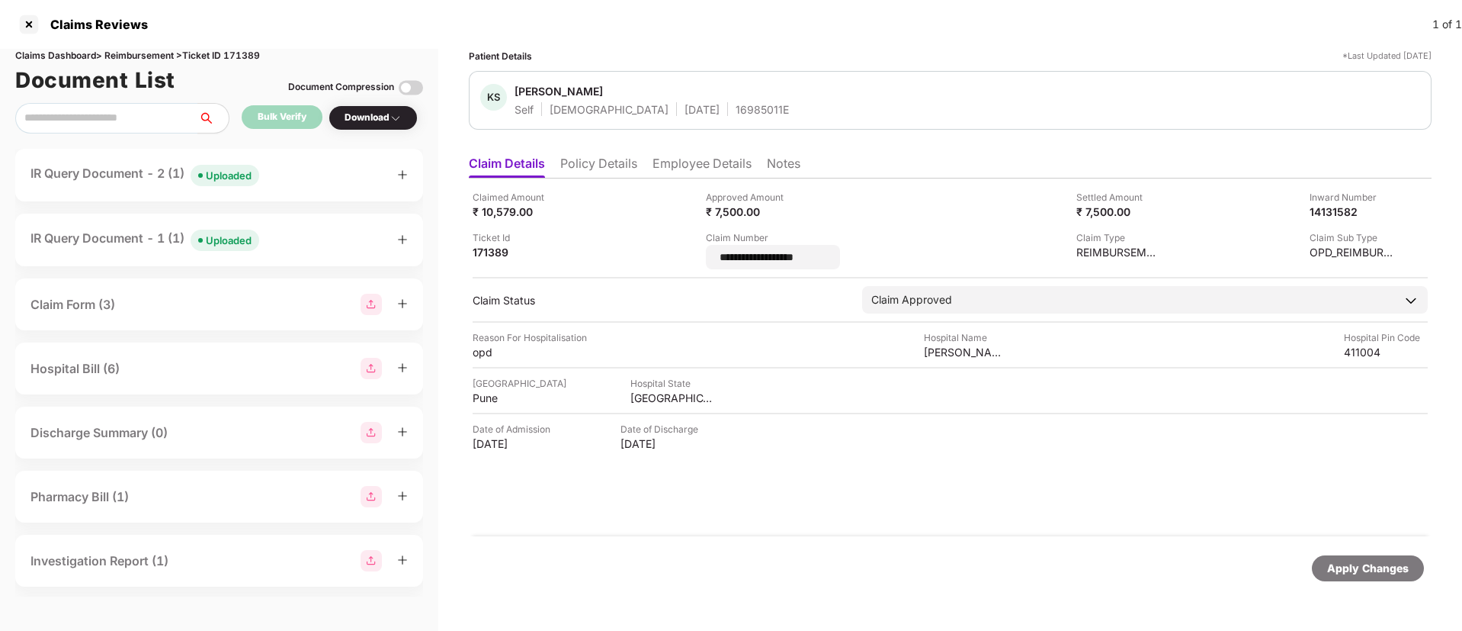
drag, startPoint x: 846, startPoint y: 255, endPoint x: 674, endPoint y: 248, distance: 172.5
click at [674, 248] on div "**********" at bounding box center [950, 229] width 955 height 79
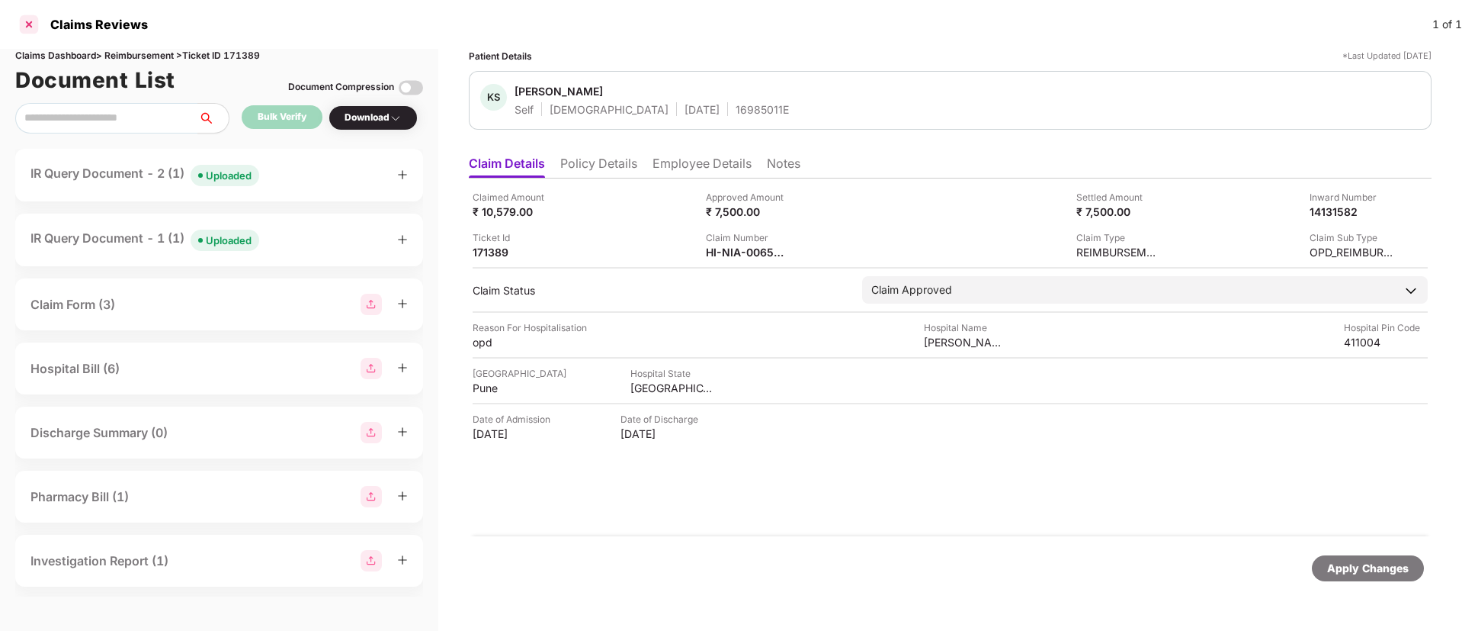
click at [34, 30] on div at bounding box center [29, 24] width 24 height 24
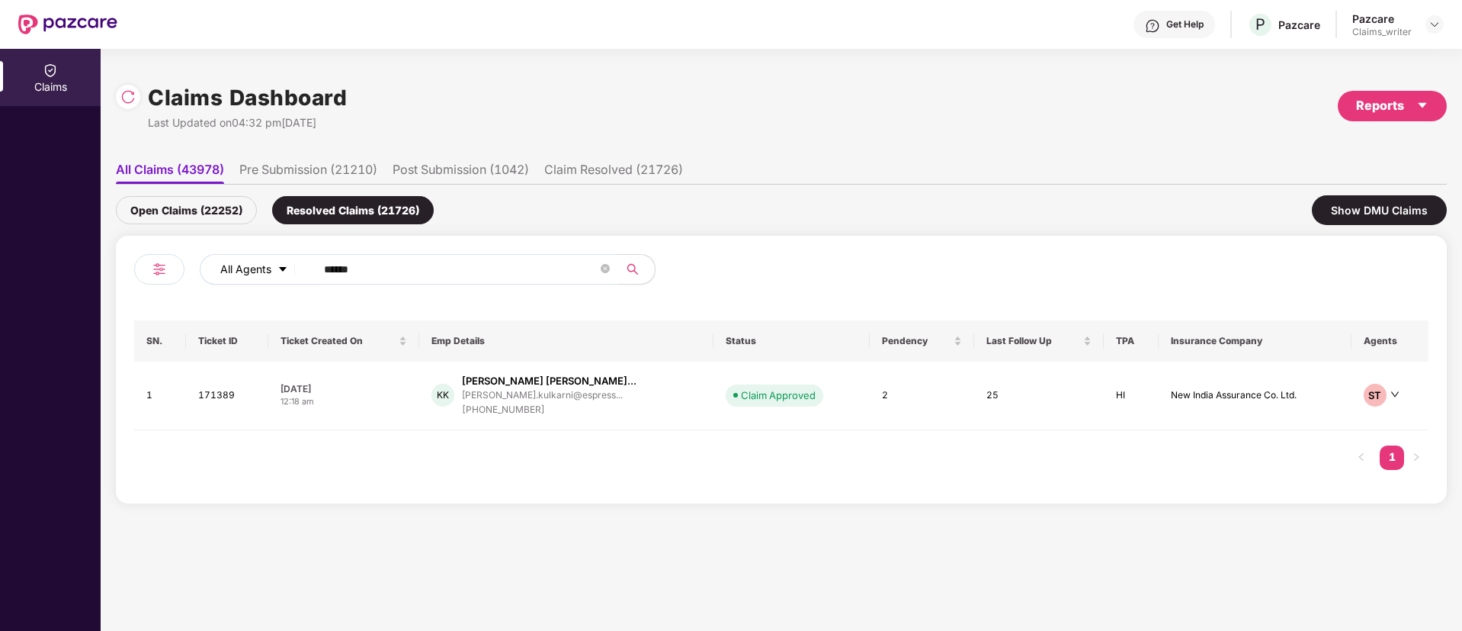
drag, startPoint x: 355, startPoint y: 271, endPoint x: 250, endPoint y: 262, distance: 104.8
click at [250, 262] on div "All Agents ******" at bounding box center [588, 269] width 777 height 30
paste input "text"
type input "******"
click at [204, 394] on td "173872" at bounding box center [232, 395] width 87 height 69
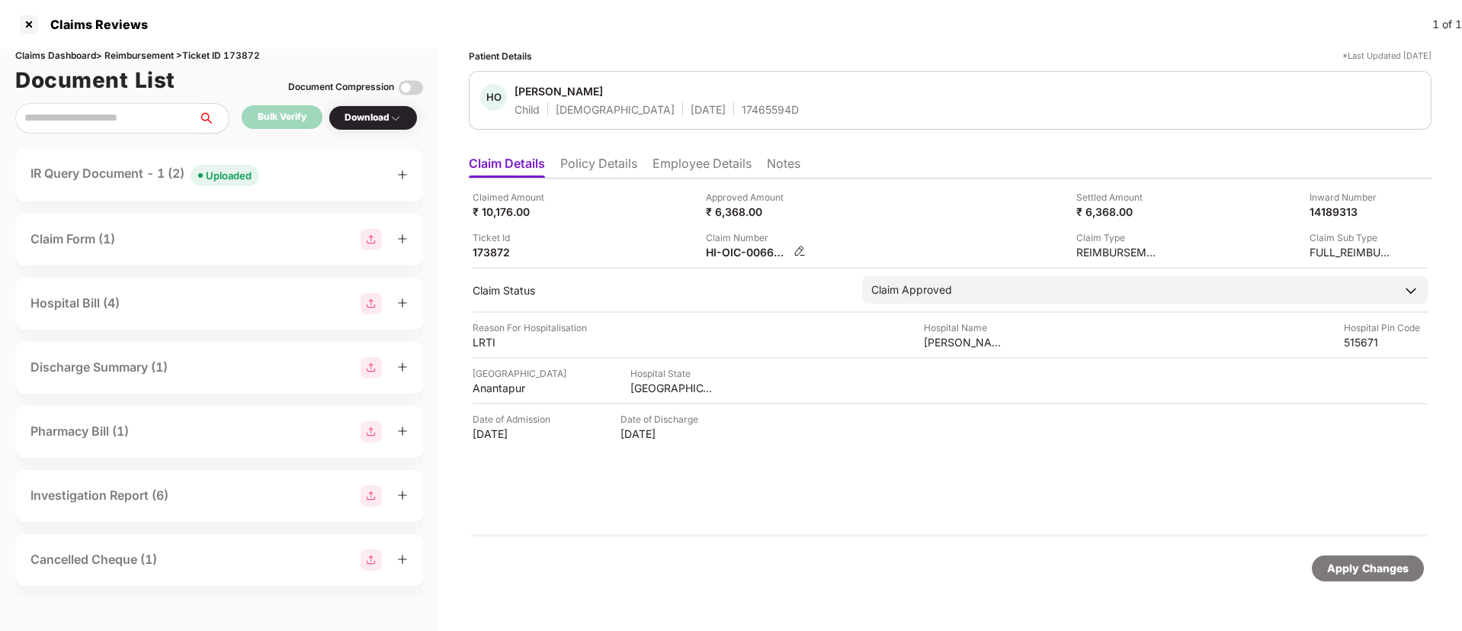
click at [797, 249] on img at bounding box center [800, 251] width 12 height 12
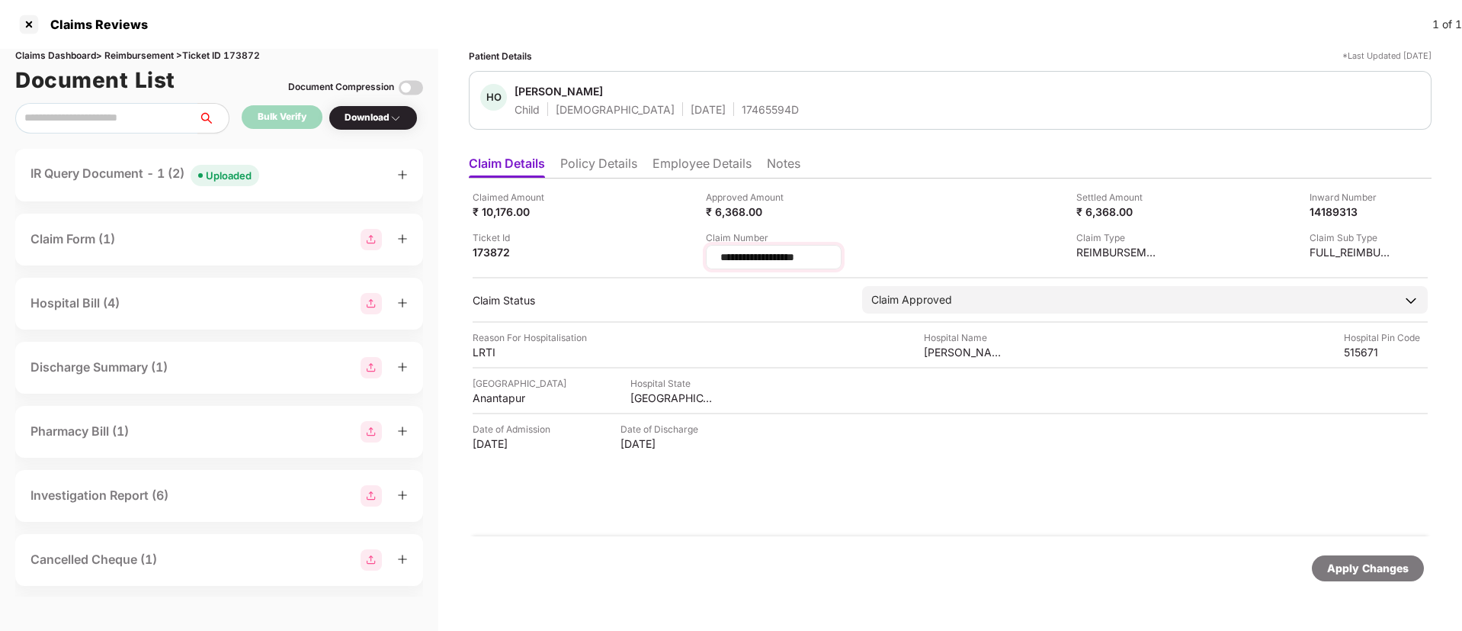
drag, startPoint x: 838, startPoint y: 254, endPoint x: 709, endPoint y: 255, distance: 128.9
click at [709, 255] on div "**********" at bounding box center [774, 257] width 136 height 24
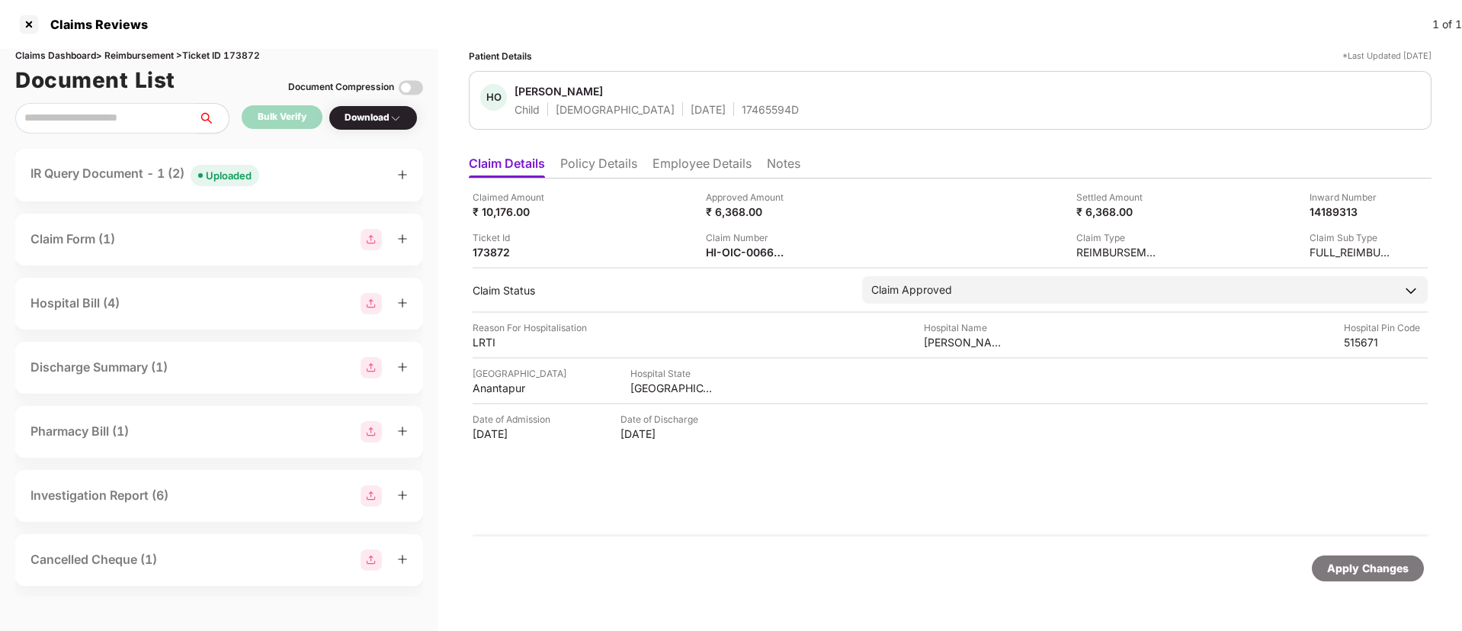
click at [30, 26] on div at bounding box center [29, 24] width 24 height 24
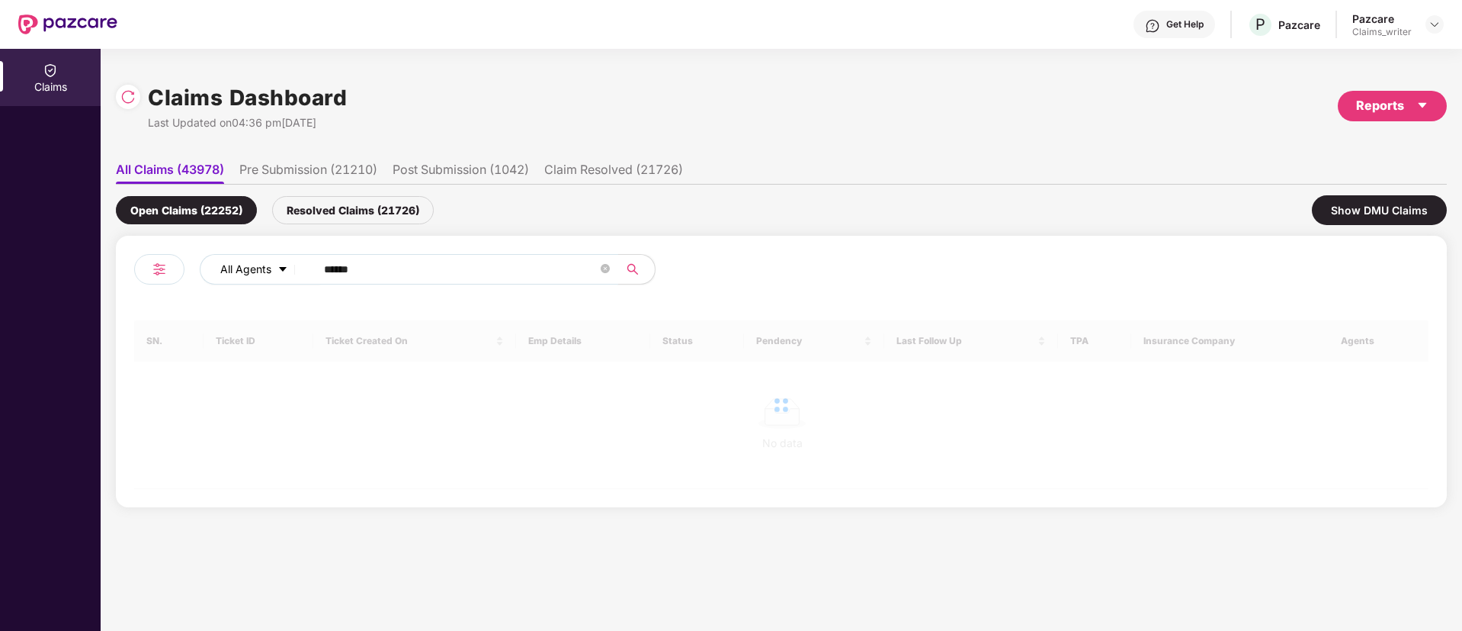
drag, startPoint x: 374, startPoint y: 264, endPoint x: 235, endPoint y: 265, distance: 139.5
click at [235, 265] on div "All Agents ******" at bounding box center [588, 269] width 777 height 30
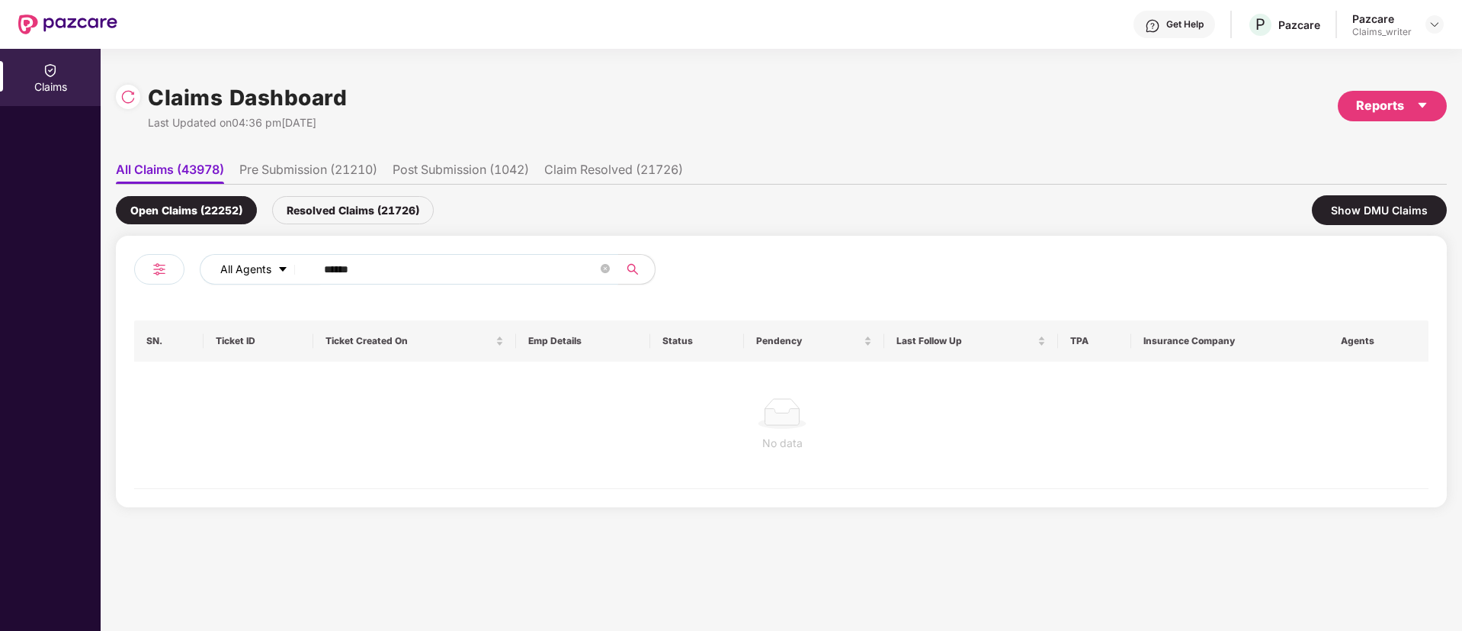
paste input "text"
type input "******"
click at [361, 215] on div "Resolved Claims (21726)" at bounding box center [353, 210] width 162 height 28
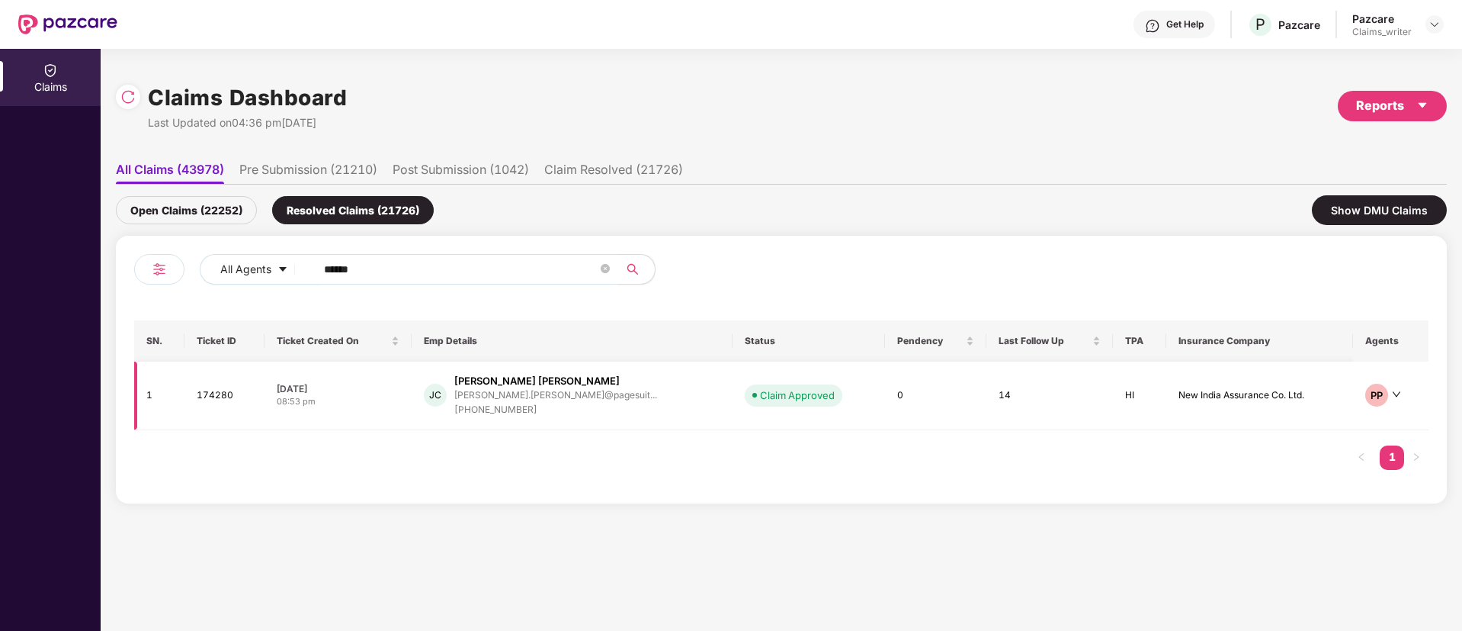
click at [227, 400] on td "174280" at bounding box center [225, 395] width 80 height 69
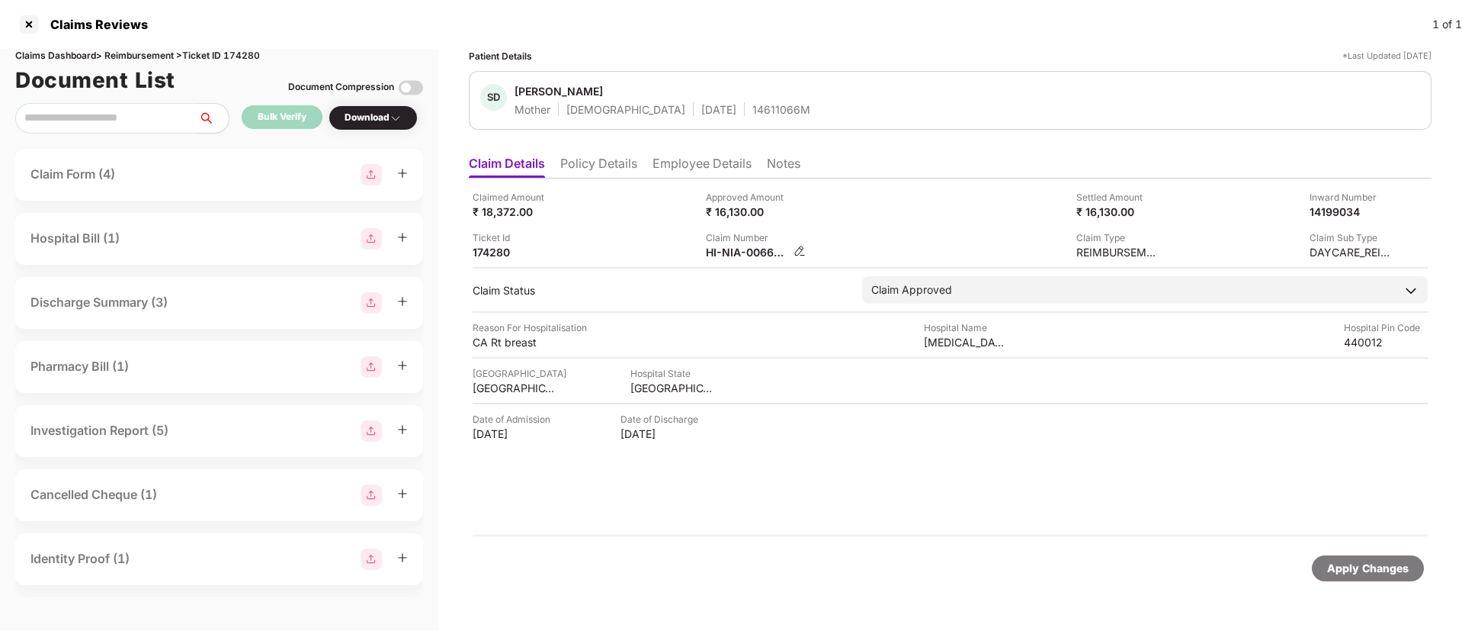
click at [799, 250] on img at bounding box center [800, 251] width 12 height 12
drag, startPoint x: 848, startPoint y: 242, endPoint x: 813, endPoint y: 256, distance: 37.7
click at [815, 256] on div "Claim Number HI-NIA-006626851(0)" at bounding box center [817, 244] width 222 height 29
click at [802, 251] on img at bounding box center [800, 251] width 12 height 12
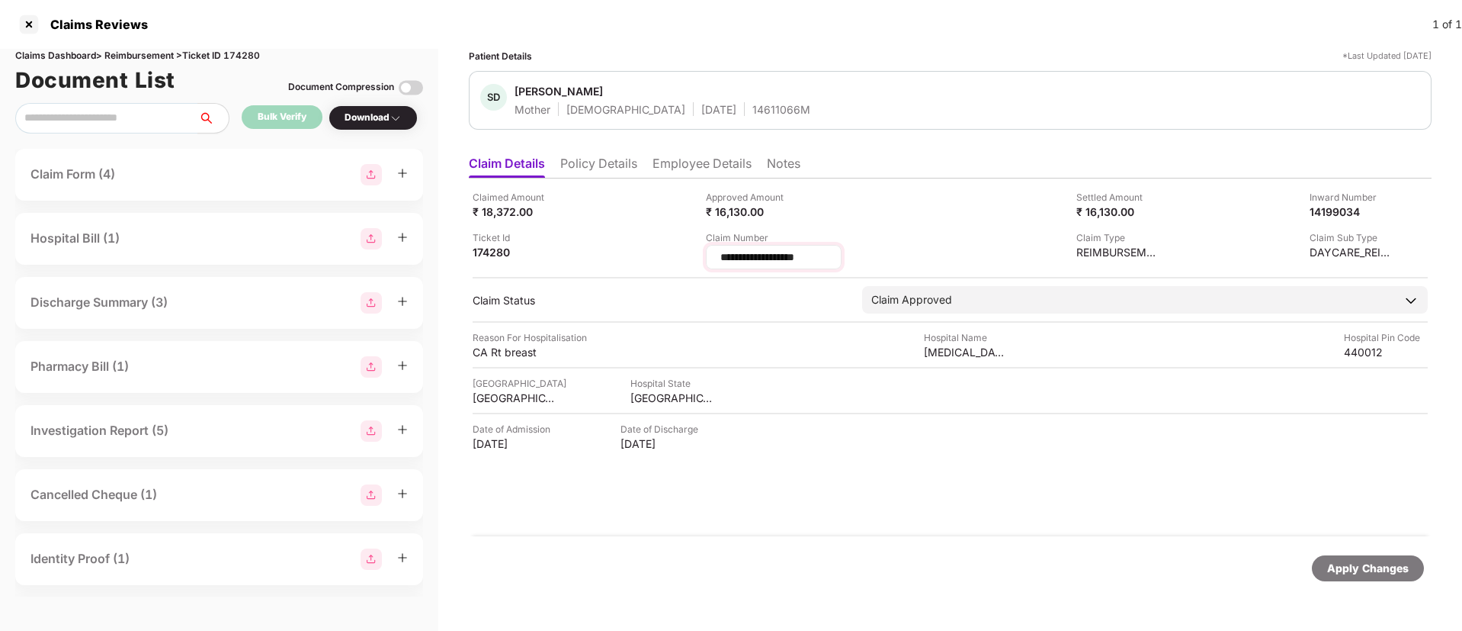
drag, startPoint x: 846, startPoint y: 254, endPoint x: 714, endPoint y: 258, distance: 132.7
click at [714, 258] on div "**********" at bounding box center [774, 257] width 136 height 24
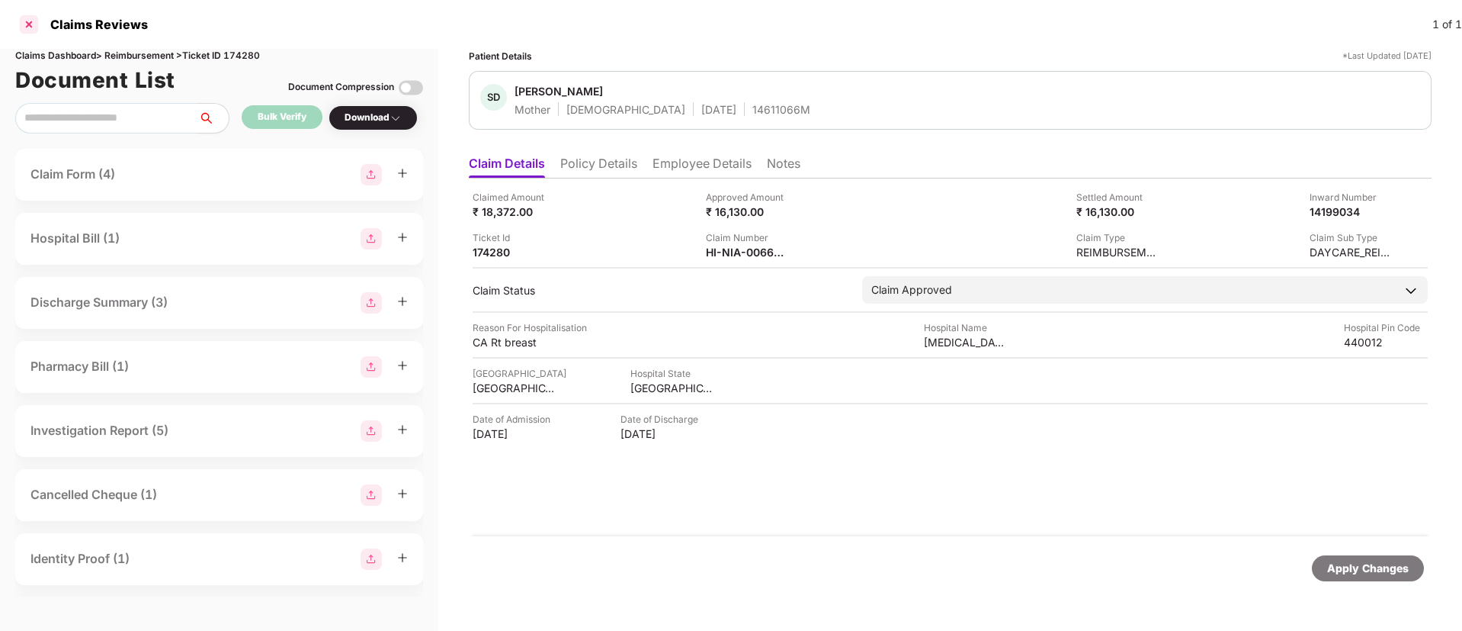
click at [29, 24] on div at bounding box center [29, 24] width 24 height 24
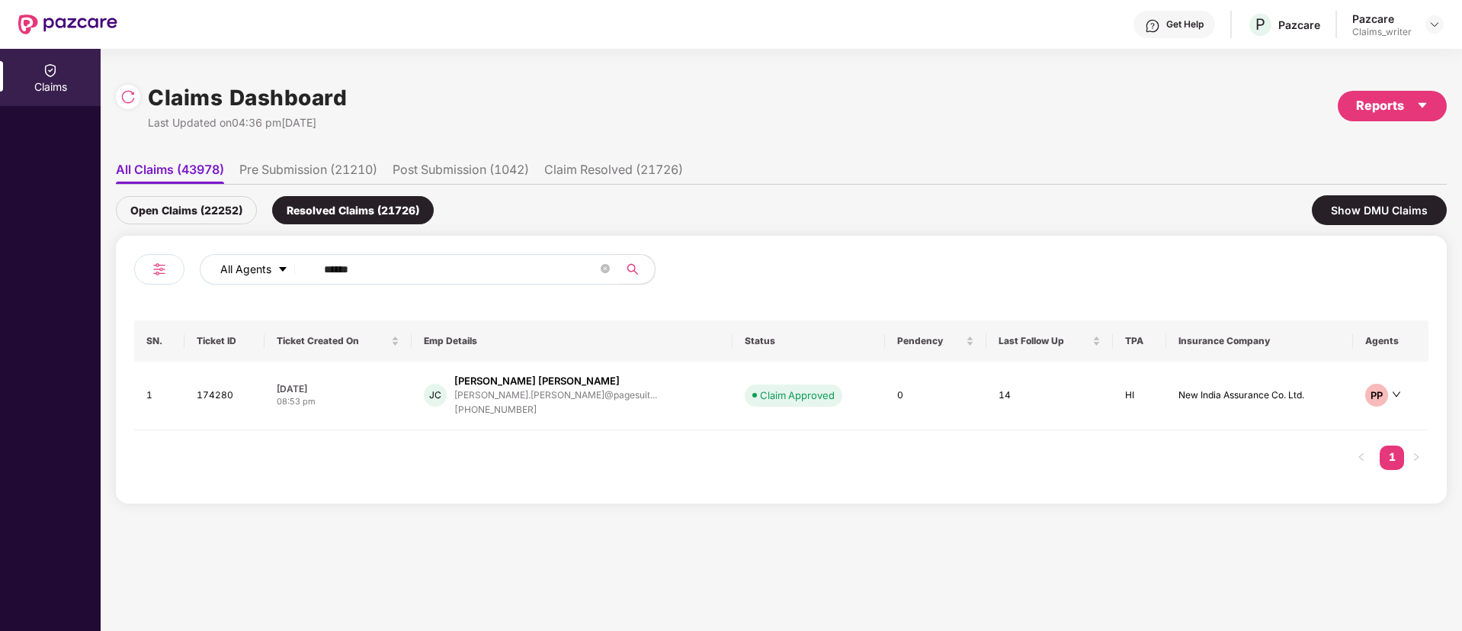
drag, startPoint x: 395, startPoint y: 276, endPoint x: 300, endPoint y: 267, distance: 95.0
click at [302, 267] on div "All Agents ******" at bounding box center [588, 269] width 777 height 30
paste input "text"
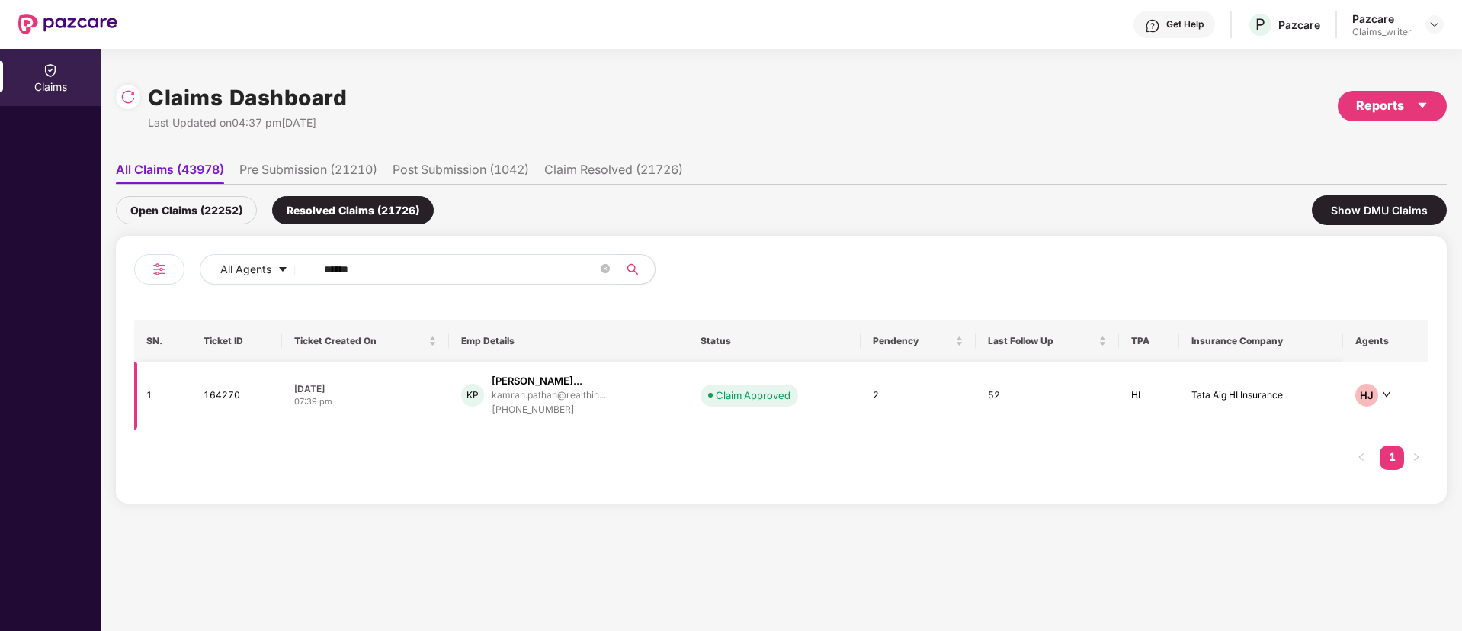
type input "******"
click at [216, 389] on td "164270" at bounding box center [236, 395] width 91 height 69
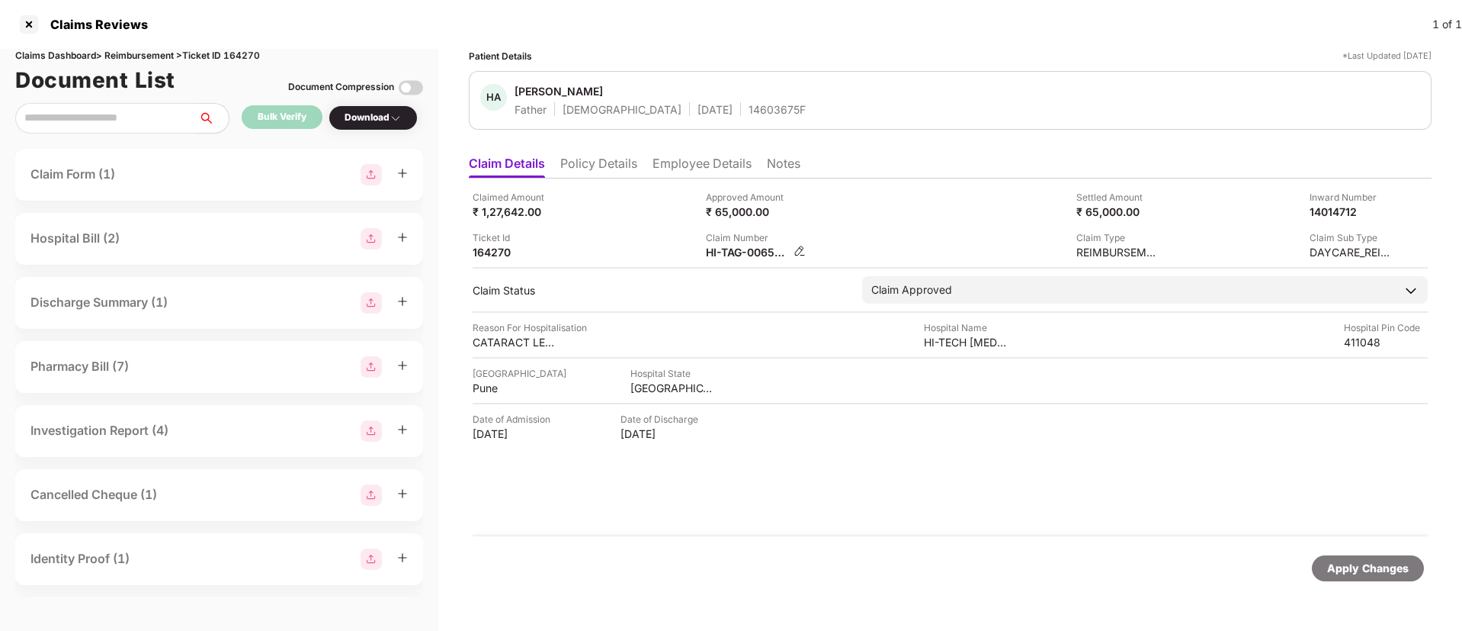
click at [798, 245] on img at bounding box center [800, 251] width 12 height 12
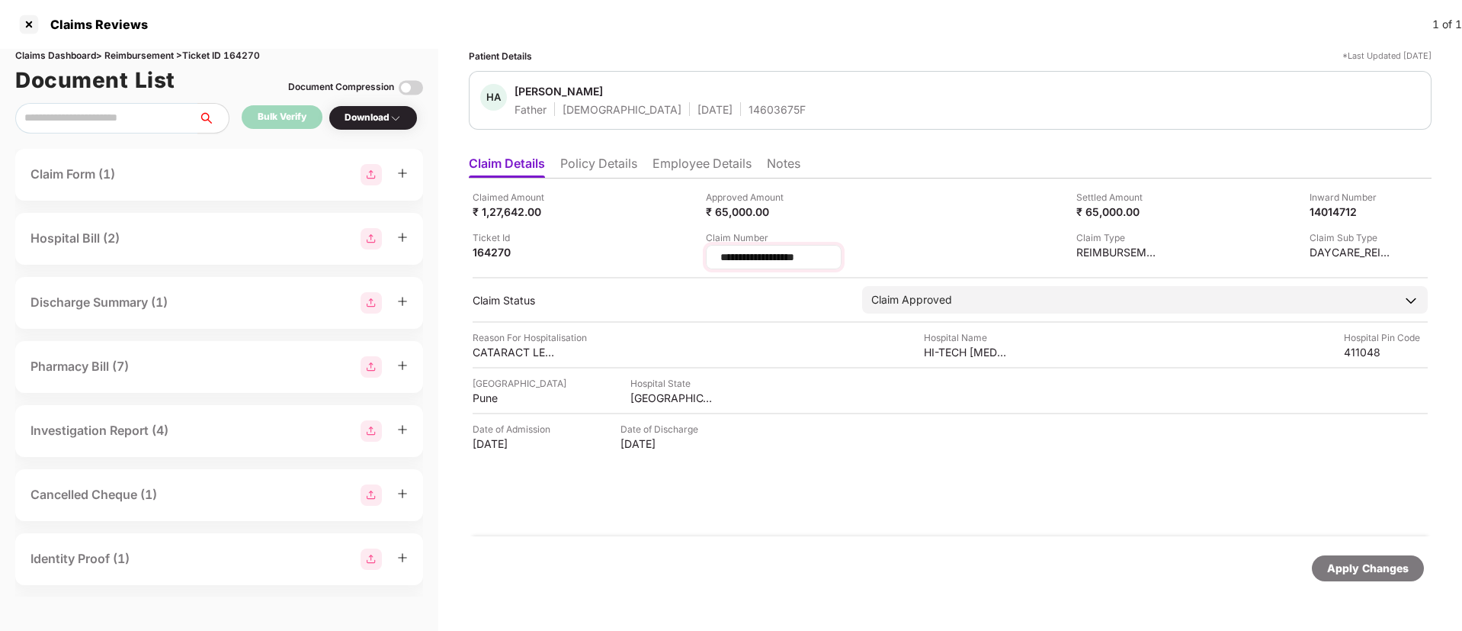
drag, startPoint x: 821, startPoint y: 256, endPoint x: 716, endPoint y: 257, distance: 105.2
click at [716, 257] on div "**********" at bounding box center [774, 257] width 136 height 24
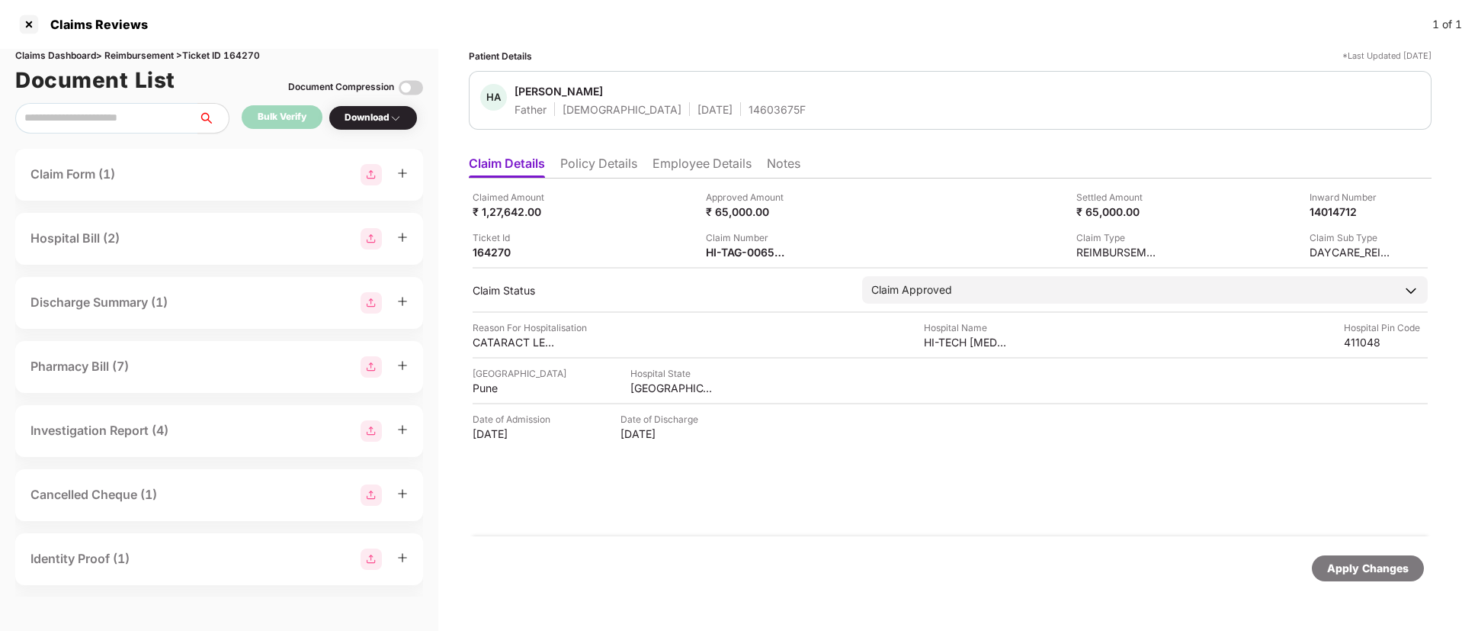
click at [692, 164] on li "Employee Details" at bounding box center [702, 167] width 99 height 22
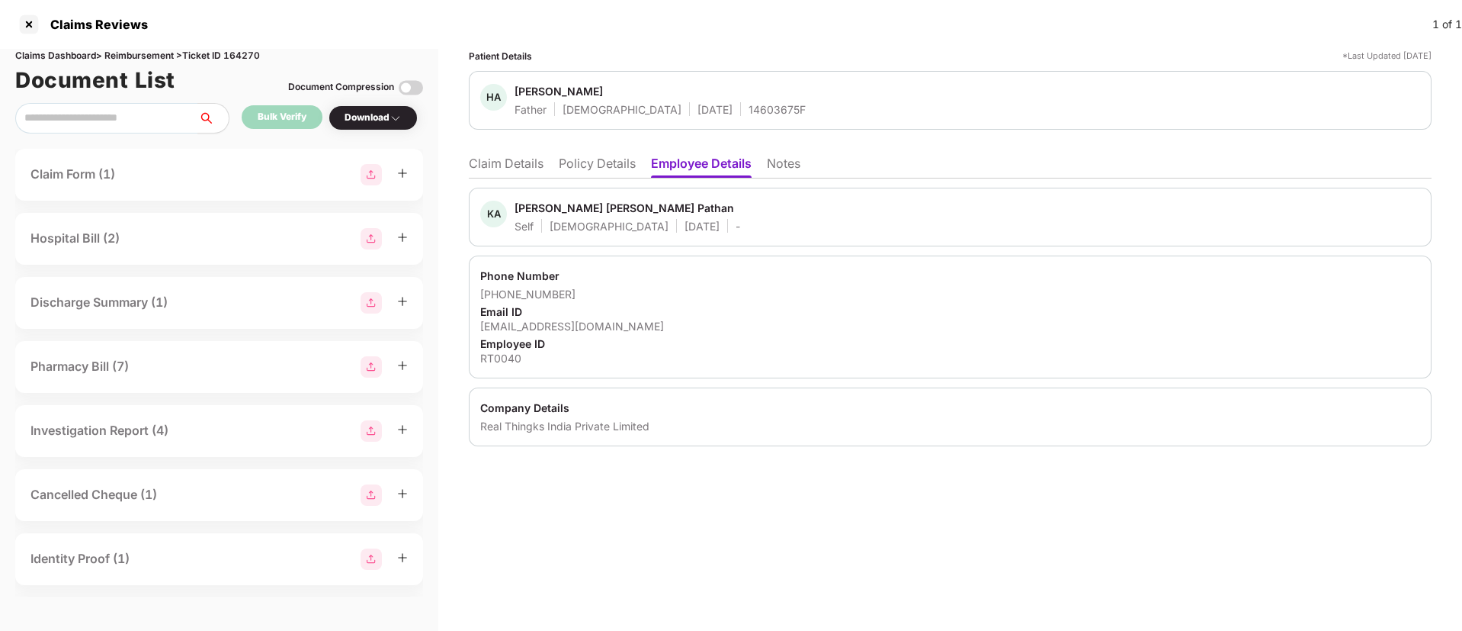
drag, startPoint x: 480, startPoint y: 326, endPoint x: 649, endPoint y: 330, distance: 168.5
click at [649, 330] on div "kamran.pathan@realthingks.com" at bounding box center [950, 326] width 940 height 14
copy div "kamran.pathan@realthingks.com"
click at [517, 163] on li "Claim Details" at bounding box center [506, 167] width 75 height 22
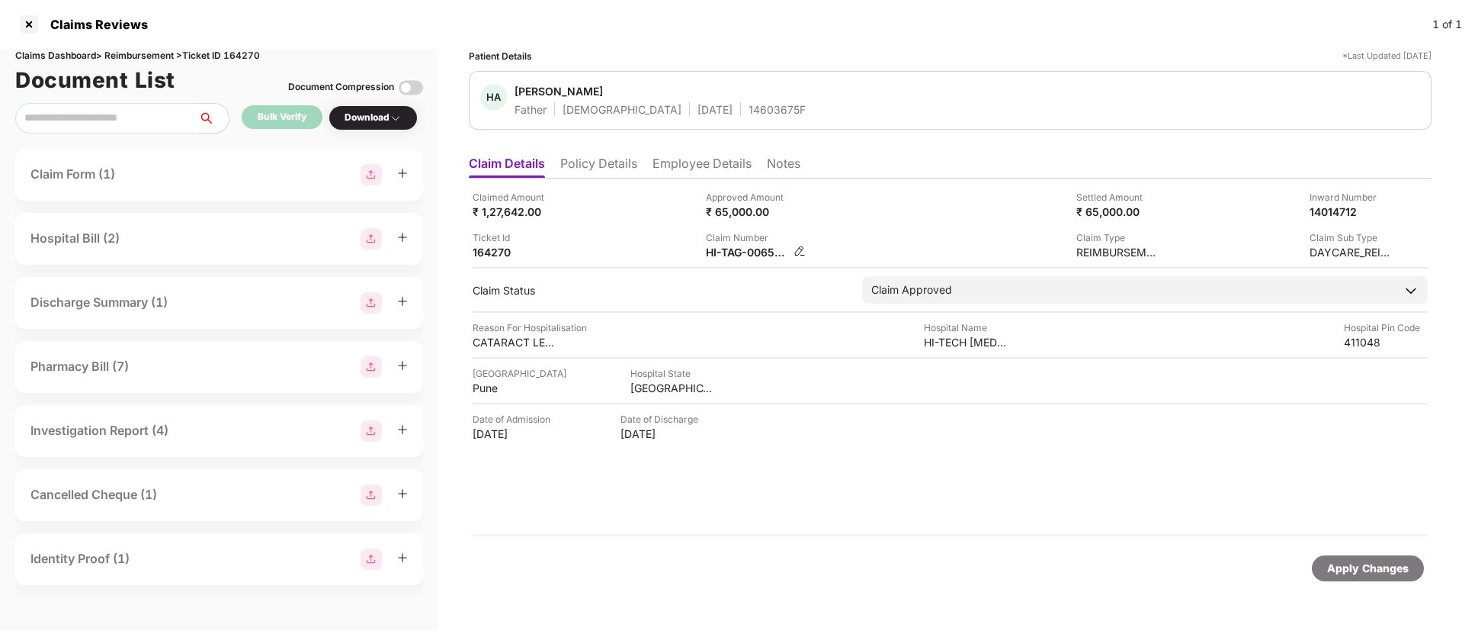
click at [797, 250] on img at bounding box center [800, 251] width 12 height 12
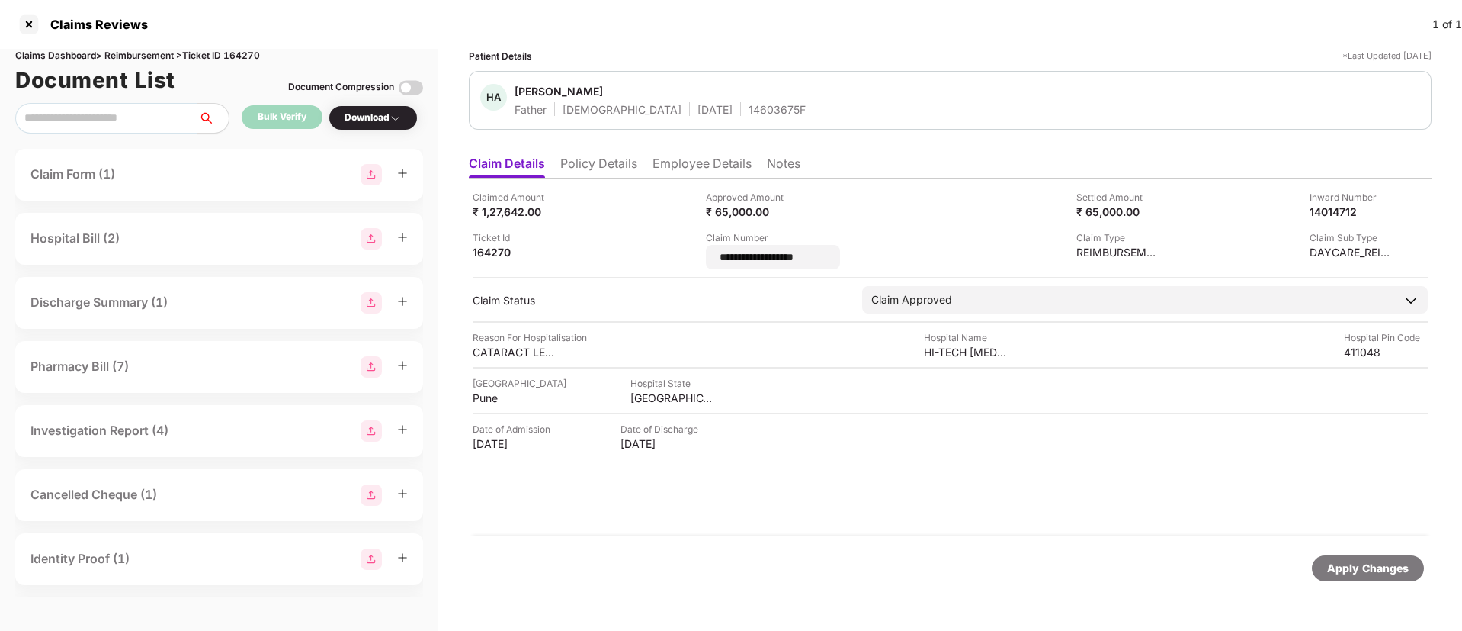
drag, startPoint x: 835, startPoint y: 249, endPoint x: 677, endPoint y: 247, distance: 157.8
click at [677, 247] on div "**********" at bounding box center [950, 229] width 955 height 79
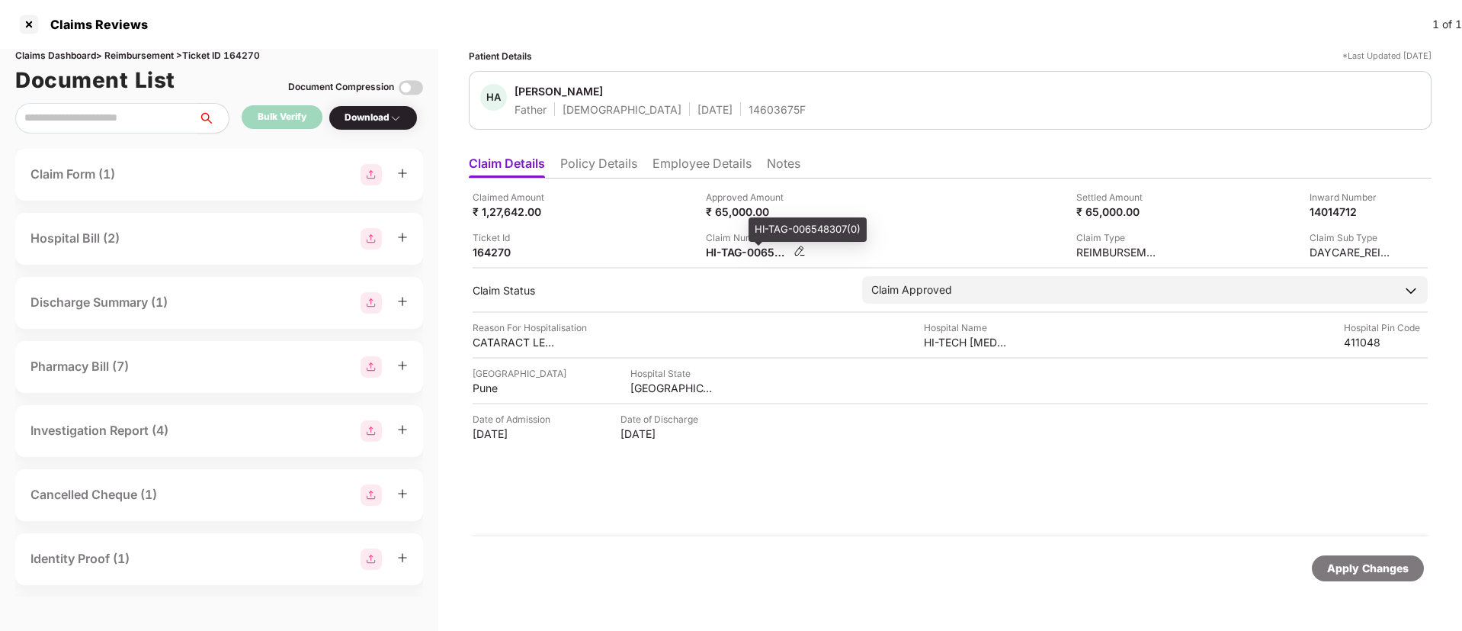
click at [760, 251] on div "HI-TAG-006548307(0)" at bounding box center [748, 252] width 84 height 14
click at [691, 165] on li "Employee Details" at bounding box center [702, 167] width 99 height 22
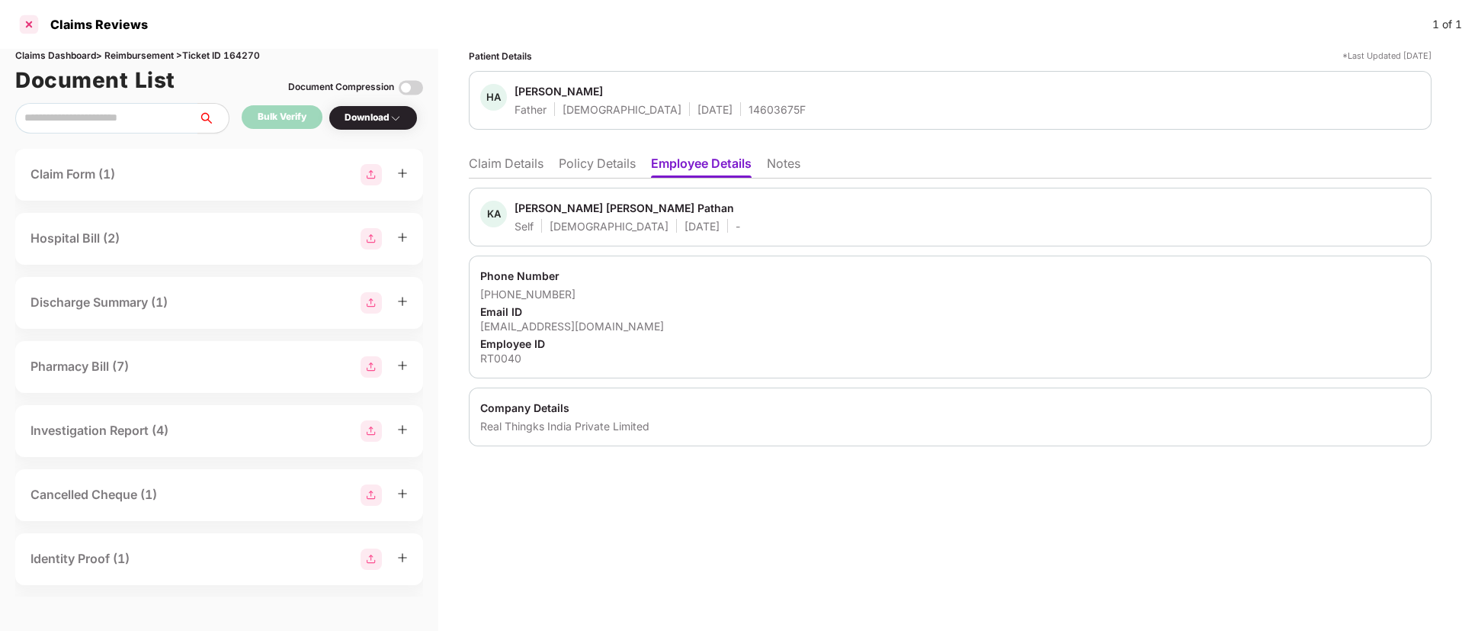
click at [32, 28] on div at bounding box center [29, 24] width 24 height 24
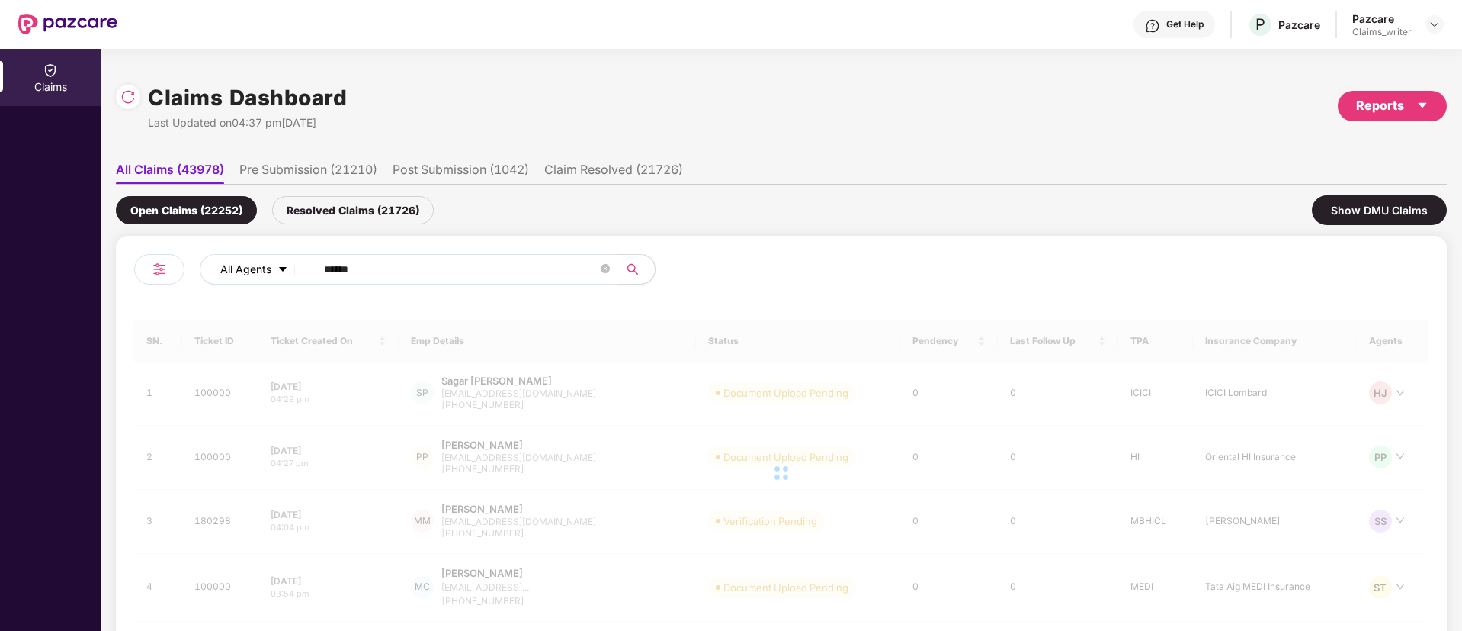
drag, startPoint x: 412, startPoint y: 271, endPoint x: 277, endPoint y: 280, distance: 135.2
click at [277, 280] on div "All Agents ******" at bounding box center [588, 269] width 777 height 30
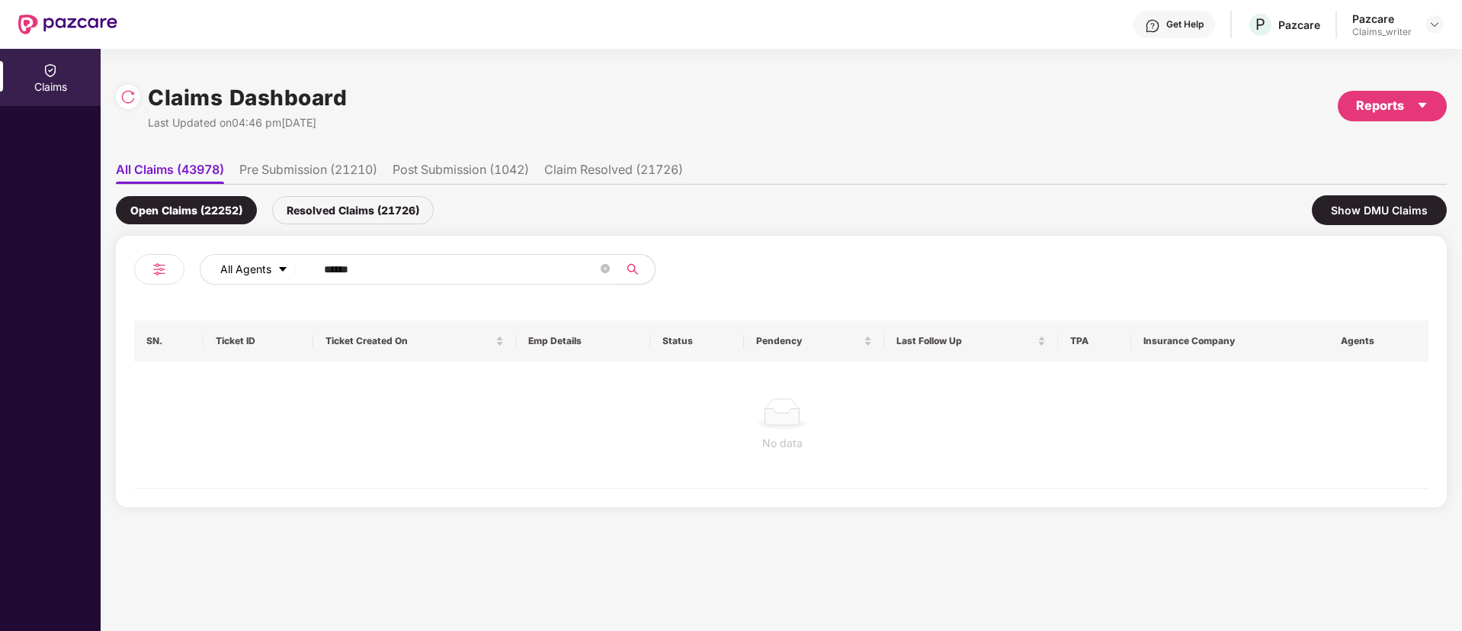
paste input "text"
type input "******"
click at [328, 204] on div "Resolved Claims (21726)" at bounding box center [353, 210] width 162 height 28
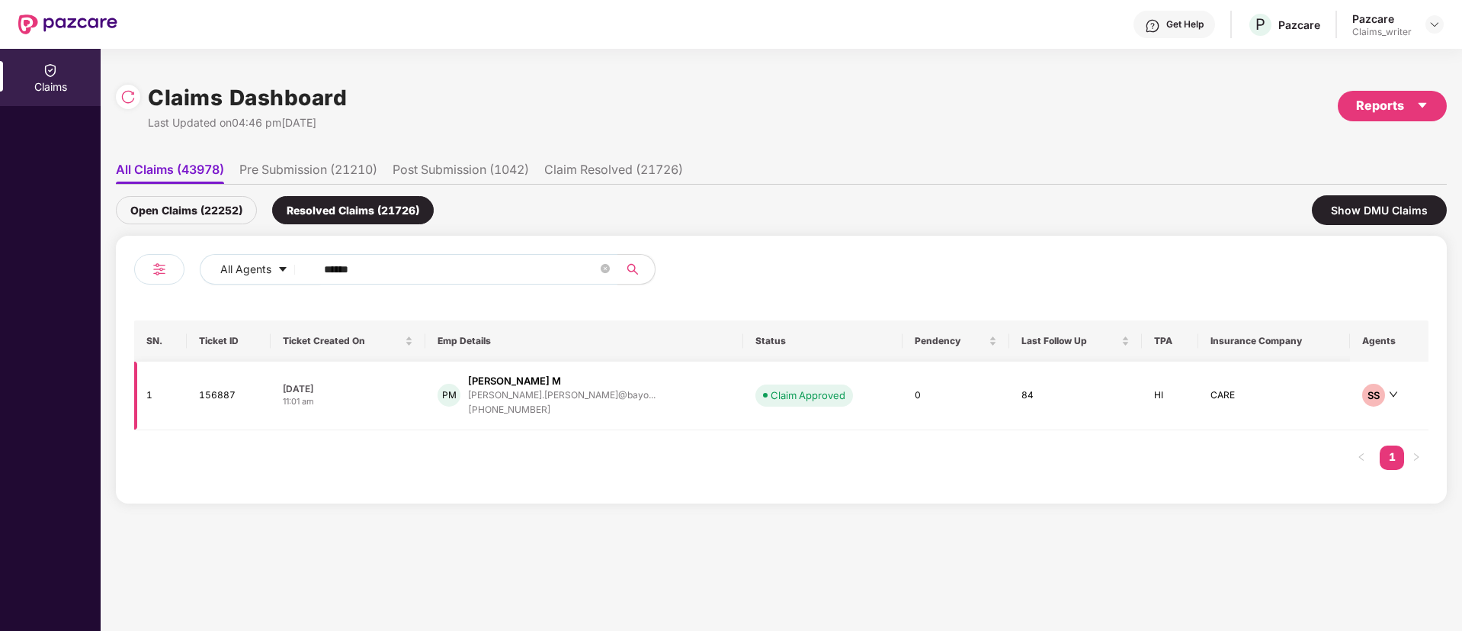
click at [220, 390] on td "156887" at bounding box center [229, 395] width 84 height 69
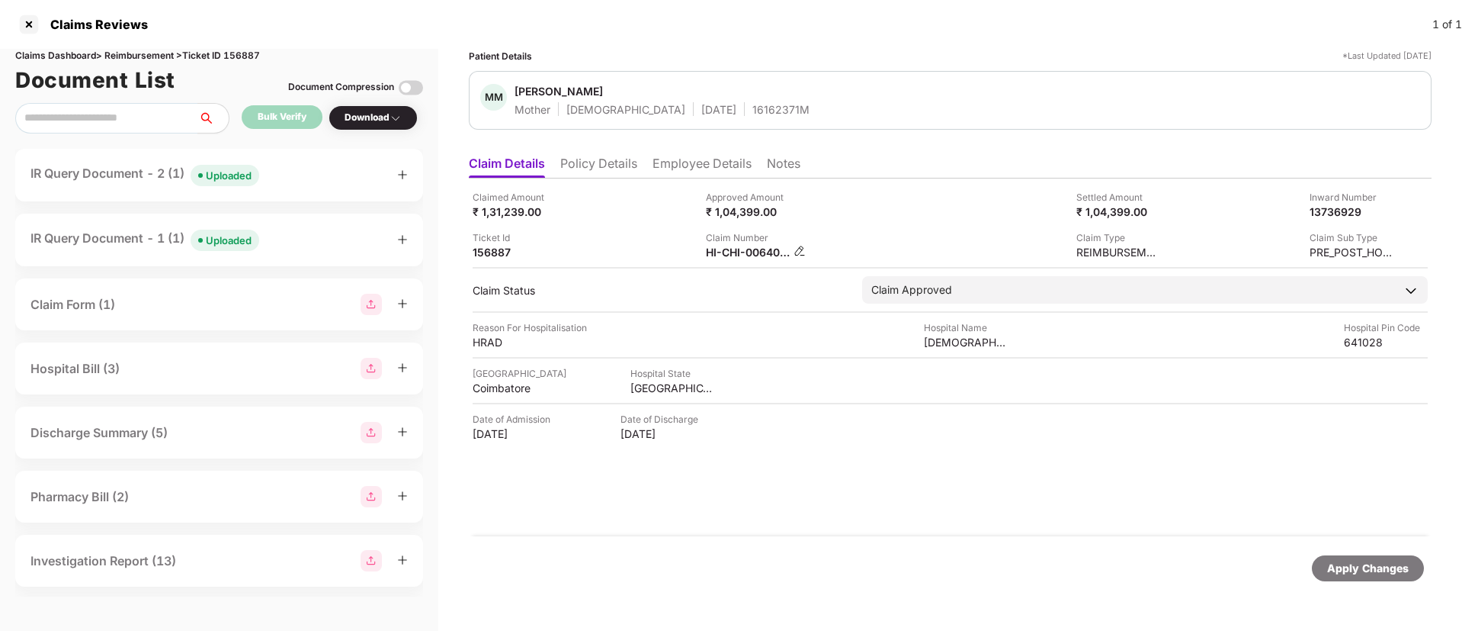
click at [797, 249] on img at bounding box center [800, 251] width 12 height 12
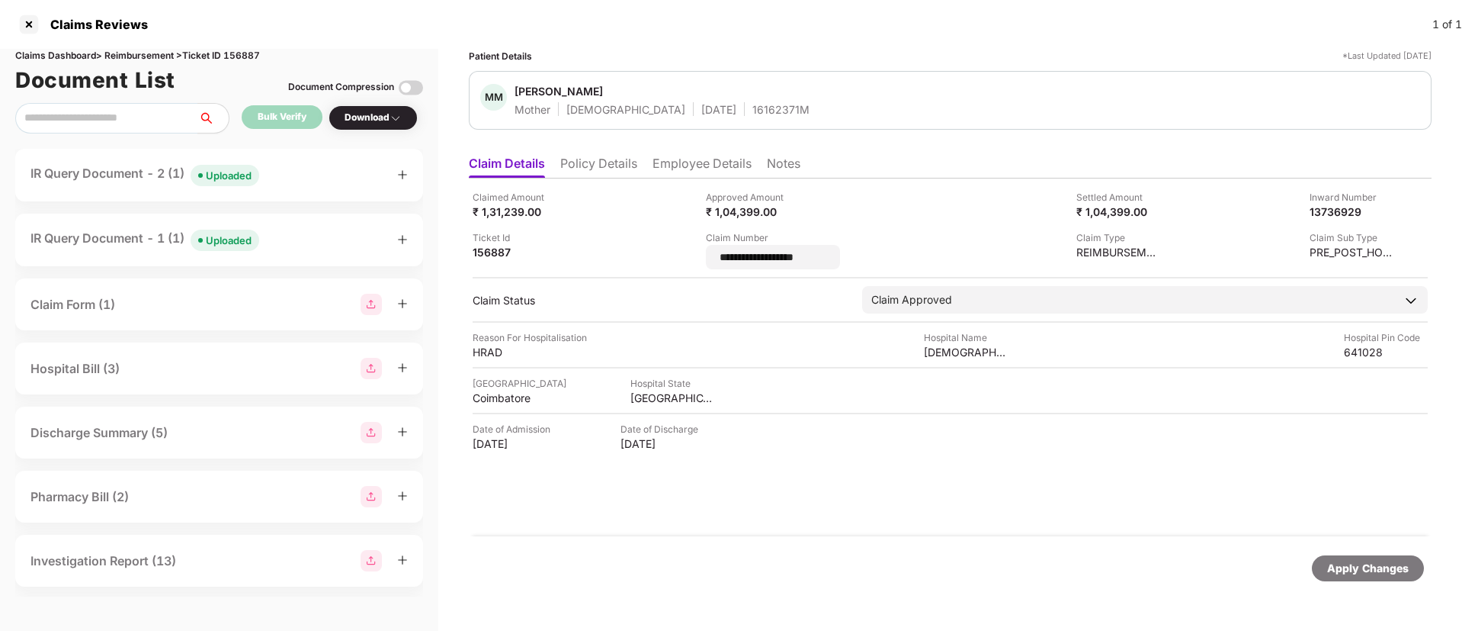
drag, startPoint x: 819, startPoint y: 256, endPoint x: 698, endPoint y: 271, distance: 122.1
click at [698, 271] on div "**********" at bounding box center [950, 357] width 963 height 358
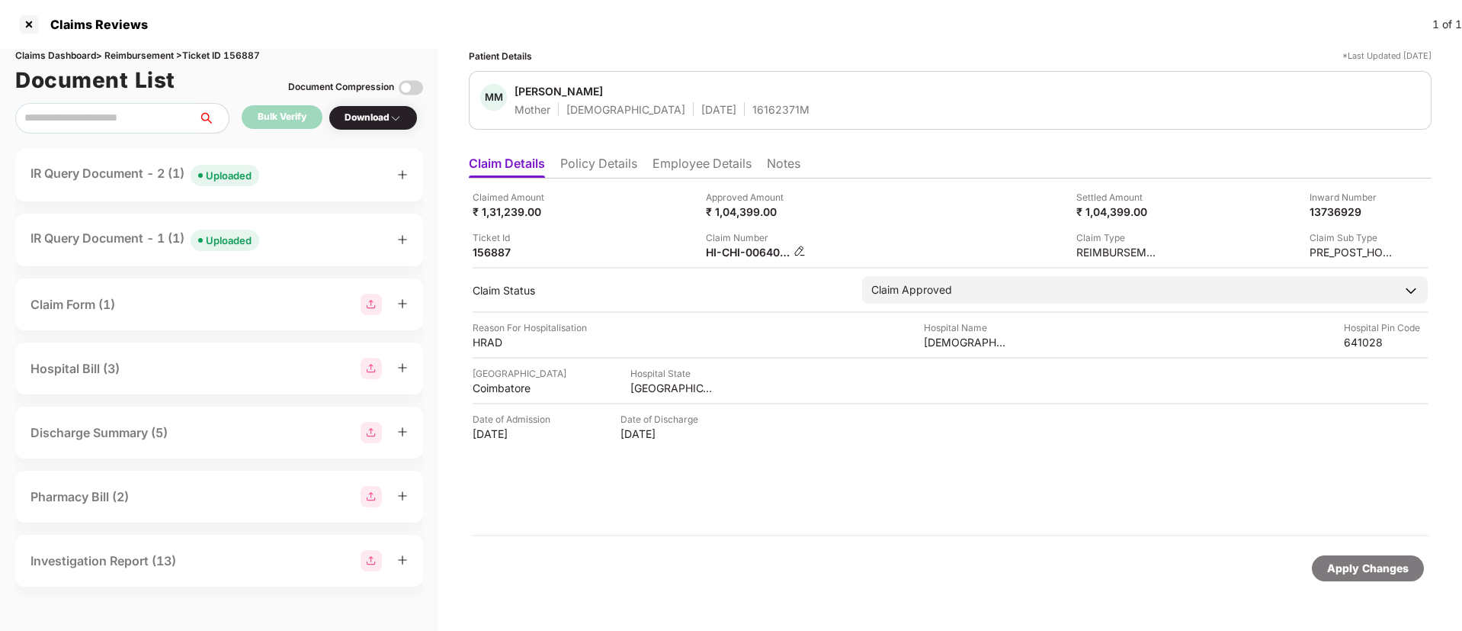
click at [800, 252] on img at bounding box center [800, 251] width 12 height 12
click at [798, 252] on img at bounding box center [800, 251] width 12 height 12
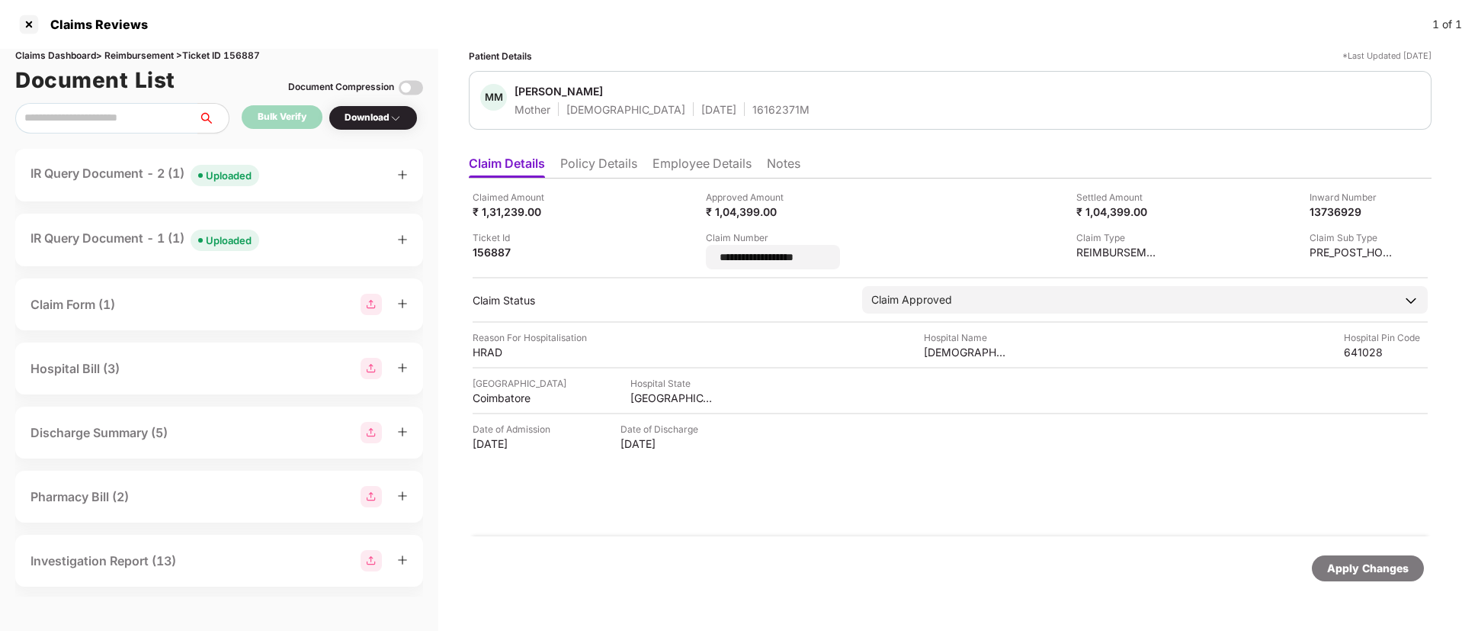
drag, startPoint x: 845, startPoint y: 252, endPoint x: 704, endPoint y: 268, distance: 142.0
click at [704, 268] on div "**********" at bounding box center [950, 229] width 955 height 79
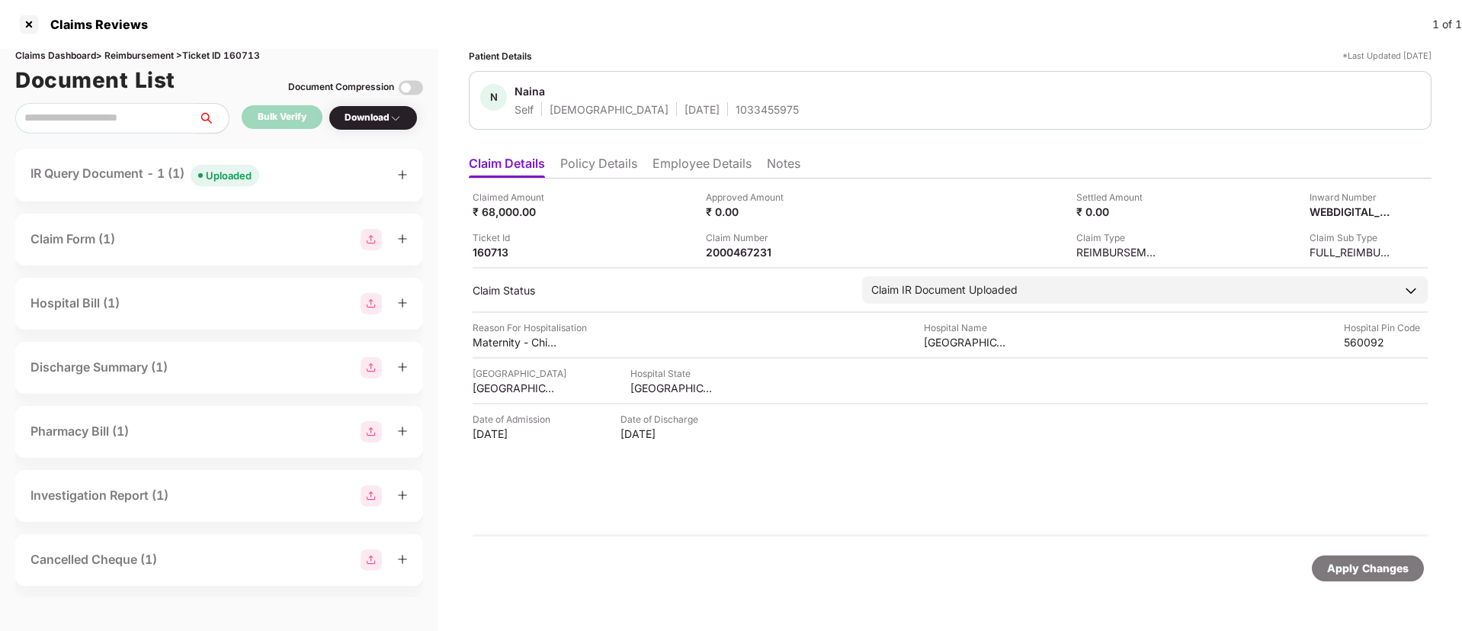
click at [235, 178] on div "Uploaded" at bounding box center [229, 175] width 46 height 15
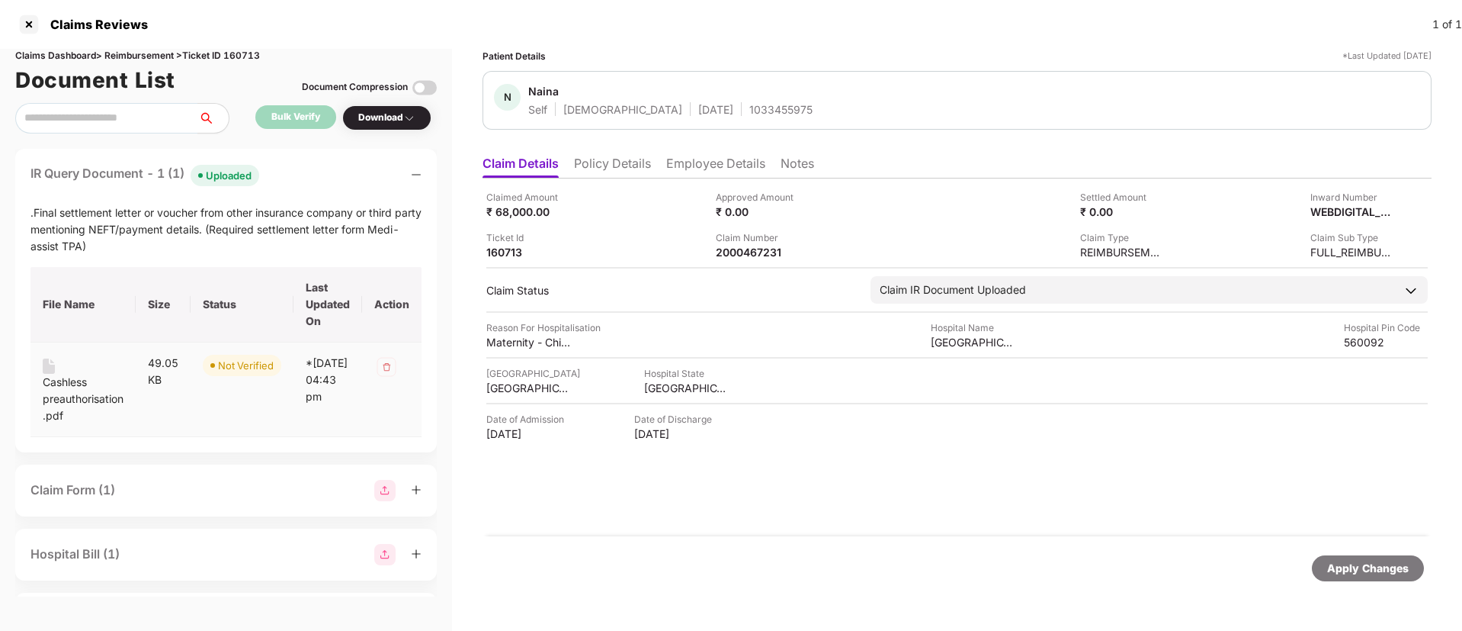
click at [65, 384] on div "Cashless preauthorisation .pdf" at bounding box center [83, 399] width 81 height 50
